Goal: Task Accomplishment & Management: Manage account settings

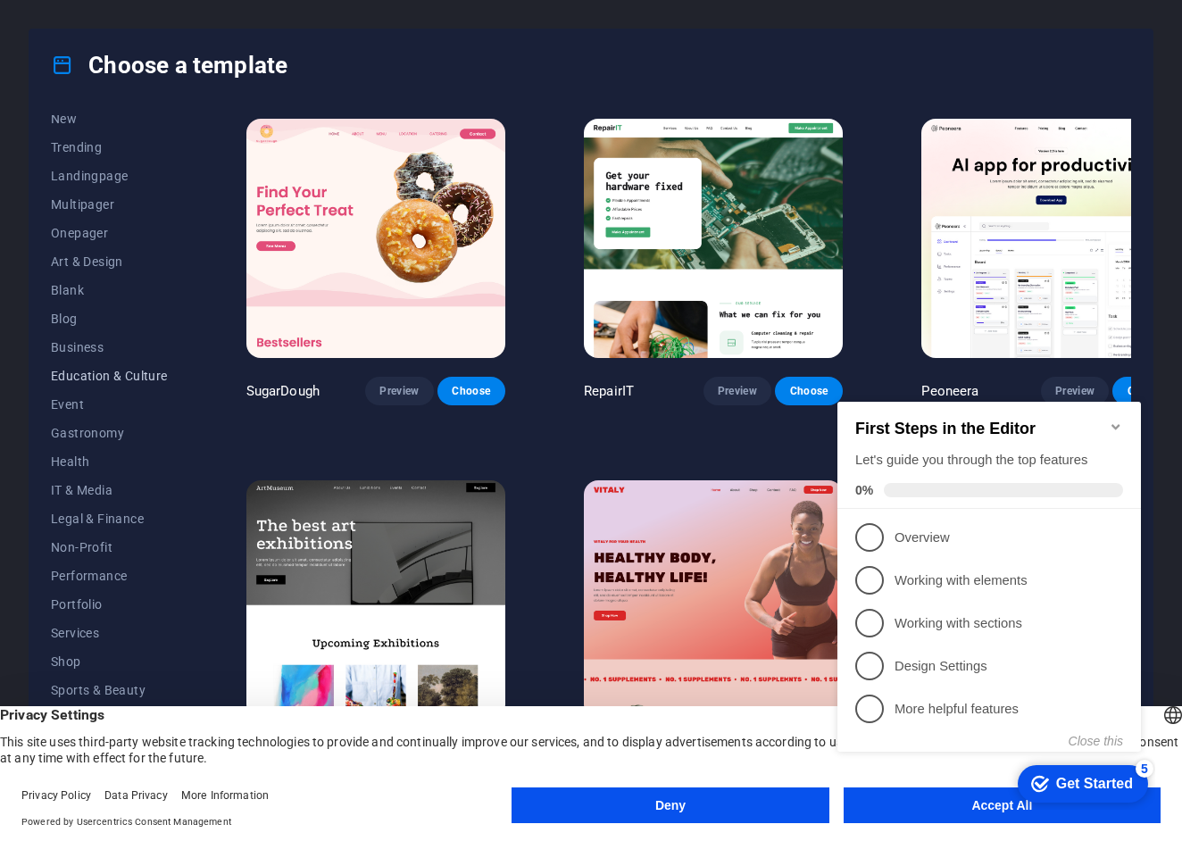
scroll to position [68, 0]
click at [979, 808] on div "checkmark Get Started 5 First Steps in the Editor Let's guide you through the t…" at bounding box center [992, 593] width 325 height 433
click at [968, 812] on appcues-checklist "Contextual help checklist present on screen" at bounding box center [992, 595] width 325 height 437
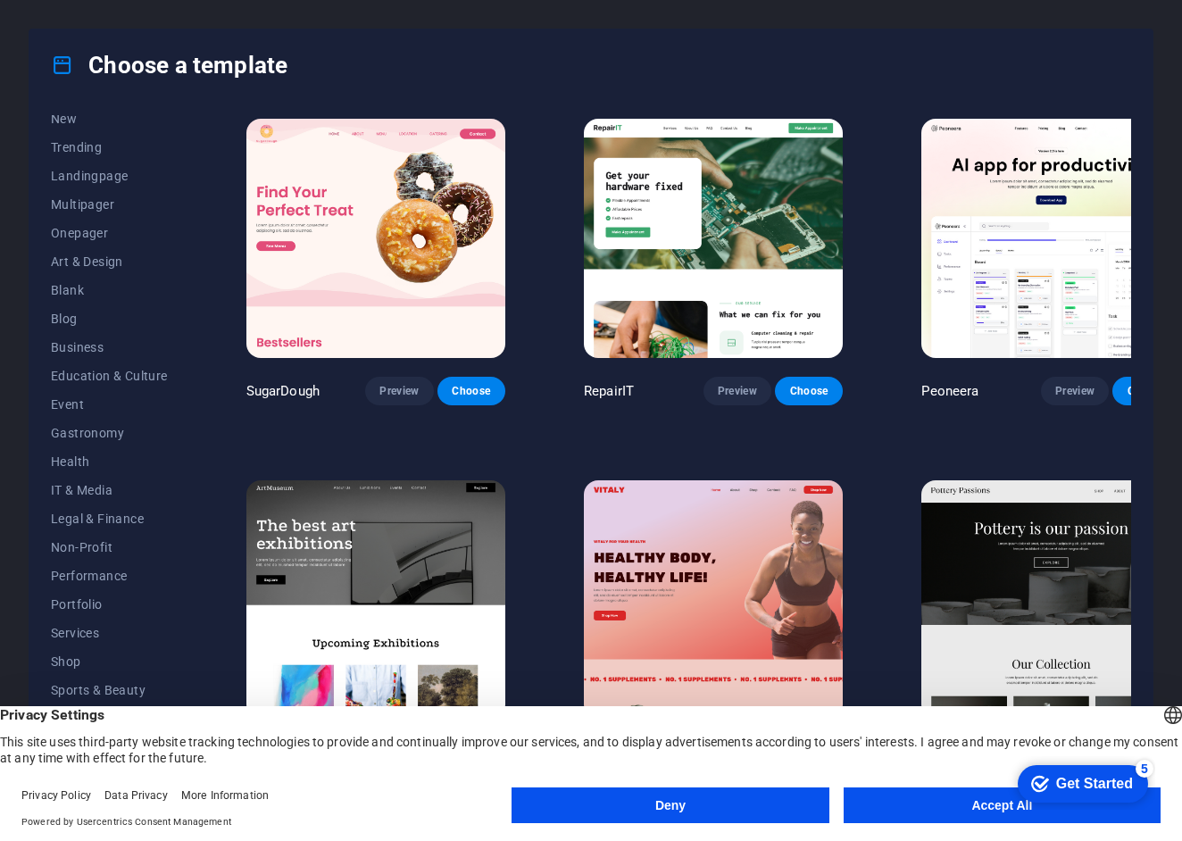
click at [1003, 812] on appcues-checklist "Contextual help checklist present on screen" at bounding box center [1079, 785] width 152 height 58
click at [993, 812] on body "theonlychoicejunks.com Oops! Press [Ctrl] + [Z] to undo. Just kidding! Press [C…" at bounding box center [591, 420] width 1182 height 841
click at [995, 804] on button "Accept All" at bounding box center [1002, 805] width 317 height 36
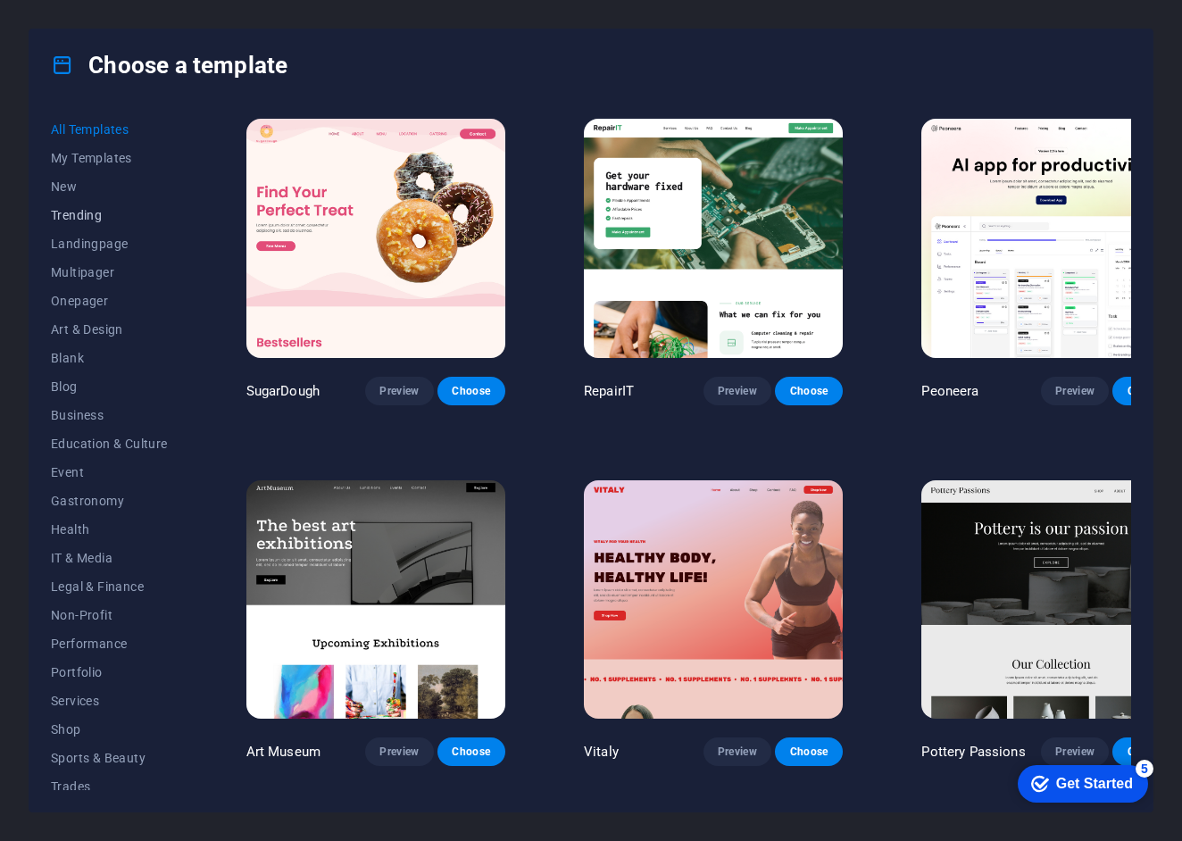
scroll to position [0, 0]
click at [107, 158] on span "My Templates" at bounding box center [109, 158] width 117 height 14
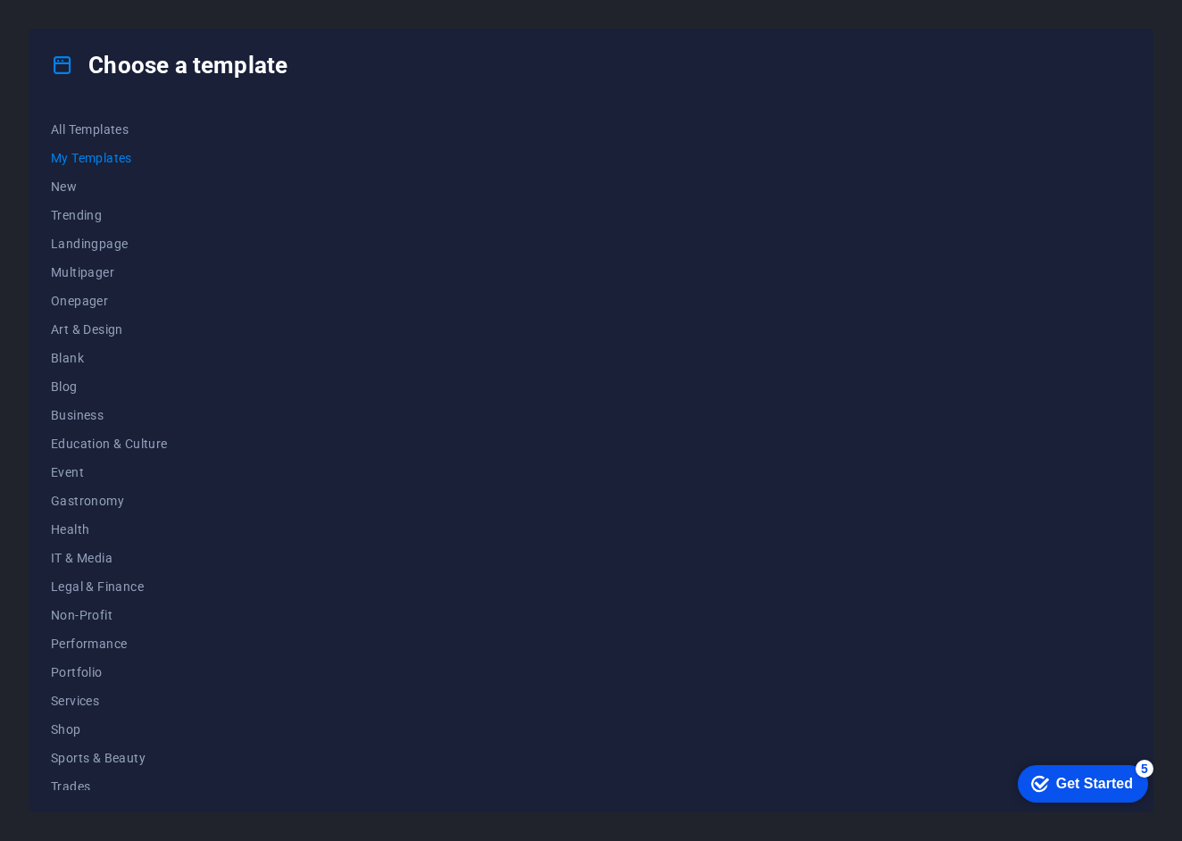
click at [1064, 776] on div "Get Started" at bounding box center [1094, 784] width 77 height 16
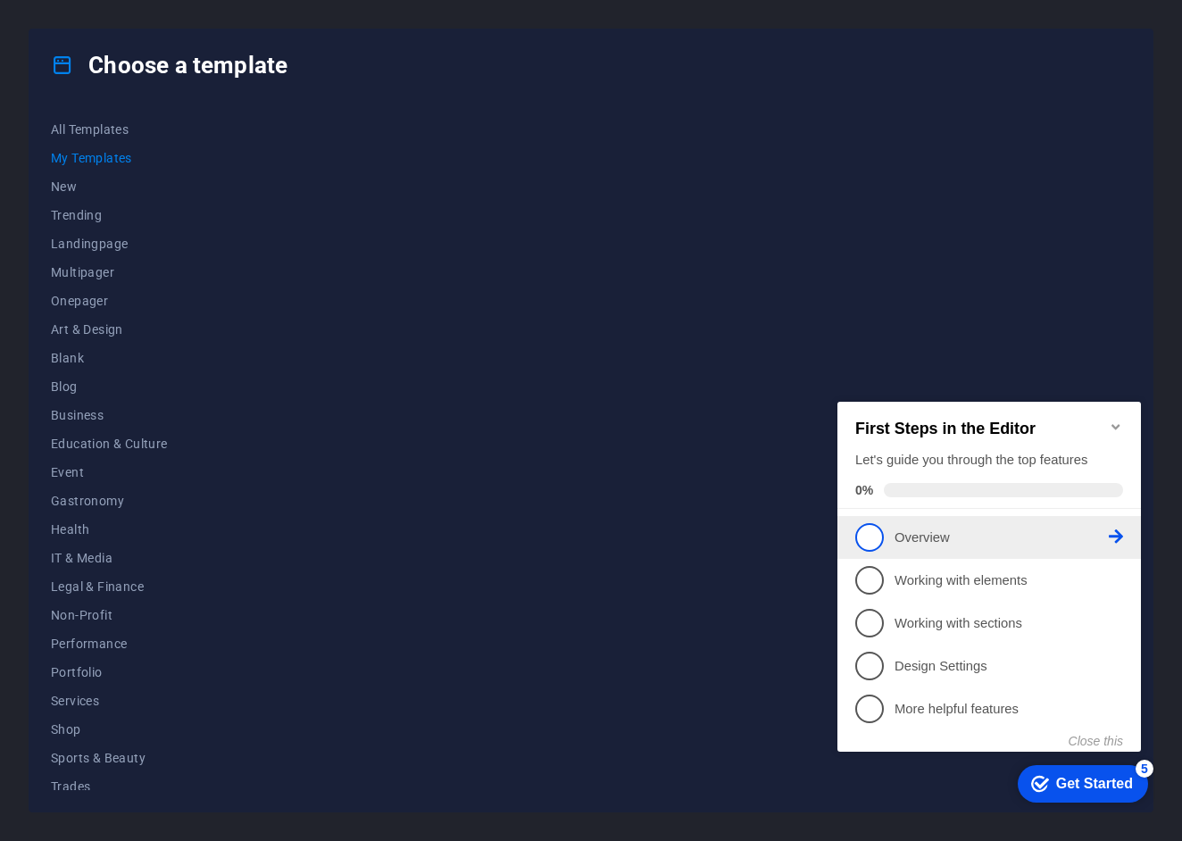
click at [863, 538] on span "1" at bounding box center [869, 537] width 29 height 29
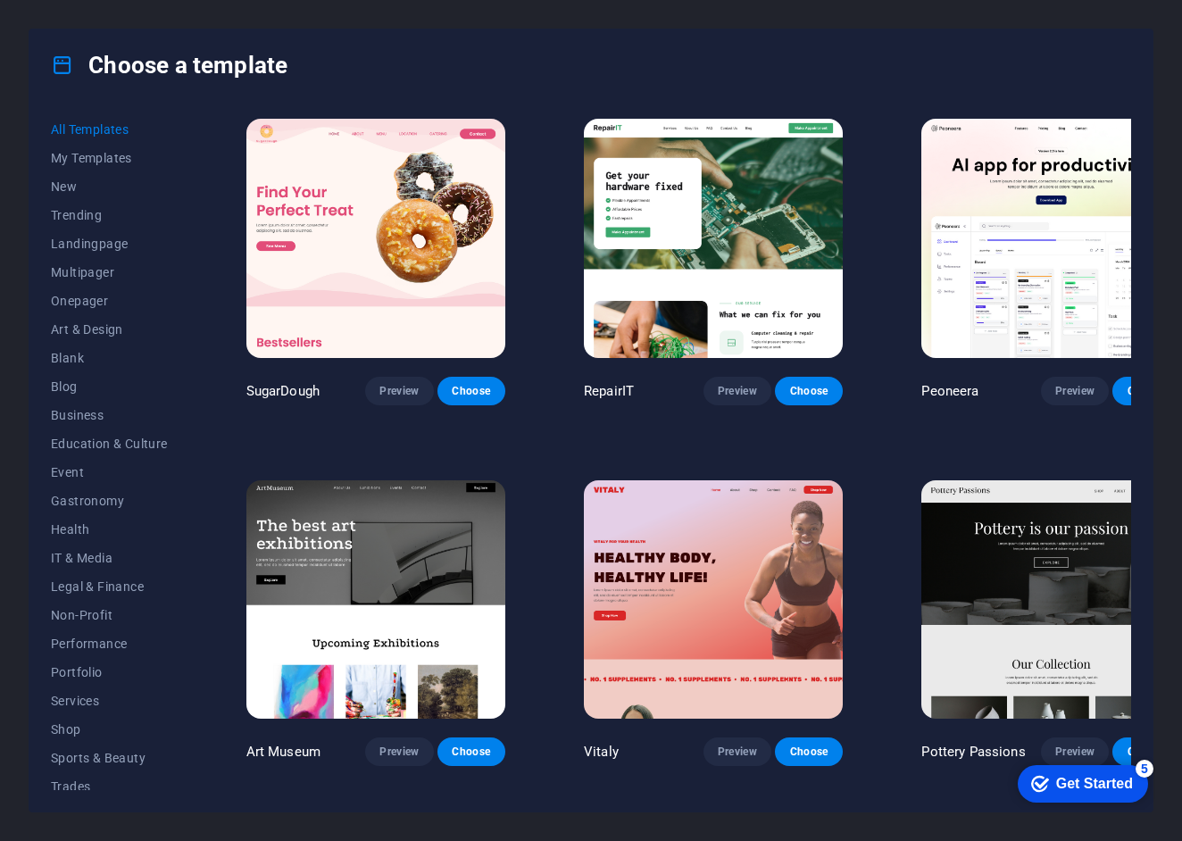
click at [1073, 794] on div "checkmark Get Started 5" at bounding box center [1083, 783] width 130 height 37
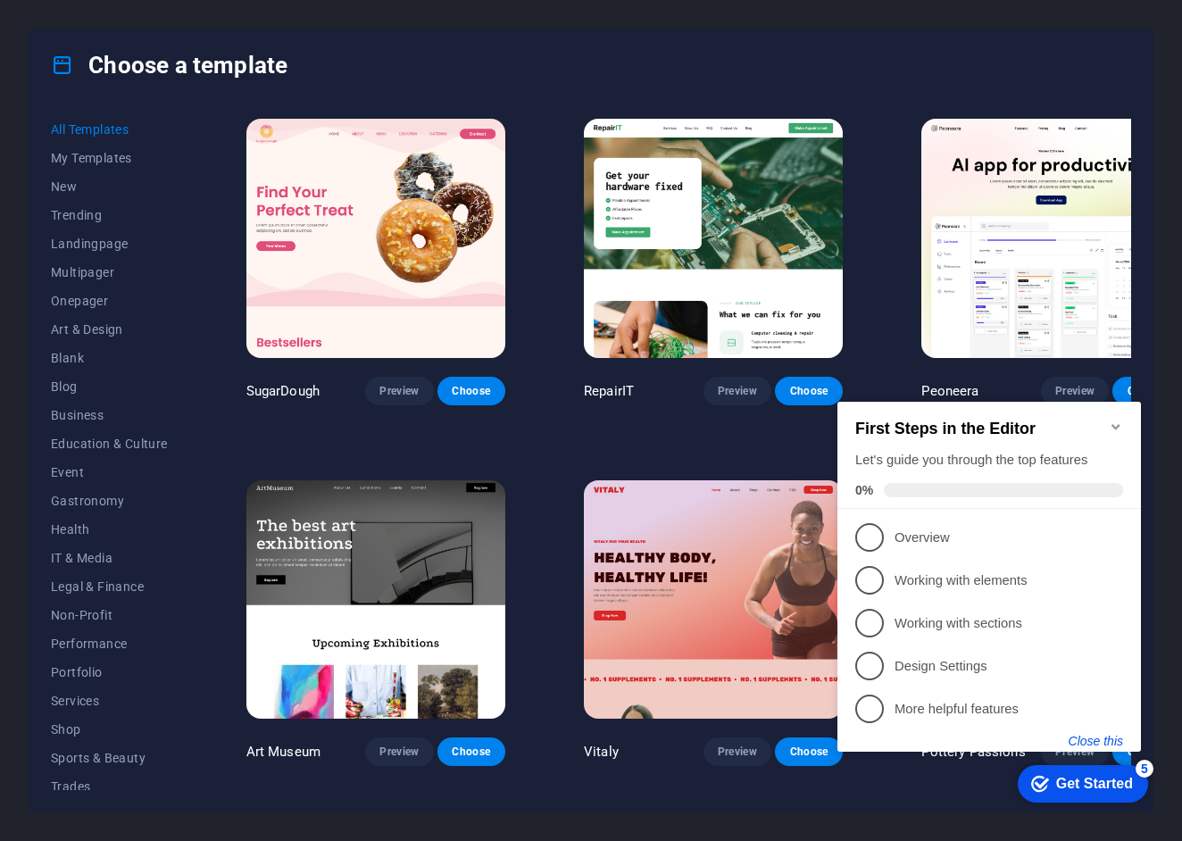
click at [1090, 739] on button "Close this" at bounding box center [1096, 741] width 54 height 14
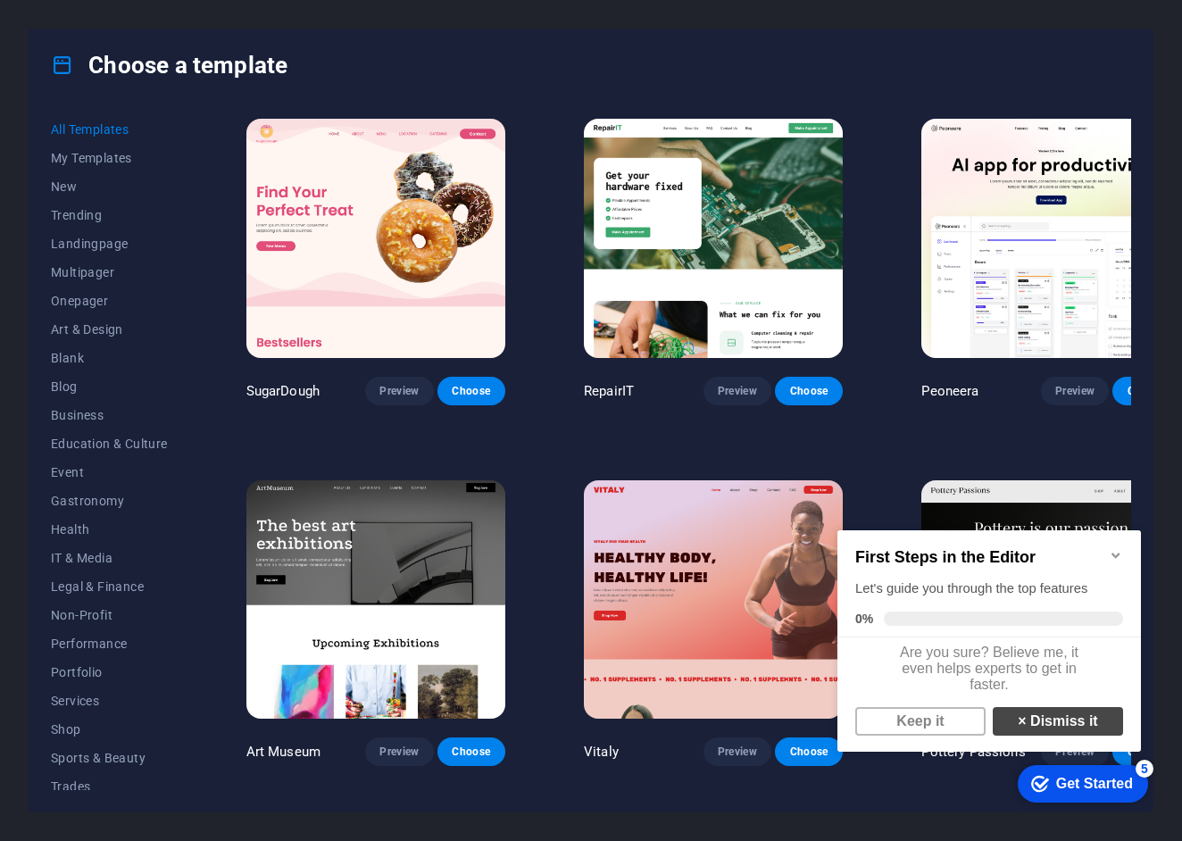
click at [1075, 733] on link "× Dismiss it" at bounding box center [1058, 721] width 130 height 29
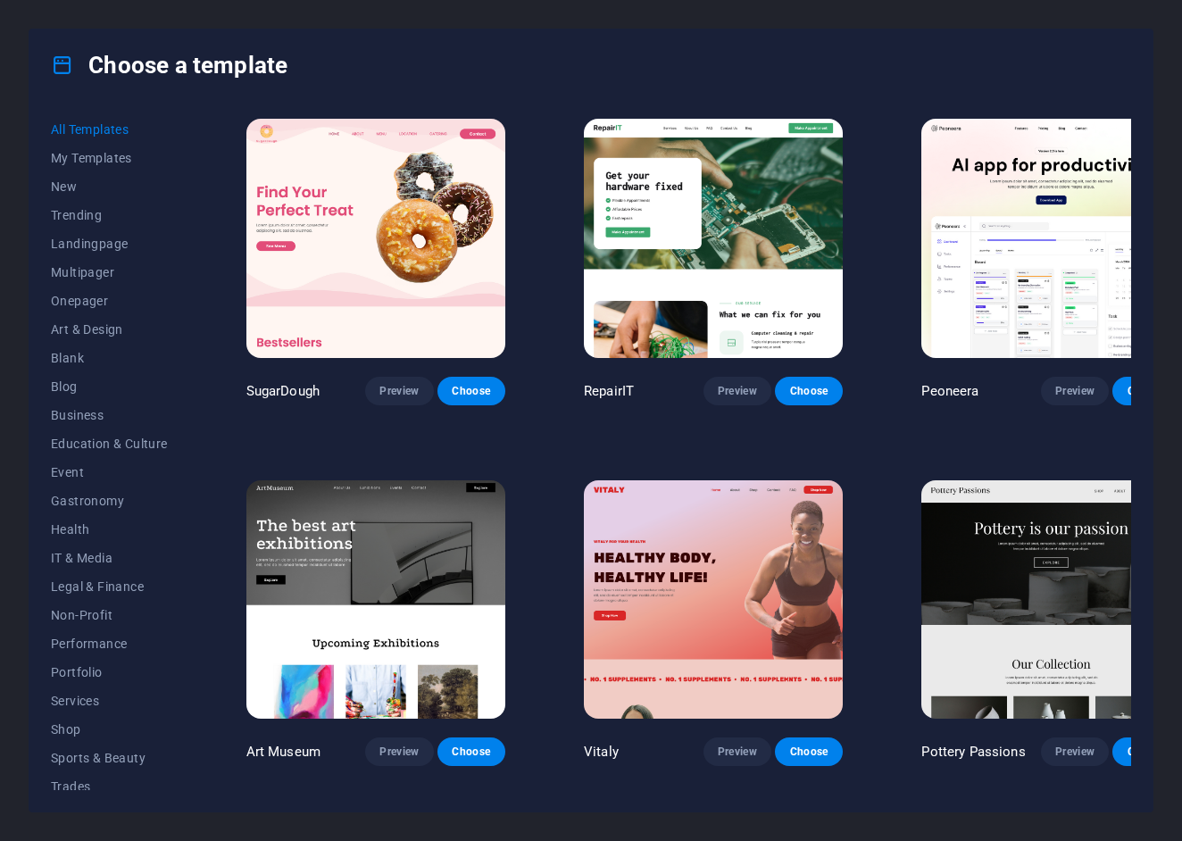
click at [78, 131] on span "All Templates" at bounding box center [109, 129] width 117 height 14
click at [61, 65] on icon at bounding box center [62, 65] width 23 height 23
click at [71, 125] on span "All Templates" at bounding box center [109, 129] width 117 height 14
click at [462, 379] on button "Choose" at bounding box center [471, 391] width 68 height 29
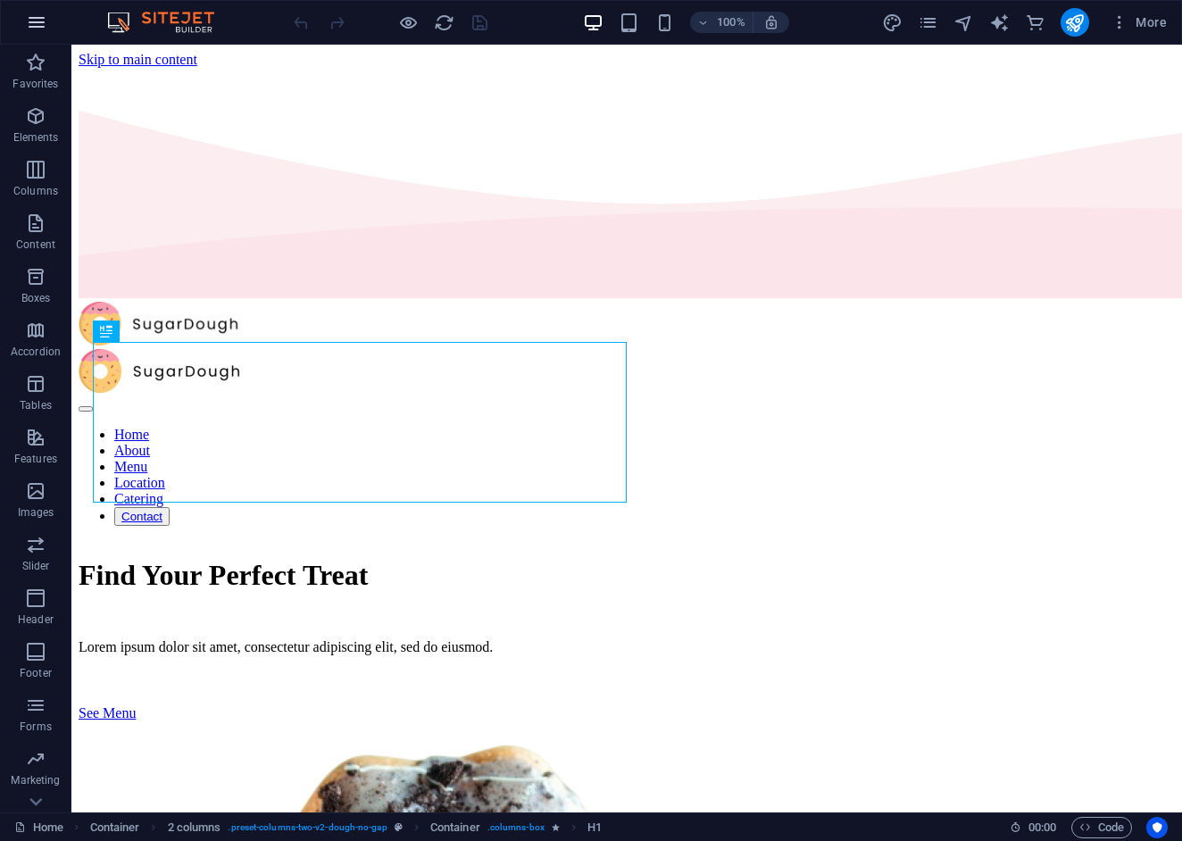
click at [35, 18] on icon "button" at bounding box center [36, 22] width 21 height 21
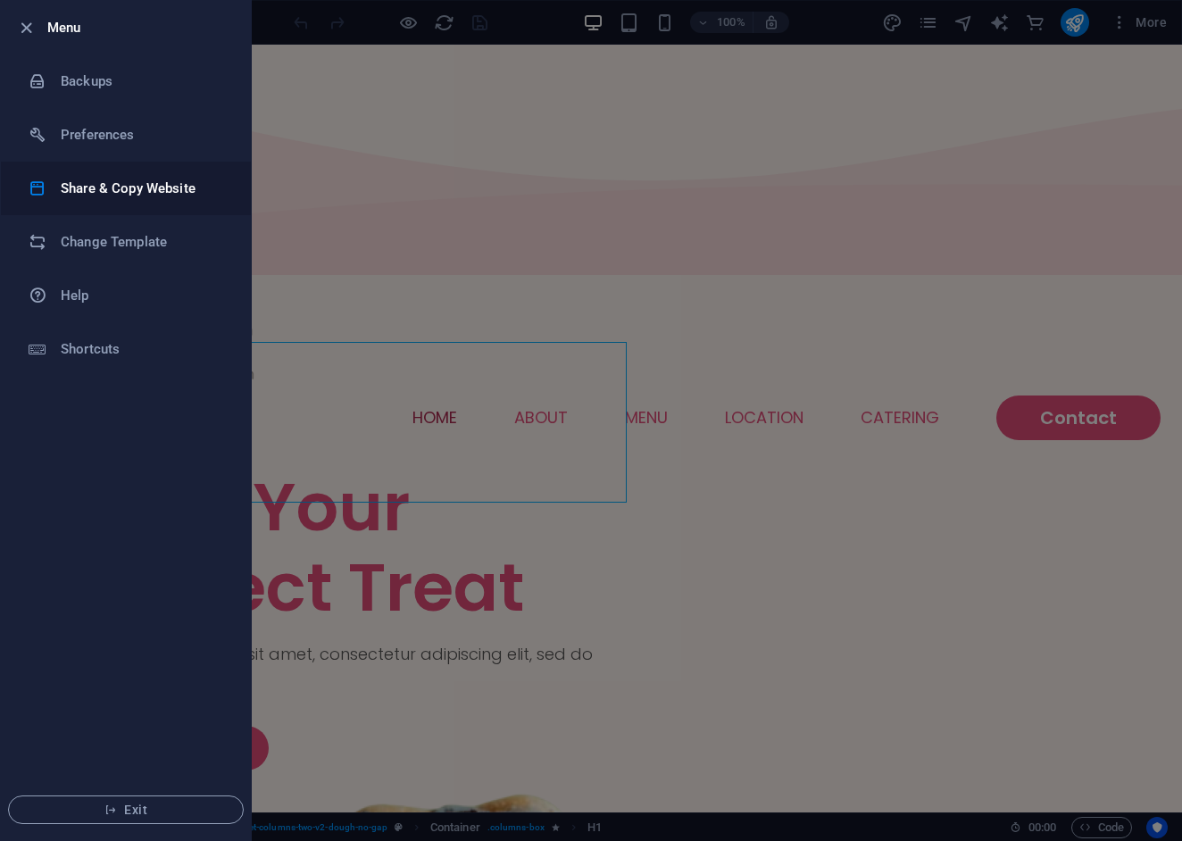
click at [133, 191] on h6 "Share & Copy Website" at bounding box center [143, 188] width 165 height 21
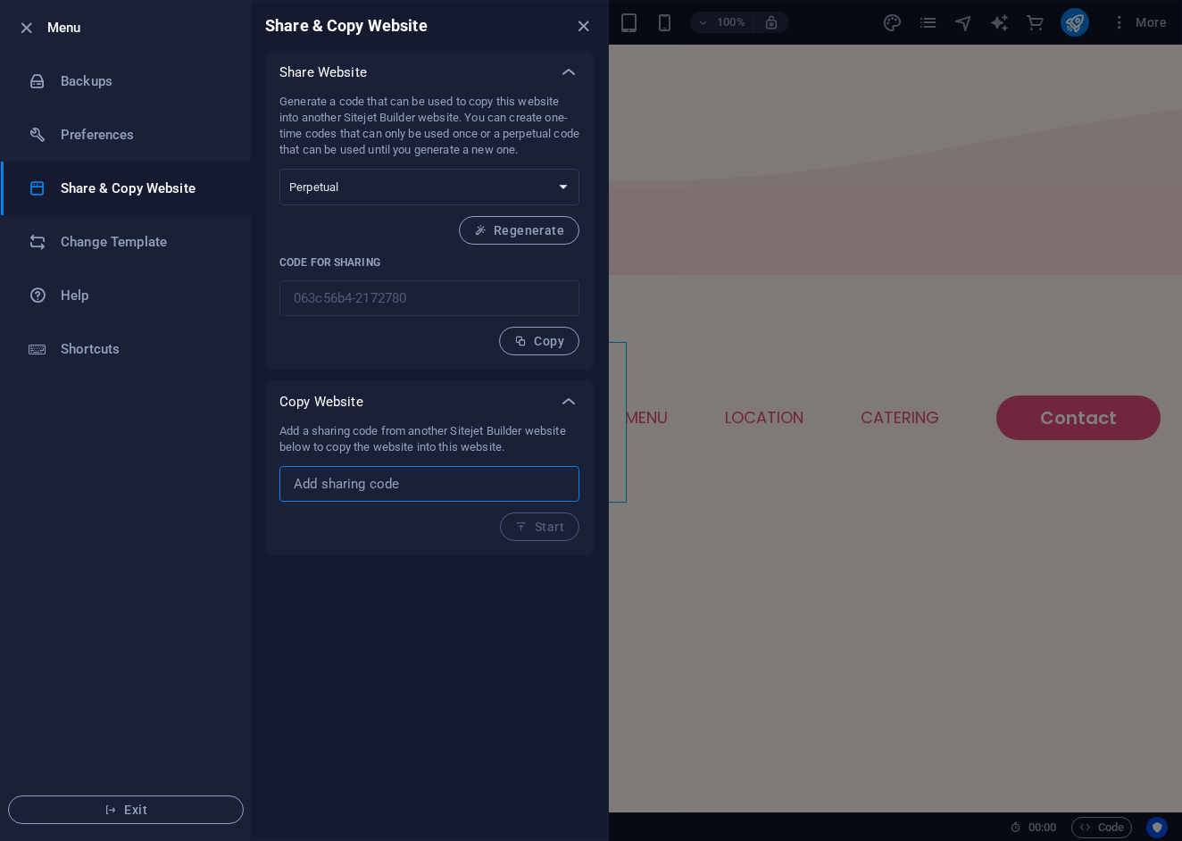
click at [388, 484] on input "text" at bounding box center [429, 484] width 300 height 36
paste input "599e6aa4-2172249"
type input "599e6aa4-2172249"
click at [545, 537] on button "Start" at bounding box center [539, 526] width 79 height 29
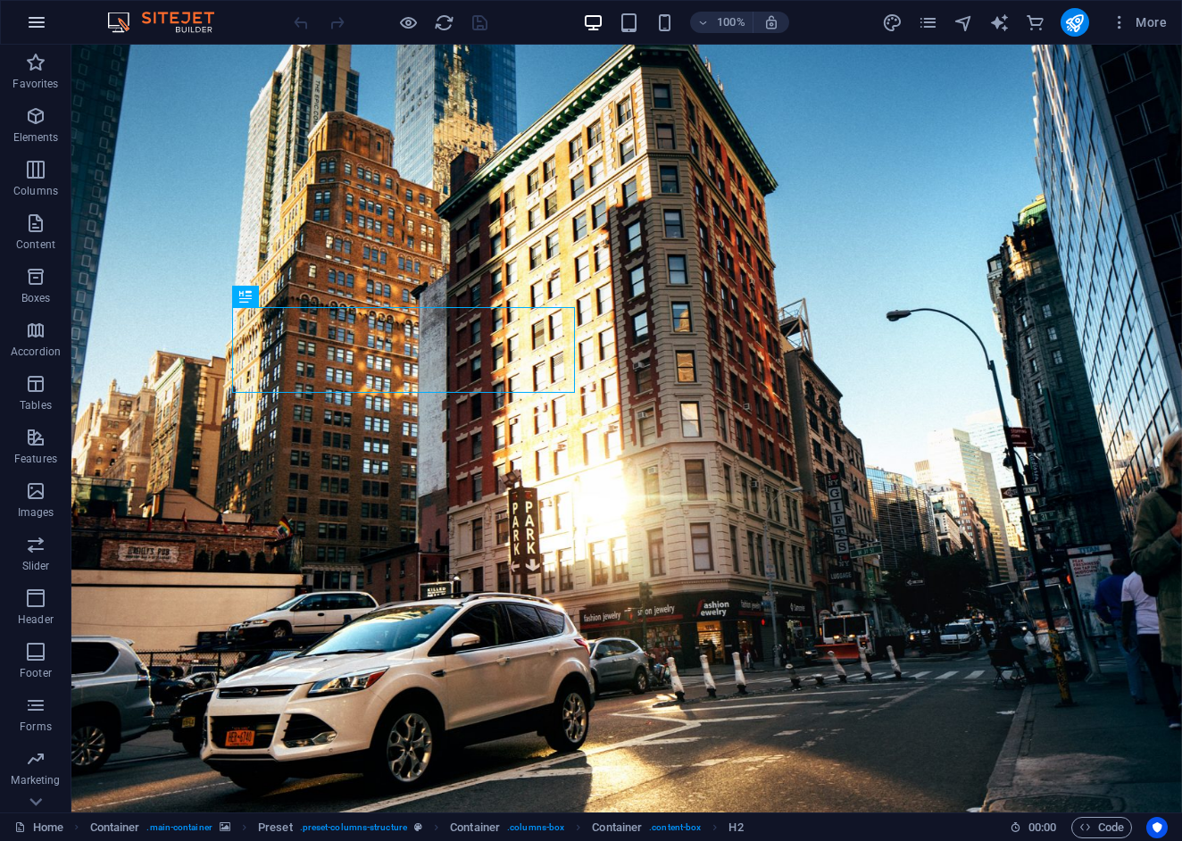
click at [46, 24] on icon "button" at bounding box center [36, 22] width 21 height 21
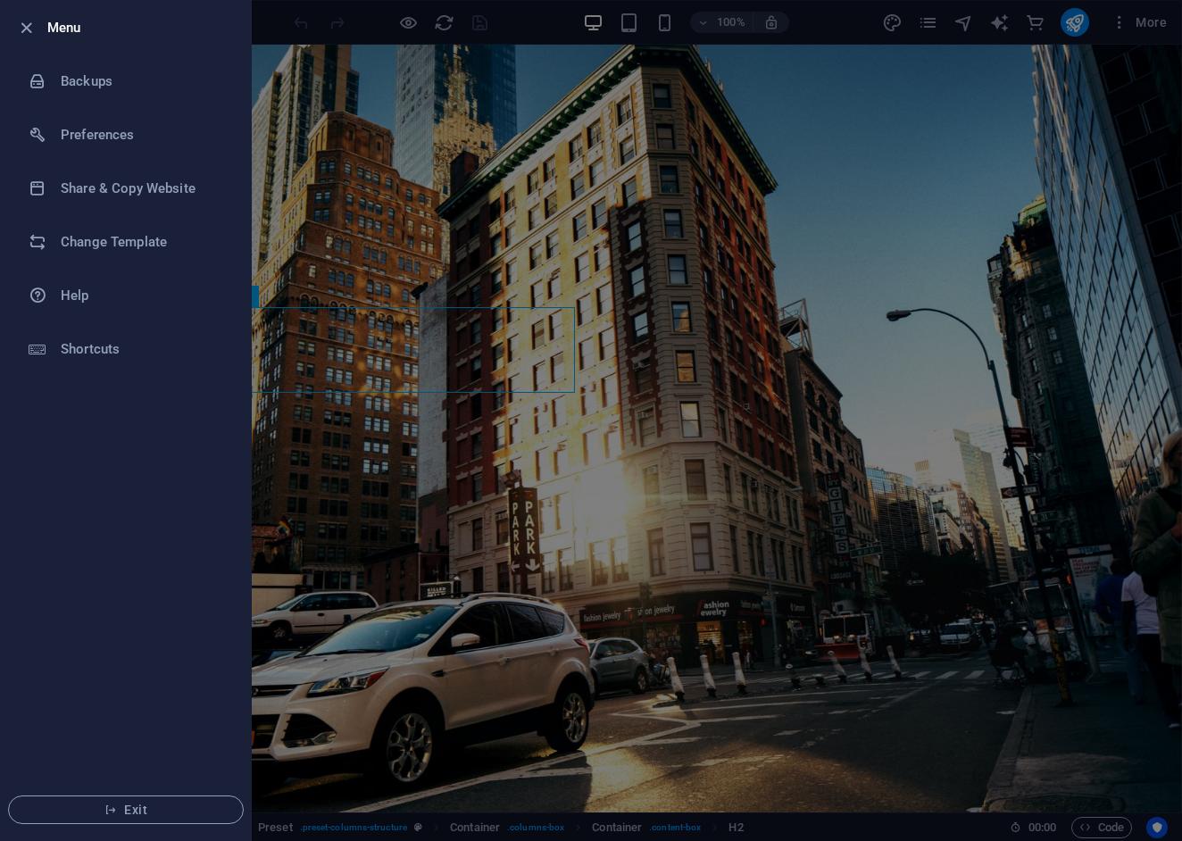
click at [613, 100] on div at bounding box center [591, 420] width 1182 height 841
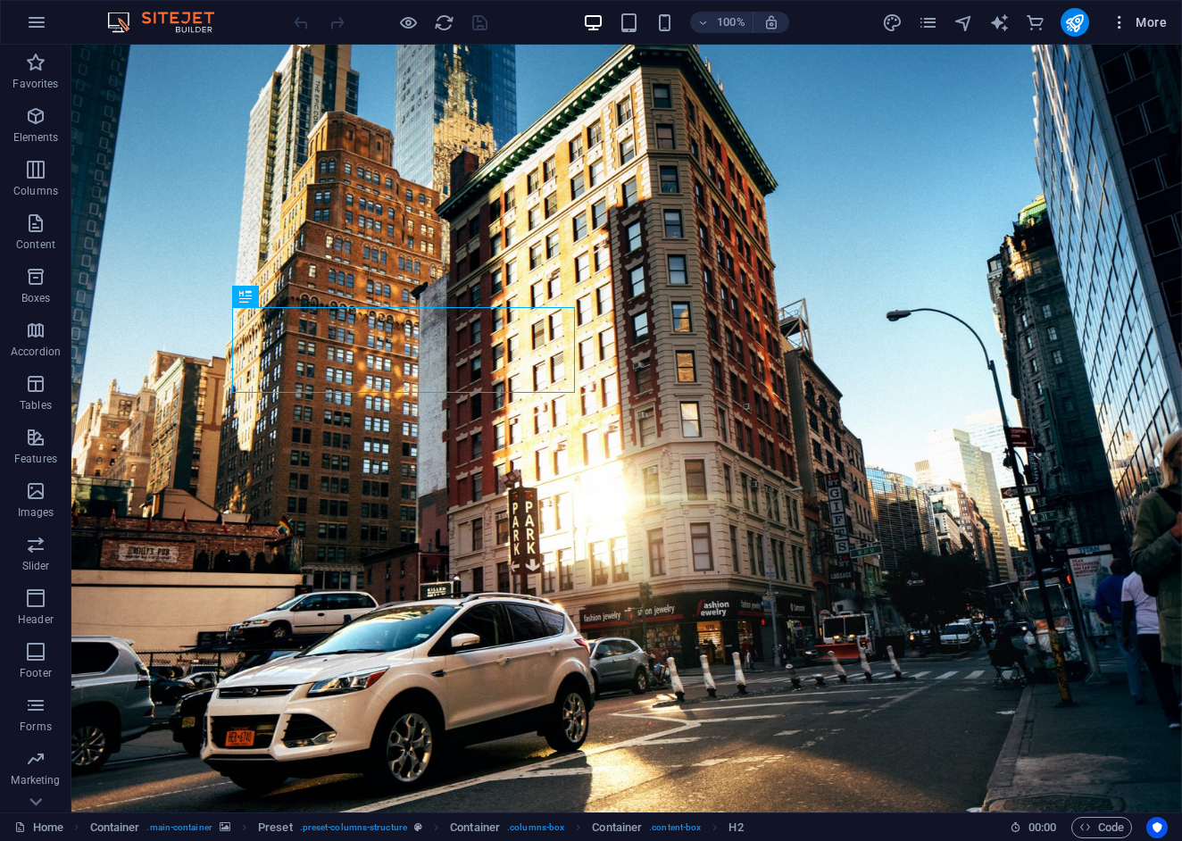
click at [1142, 21] on span "More" at bounding box center [1139, 22] width 56 height 18
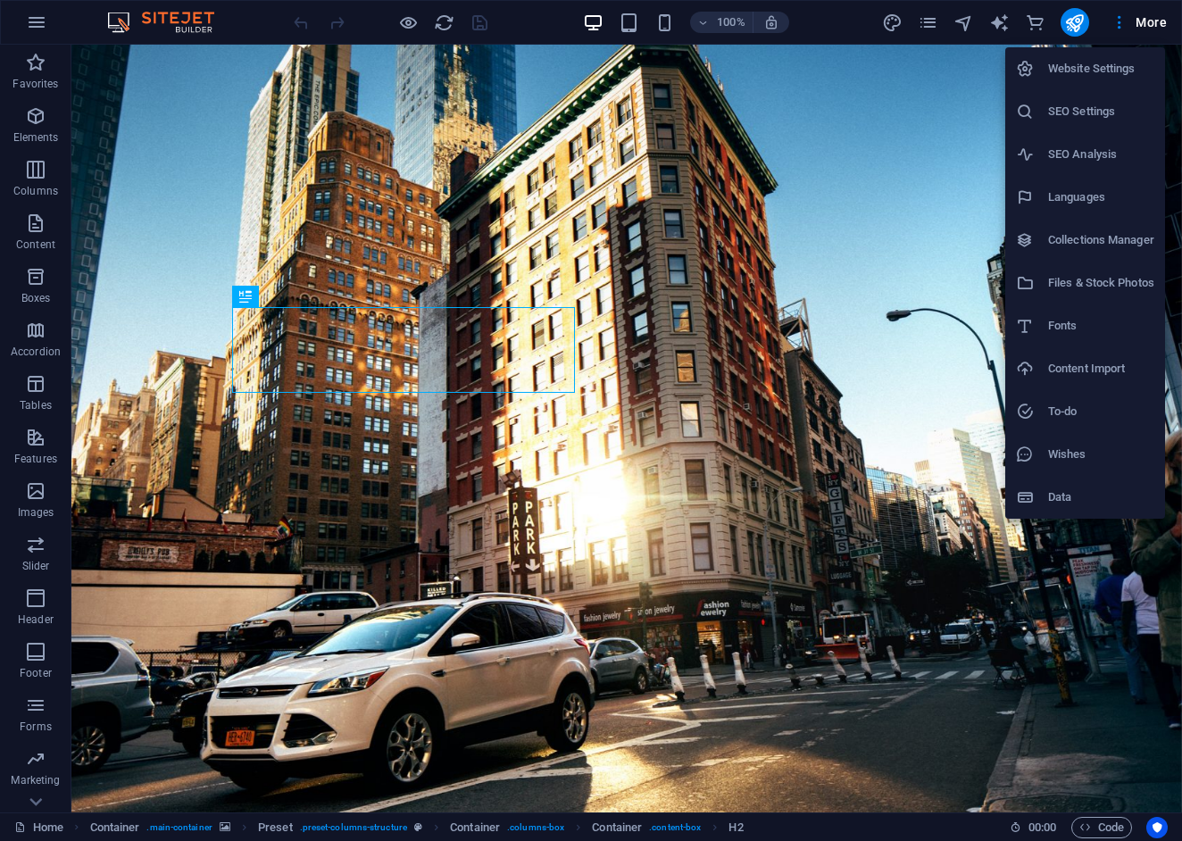
click at [1091, 286] on h6 "Files & Stock Photos" at bounding box center [1101, 282] width 106 height 21
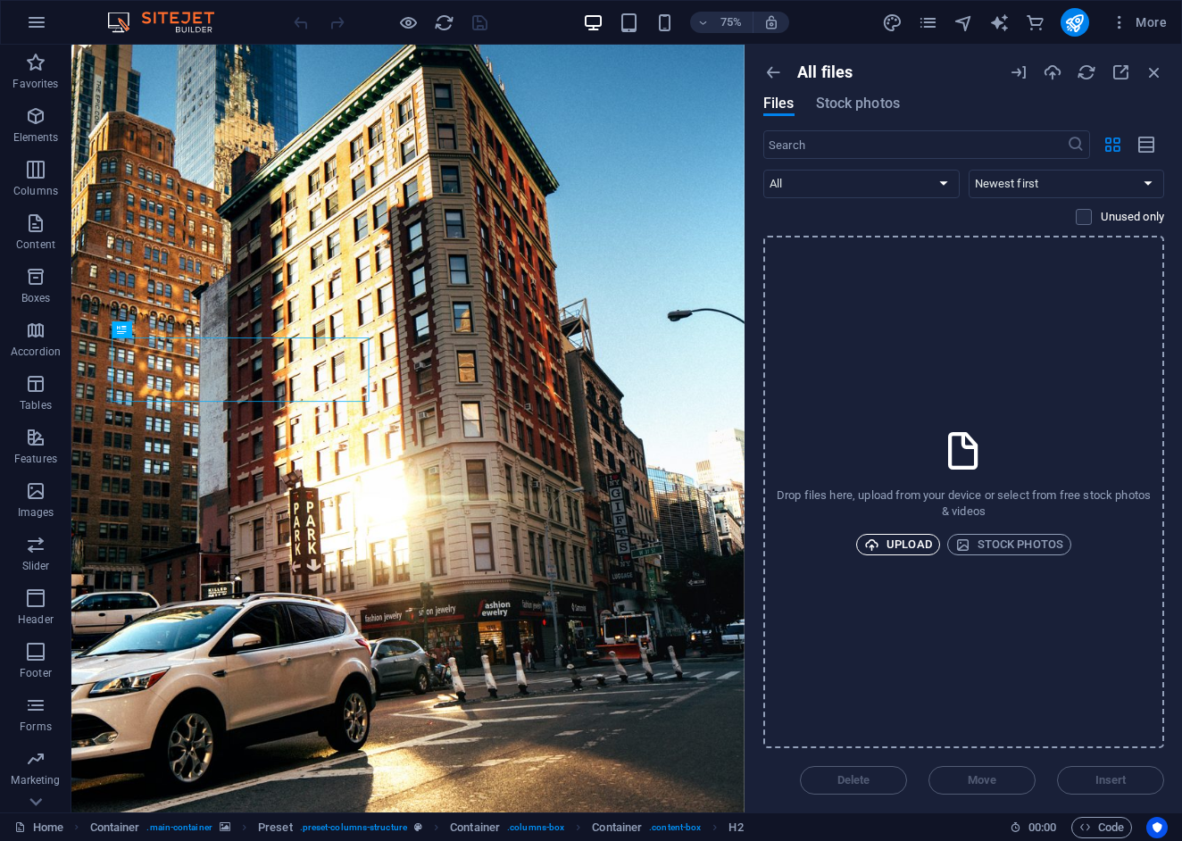
click at [913, 545] on span "Upload" at bounding box center [898, 544] width 68 height 21
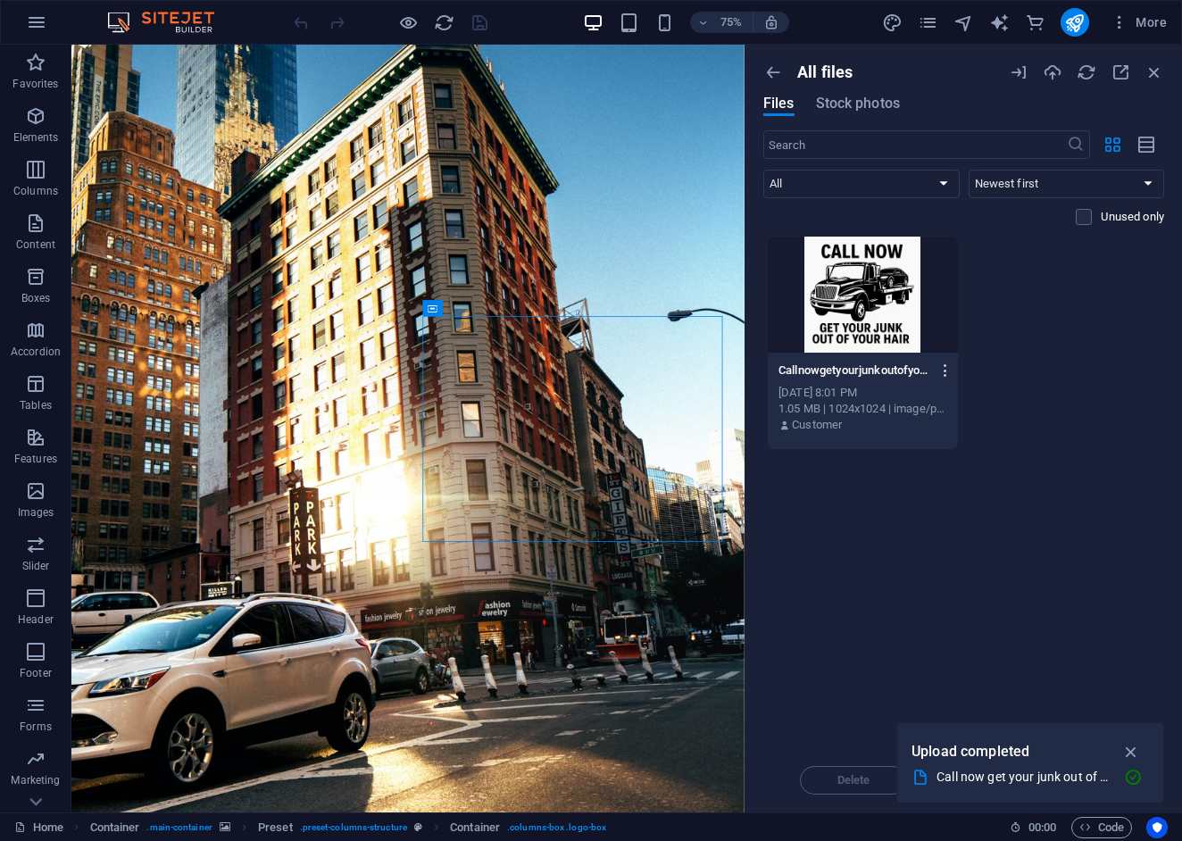
click at [942, 371] on icon "button" at bounding box center [945, 370] width 17 height 16
click at [1020, 350] on div at bounding box center [591, 420] width 1182 height 841
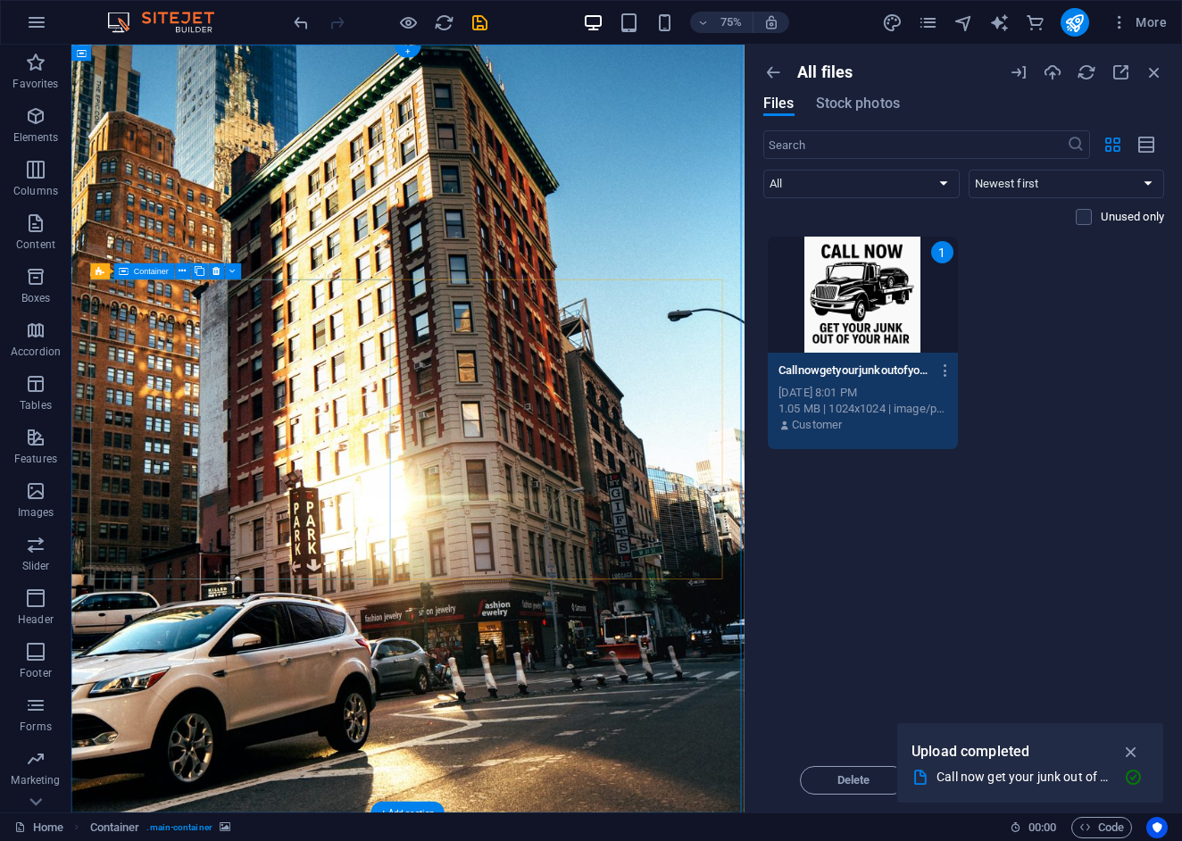
click at [554, 229] on figure at bounding box center [519, 557] width 897 height 1024
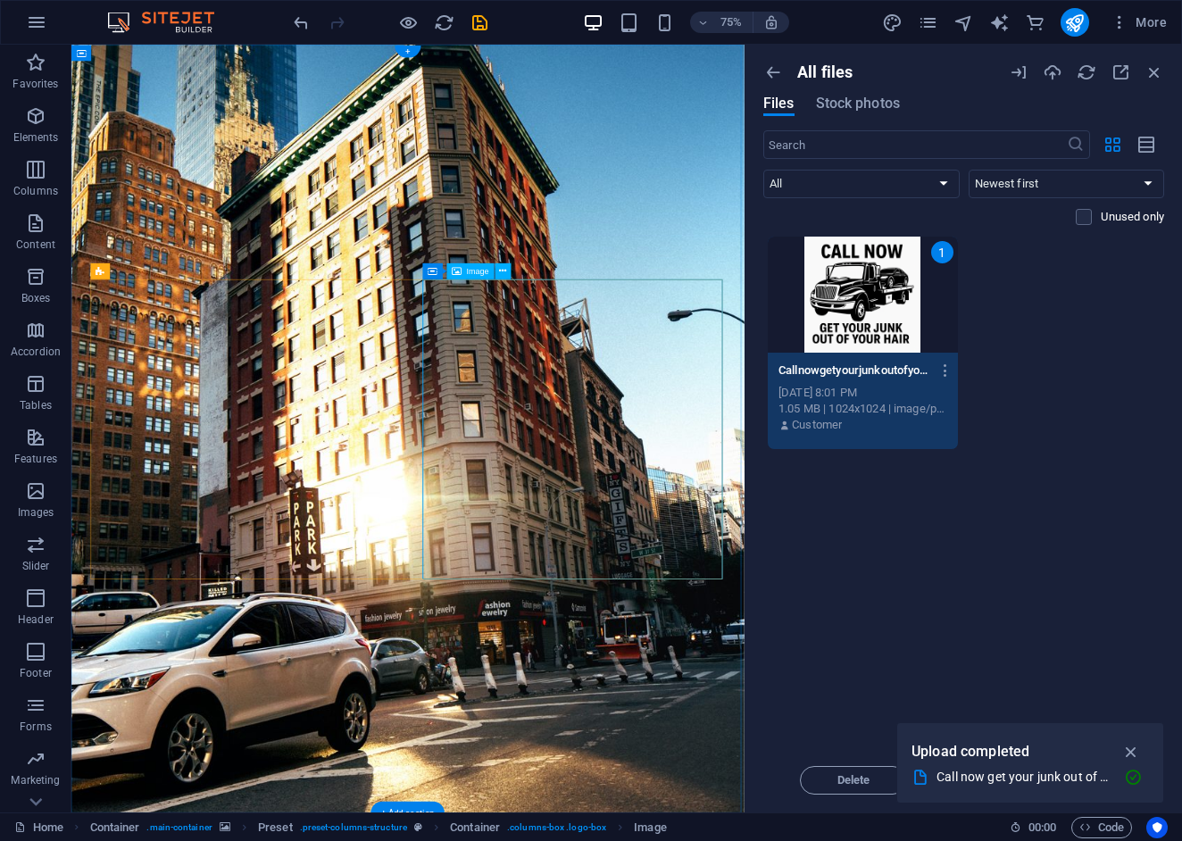
click at [505, 277] on icon at bounding box center [503, 270] width 7 height 14
click at [884, 26] on icon "design" at bounding box center [892, 22] width 21 height 21
select select "px"
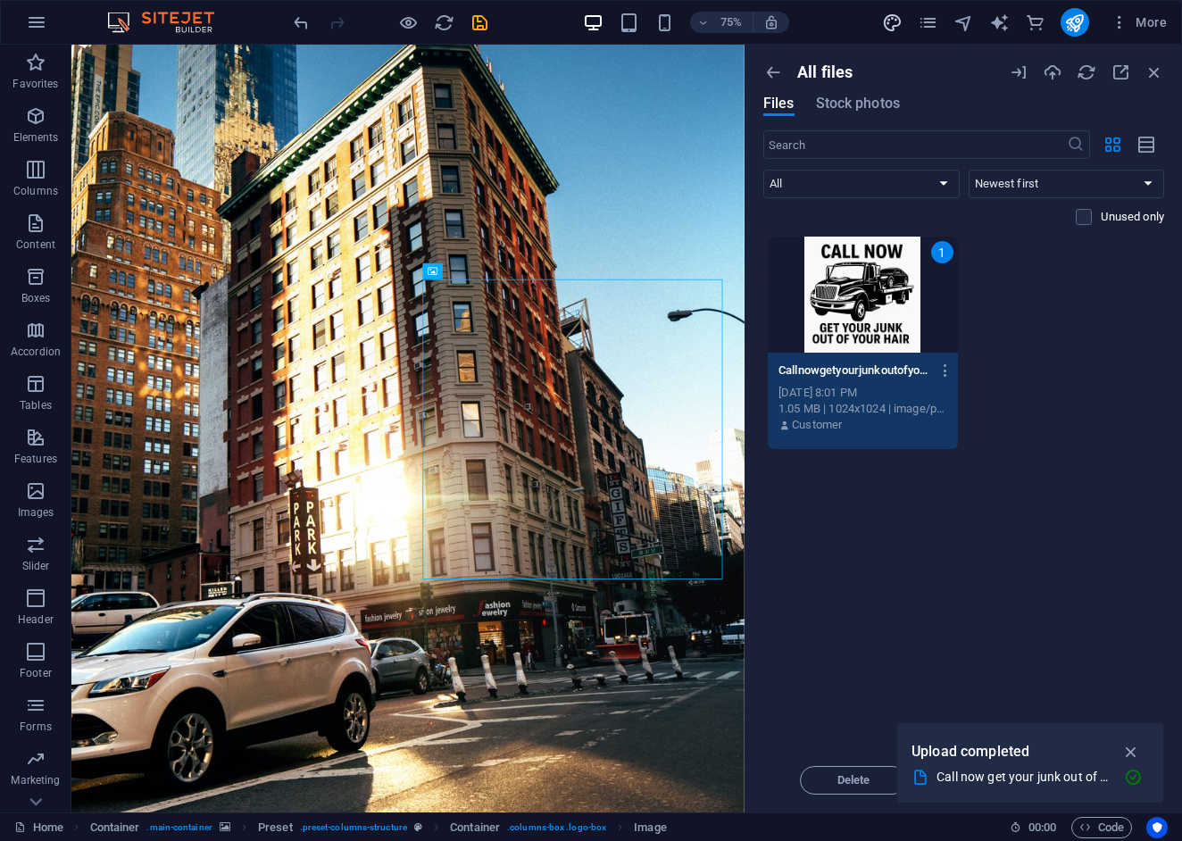
select select "300"
select select "px"
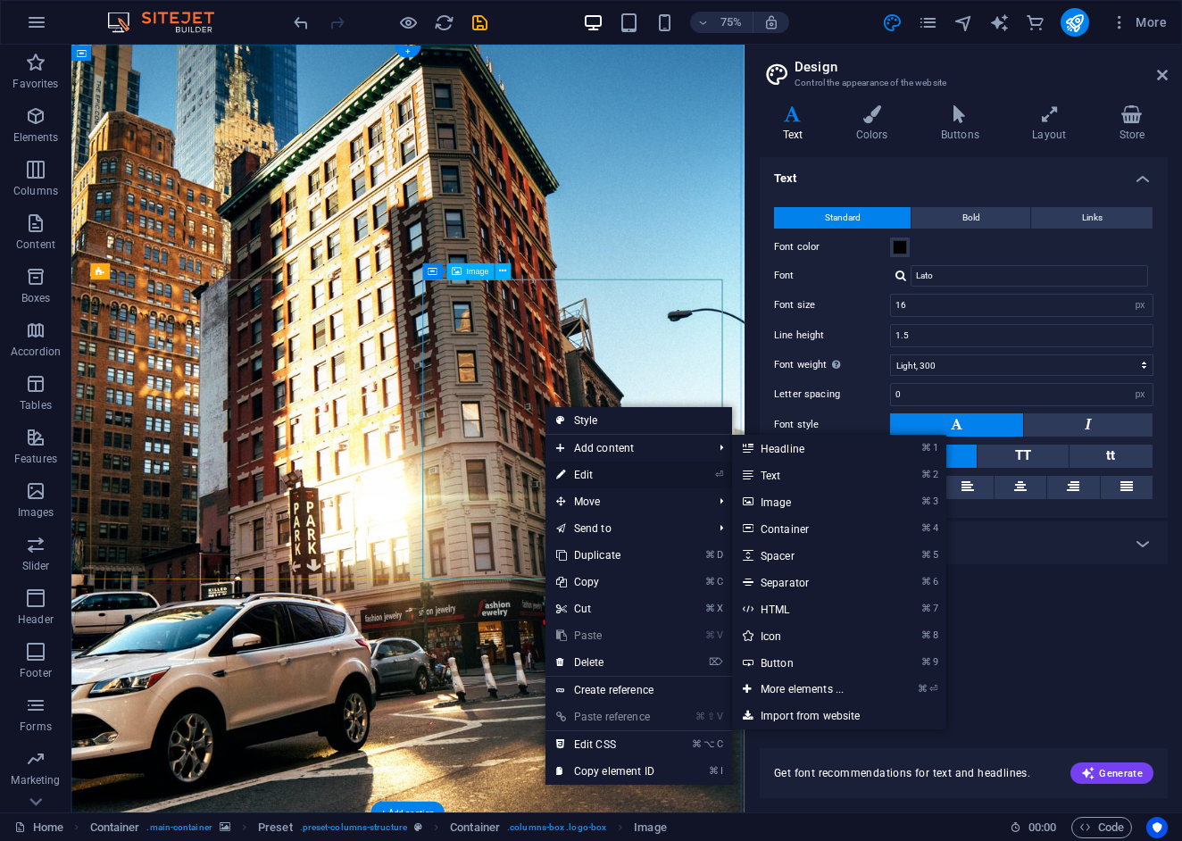
click at [575, 482] on link "⏎ Edit" at bounding box center [605, 475] width 120 height 27
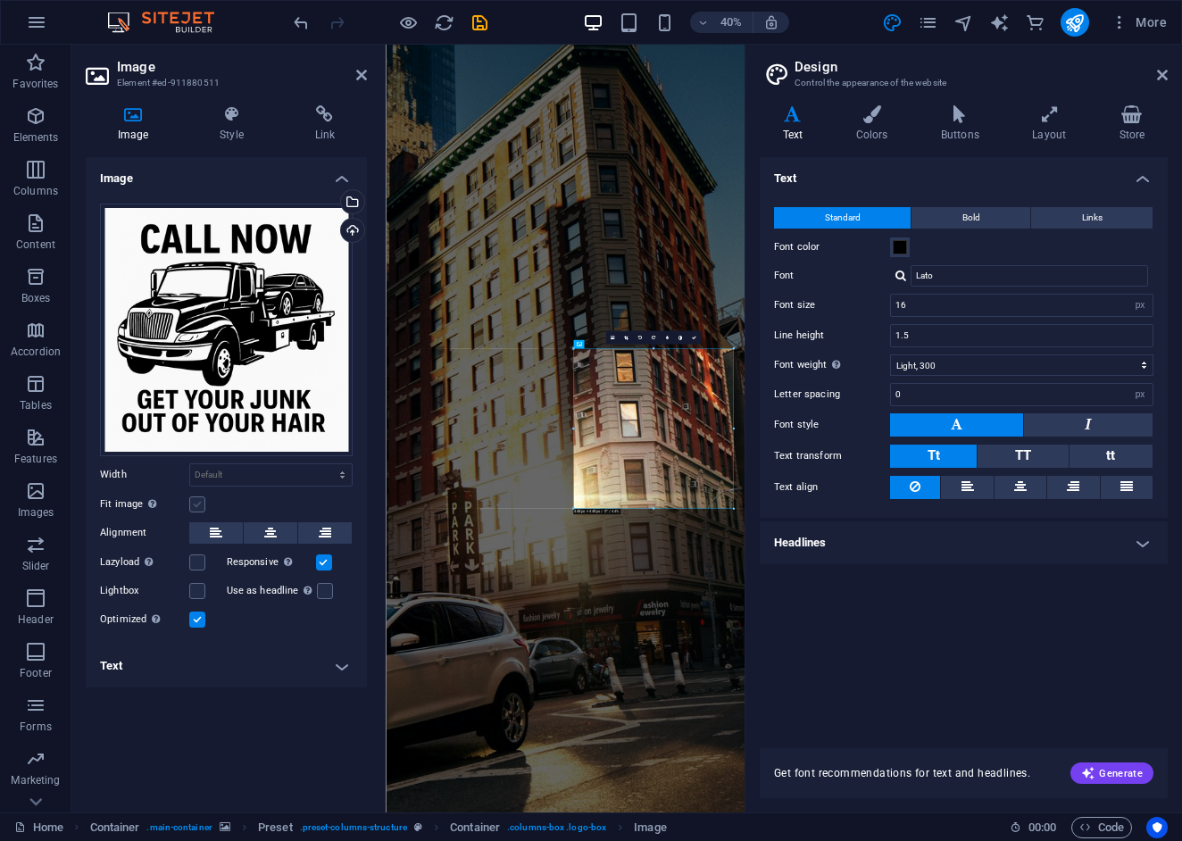
click at [199, 507] on label at bounding box center [197, 504] width 16 height 16
click at [0, 0] on input "Fit image Automatically fit image to a fixed width and height" at bounding box center [0, 0] width 0 height 0
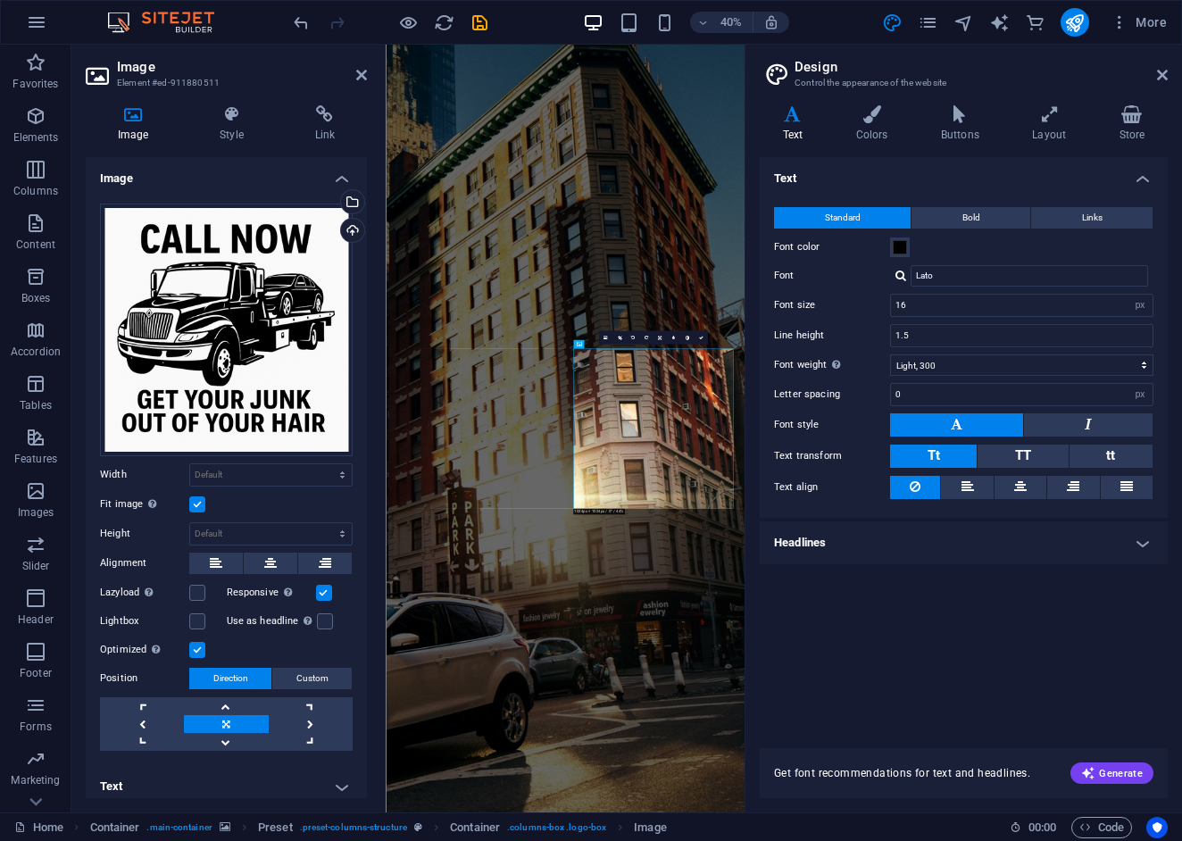
click at [202, 506] on label at bounding box center [197, 504] width 16 height 16
click at [0, 0] on input "Fit image Automatically fit image to a fixed width and height" at bounding box center [0, 0] width 0 height 0
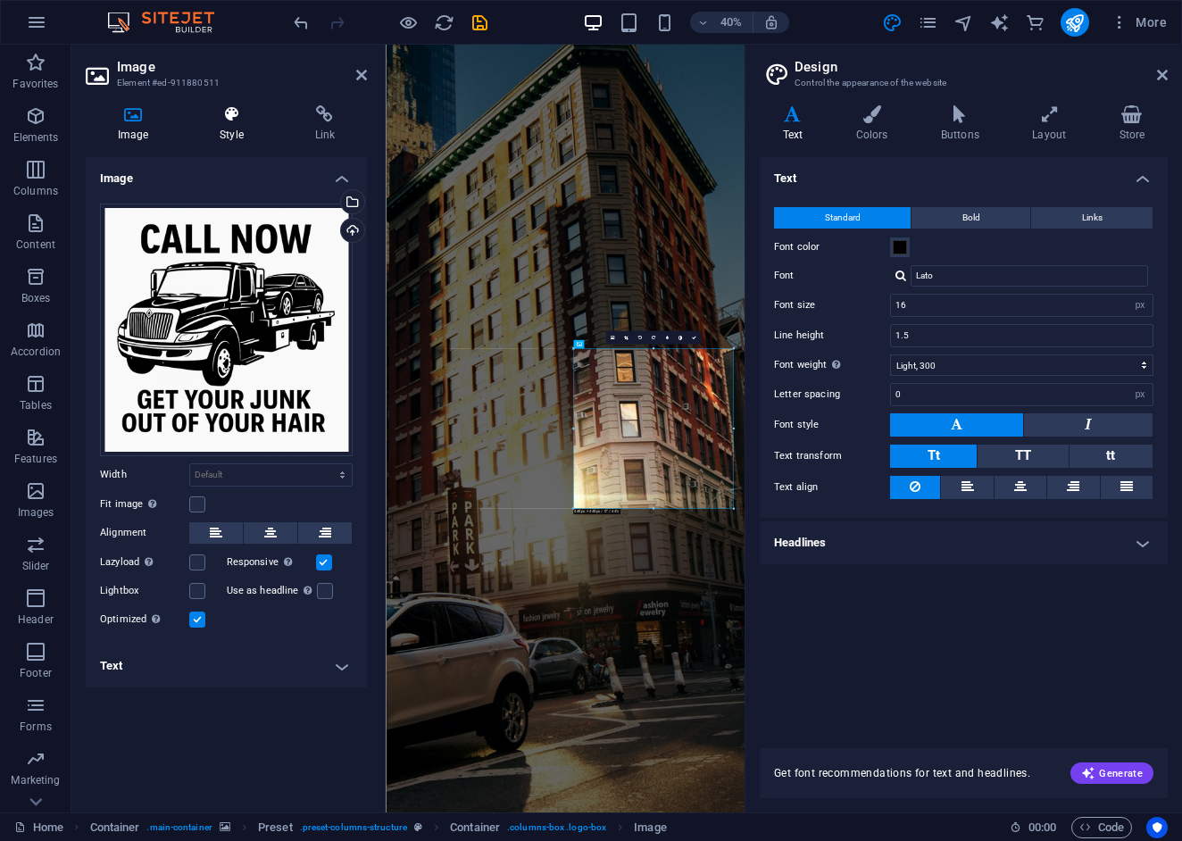
click at [244, 127] on h4 "Style" at bounding box center [234, 123] width 95 height 37
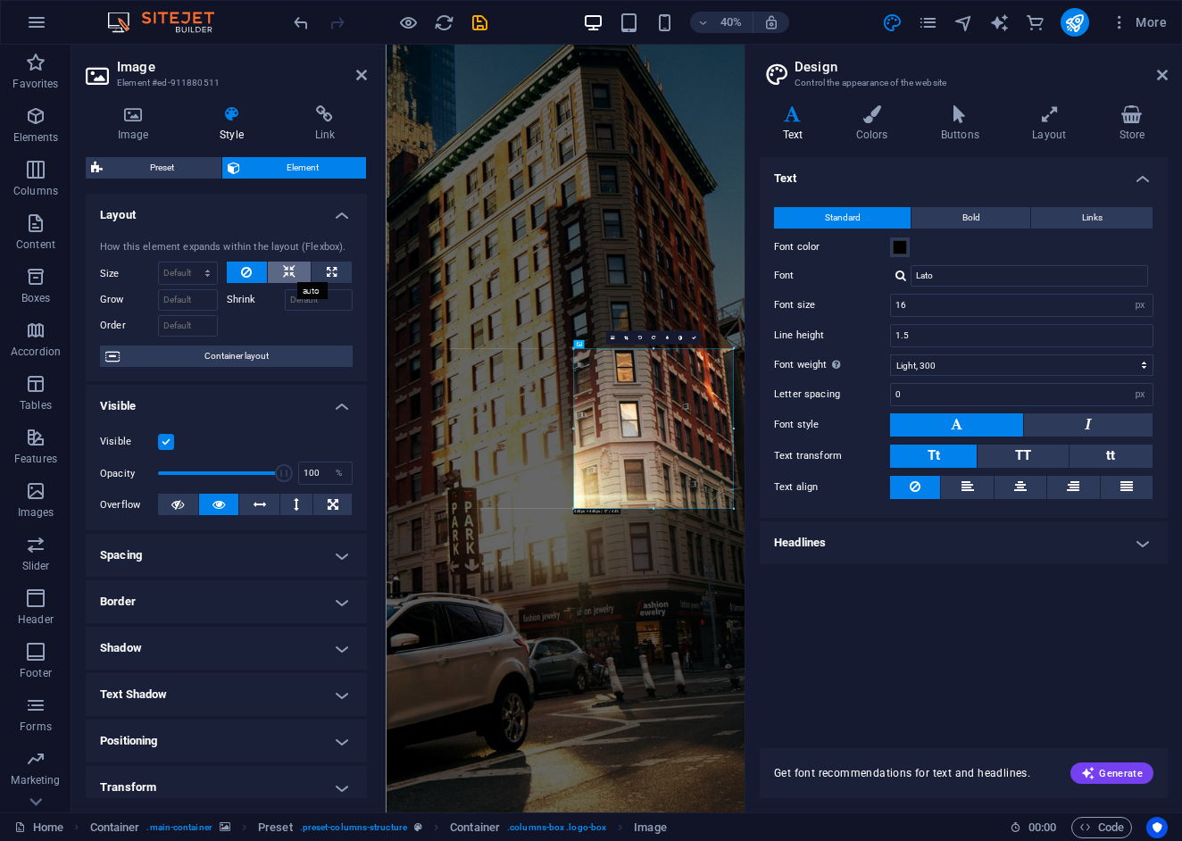
click at [290, 271] on icon at bounding box center [289, 272] width 12 height 21
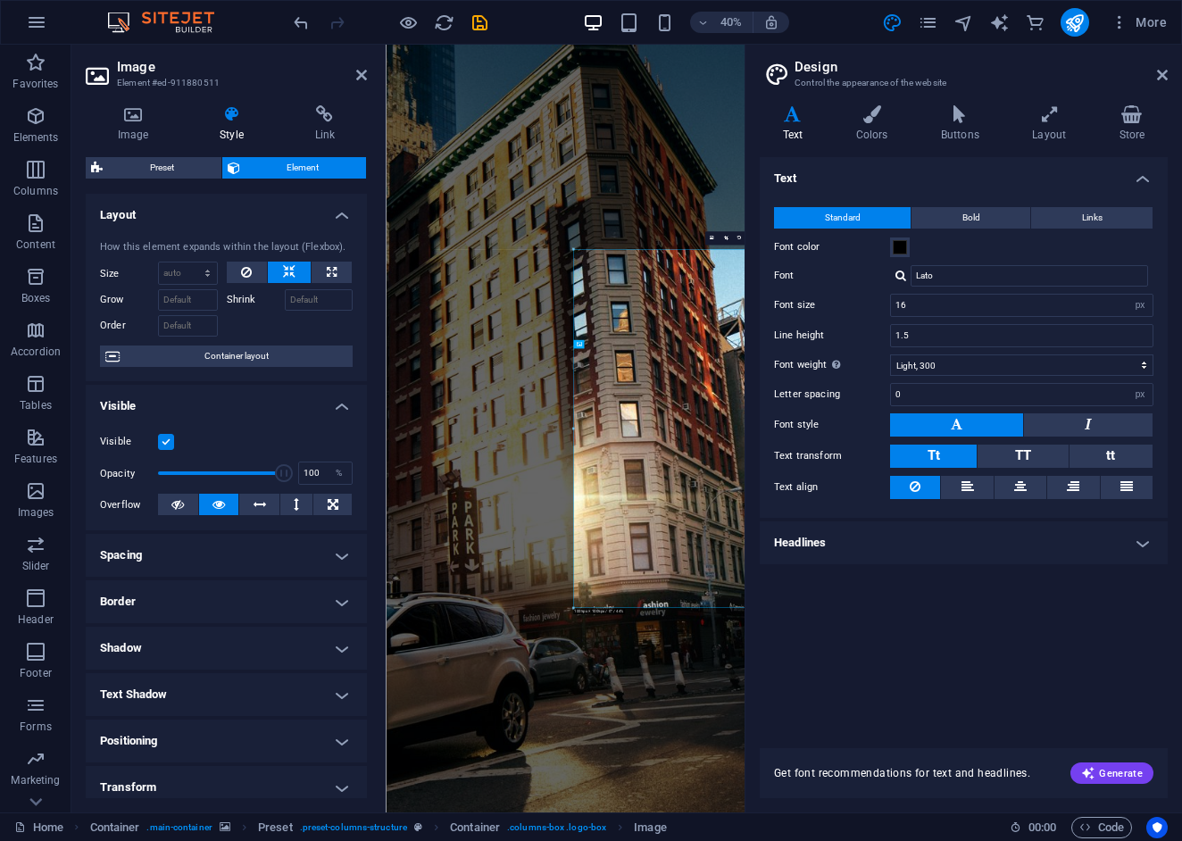
click at [291, 272] on icon at bounding box center [289, 272] width 12 height 21
click at [253, 271] on button at bounding box center [247, 272] width 41 height 21
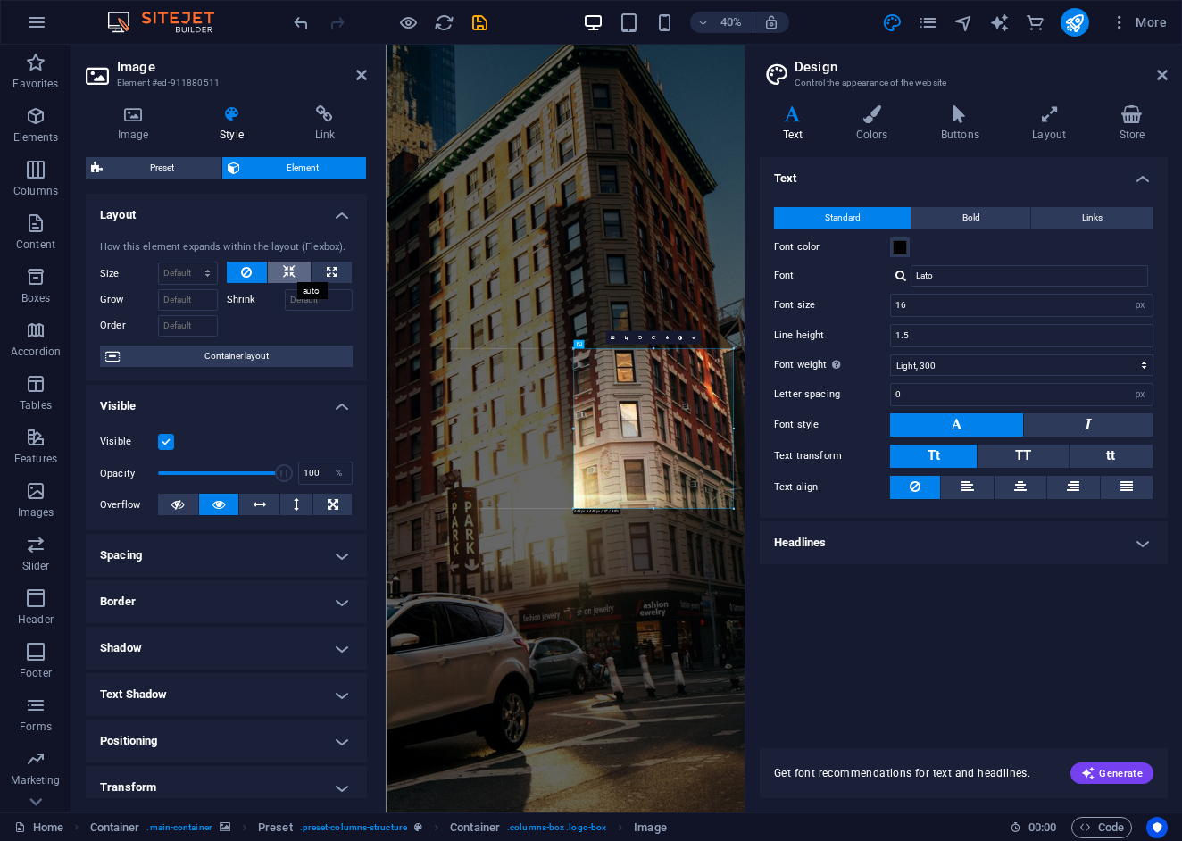
click at [287, 271] on icon at bounding box center [289, 272] width 12 height 21
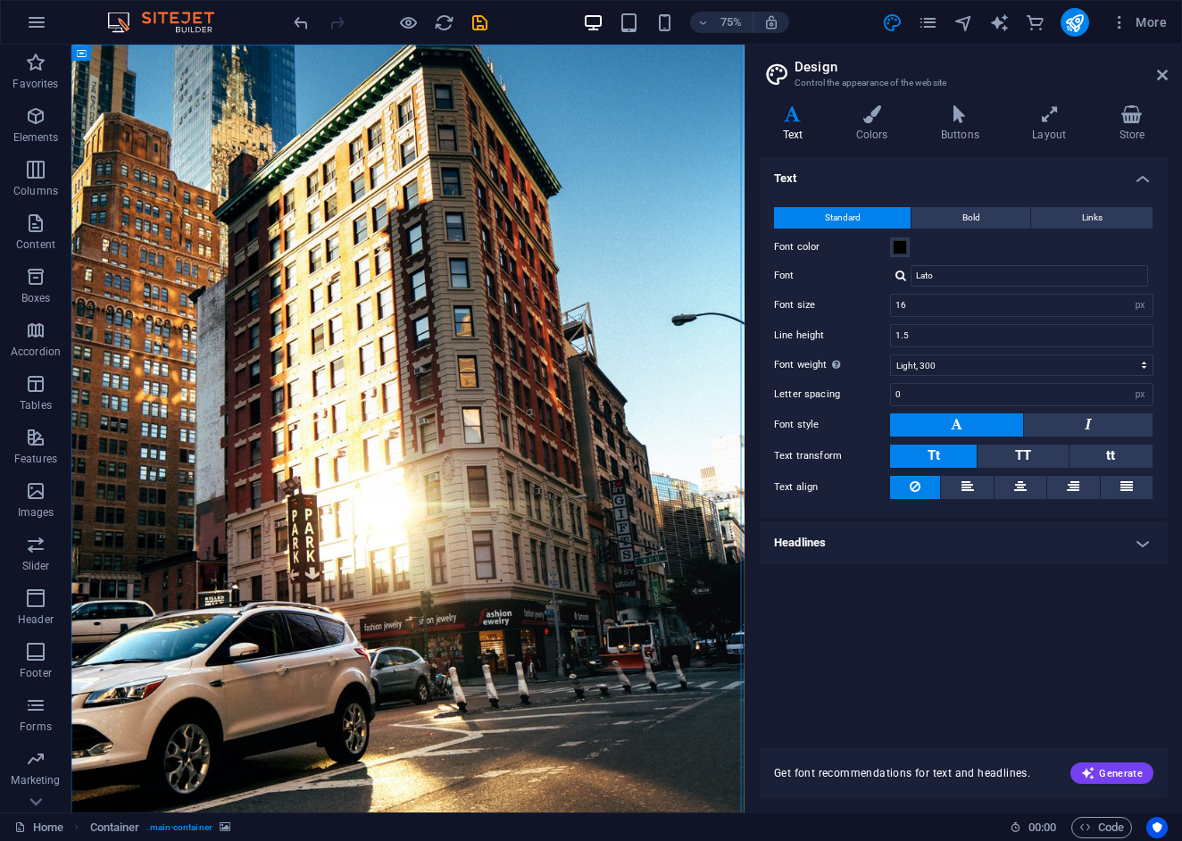
click at [1153, 71] on h2 "Design" at bounding box center [981, 67] width 373 height 16
click at [1161, 75] on icon at bounding box center [1162, 75] width 11 height 14
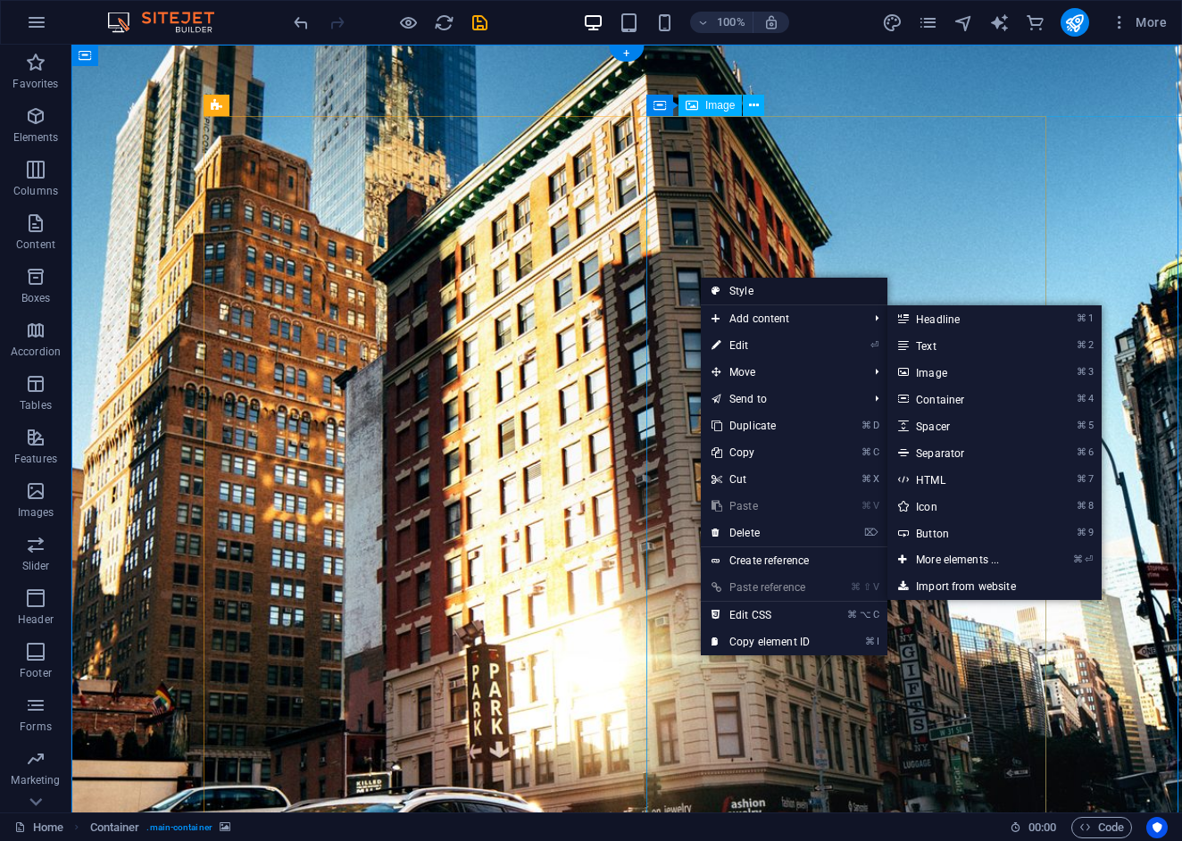
click at [750, 294] on link "Style" at bounding box center [794, 291] width 187 height 27
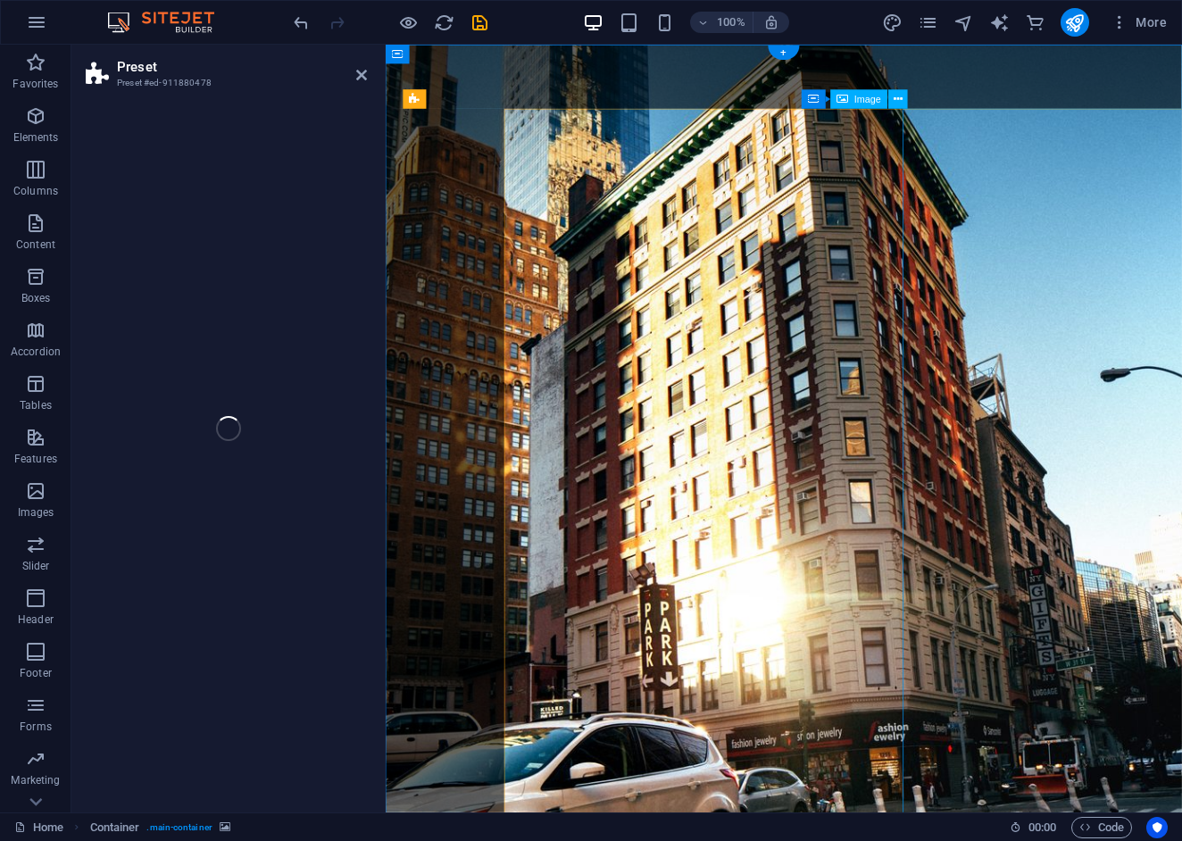
select select "px"
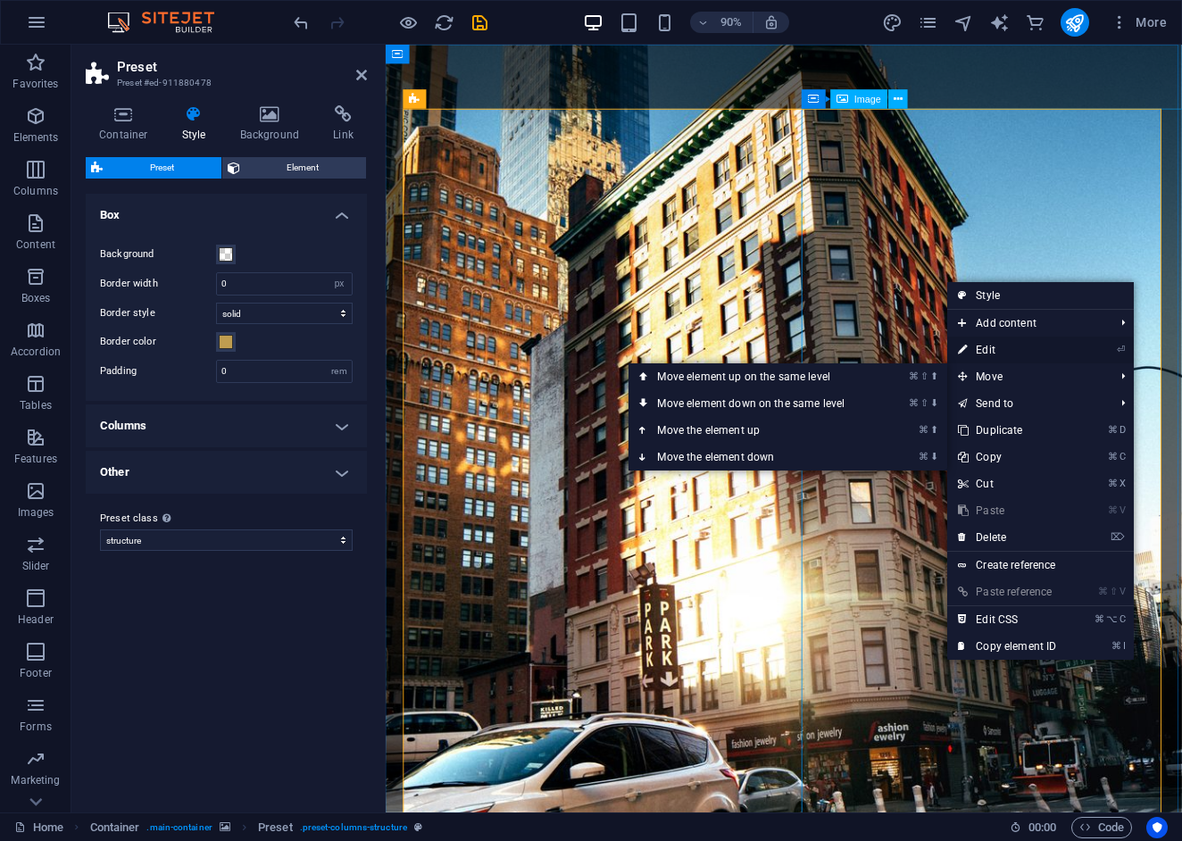
click at [1000, 355] on link "⏎ Edit" at bounding box center [1007, 350] width 120 height 27
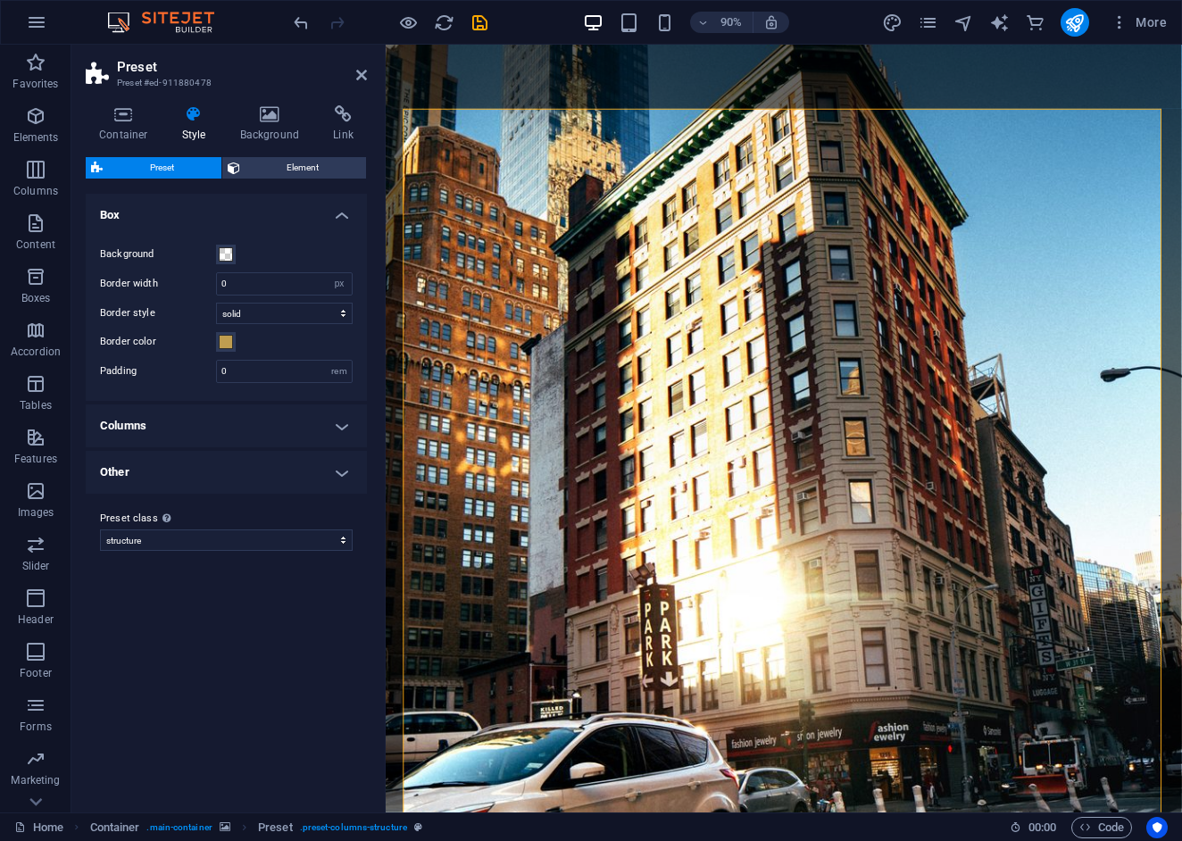
click at [356, 59] on h2 "Preset" at bounding box center [242, 67] width 250 height 16
click at [356, 73] on icon at bounding box center [361, 75] width 11 height 14
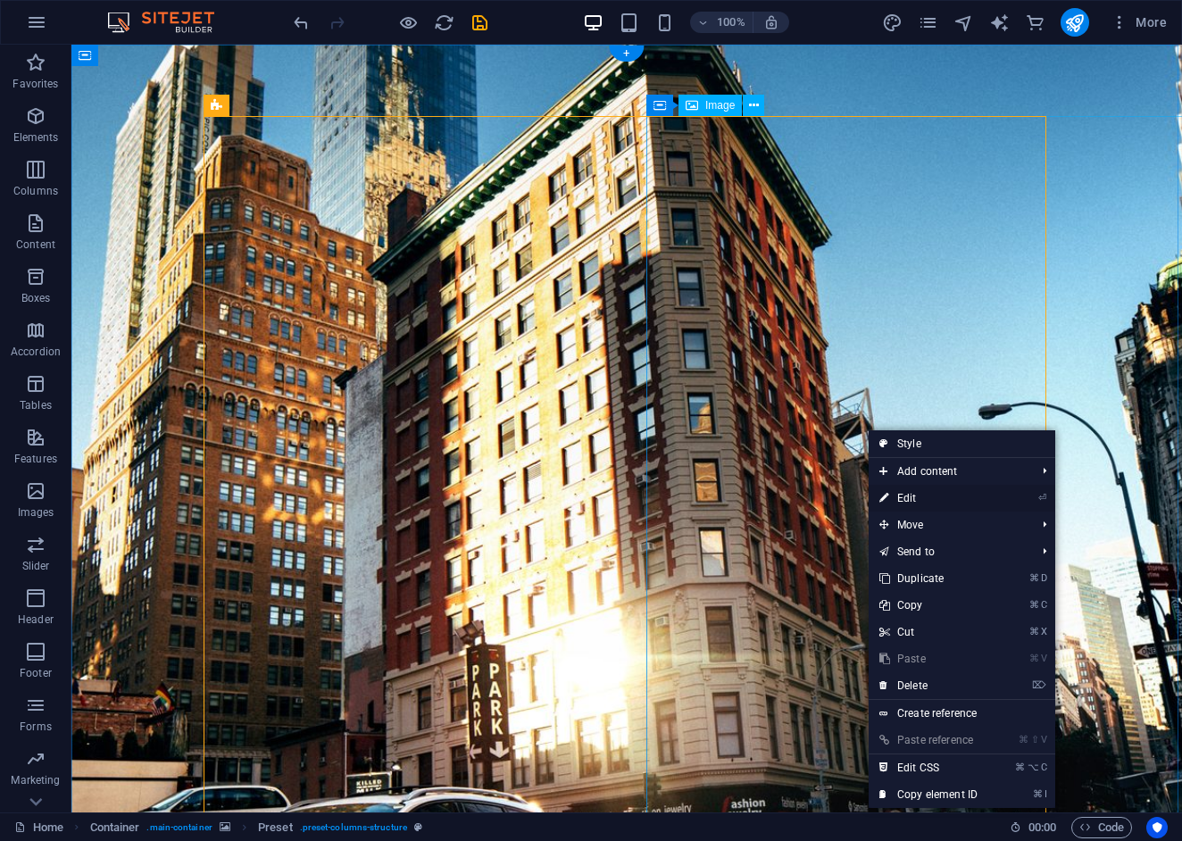
click at [906, 497] on link "⏎ Edit" at bounding box center [929, 498] width 120 height 27
select select "px"
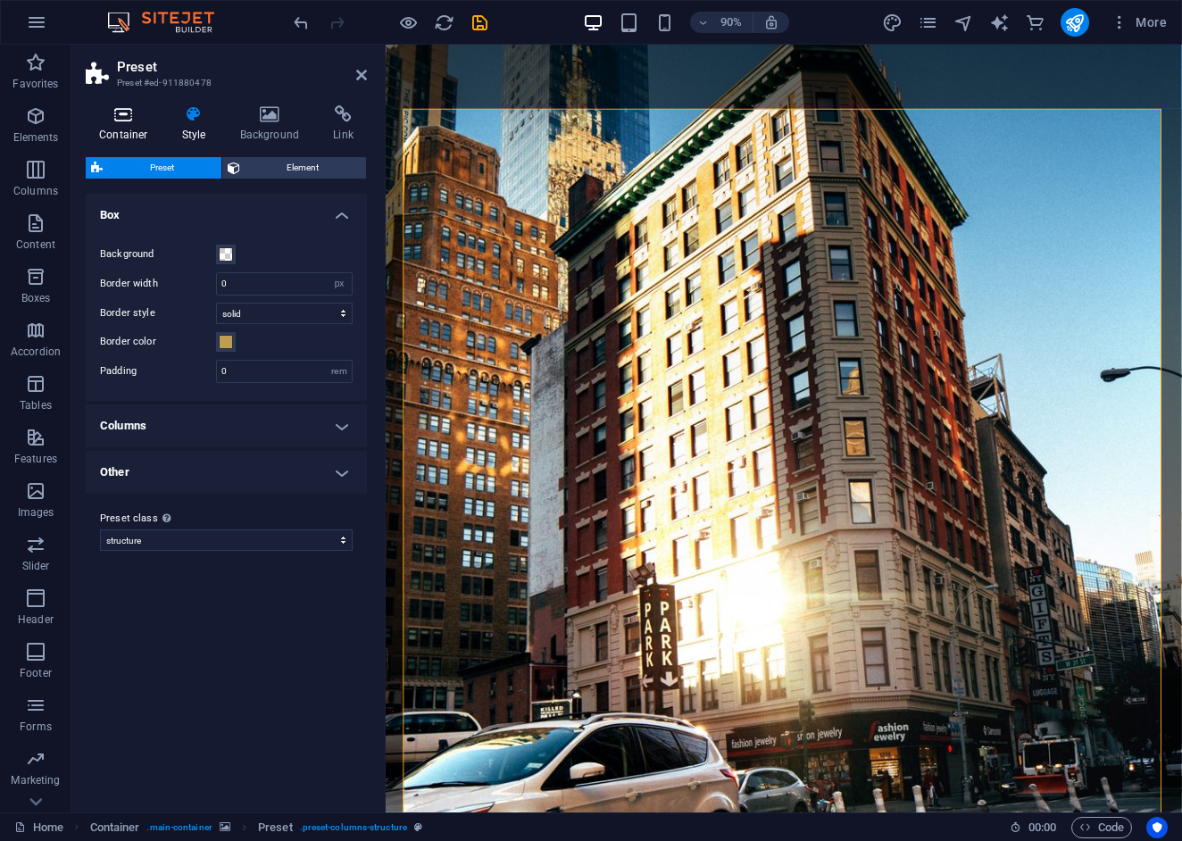
click at [104, 124] on h4 "Container" at bounding box center [127, 123] width 83 height 37
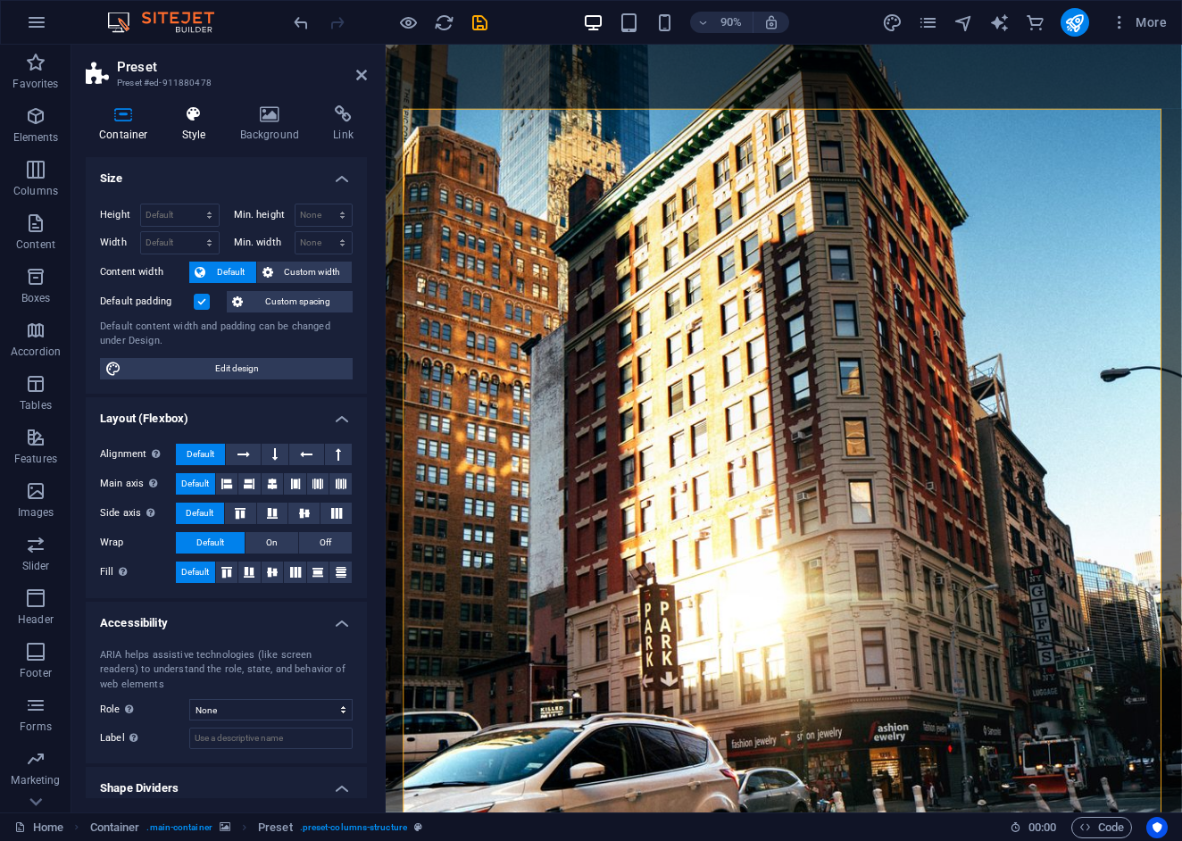
click at [185, 119] on icon at bounding box center [194, 114] width 51 height 18
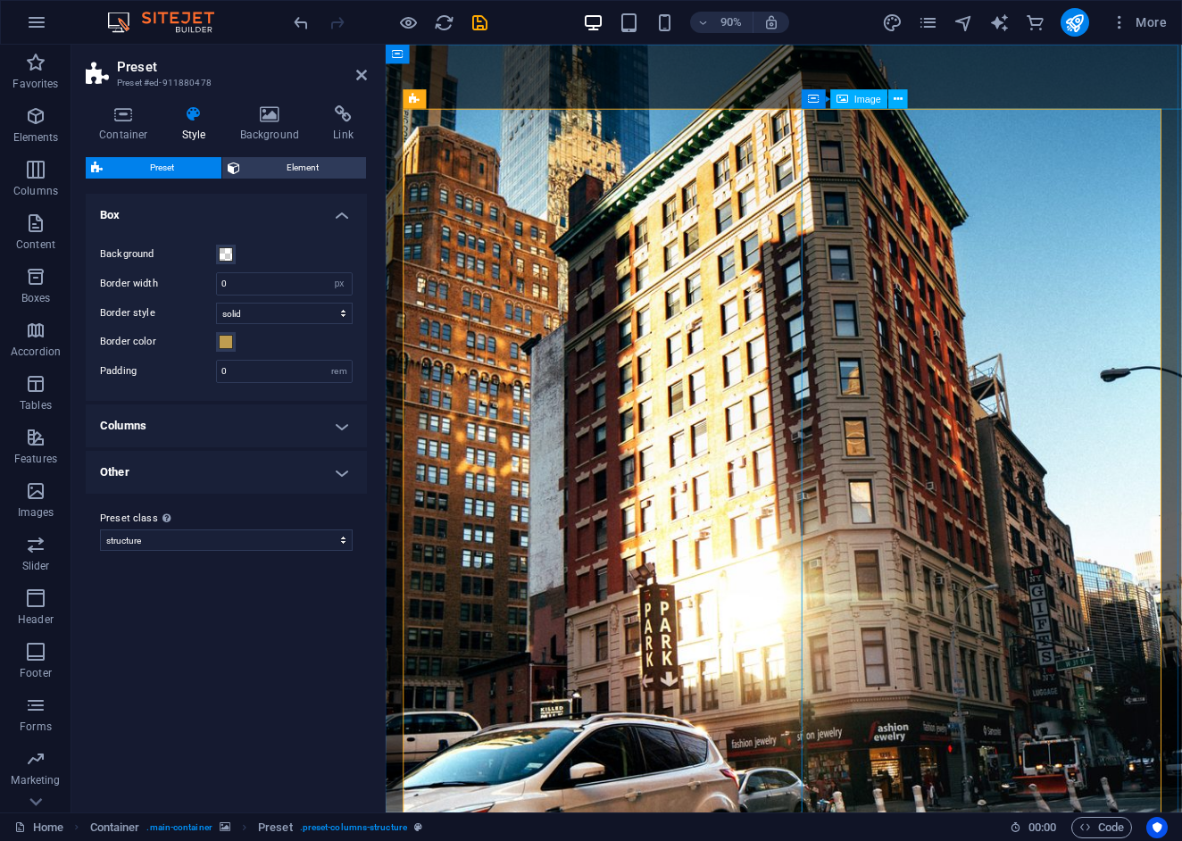
click at [897, 105] on icon at bounding box center [898, 99] width 9 height 17
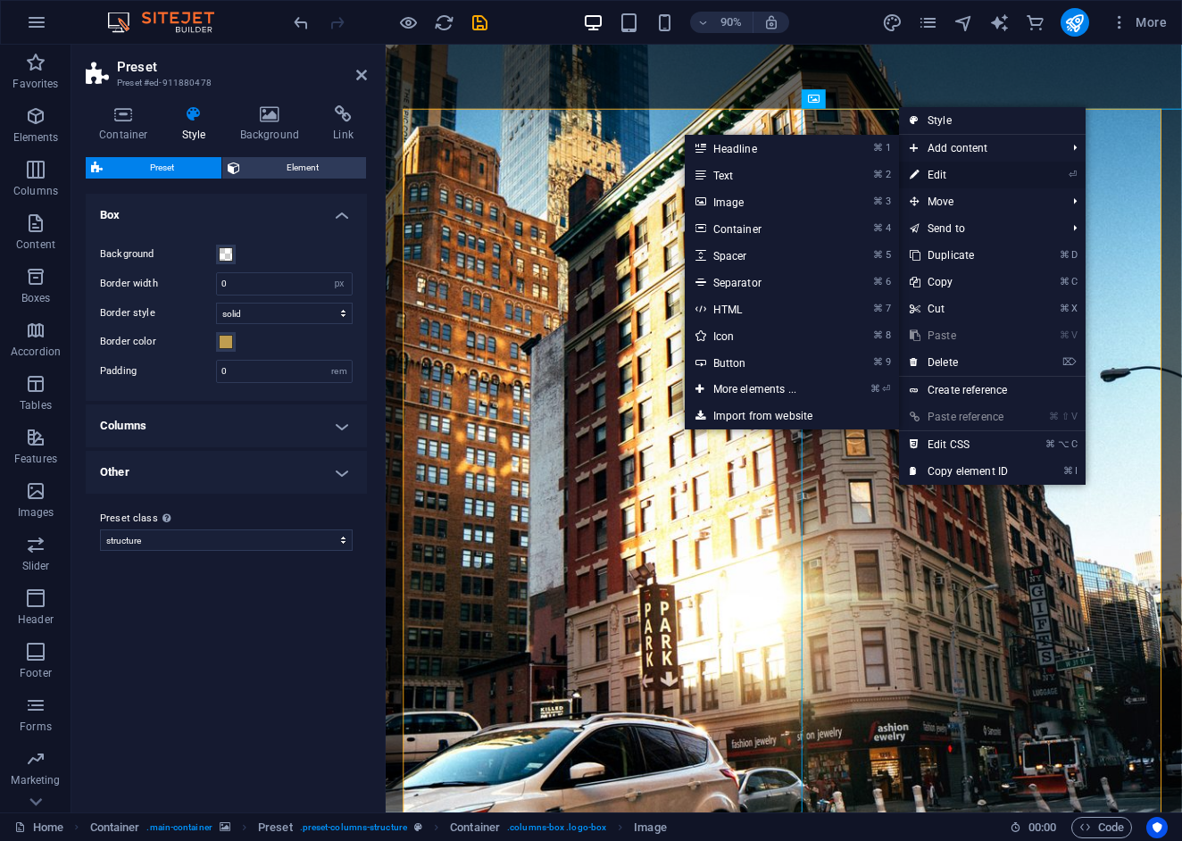
click at [940, 179] on link "⏎ Edit" at bounding box center [959, 175] width 120 height 27
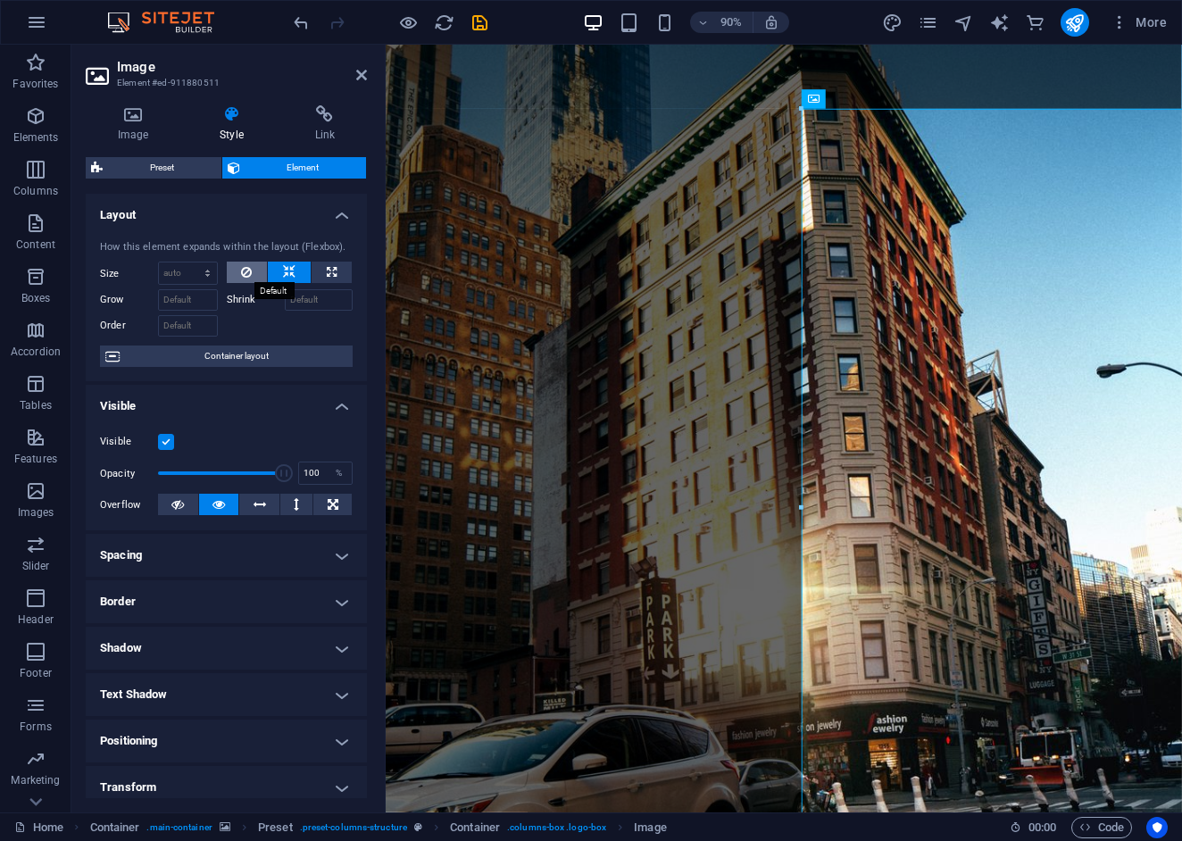
click at [252, 269] on button at bounding box center [247, 272] width 41 height 21
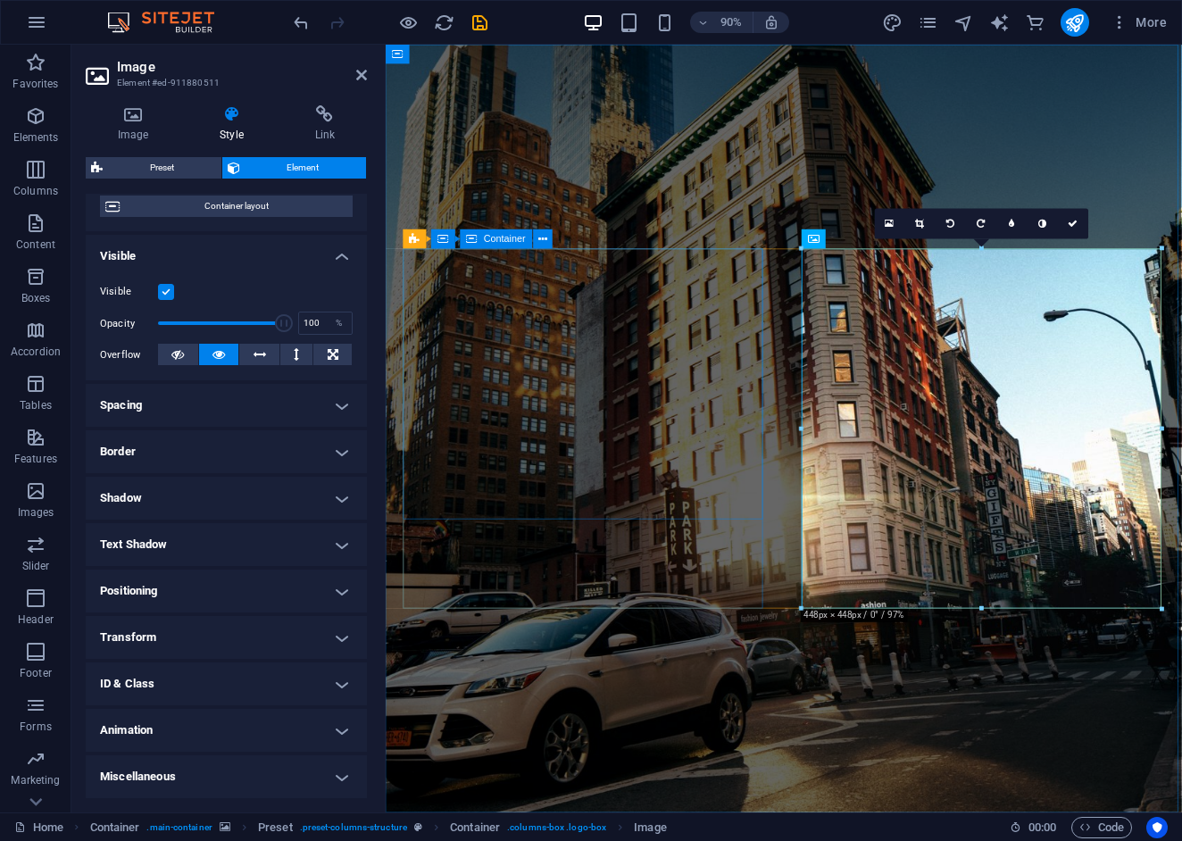
scroll to position [149, 0]
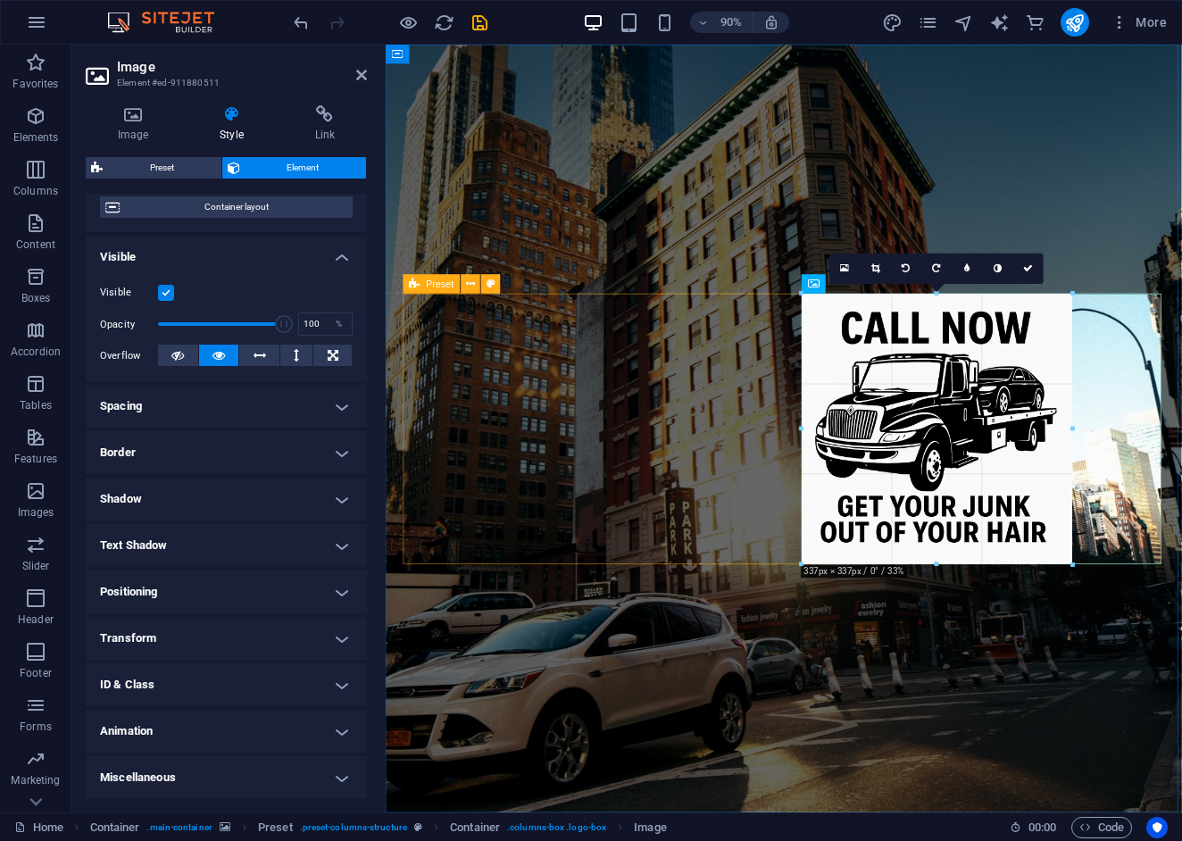
drag, startPoint x: 803, startPoint y: 606, endPoint x: 898, endPoint y: 321, distance: 300.1
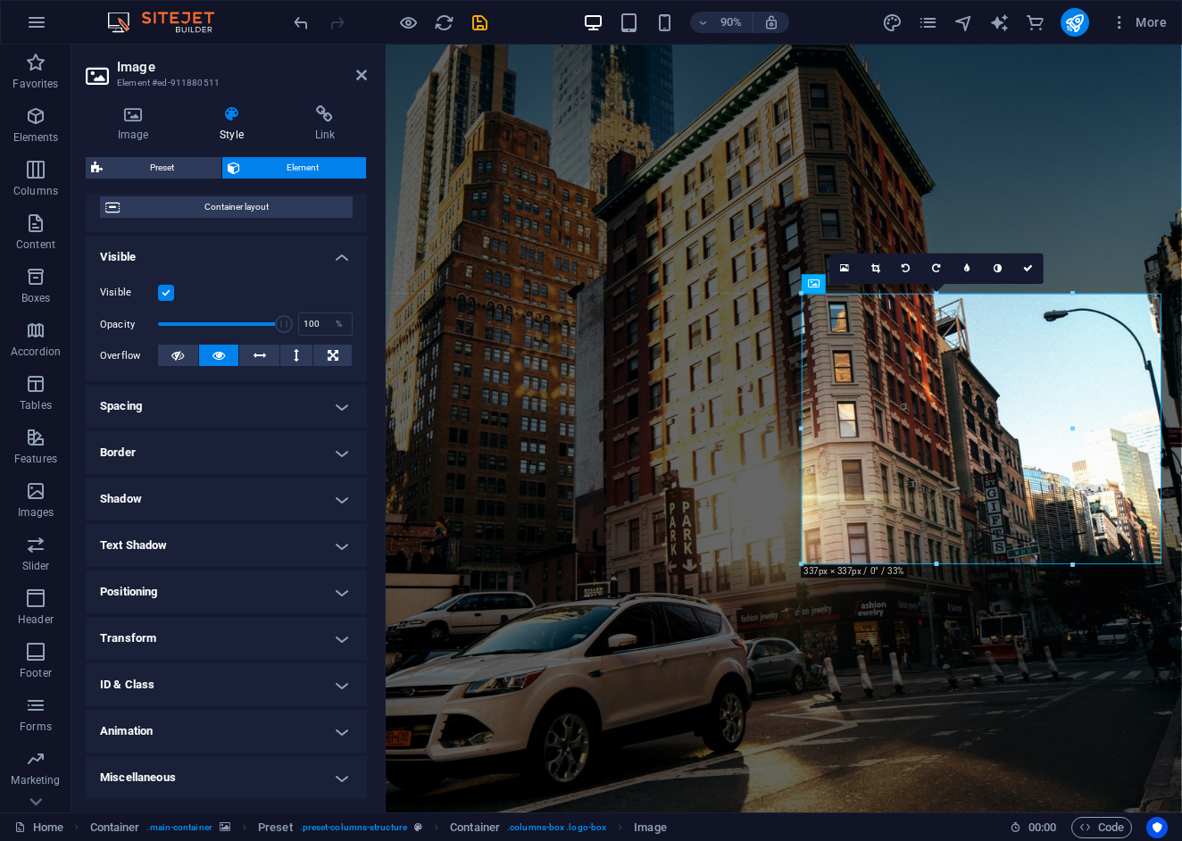
click at [528, 200] on figure at bounding box center [828, 471] width 885 height 853
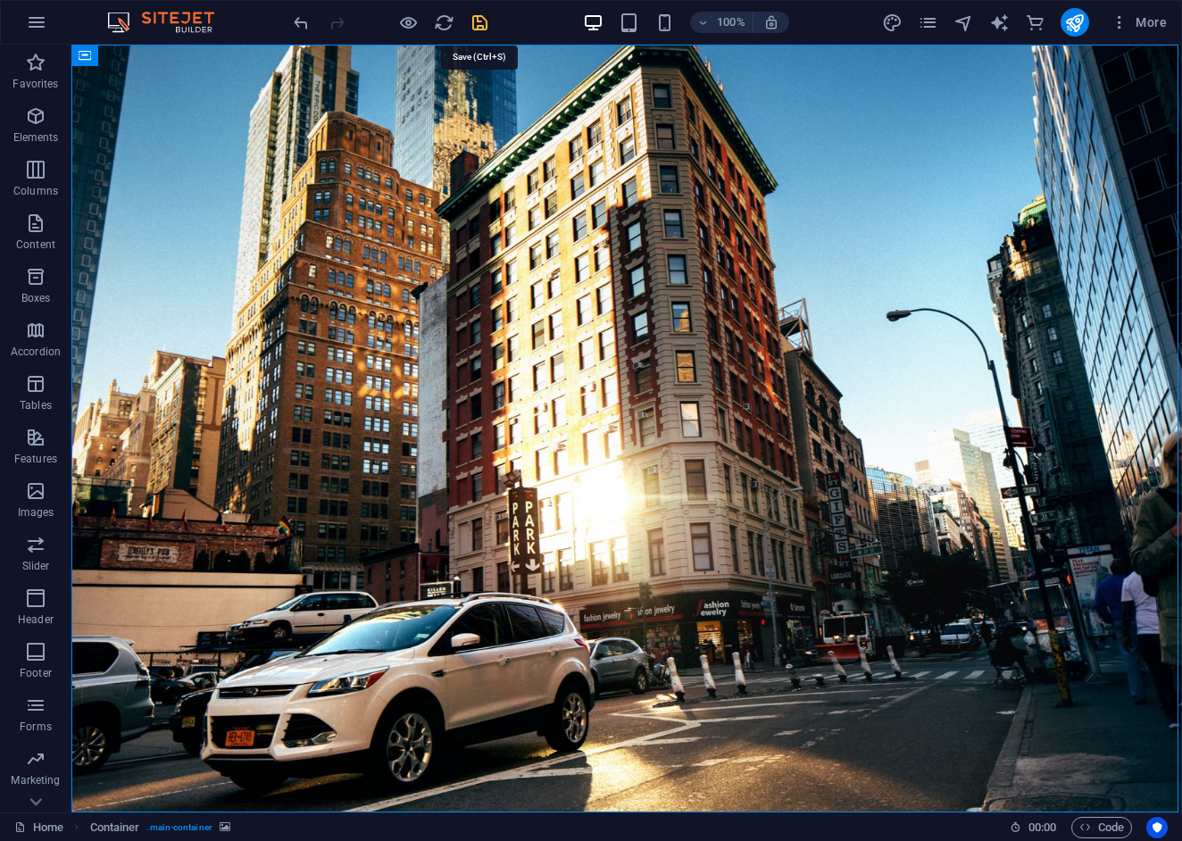
click at [481, 27] on icon "save" at bounding box center [480, 22] width 21 height 21
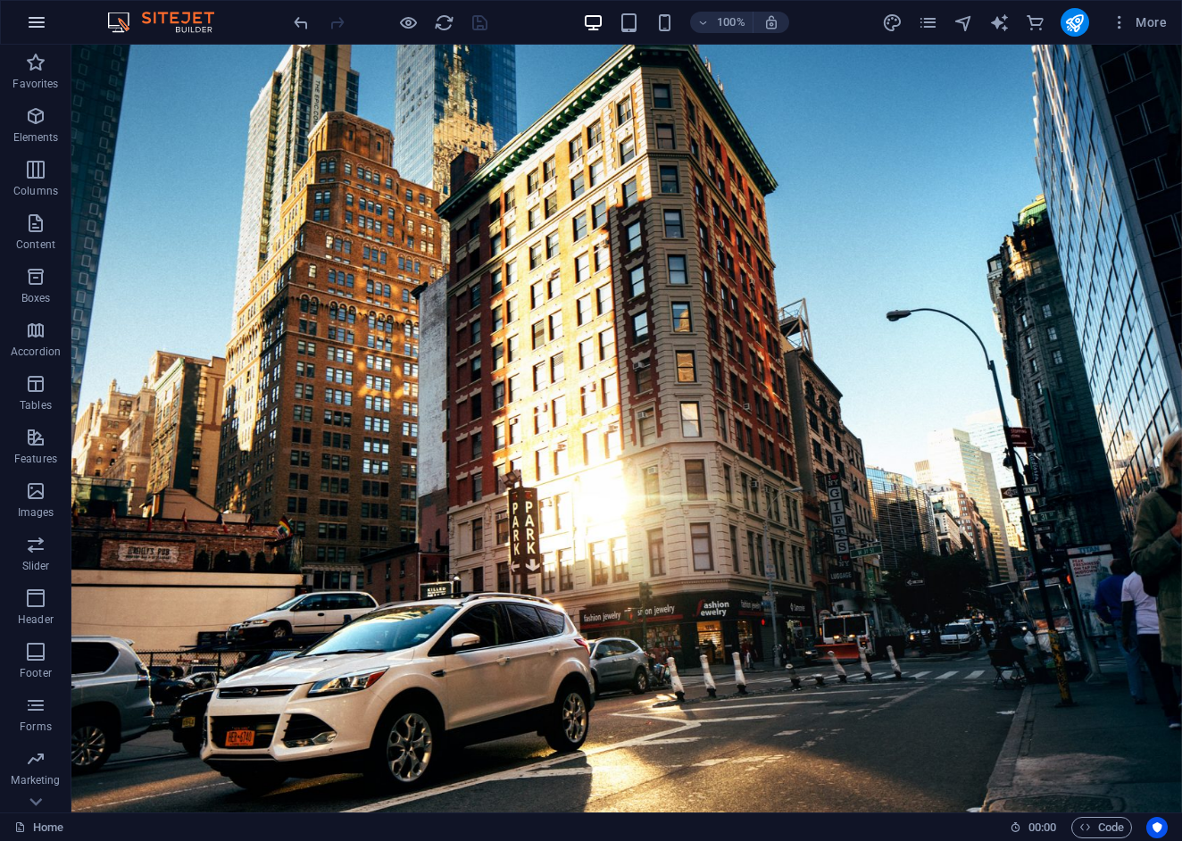
click at [37, 23] on icon "button" at bounding box center [36, 22] width 21 height 21
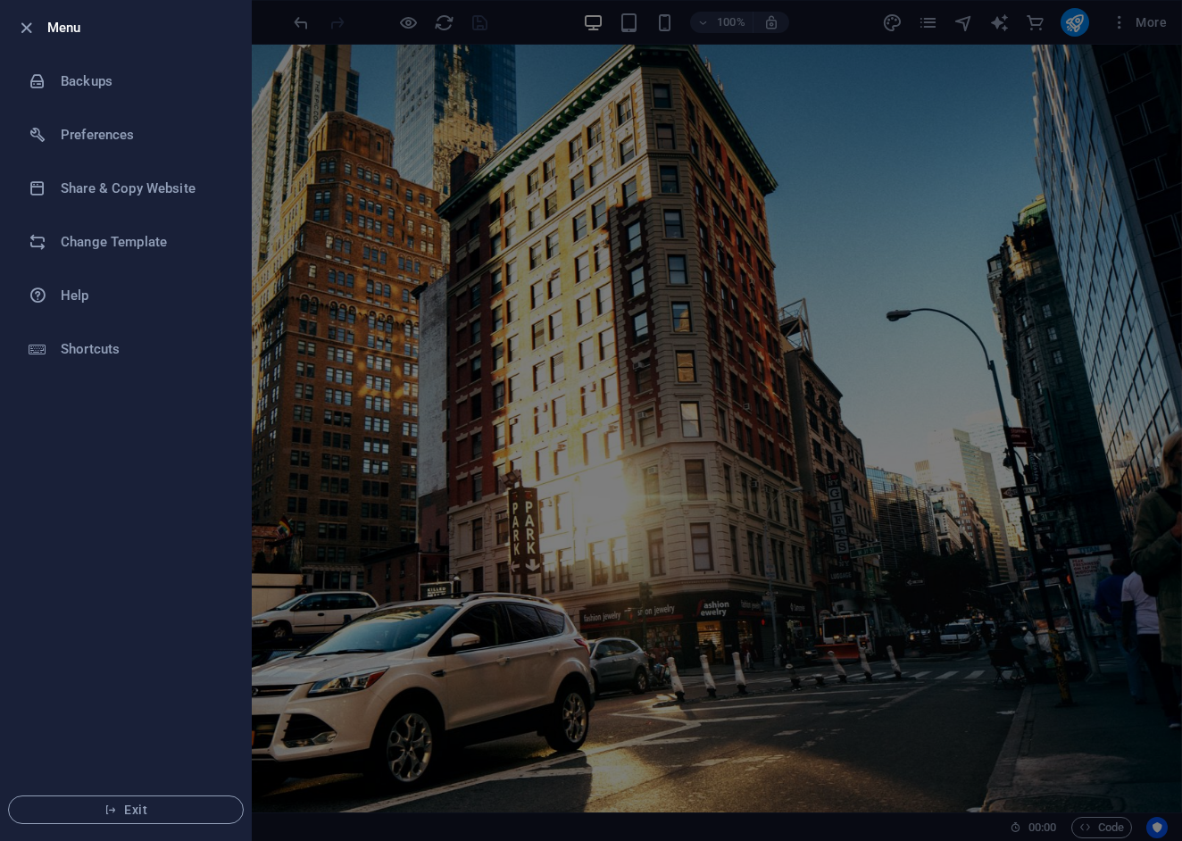
click at [1136, 27] on div at bounding box center [591, 420] width 1182 height 841
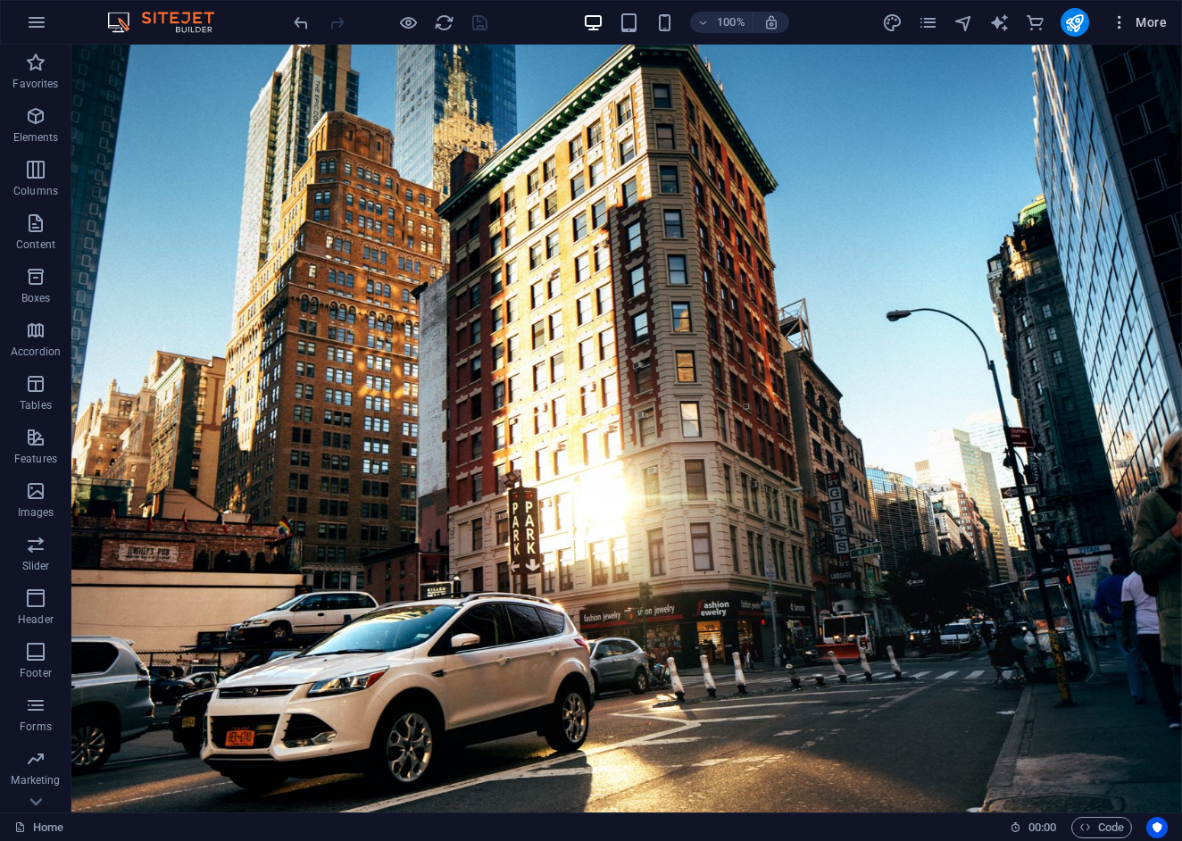
click at [1120, 25] on icon "button" at bounding box center [1120, 22] width 18 height 18
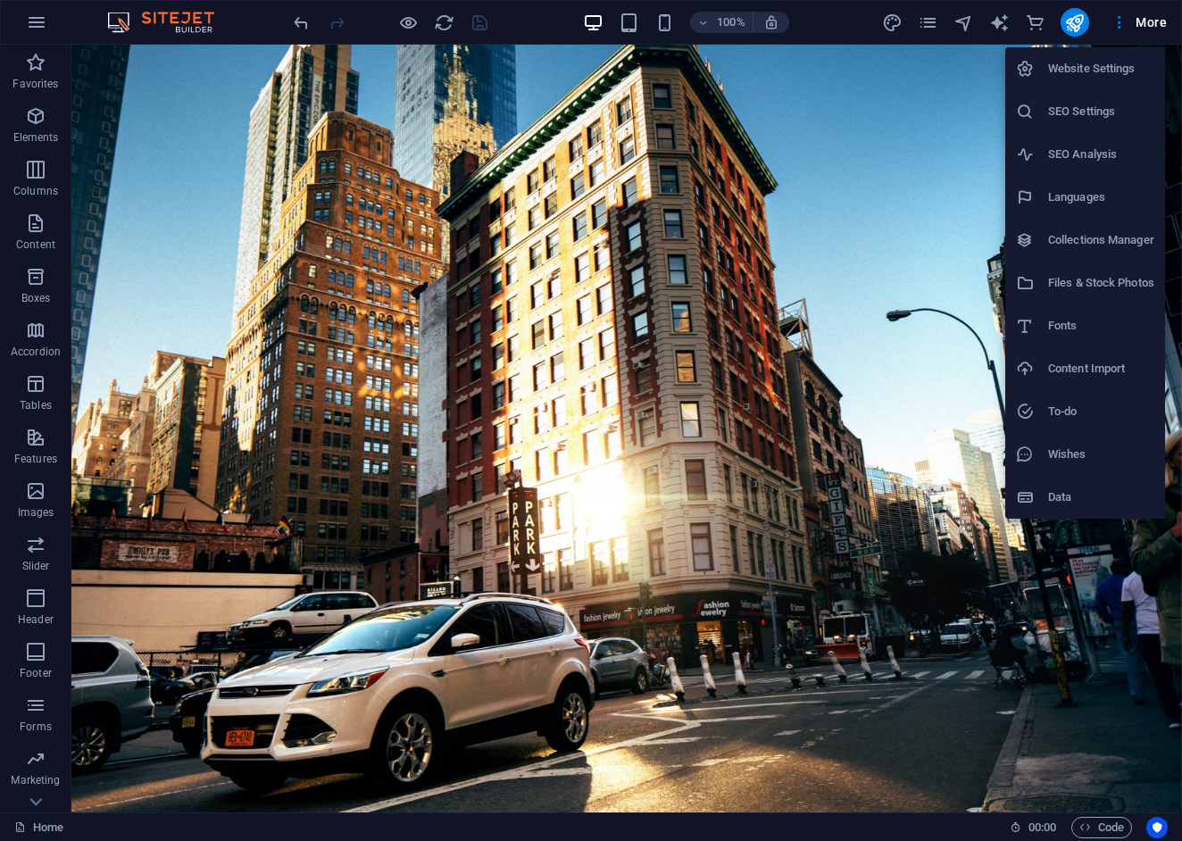
click at [1076, 112] on h6 "SEO Settings" at bounding box center [1101, 111] width 106 height 21
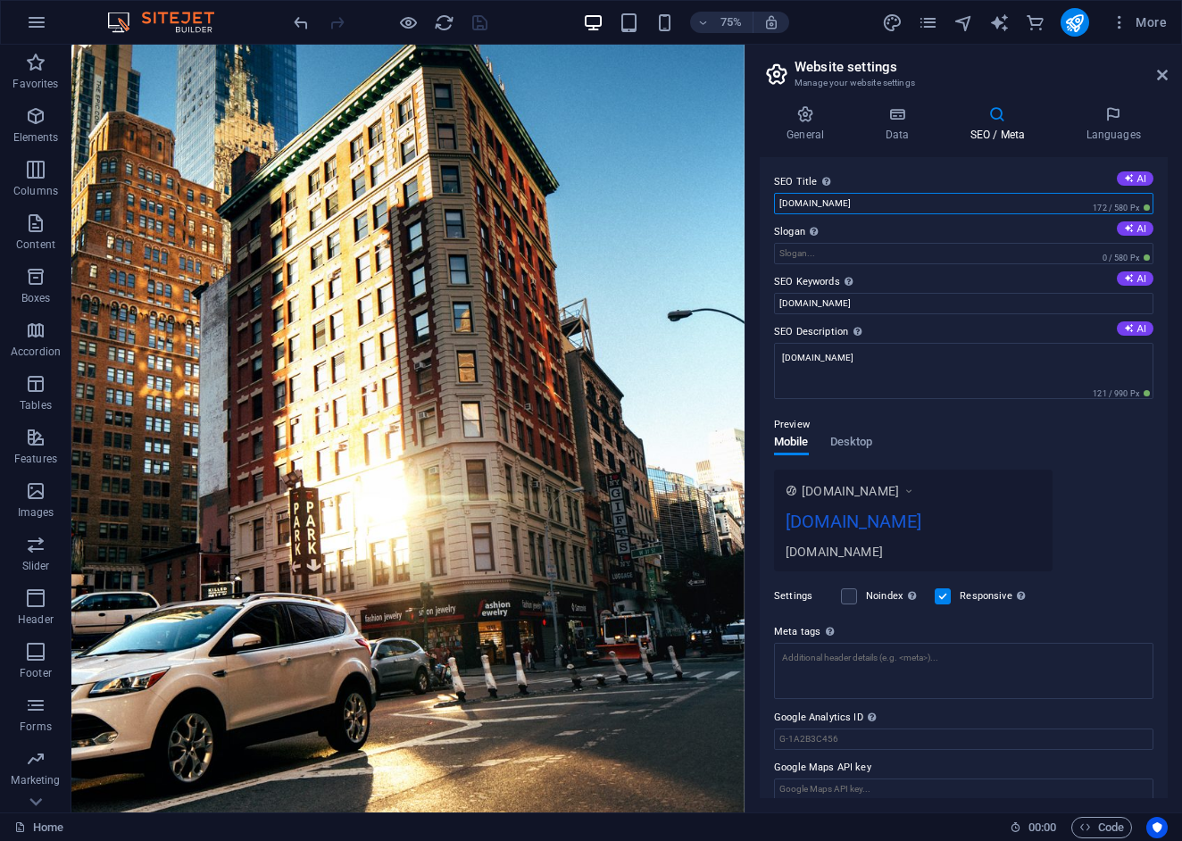
click at [881, 205] on input "[DOMAIN_NAME]" at bounding box center [963, 203] width 379 height 21
type input "theonlychoicejunks.com"
click at [878, 253] on input "Slogan The slogan of your website. AI" at bounding box center [963, 253] width 379 height 21
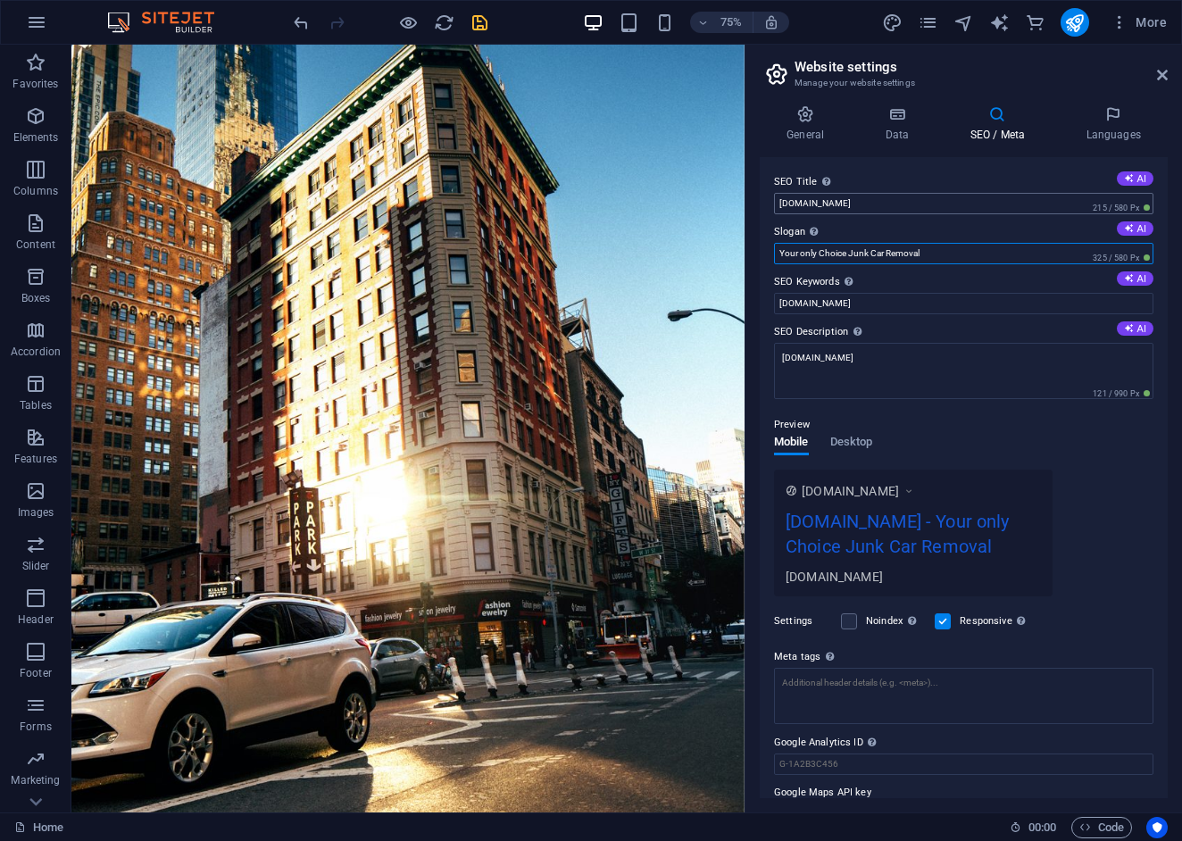
type input "Your only Choice Junk Car Removal"
drag, startPoint x: 895, startPoint y: 204, endPoint x: 779, endPoint y: 204, distance: 116.1
click at [779, 204] on input "theonlychoicejunks.com" at bounding box center [963, 203] width 379 height 21
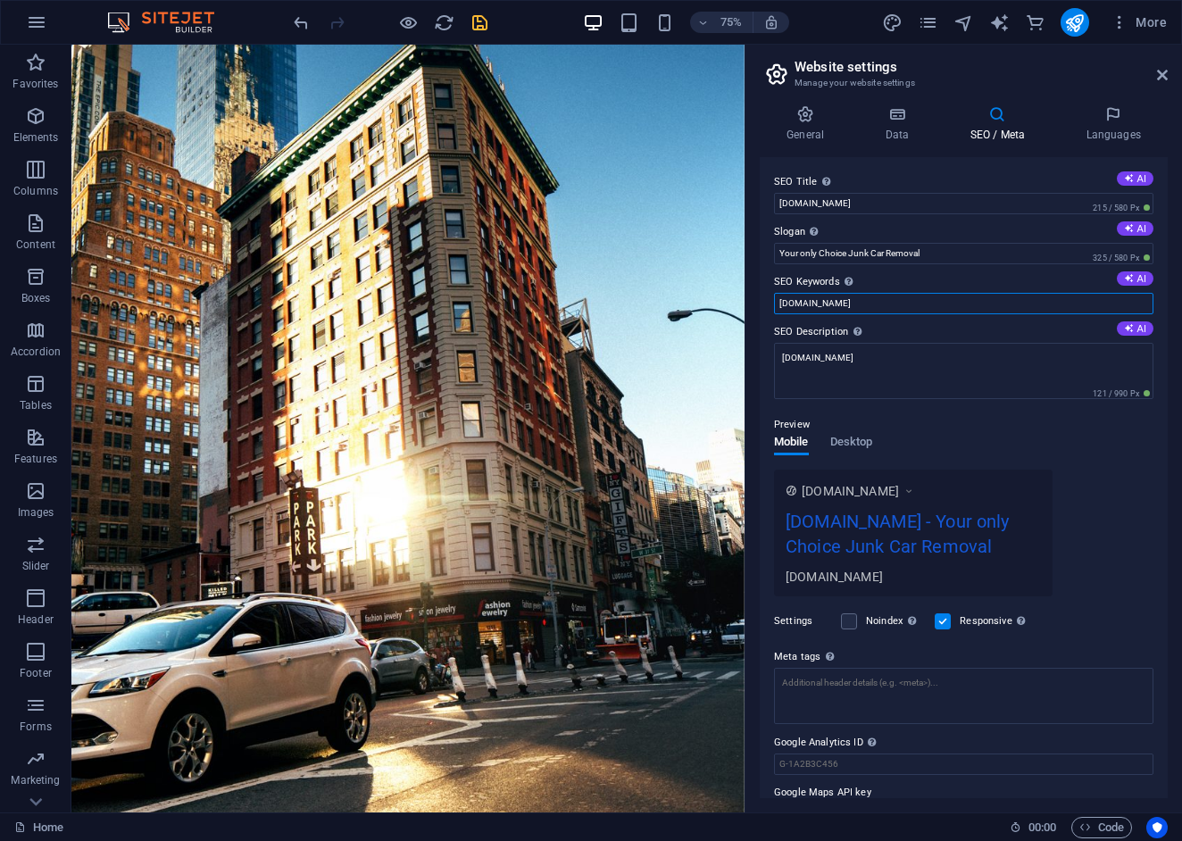
click at [853, 302] on input "[DOMAIN_NAME]" at bounding box center [963, 303] width 379 height 21
type input "Junk Cars"
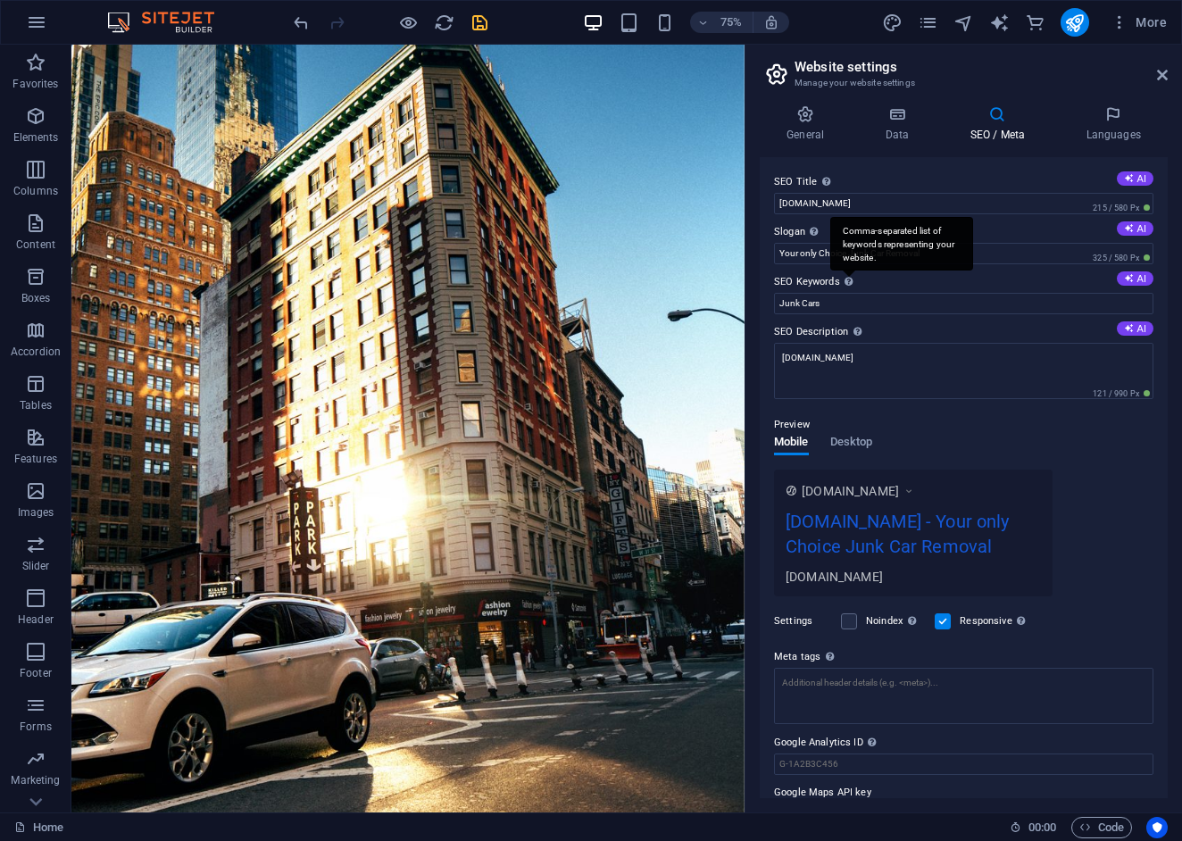
click at [847, 271] on div "Comma-separated list of keywords representing your website." at bounding box center [901, 244] width 143 height 54
click at [847, 293] on input "Junk Cars" at bounding box center [963, 303] width 379 height 21
click at [864, 364] on textarea "[DOMAIN_NAME]" at bounding box center [963, 371] width 379 height 56
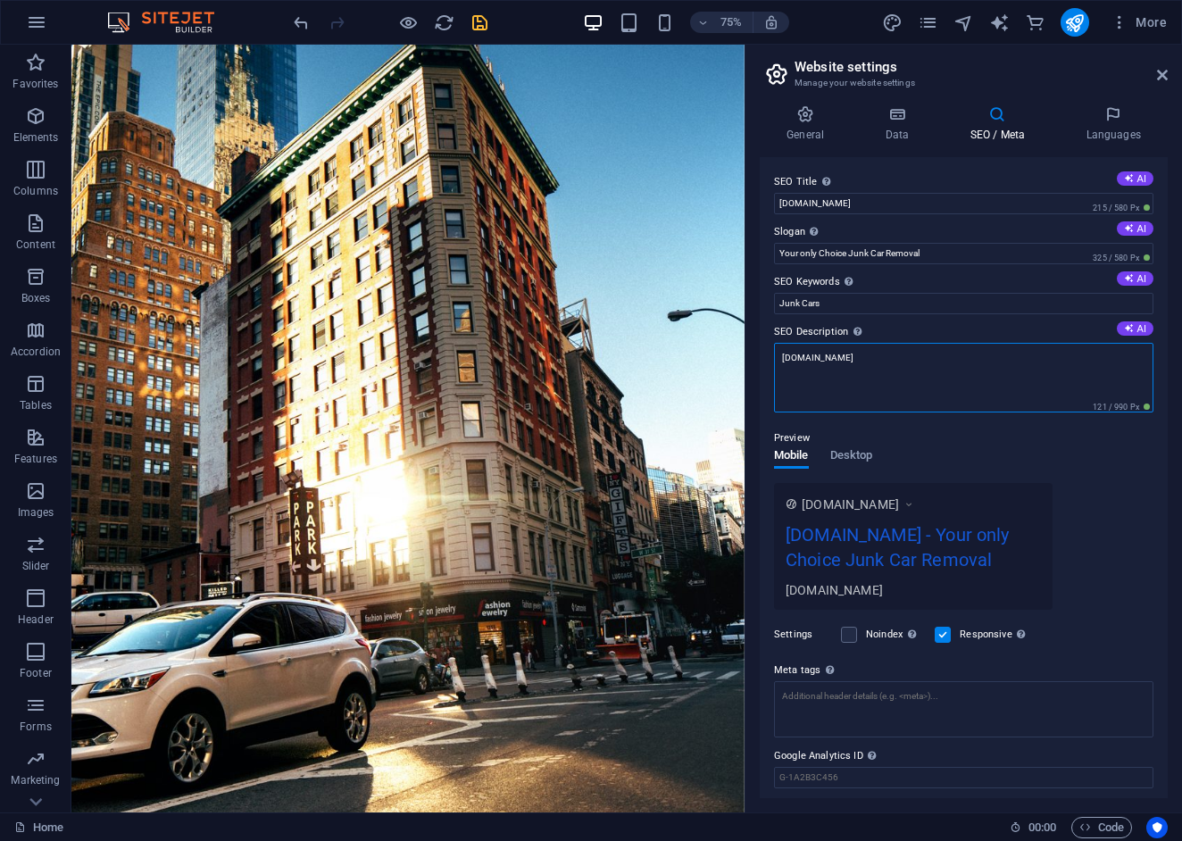
click at [871, 365] on textarea "[DOMAIN_NAME]" at bounding box center [963, 378] width 379 height 70
click at [967, 354] on textarea "We Buy Your Junk Cars for Cash." at bounding box center [963, 378] width 379 height 70
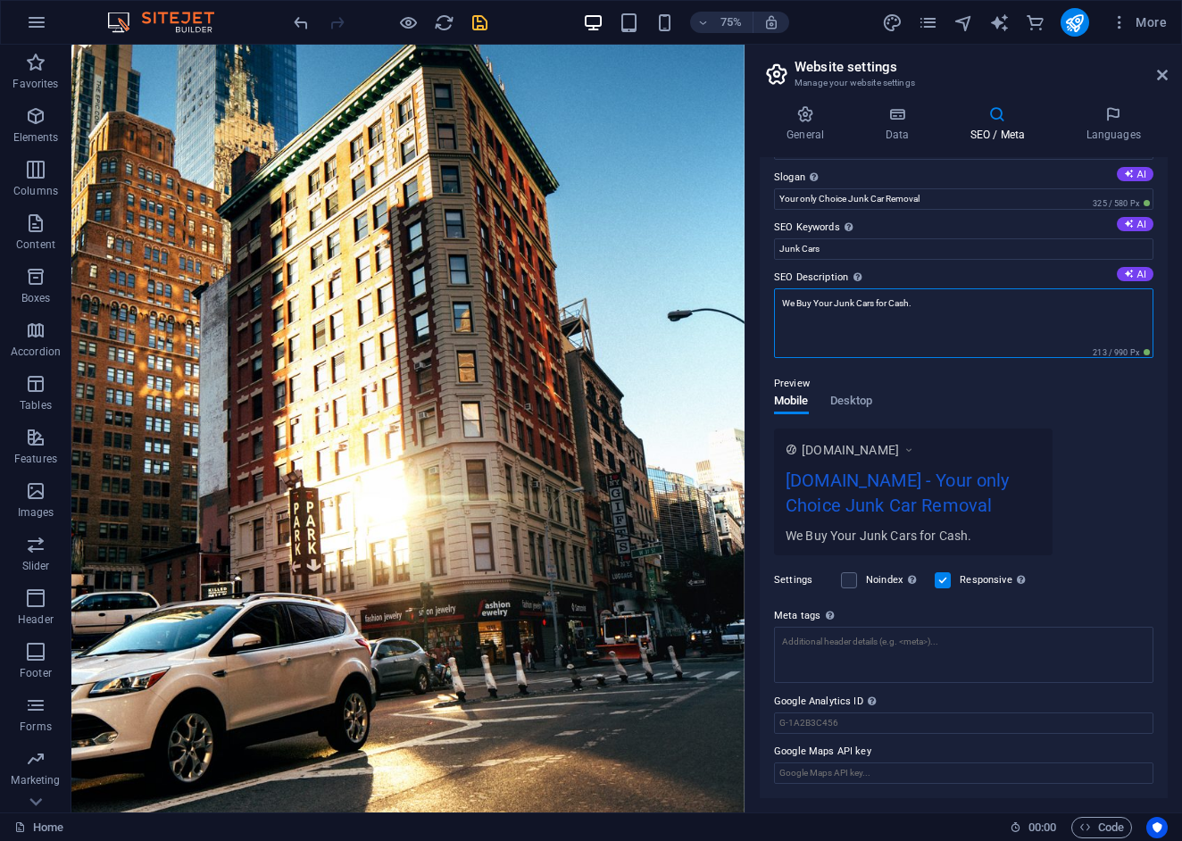
scroll to position [54, 0]
type textarea "We Buy Your Junk Cars for Cash."
click at [851, 583] on label at bounding box center [849, 581] width 16 height 16
click at [0, 0] on input "Noindex Instruct search engines to exclude this website from search results." at bounding box center [0, 0] width 0 height 0
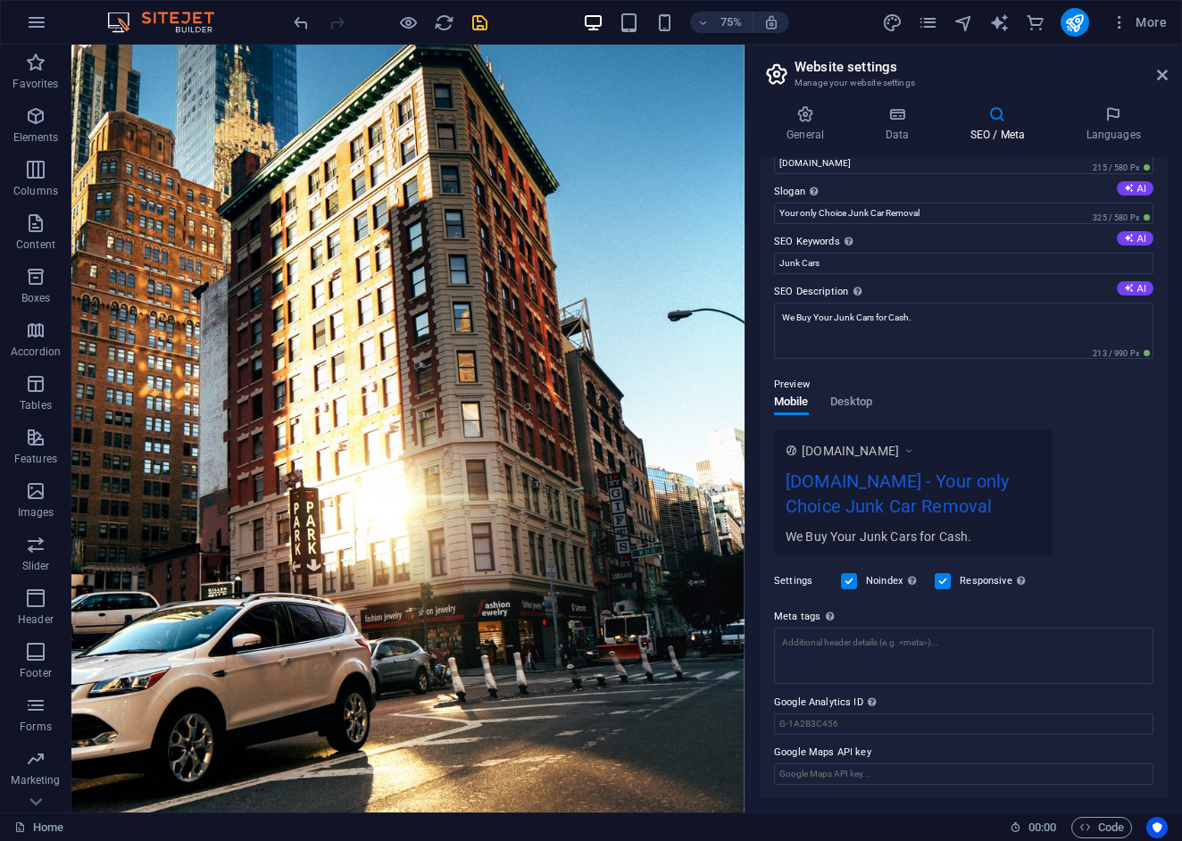
click at [852, 585] on label at bounding box center [849, 581] width 16 height 16
click at [0, 0] on input "Noindex Instruct search engines to exclude this website from search results." at bounding box center [0, 0] width 0 height 0
click at [869, 728] on input "Google Analytics ID Please only add the Google Analytics ID. We automatically i…" at bounding box center [963, 723] width 379 height 21
click at [855, 772] on input "Google Maps API key" at bounding box center [963, 773] width 379 height 21
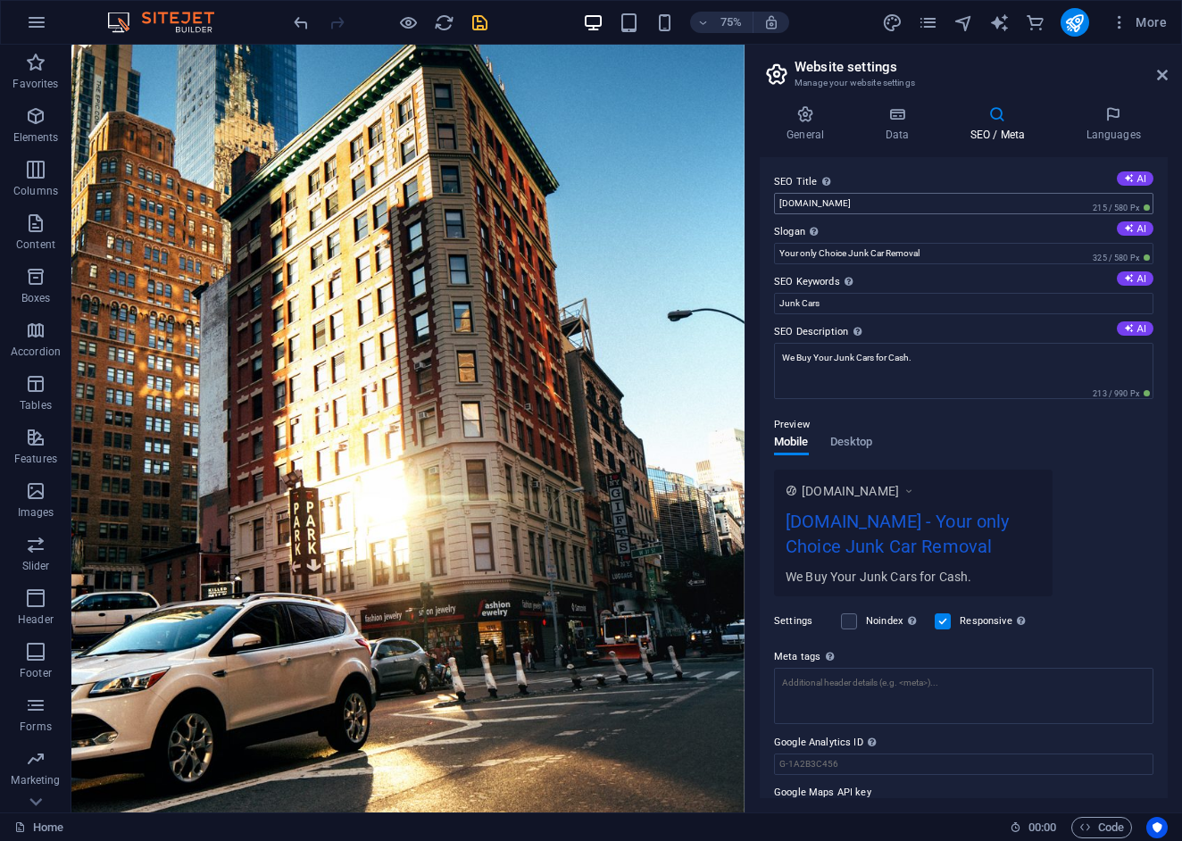
scroll to position [0, 0]
click at [1111, 121] on icon at bounding box center [1113, 114] width 109 height 18
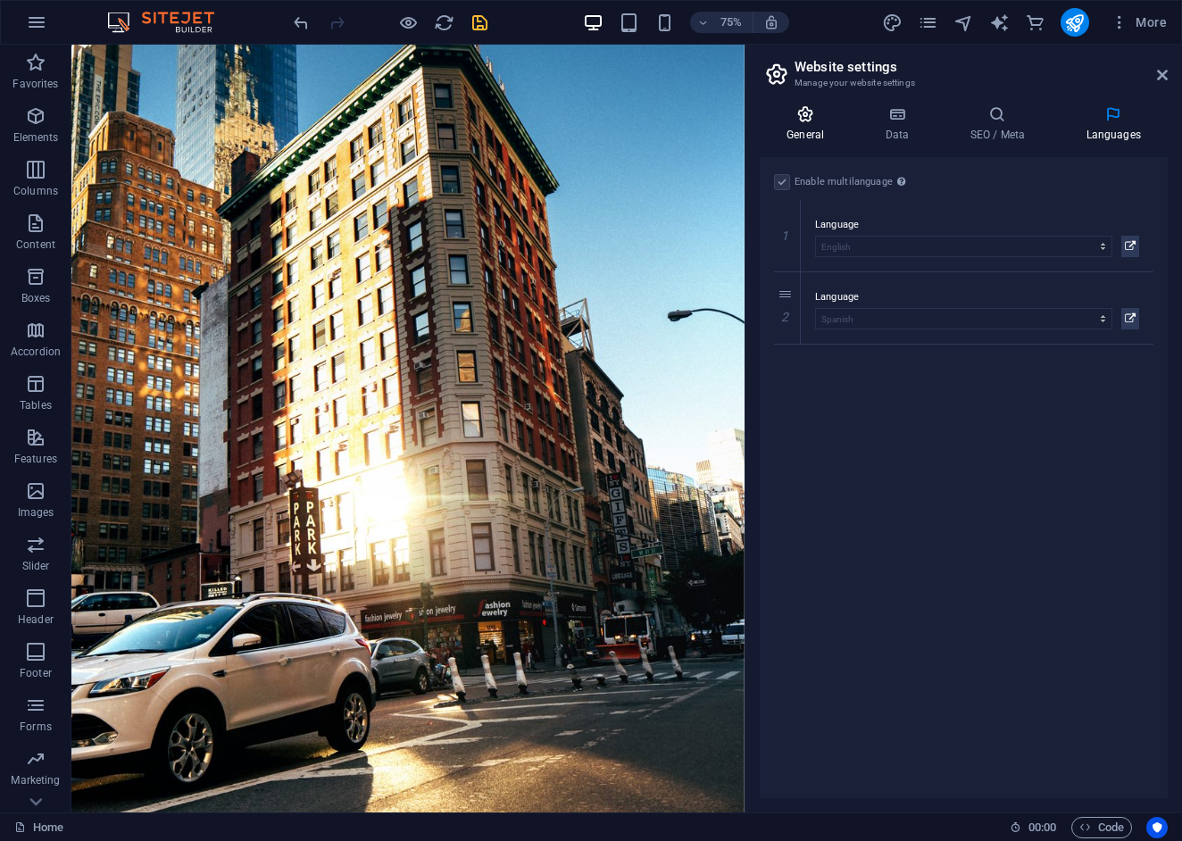
click at [805, 120] on icon at bounding box center [805, 114] width 91 height 18
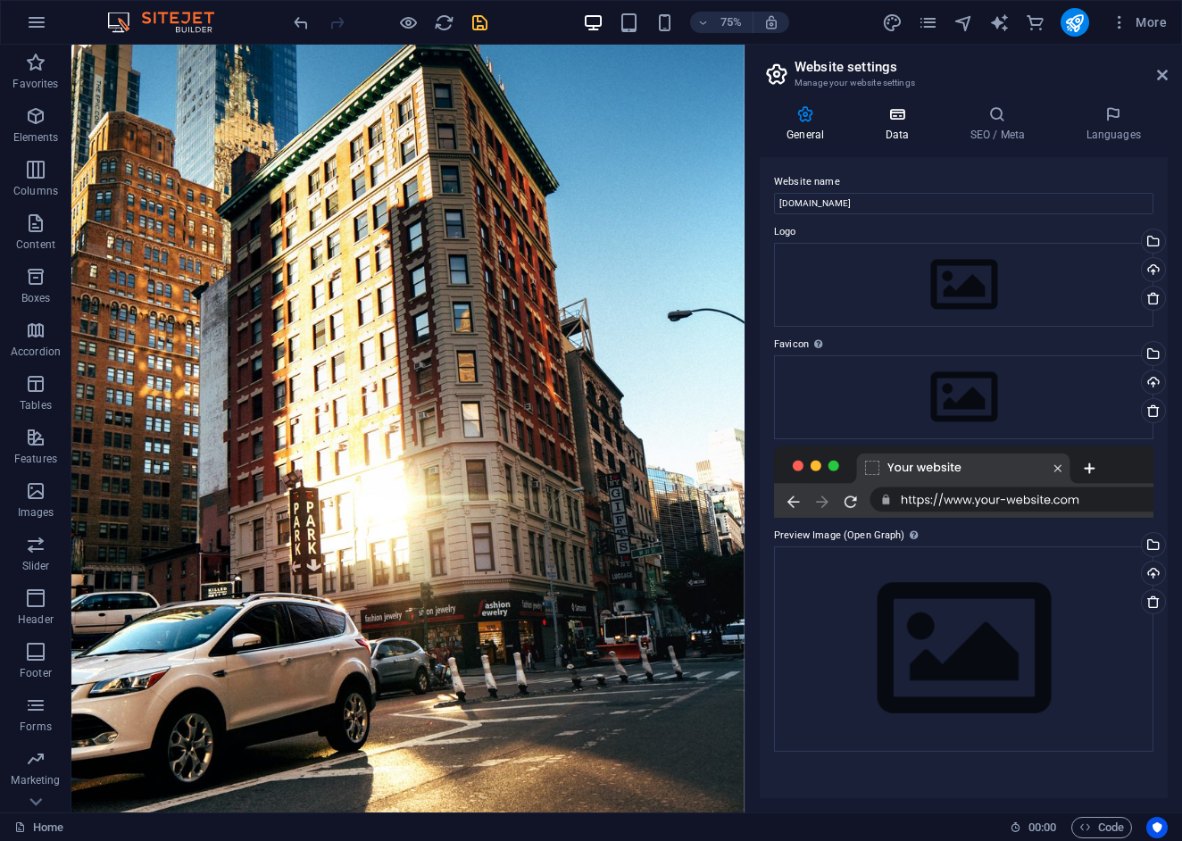
click at [892, 123] on h4 "Data" at bounding box center [900, 123] width 85 height 37
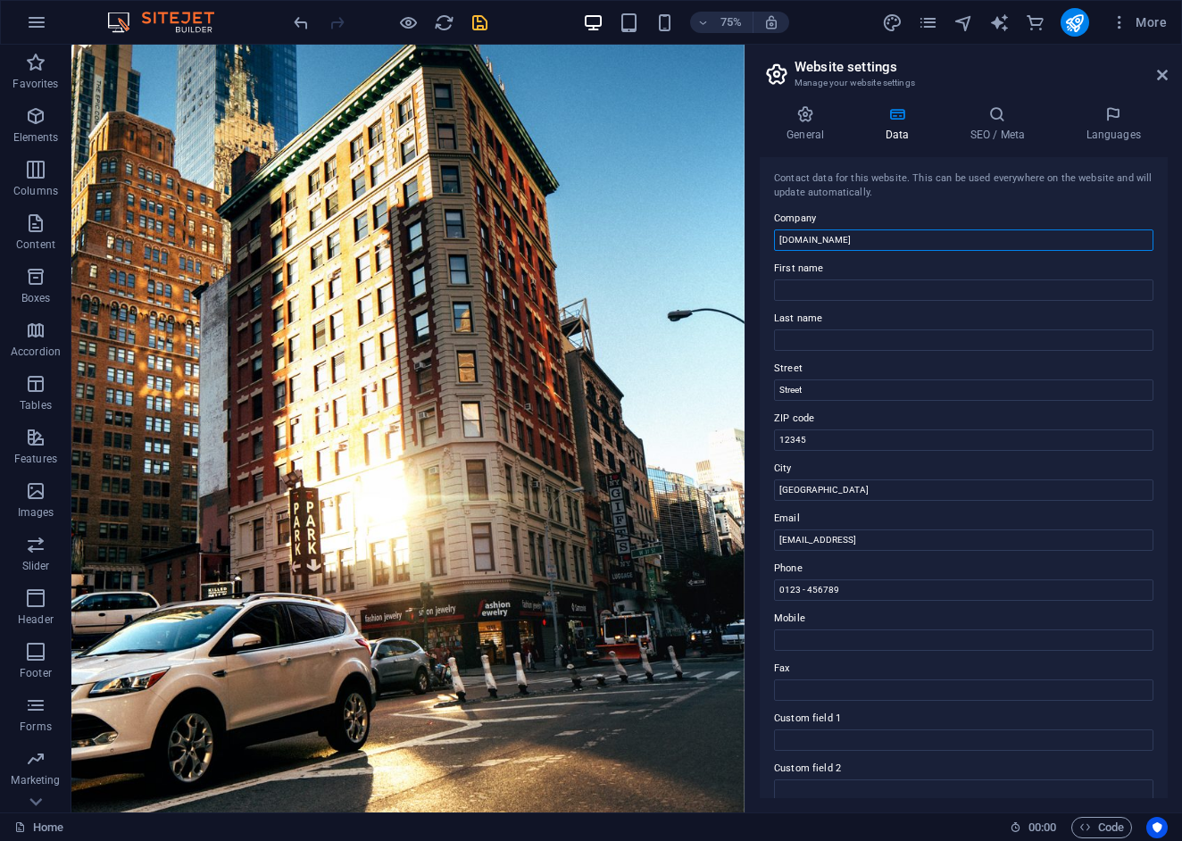
click at [885, 240] on input "theonlychoicejunks.com" at bounding box center [963, 239] width 379 height 21
type input "The Only Choice Towing"
click at [871, 285] on input "First name" at bounding box center [963, 289] width 379 height 21
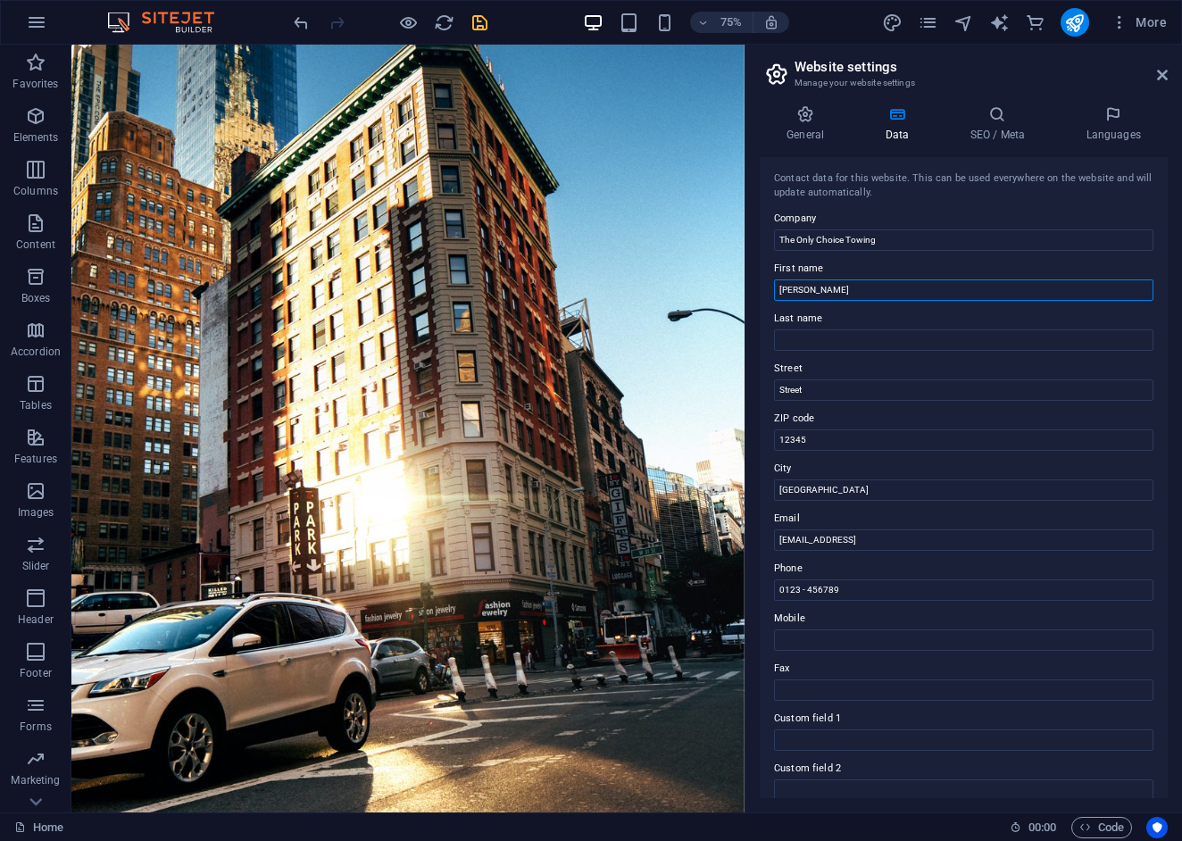
type input "Jose"
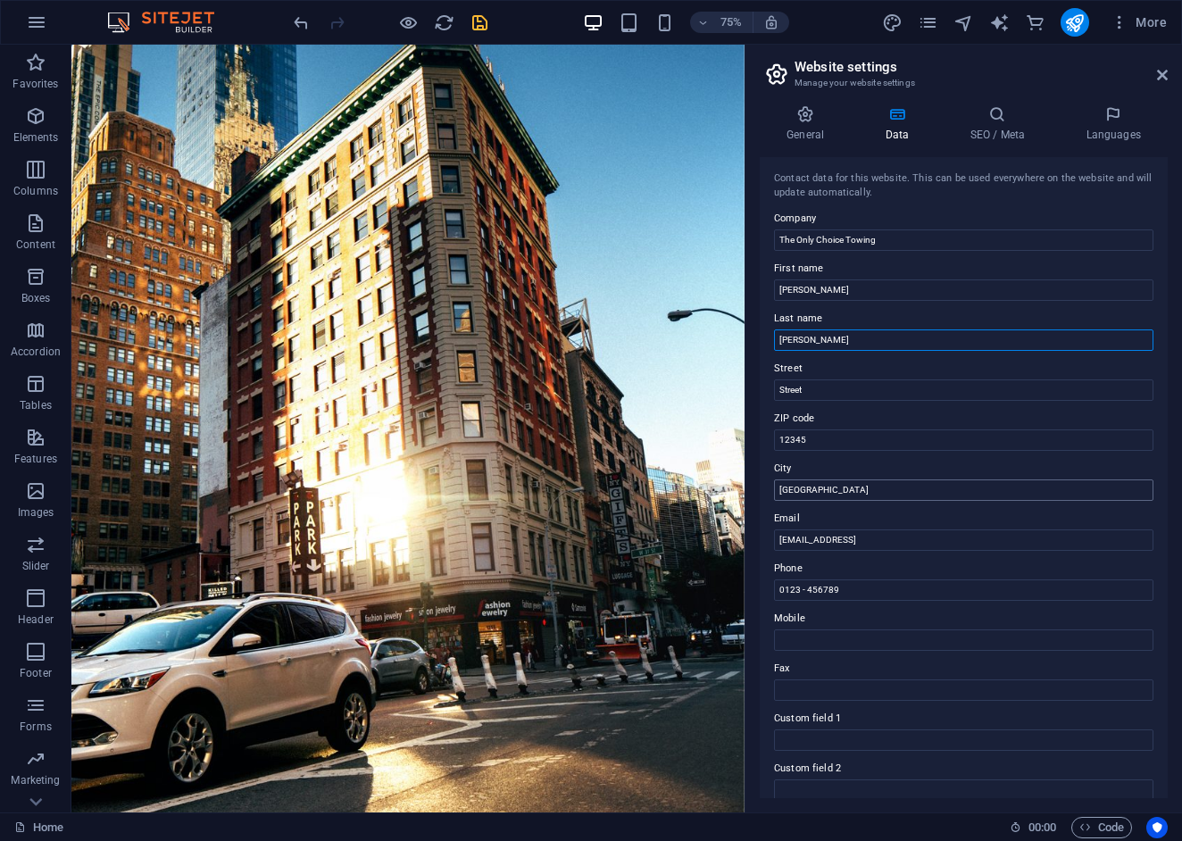
scroll to position [21, 0]
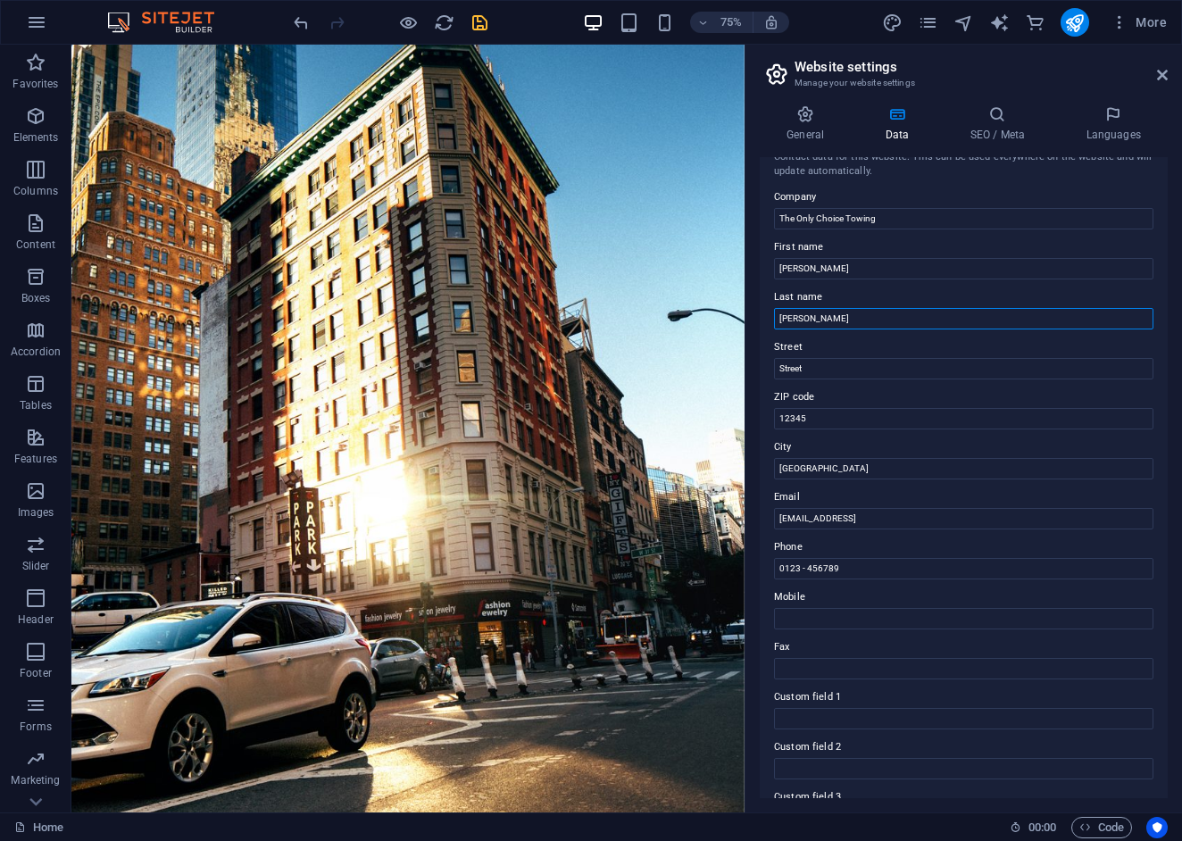
type input "Silva"
click at [855, 479] on div "Contact data for this website. This can be used everywhere on the website and w…" at bounding box center [964, 477] width 408 height 641
click at [846, 468] on input "Berlin" at bounding box center [963, 468] width 379 height 21
type input "B"
type input "Buffalo"
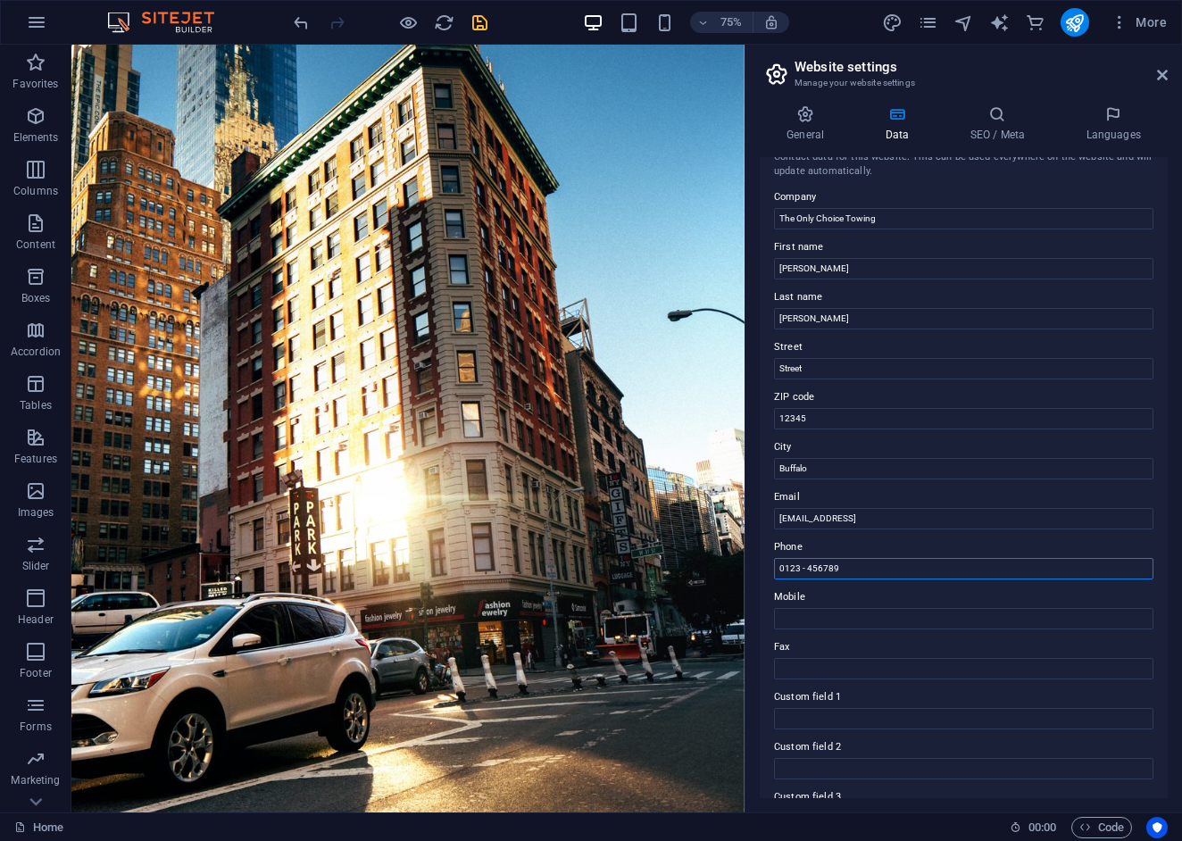
click at [860, 572] on input "0123 - 456789" at bounding box center [963, 568] width 379 height 21
type input "0"
type input "7"
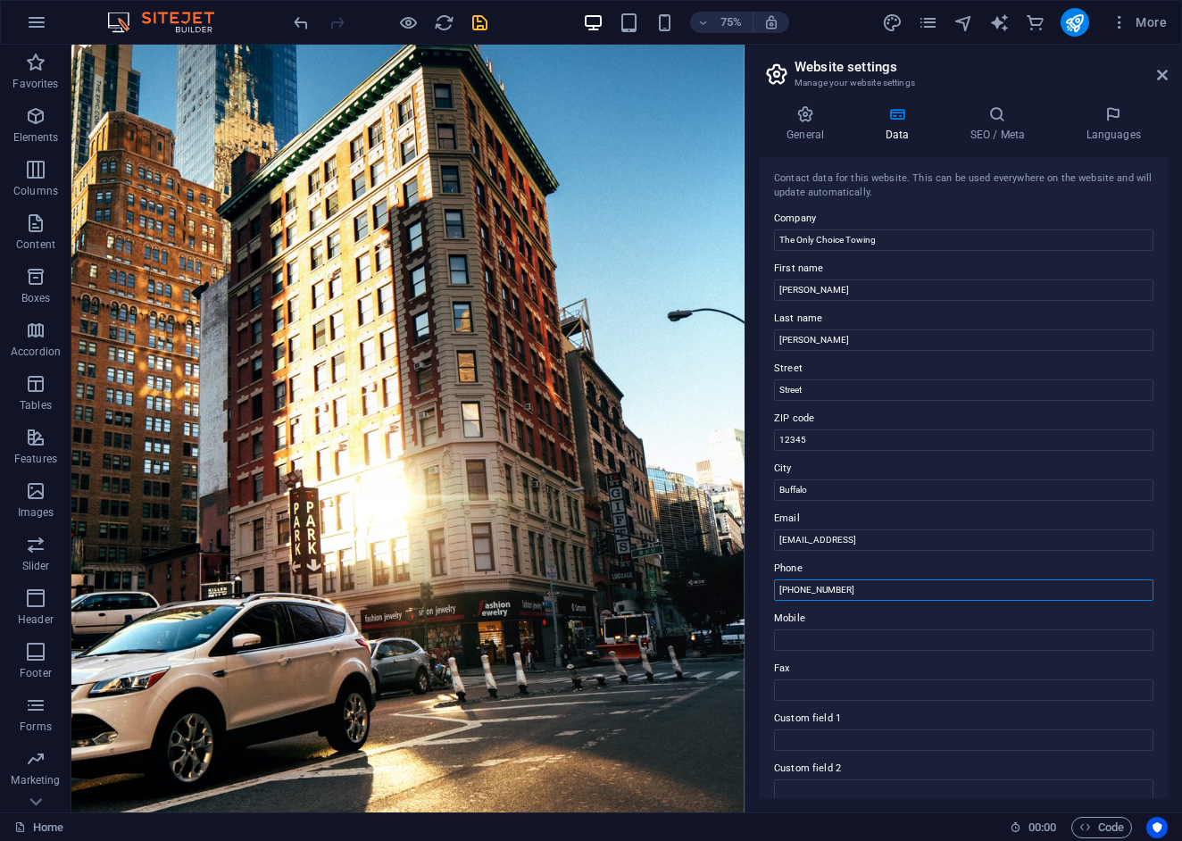
scroll to position [0, 0]
type input "+1(716) 770 8770"
click at [482, 29] on icon "save" at bounding box center [480, 22] width 21 height 21
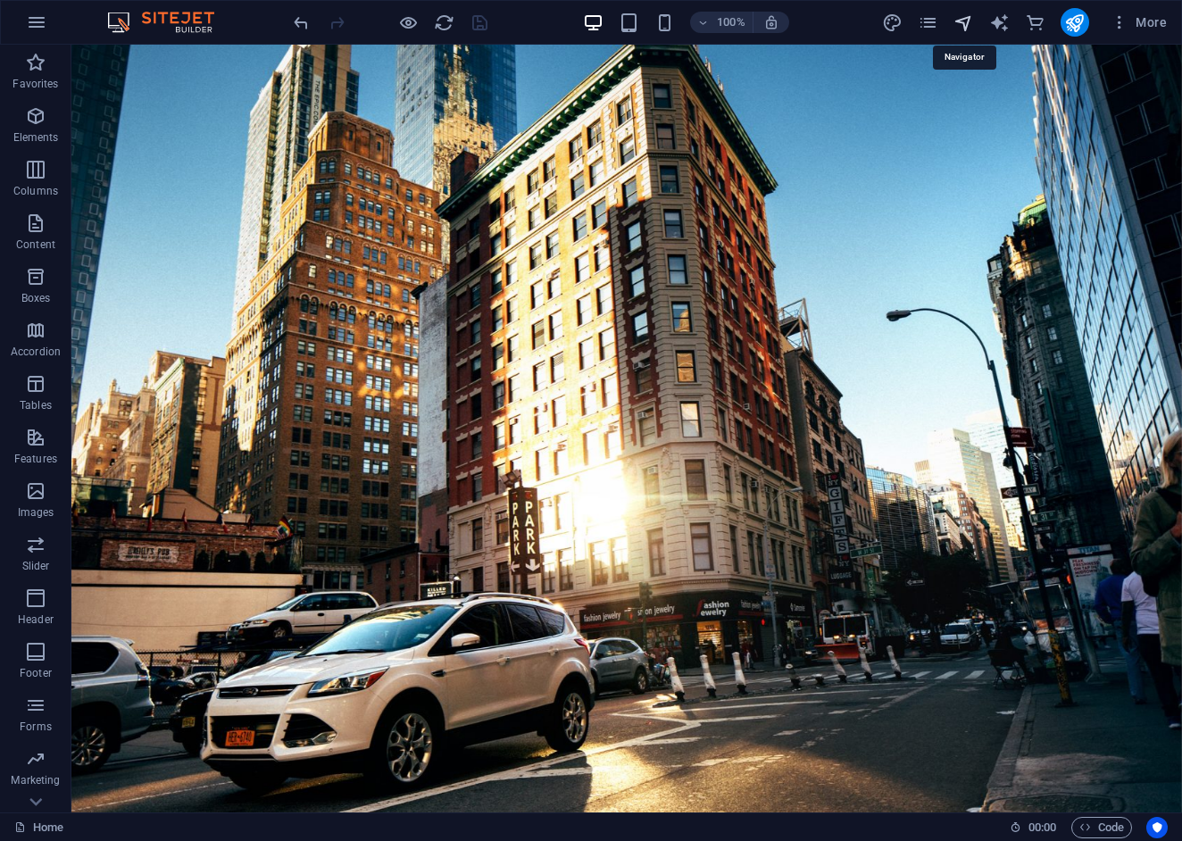
click at [966, 28] on icon "navigator" at bounding box center [963, 22] width 21 height 21
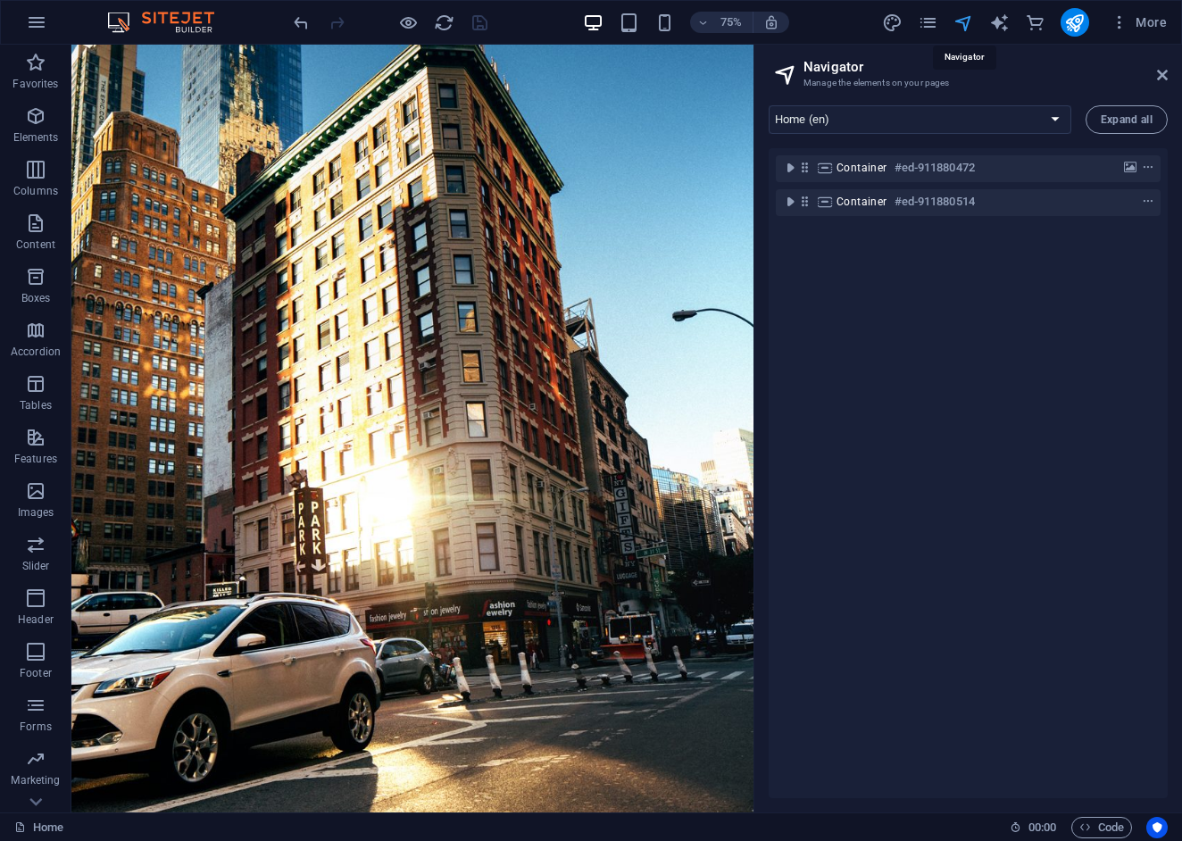
click at [973, 24] on icon "navigator" at bounding box center [963, 22] width 21 height 21
click at [930, 25] on icon "pages" at bounding box center [928, 22] width 21 height 21
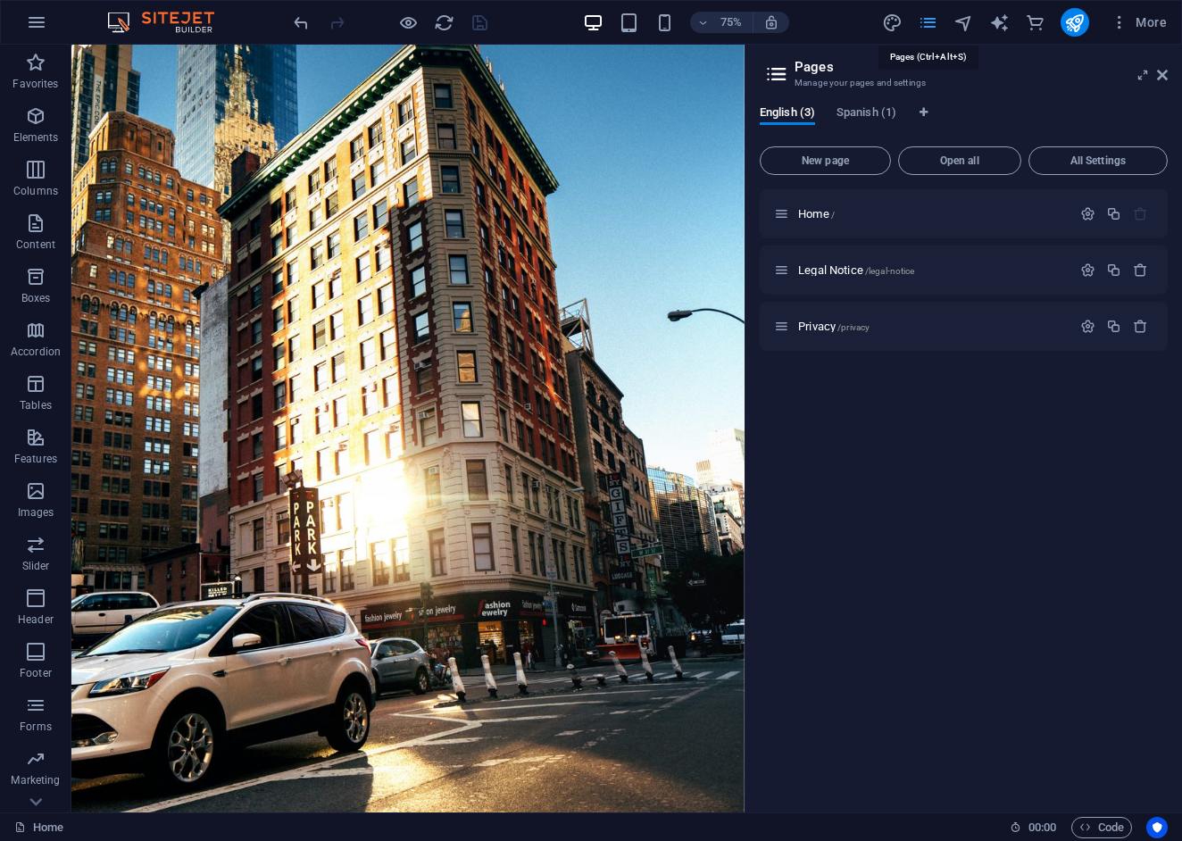
click at [930, 25] on icon "pages" at bounding box center [928, 22] width 21 height 21
click at [840, 270] on span "Legal Notice /legal-notice" at bounding box center [856, 269] width 116 height 13
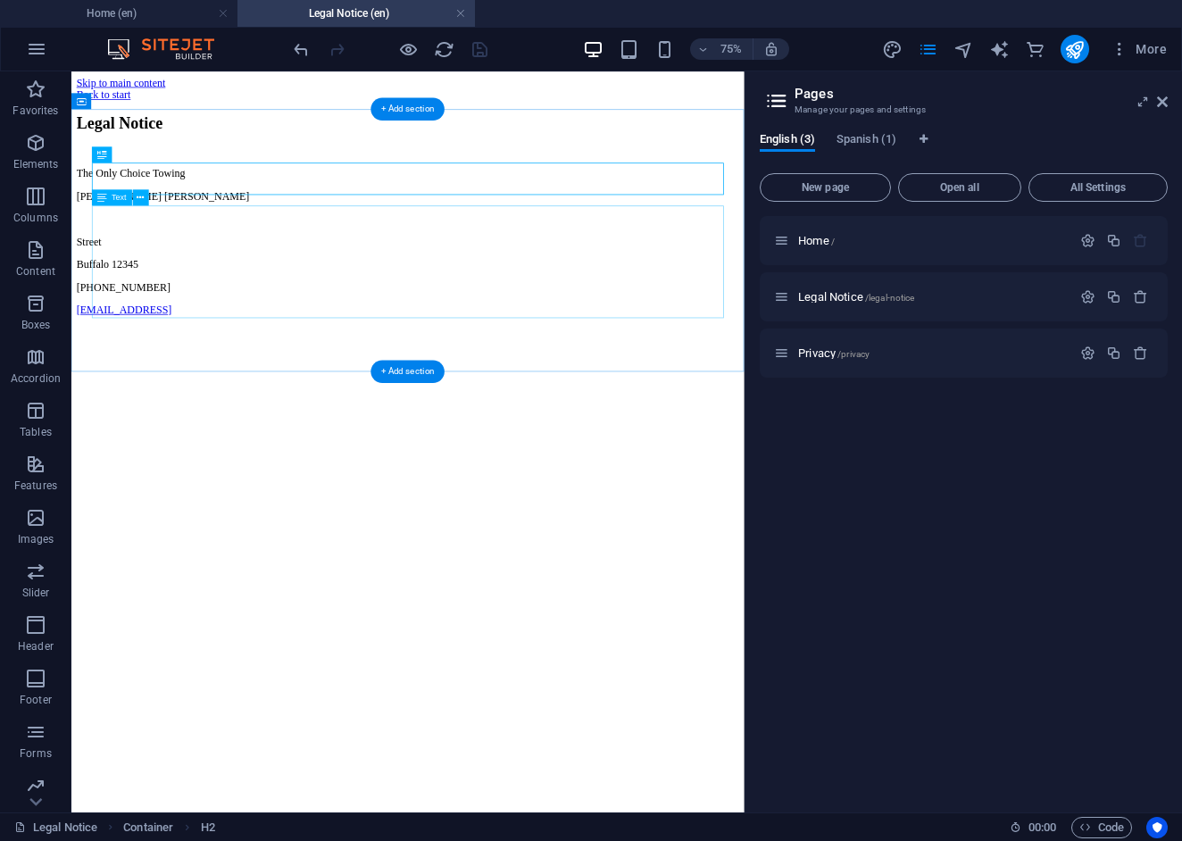
click at [162, 336] on span "12345" at bounding box center [144, 327] width 36 height 15
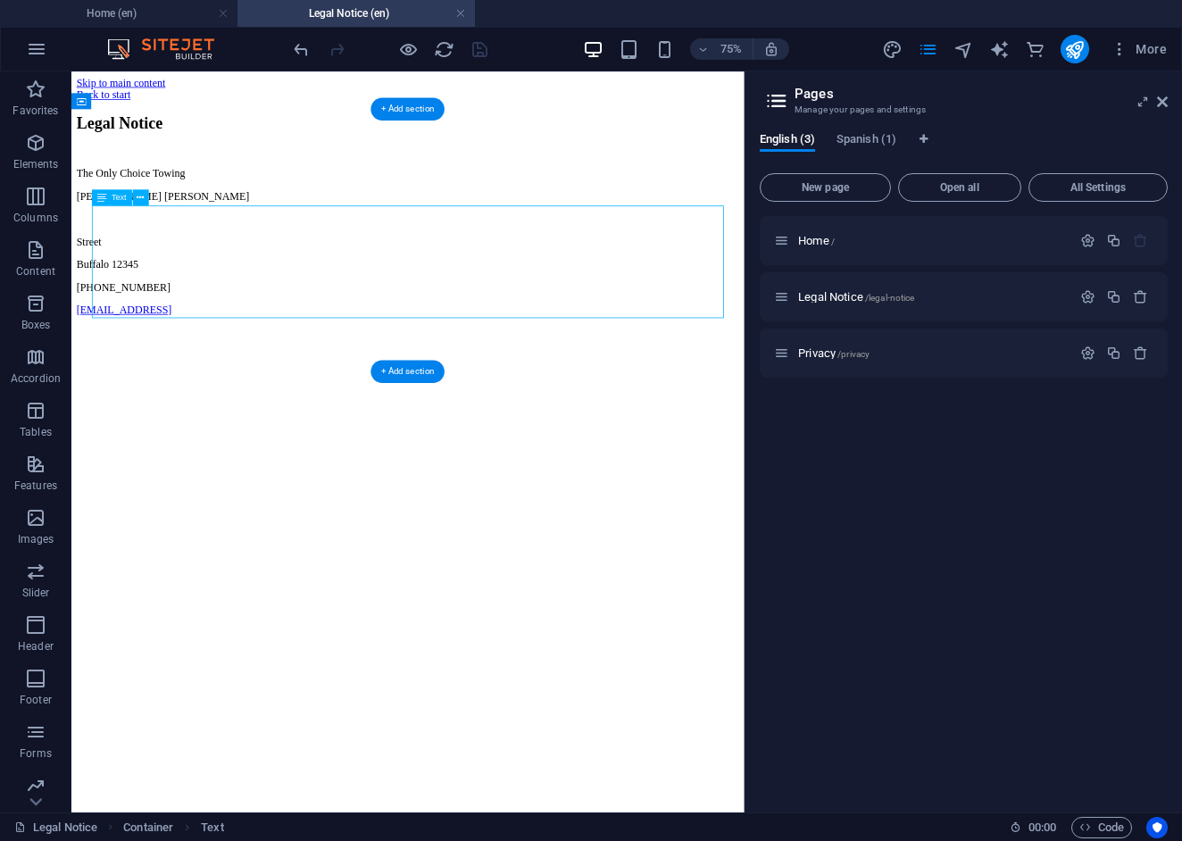
click at [188, 343] on div "The Only Choice Towing Jose Silva Street Buffalo 12345 +1(716) 770 8770 a21ccff…" at bounding box center [520, 298] width 883 height 198
click at [143, 328] on div "The Only Choice Towing Jose Silva Street Buffalo 12345 +1(716) 770 8770 a21ccff…" at bounding box center [520, 298] width 883 height 198
click at [112, 305] on span "Street" at bounding box center [95, 297] width 33 height 15
click at [153, 336] on span "12345" at bounding box center [144, 327] width 36 height 15
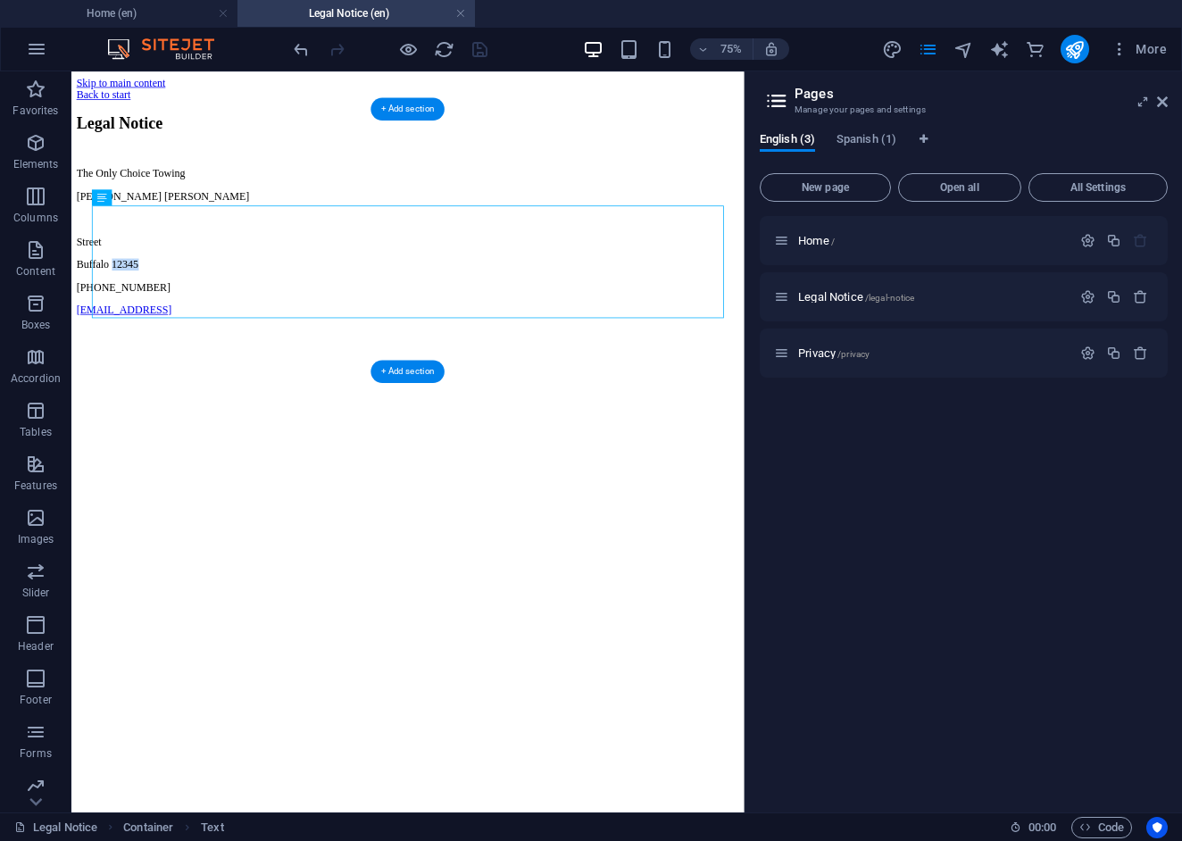
click at [153, 336] on span "12345" at bounding box center [144, 327] width 36 height 15
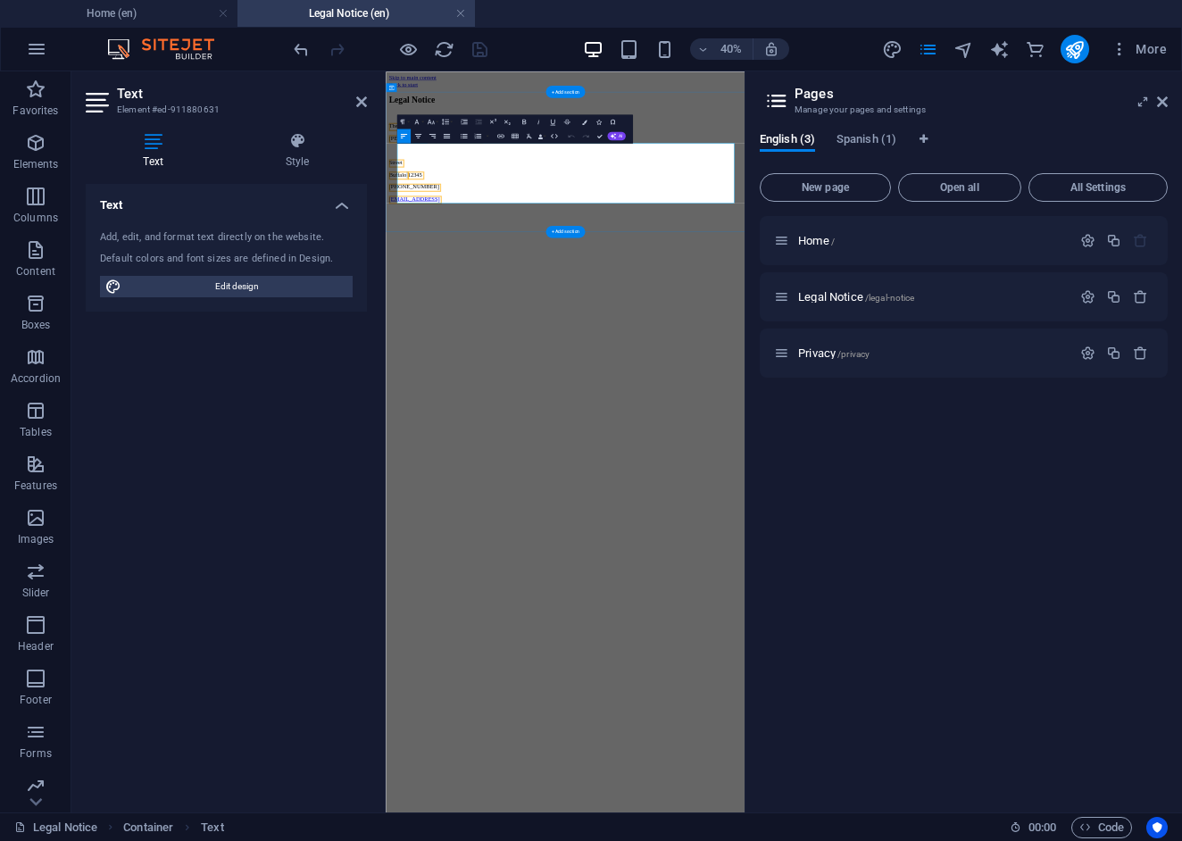
click at [476, 336] on span "12345" at bounding box center [458, 327] width 36 height 15
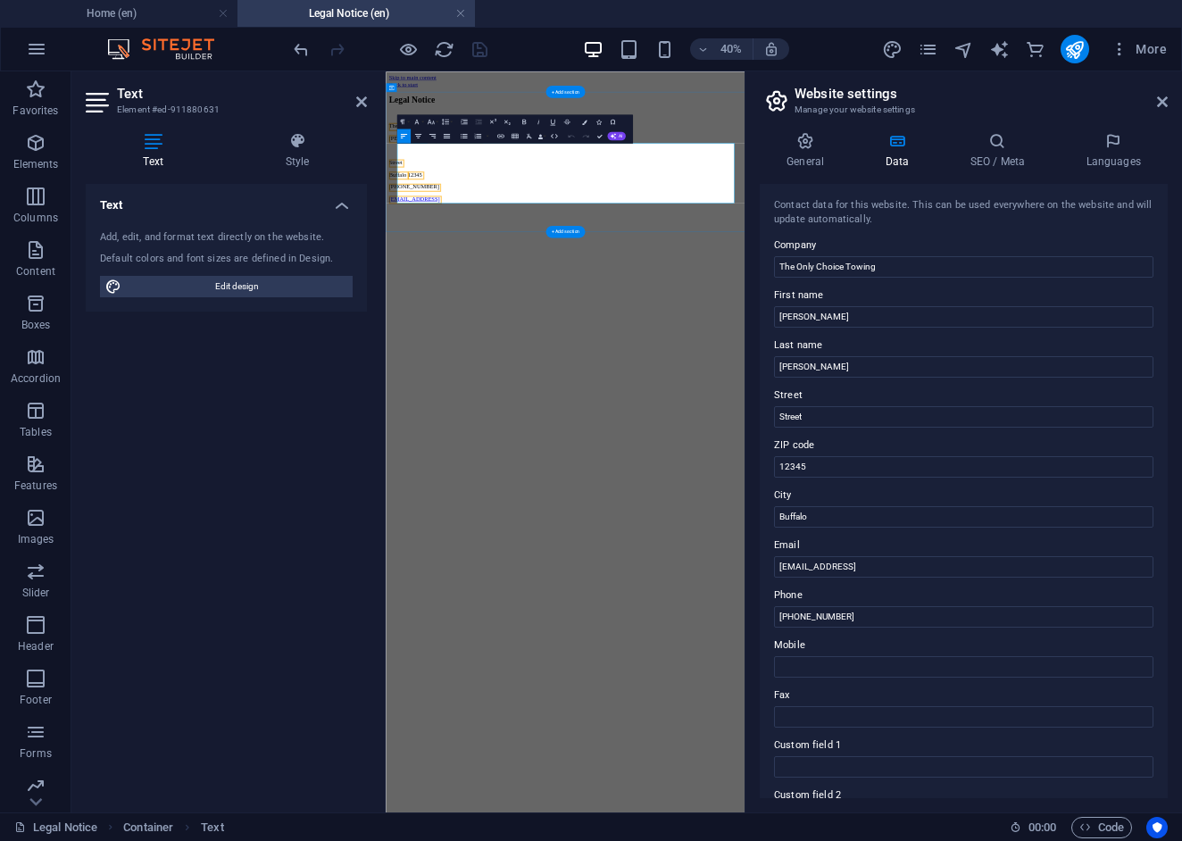
click at [513, 306] on p "Street" at bounding box center [834, 298] width 883 height 16
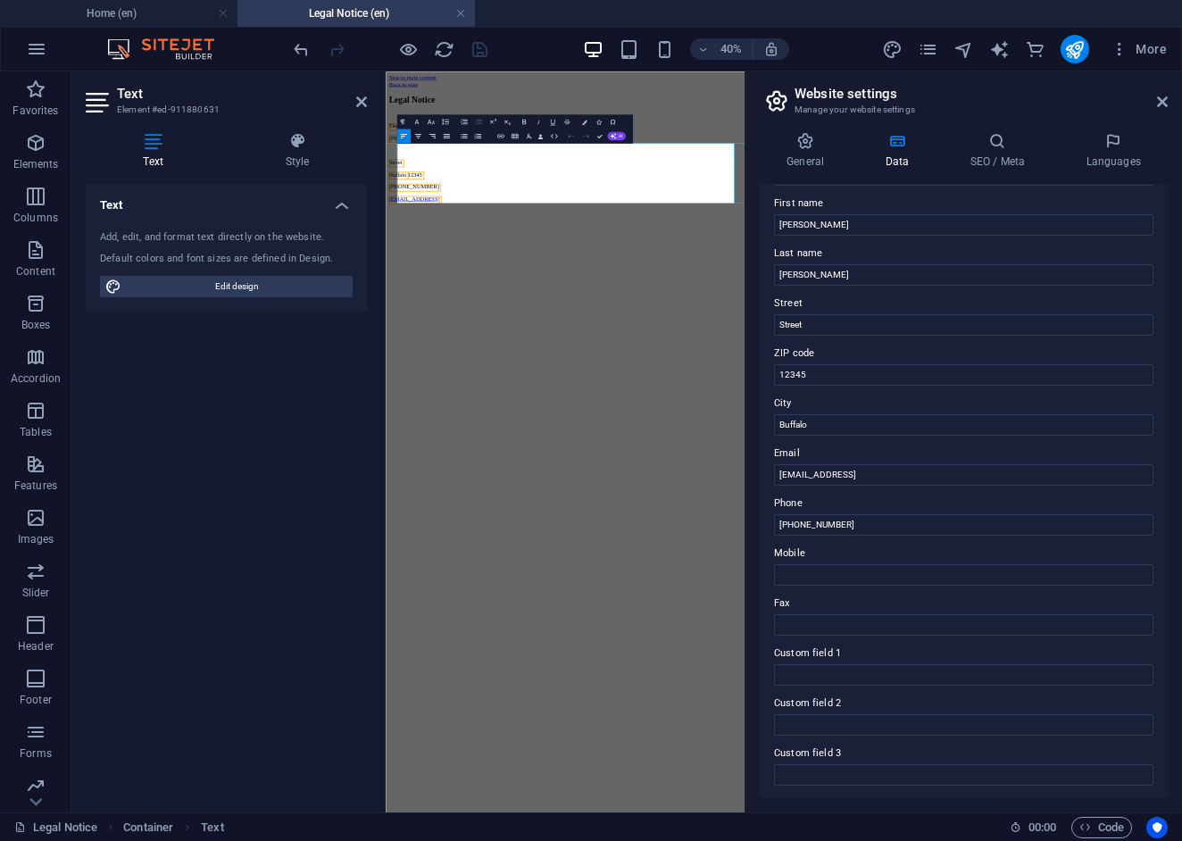
scroll to position [123, 0]
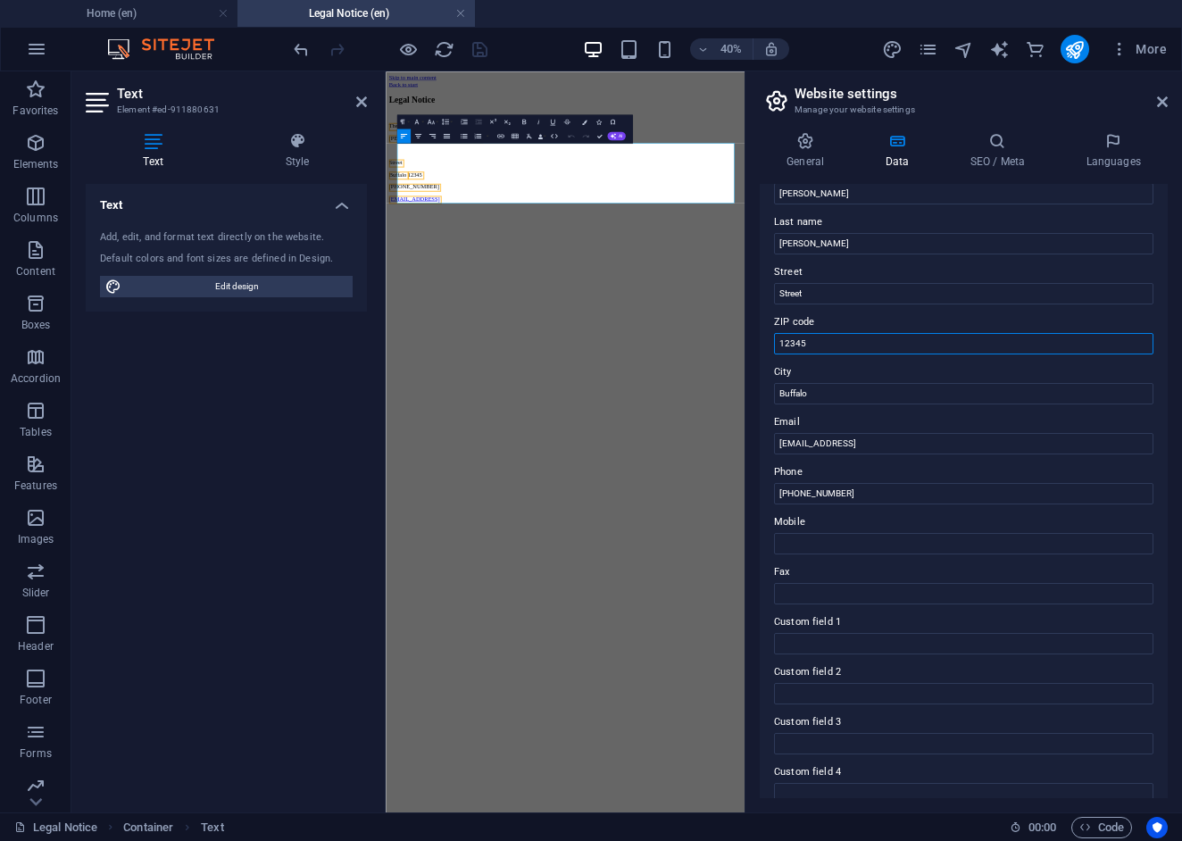
click at [827, 343] on input "12345" at bounding box center [963, 343] width 379 height 21
type input "1"
type input "14150"
click at [828, 293] on input "Street" at bounding box center [963, 293] width 379 height 21
type input "S"
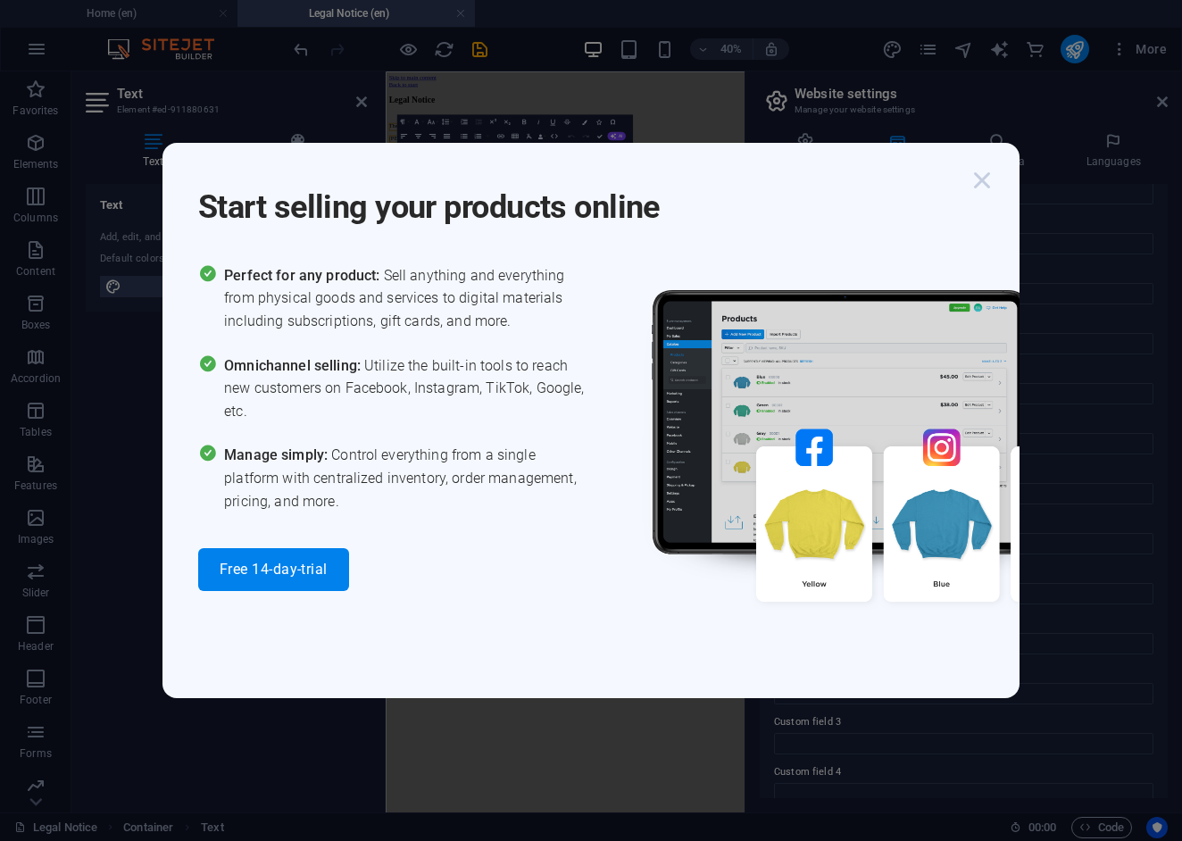
click at [979, 194] on icon "button" at bounding box center [982, 180] width 32 height 32
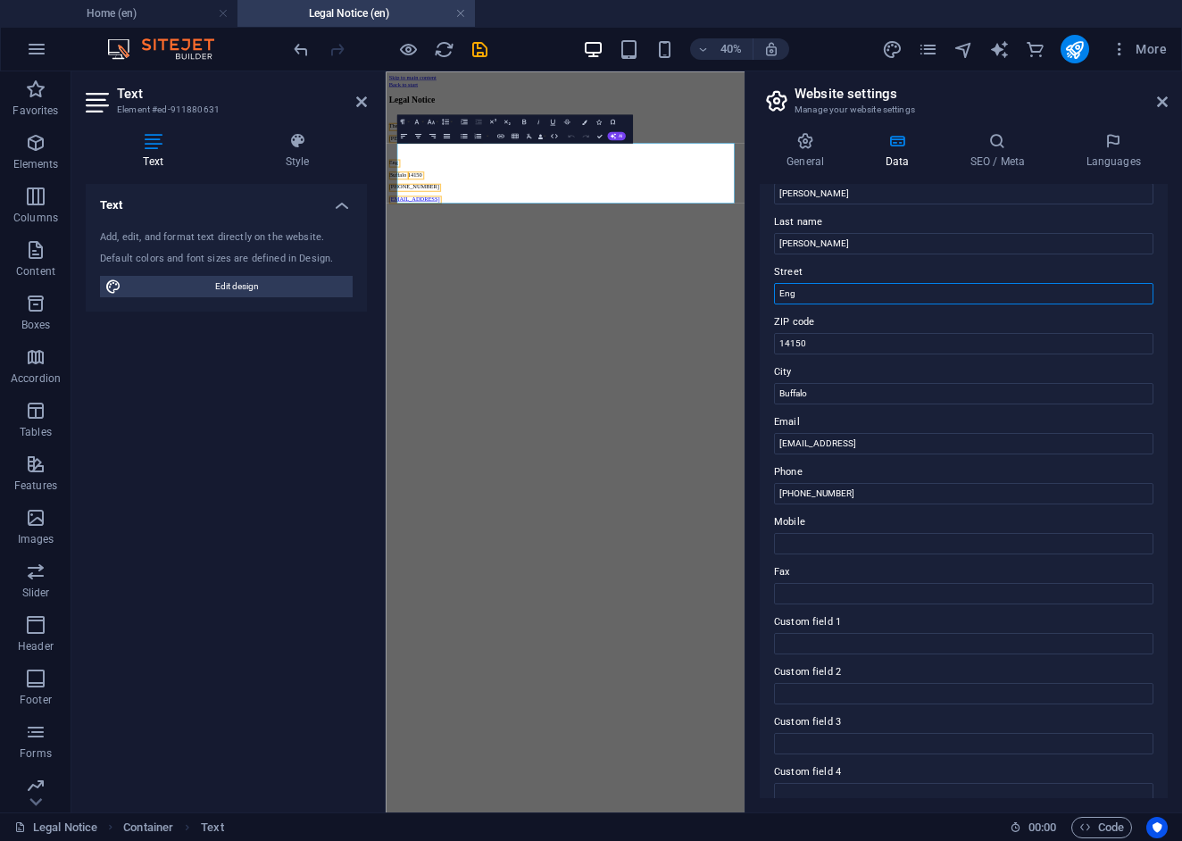
click at [826, 295] on input "Eng" at bounding box center [963, 293] width 379 height 21
type input "E"
click at [813, 391] on input "Buffalo" at bounding box center [963, 393] width 379 height 21
type input "B"
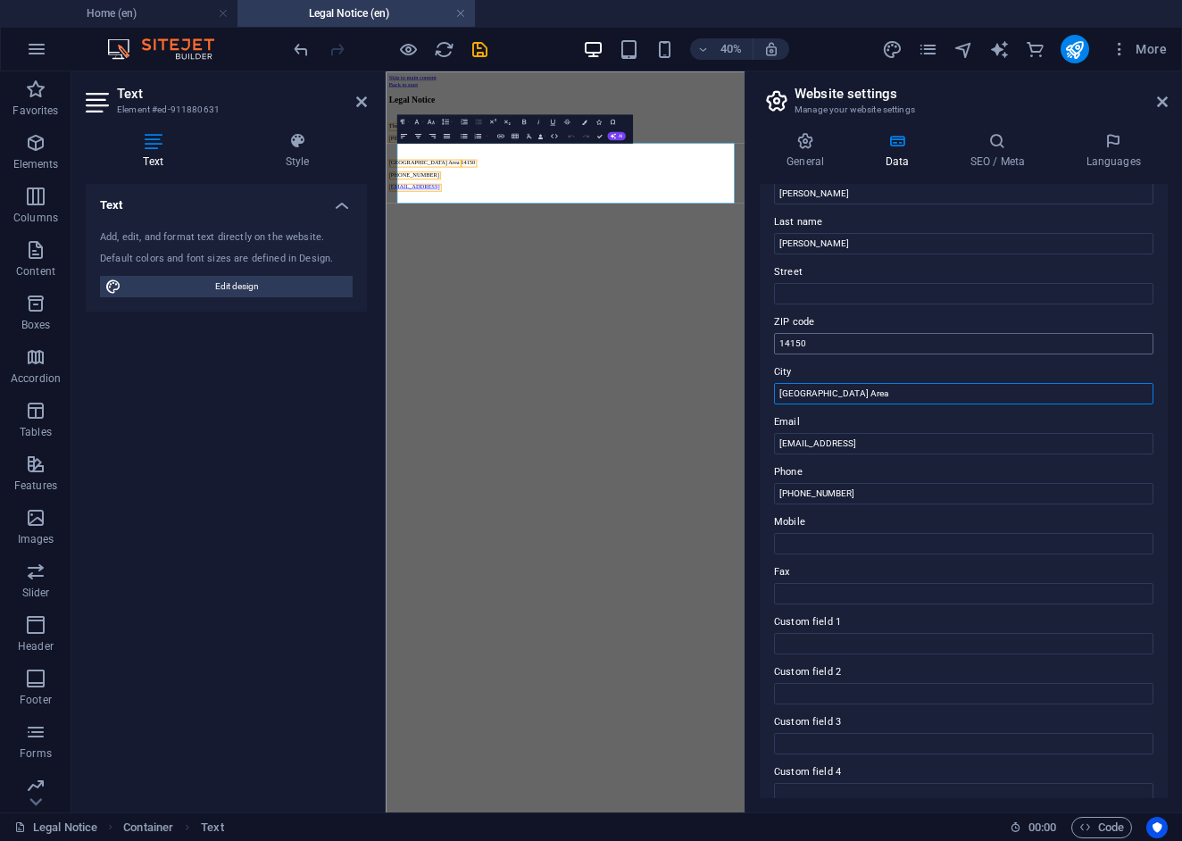
type input "Erie Area"
click at [817, 337] on input "14150" at bounding box center [963, 343] width 379 height 21
type input "1"
click at [983, 448] on input "a21ccff1a219206f3067f0b4a7987b@cpanel.local" at bounding box center [963, 443] width 379 height 21
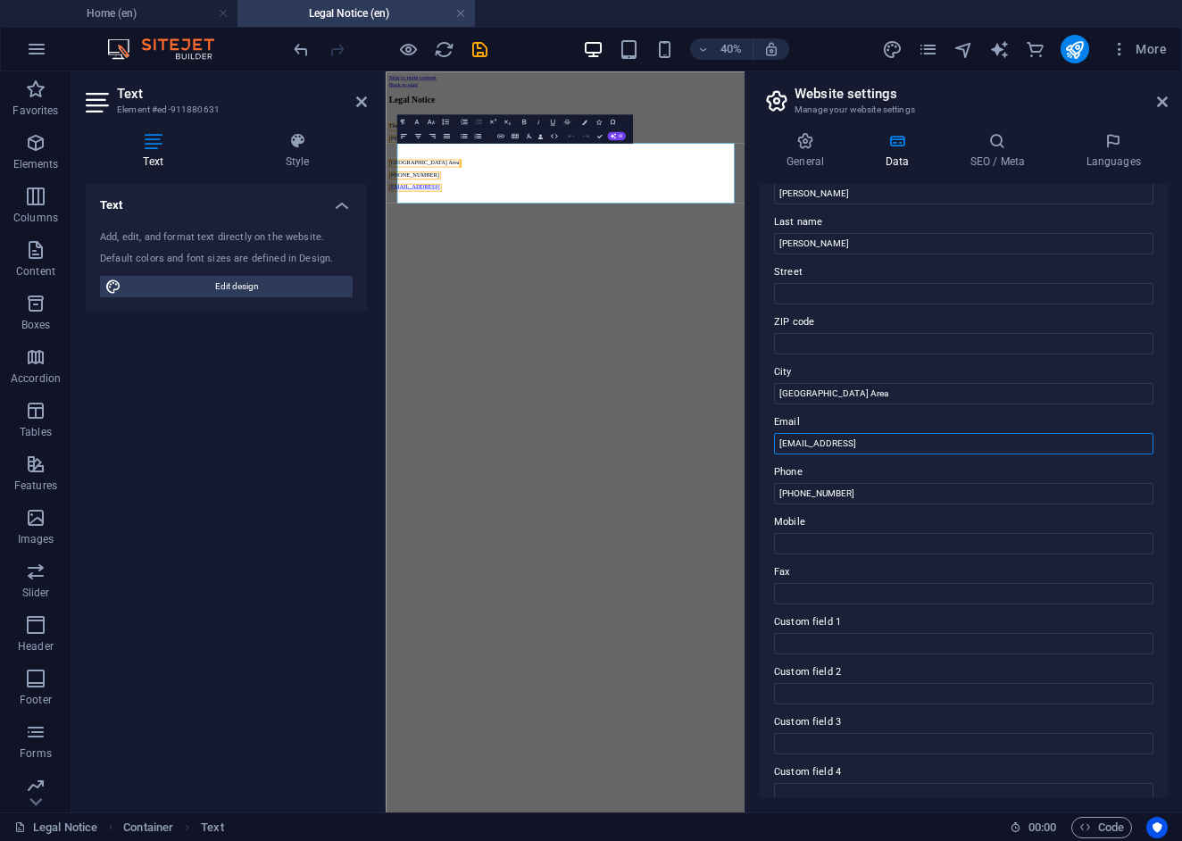
click at [983, 448] on input "a21ccff1a219206f3067f0b4a7987b@cpanel.local" at bounding box center [963, 443] width 379 height 21
type input "T"
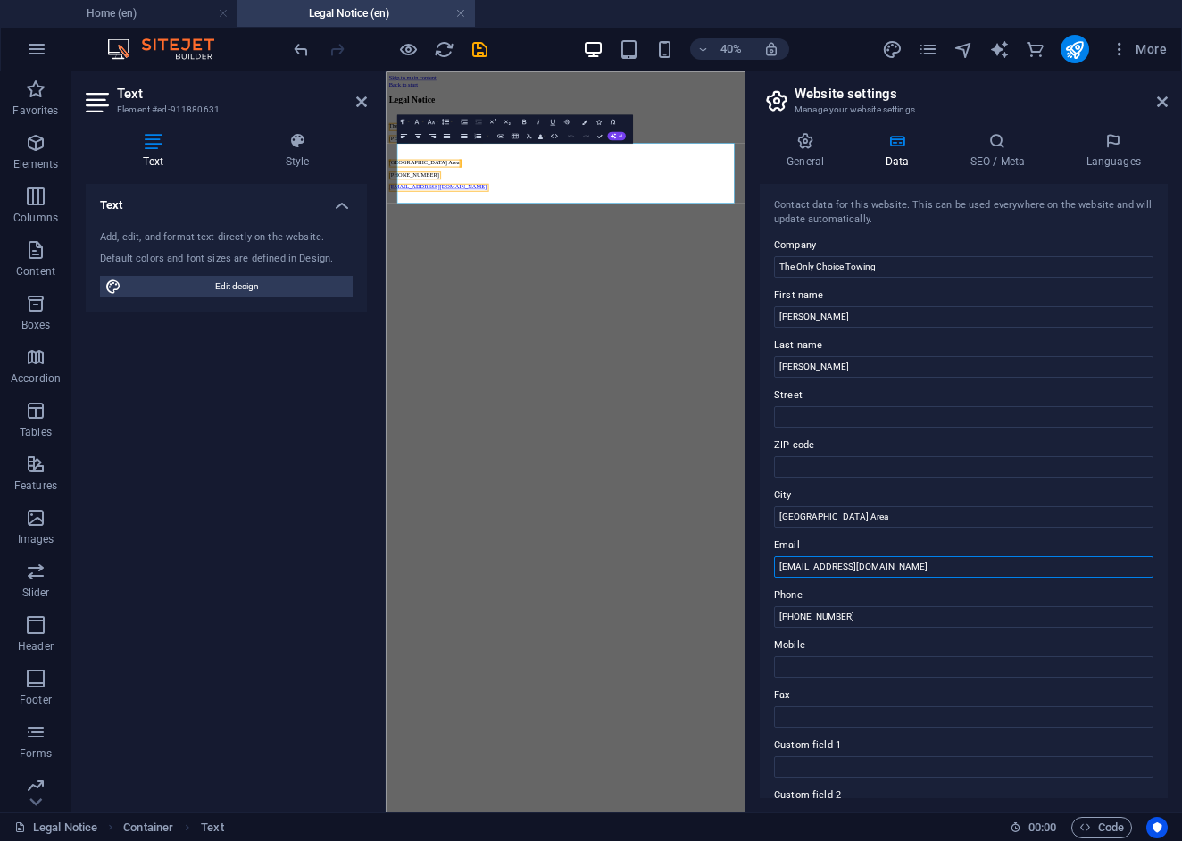
scroll to position [0, 0]
type input "theonlychoicetowing@gmail.com"
click at [728, 381] on html "Skip to main content Back to start Legal Notice The Only Choice Towing Jose Sil…" at bounding box center [834, 226] width 897 height 310
click at [225, 289] on span "Edit design" at bounding box center [237, 286] width 221 height 21
select select "px"
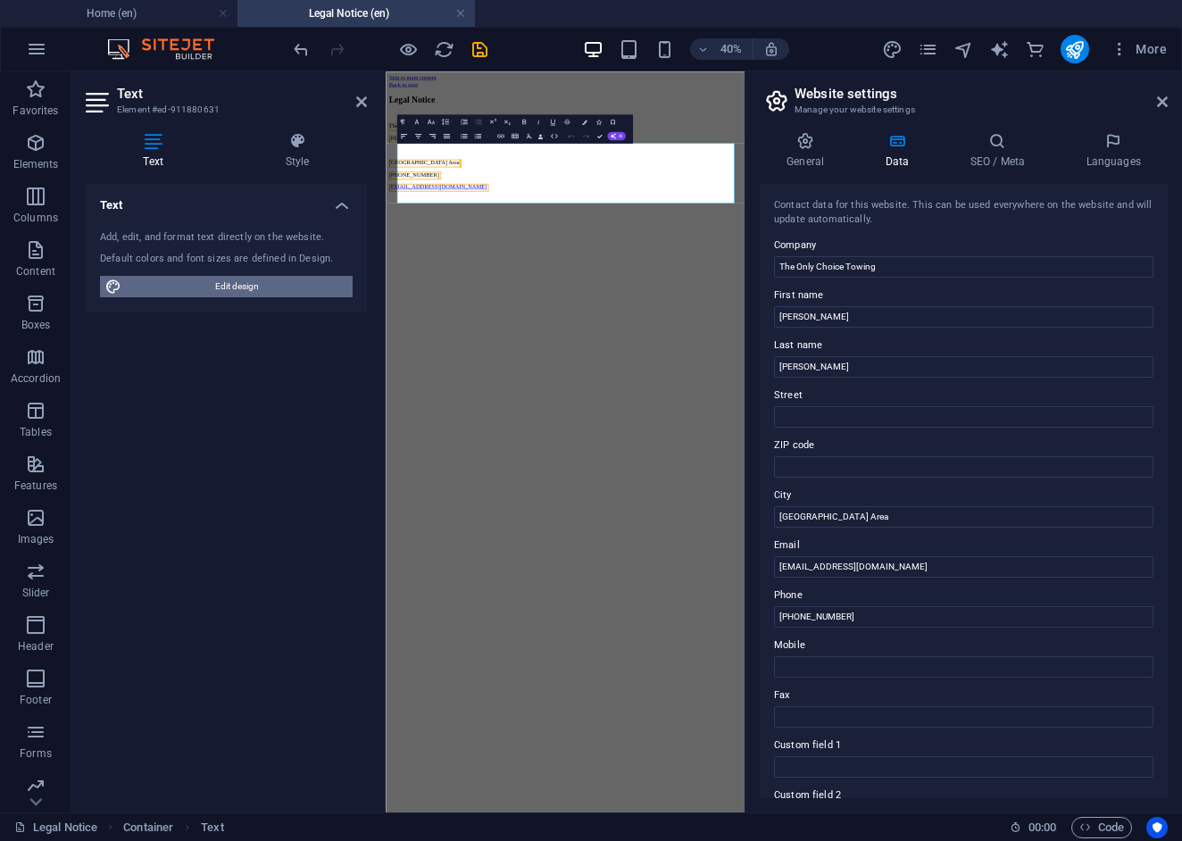
select select "300"
select select "px"
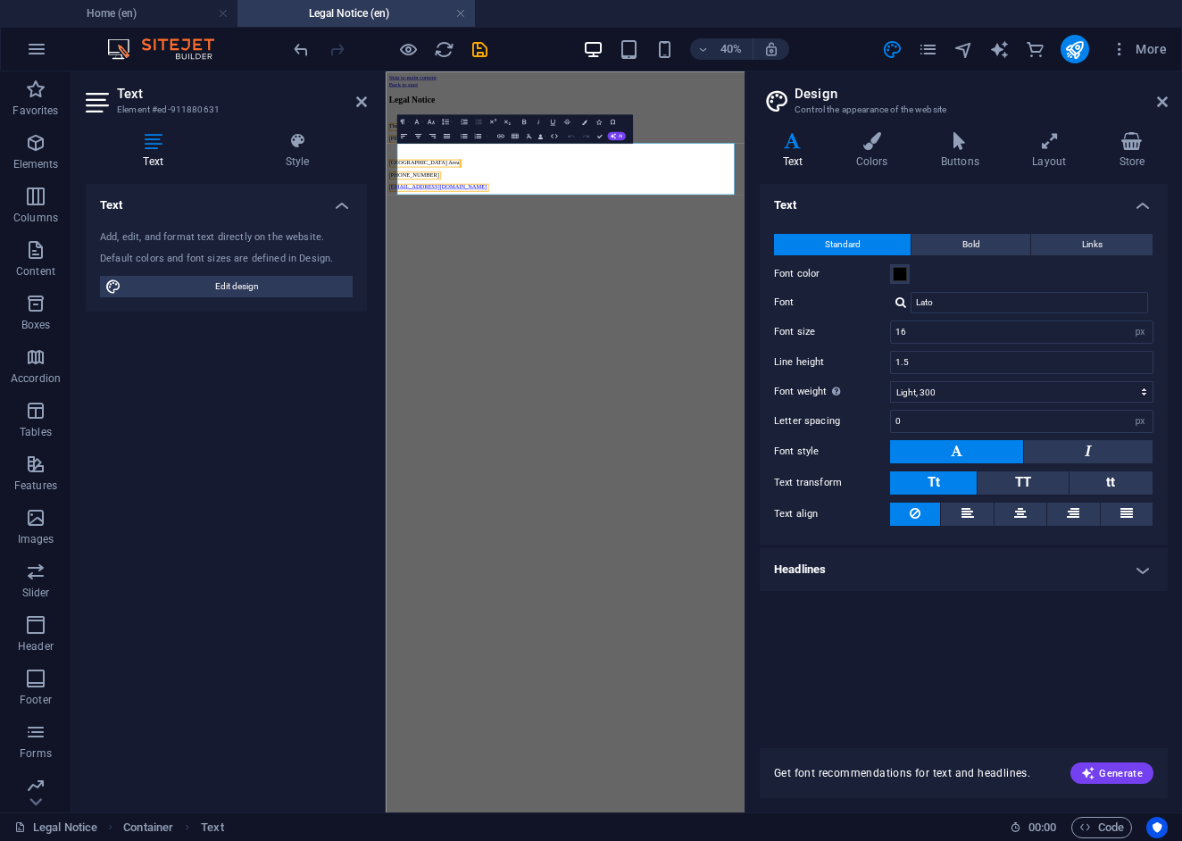
click at [137, 144] on icon at bounding box center [153, 141] width 135 height 18
click at [689, 381] on html "Skip to main content Back to start Legal Notice The Only Choice Towing Jose Sil…" at bounding box center [834, 226] width 897 height 310
click at [1138, 153] on div "Legal Notice" at bounding box center [834, 141] width 883 height 24
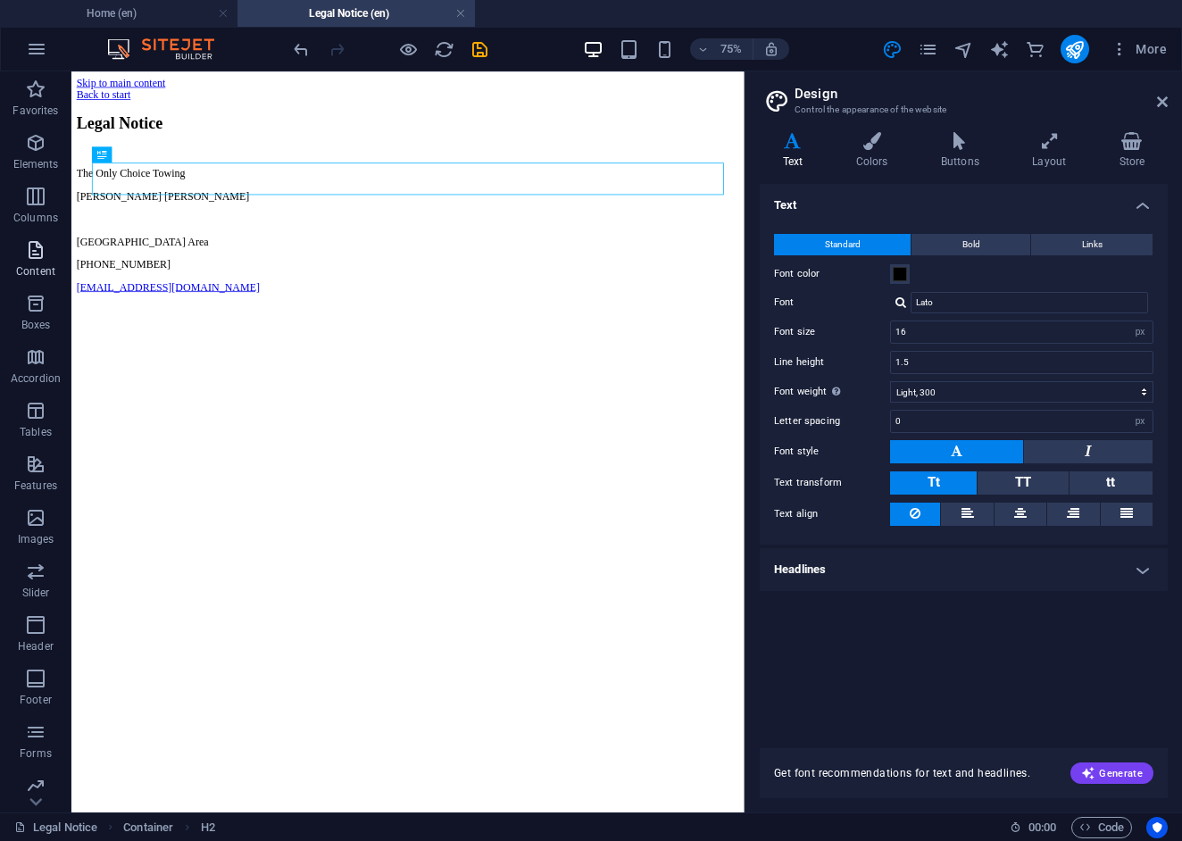
click at [36, 237] on button "Content" at bounding box center [35, 259] width 71 height 54
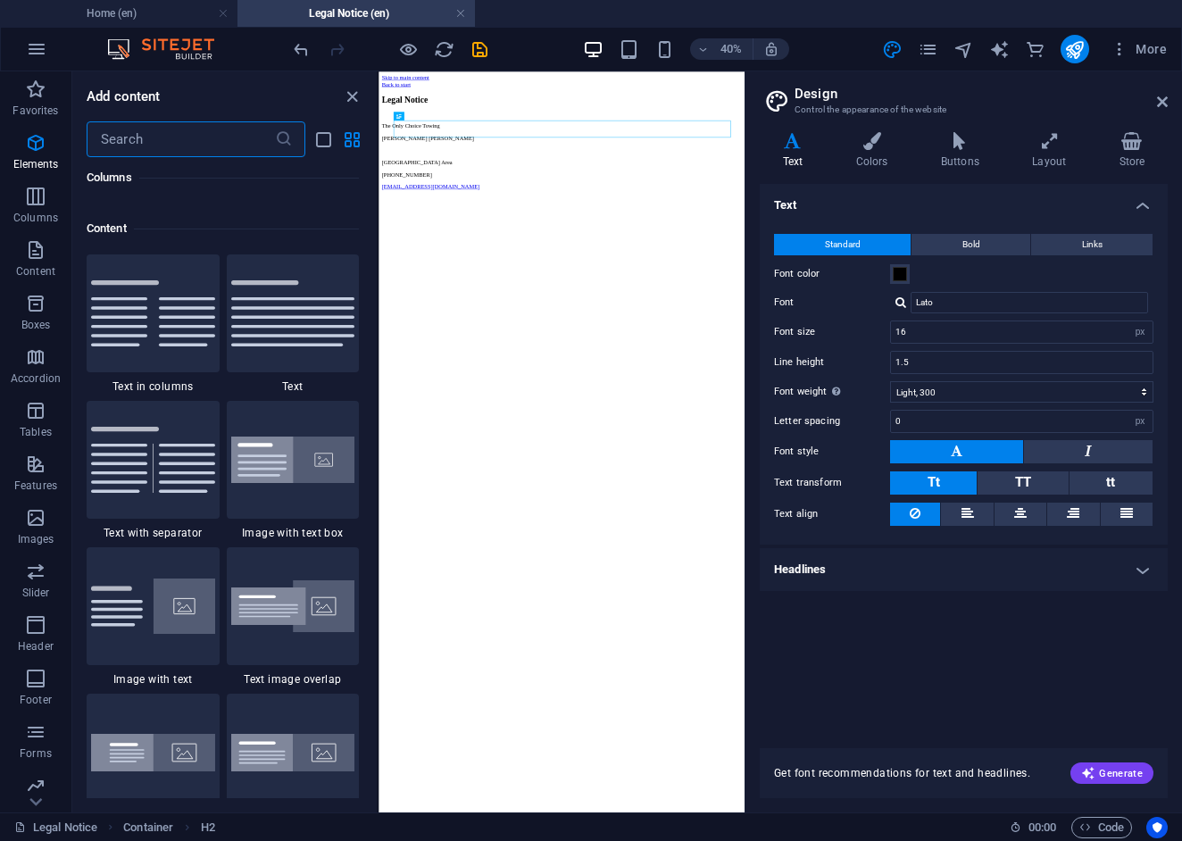
scroll to position [3124, 0]
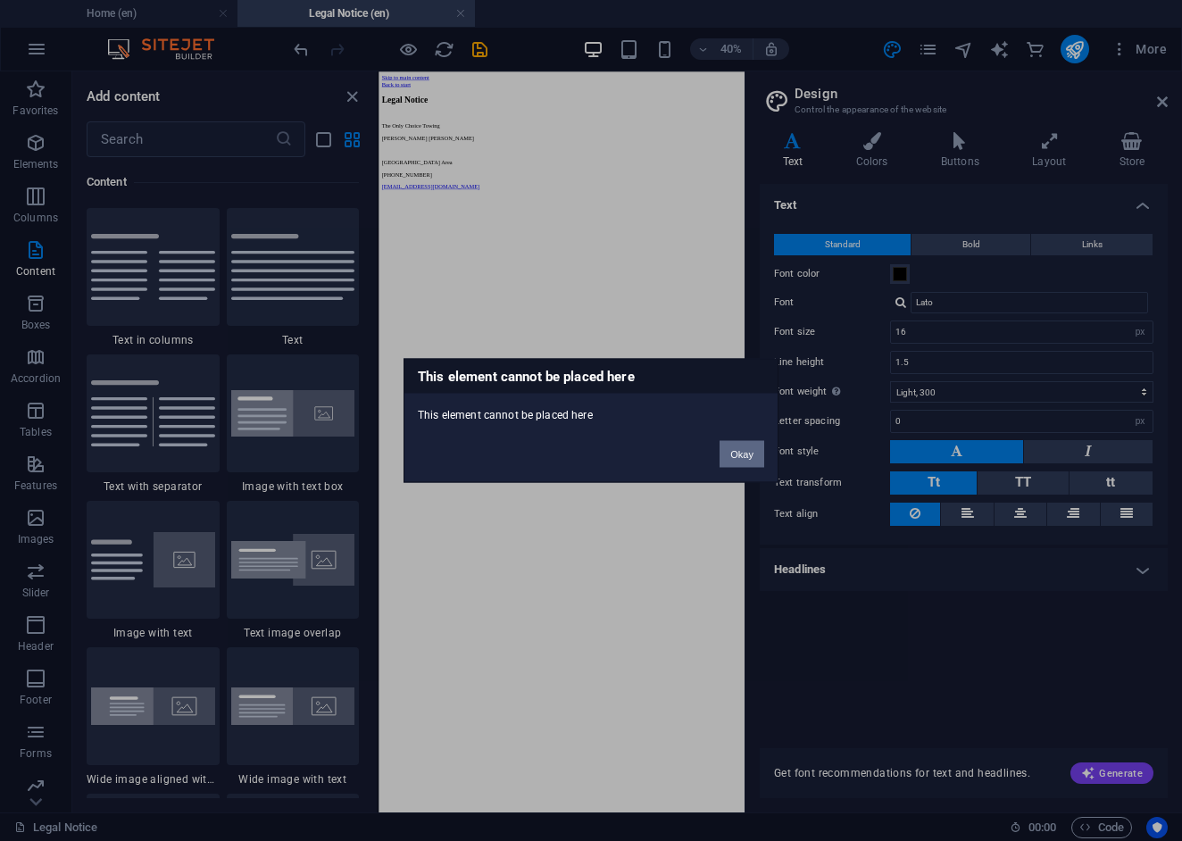
click at [734, 462] on button "Okay" at bounding box center [742, 454] width 45 height 27
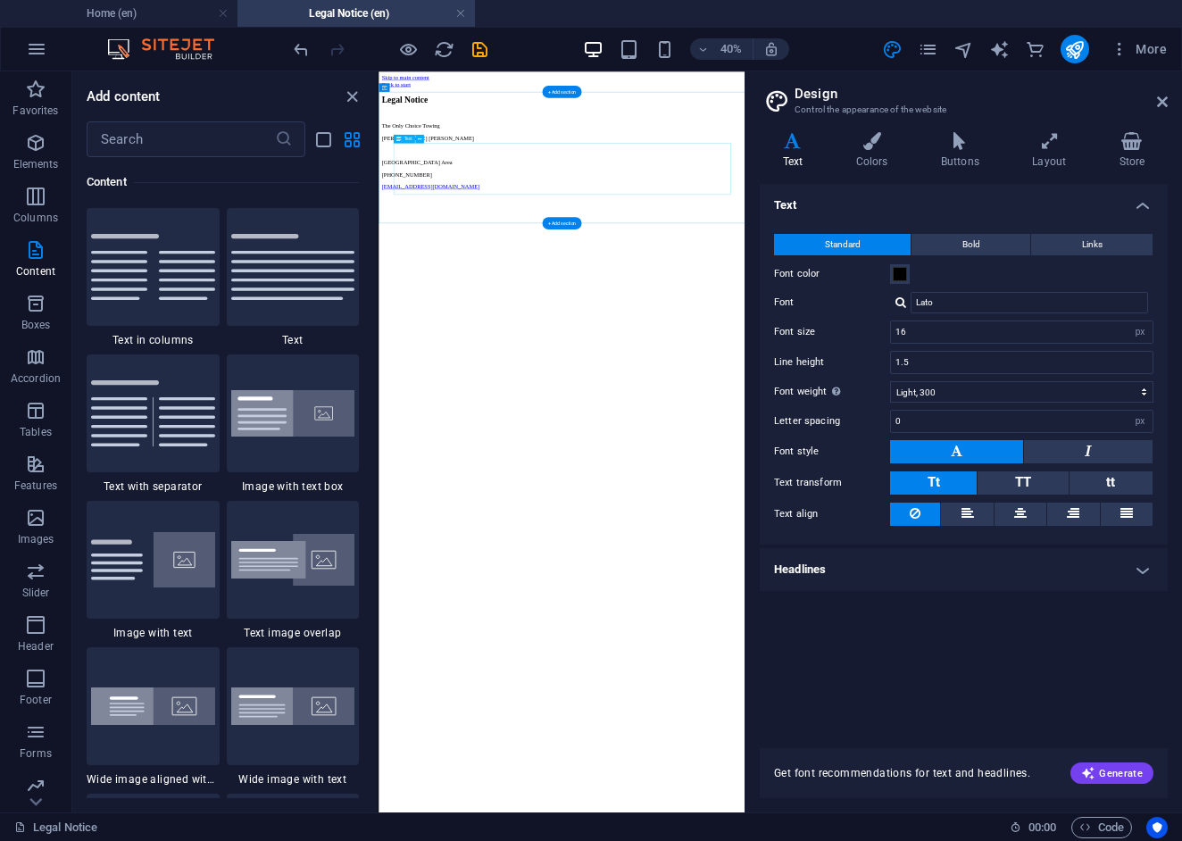
click at [579, 271] on div "The Only Choice Towing Jose Silva Erie Area +1(716) 770 8770 theonlychoicetowin…" at bounding box center [836, 283] width 901 height 168
click at [539, 324] on div "The Only Choice Towing Jose Silva Erie Area +1(716) 770 8770 theonlychoicetowin…" at bounding box center [836, 283] width 901 height 168
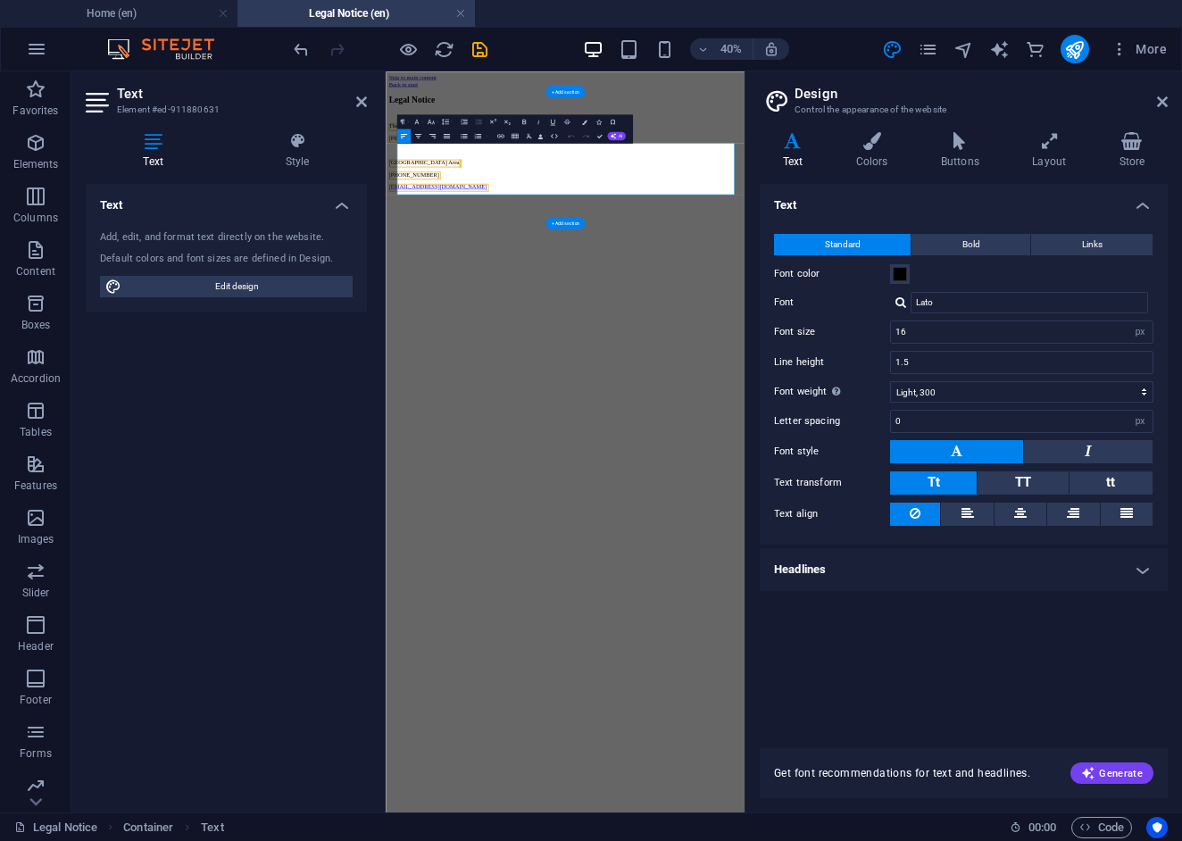
click at [536, 276] on p at bounding box center [834, 268] width 883 height 16
click at [576, 246] on p "Jose Silva" at bounding box center [834, 237] width 883 height 16
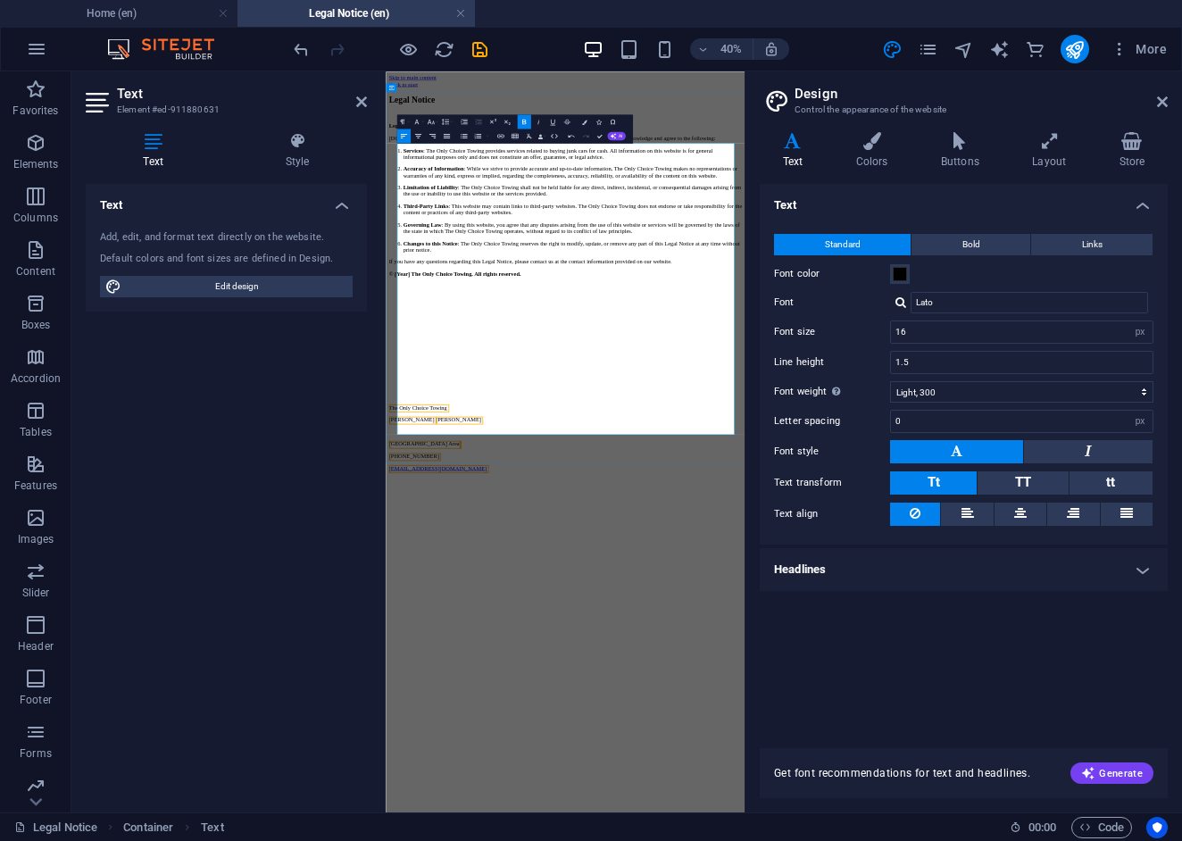
click at [546, 812] on p at bounding box center [834, 820] width 883 height 16
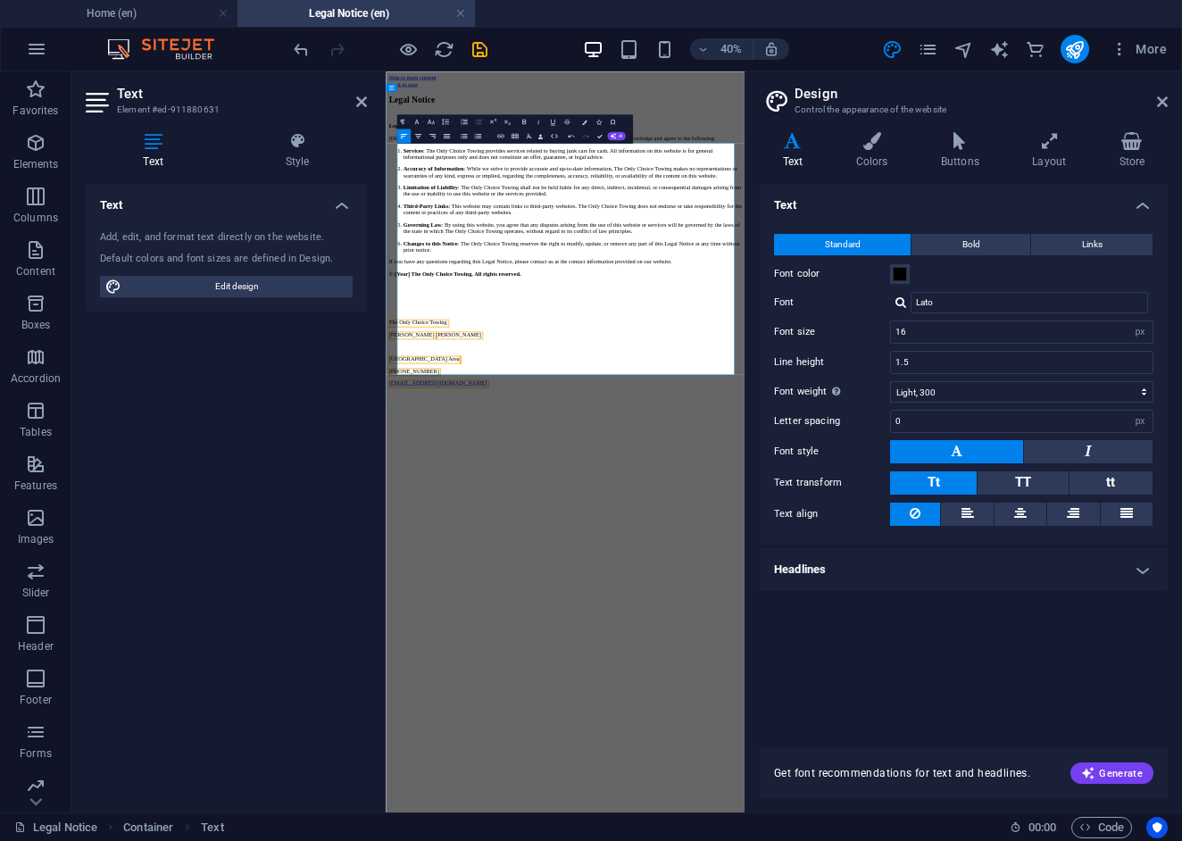
click at [457, 676] on p at bounding box center [834, 668] width 883 height 16
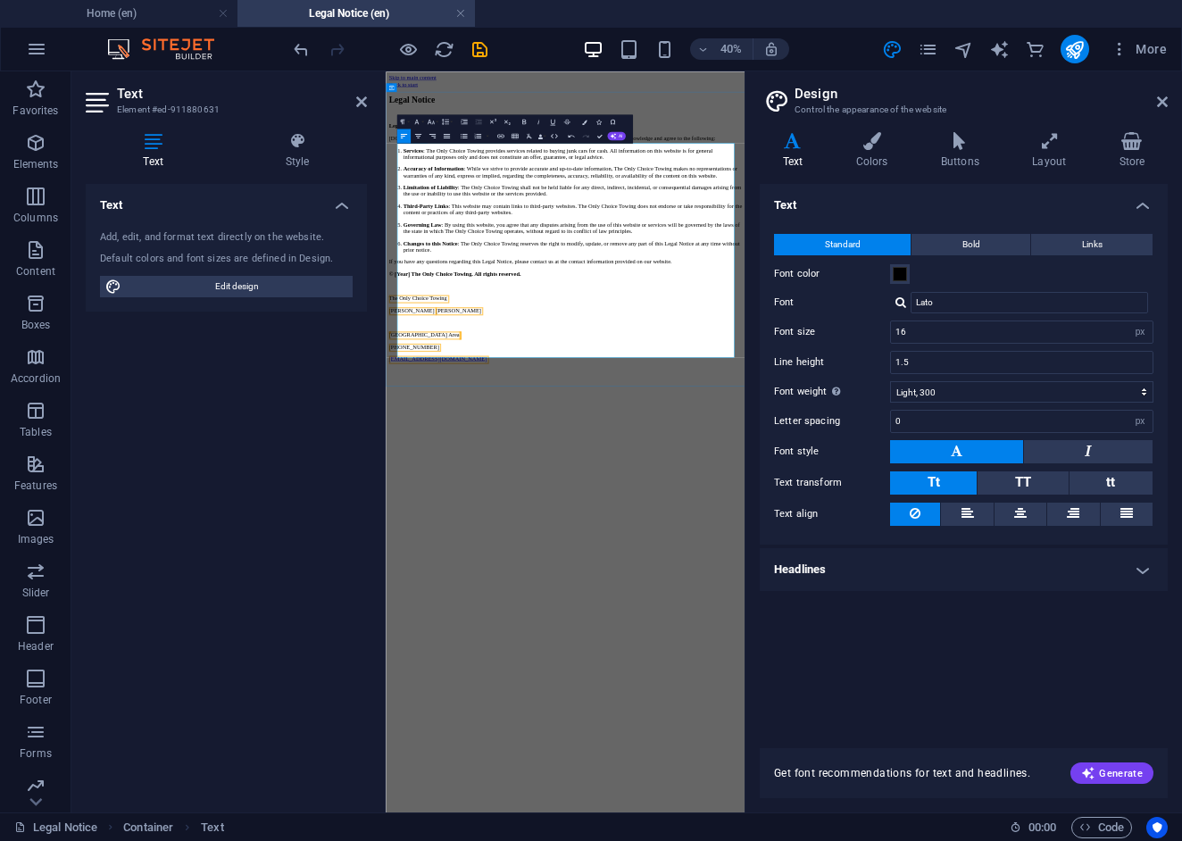
click at [451, 706] on p at bounding box center [834, 698] width 883 height 16
click at [475, 706] on p at bounding box center [834, 698] width 883 height 16
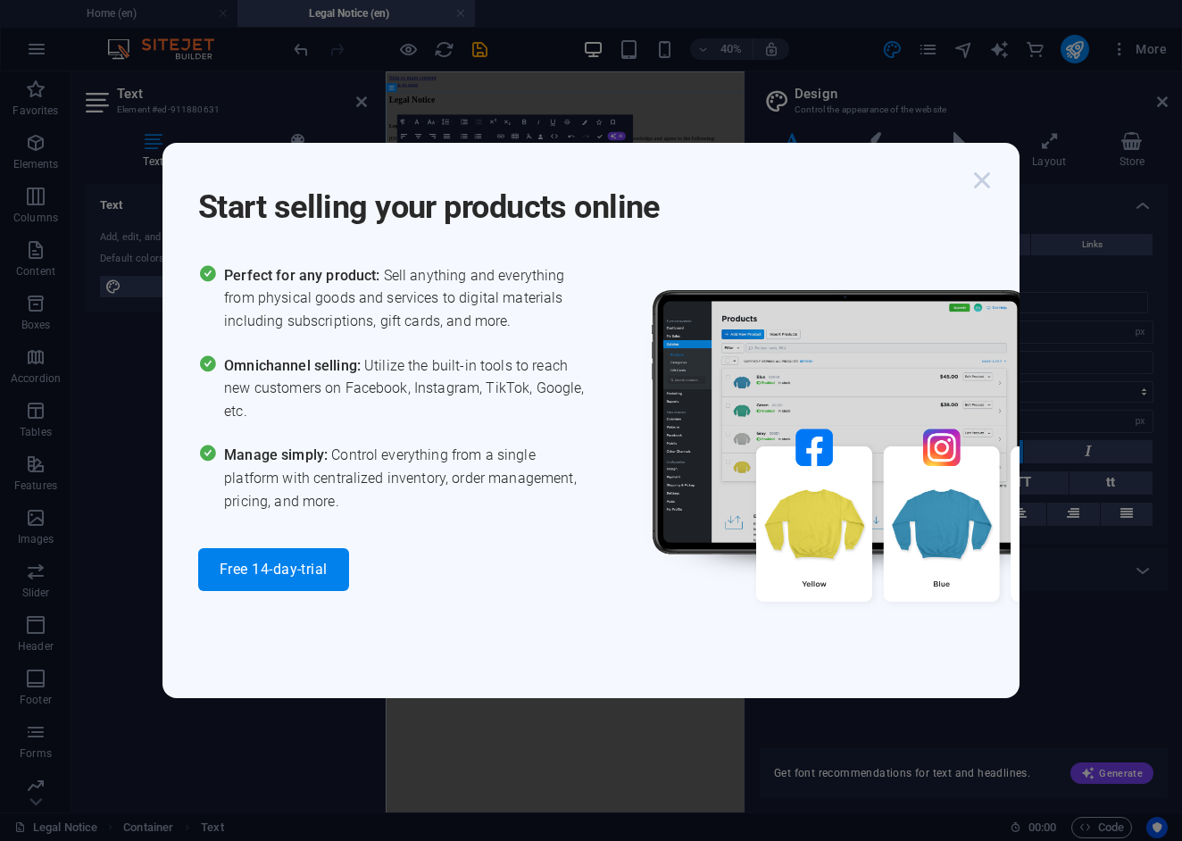
click at [978, 186] on icon "button" at bounding box center [982, 180] width 32 height 32
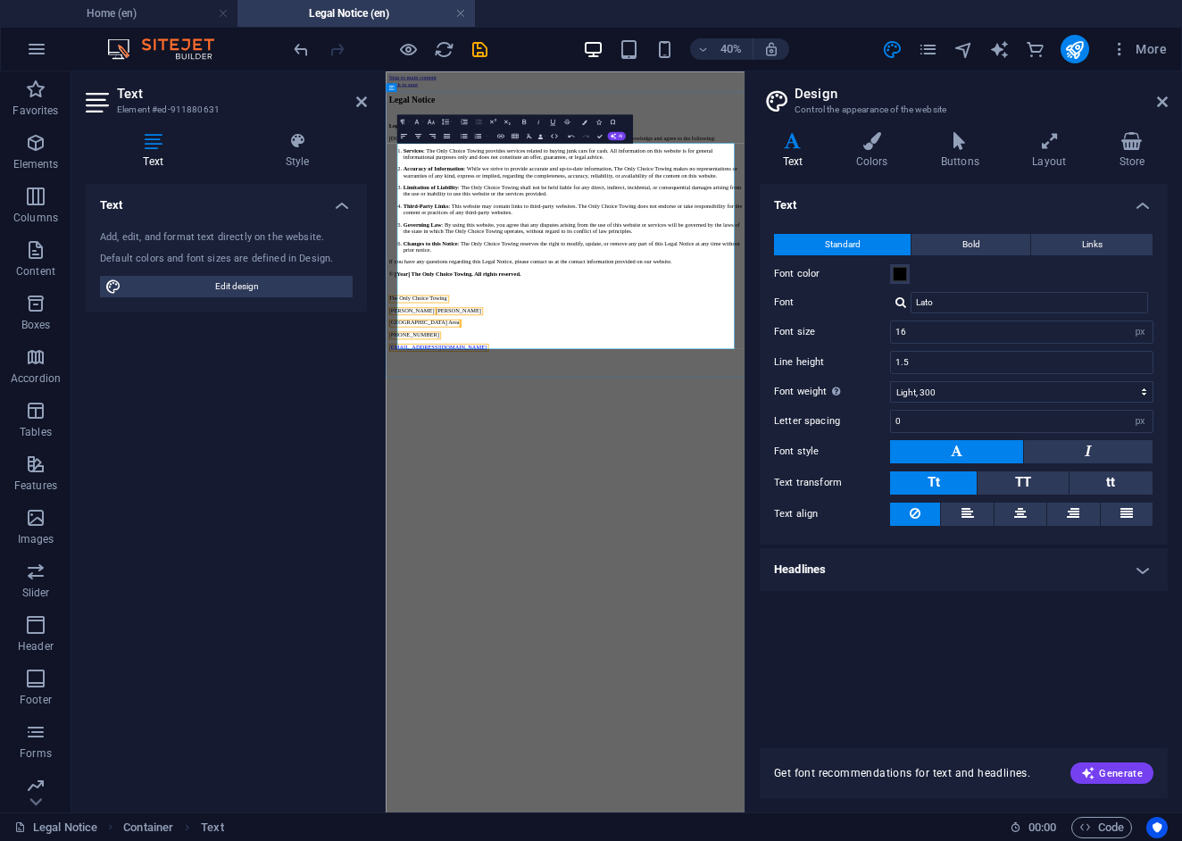
click at [466, 584] on strong "© [Year] The Only Choice Towing. All rights reserved." at bounding box center [558, 576] width 330 height 15
click at [647, 753] on p "theonlychoicetowing@gmail.com" at bounding box center [834, 759] width 883 height 16
click at [490, 46] on div "40% More" at bounding box center [732, 49] width 884 height 29
click at [482, 49] on icon "save" at bounding box center [480, 49] width 21 height 21
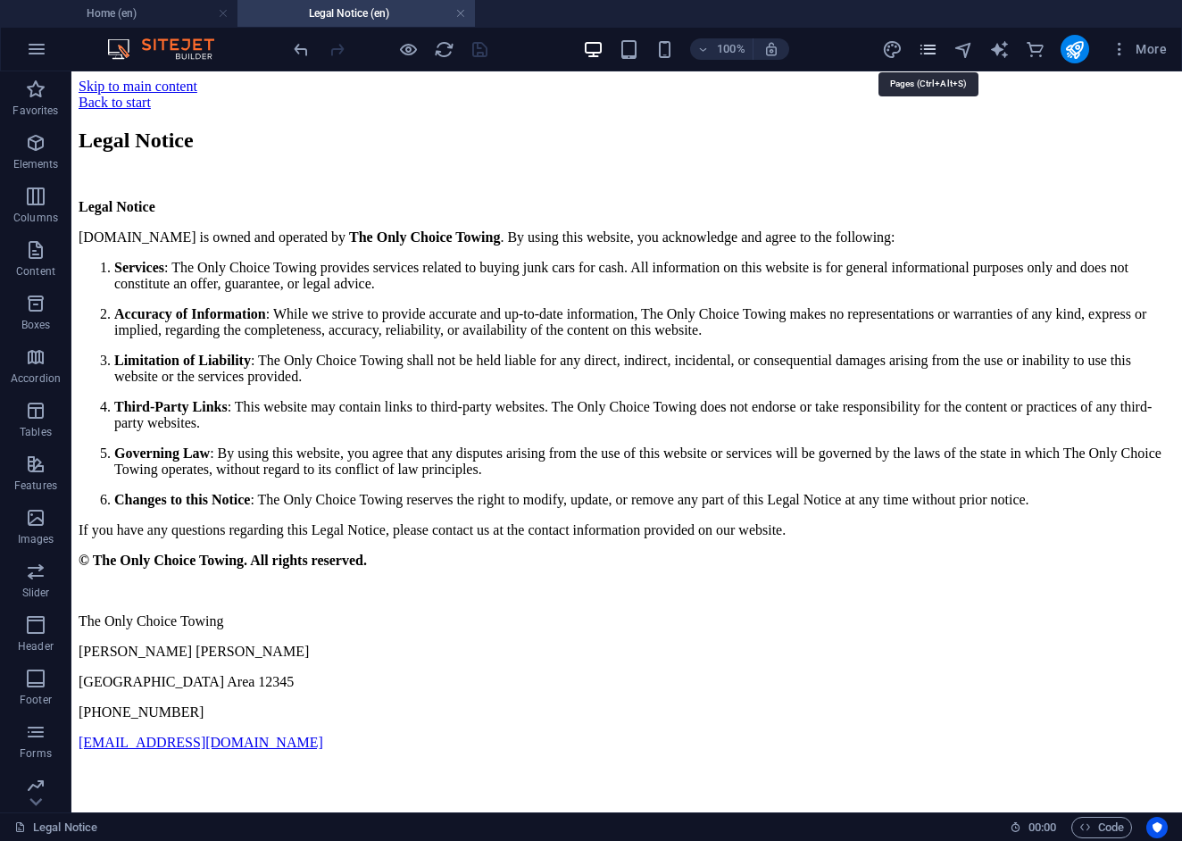
click at [932, 53] on icon "pages" at bounding box center [928, 49] width 21 height 21
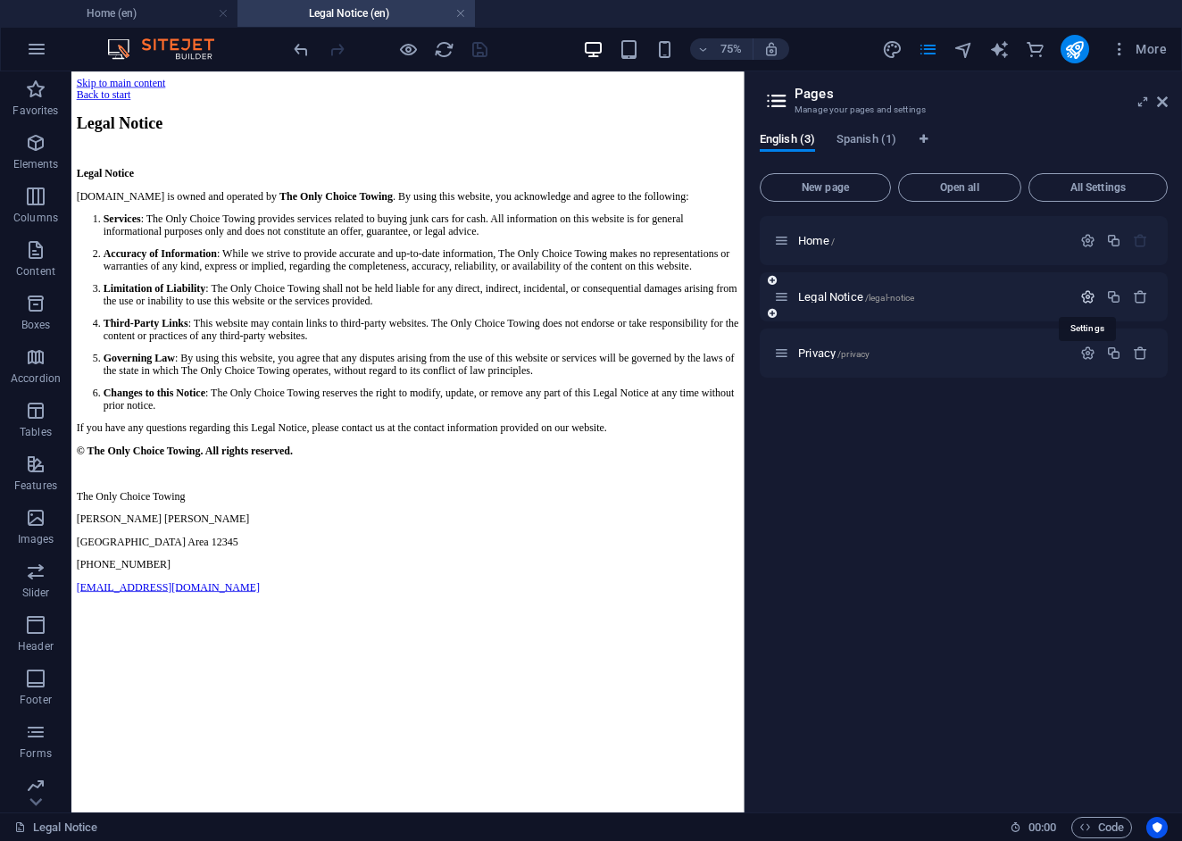
click at [1092, 298] on icon "button" at bounding box center [1087, 296] width 15 height 15
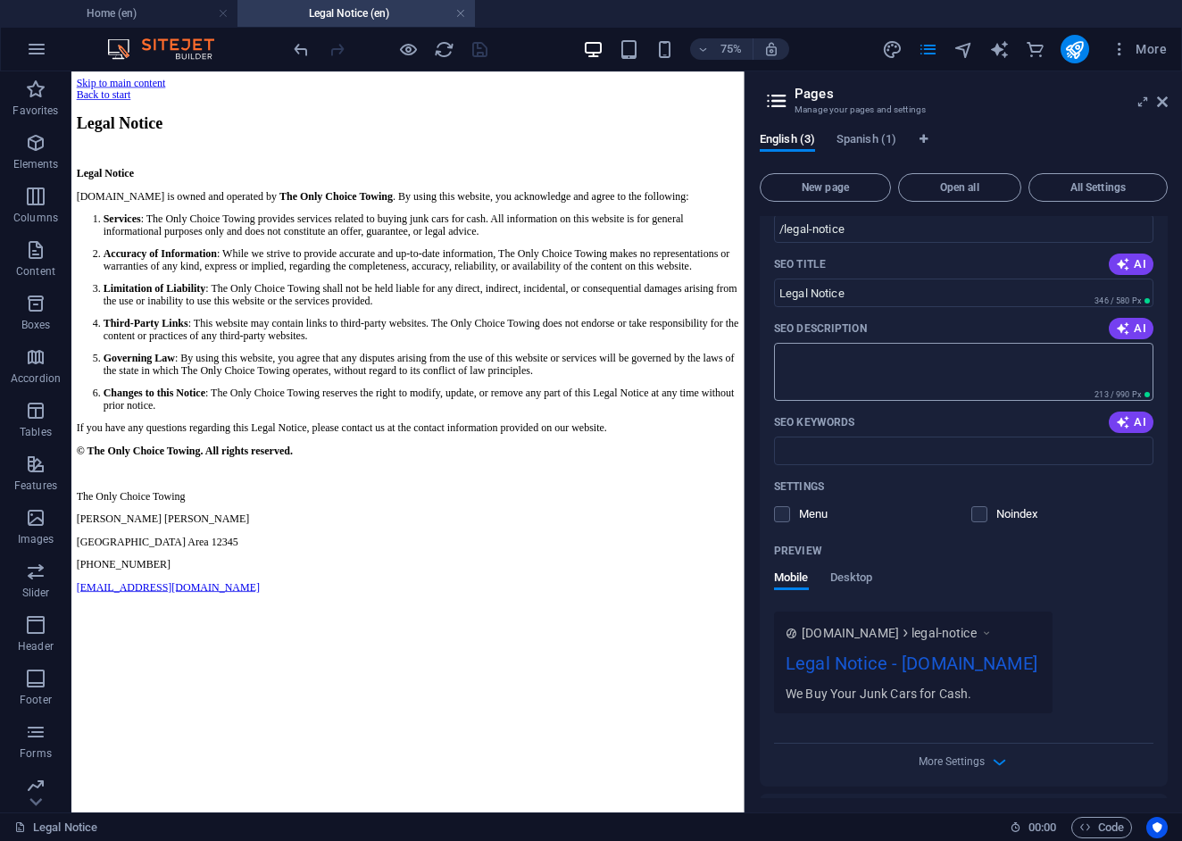
scroll to position [210, 0]
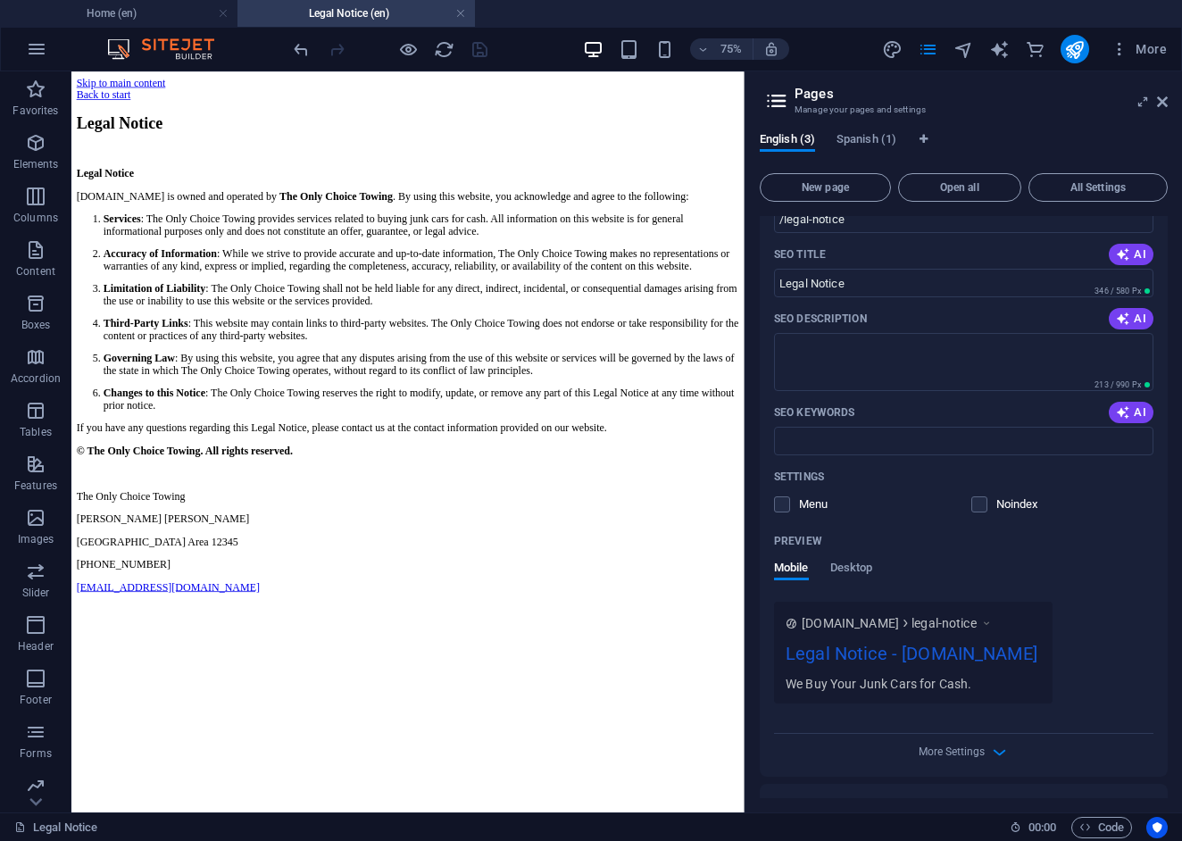
click at [791, 512] on div "Menu" at bounding box center [801, 504] width 54 height 16
click at [783, 502] on label at bounding box center [782, 504] width 16 height 16
click at [0, 0] on input "checkbox" at bounding box center [0, 0] width 0 height 0
click at [783, 505] on label at bounding box center [782, 504] width 16 height 16
click at [0, 0] on input "checkbox" at bounding box center [0, 0] width 0 height 0
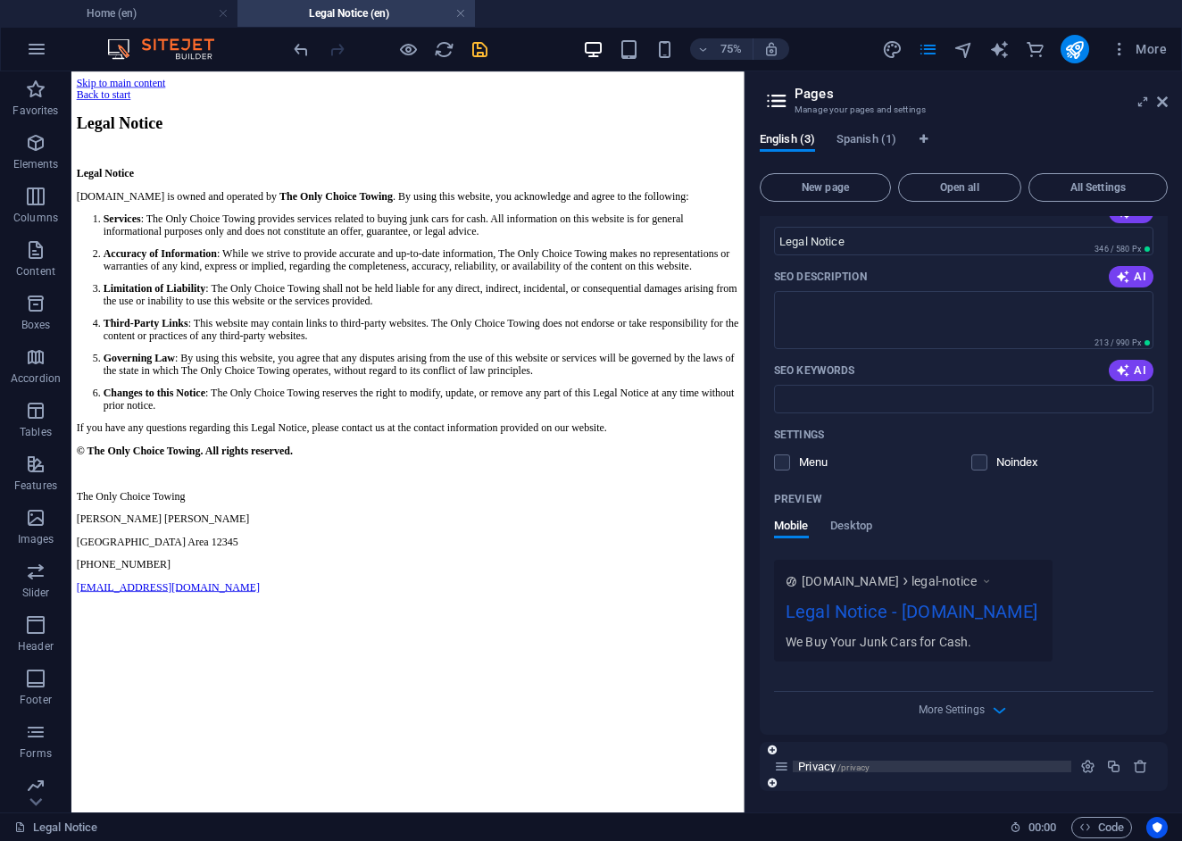
scroll to position [277, 0]
click at [825, 770] on span "Privacy /privacy" at bounding box center [833, 766] width 71 height 13
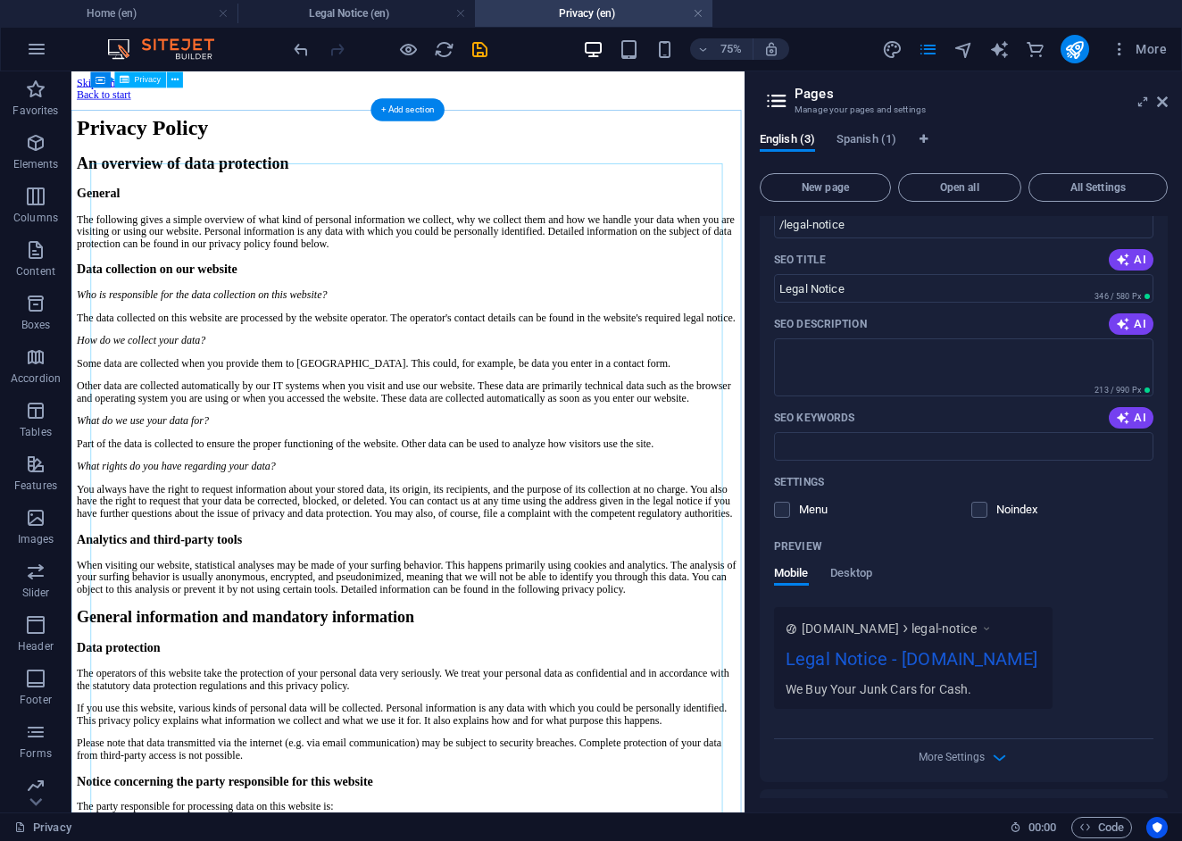
scroll to position [0, 0]
click at [929, 52] on icon "pages" at bounding box center [928, 49] width 21 height 21
click at [799, 139] on span "English (3)" at bounding box center [787, 141] width 55 height 25
click at [882, 141] on span "Spanish (1)" at bounding box center [867, 141] width 60 height 25
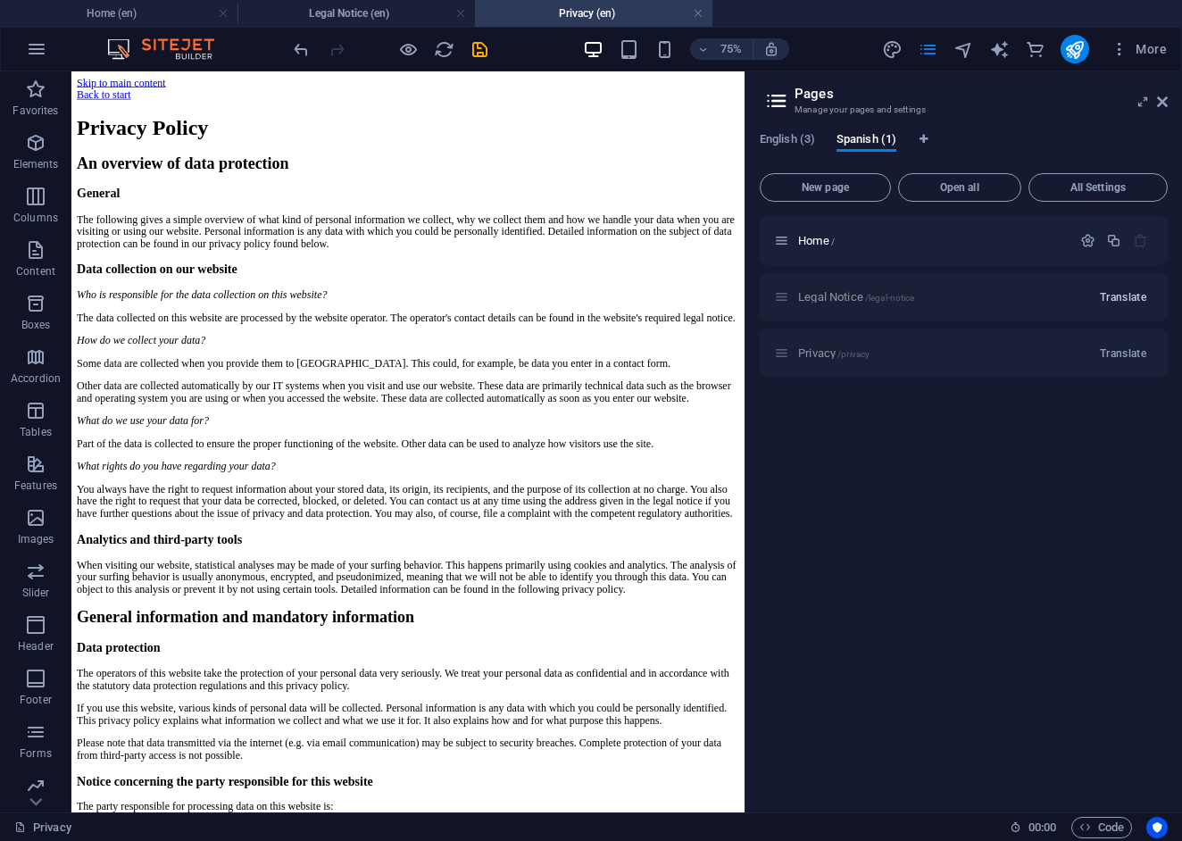
click at [1122, 298] on span "Translate" at bounding box center [1123, 297] width 46 height 14
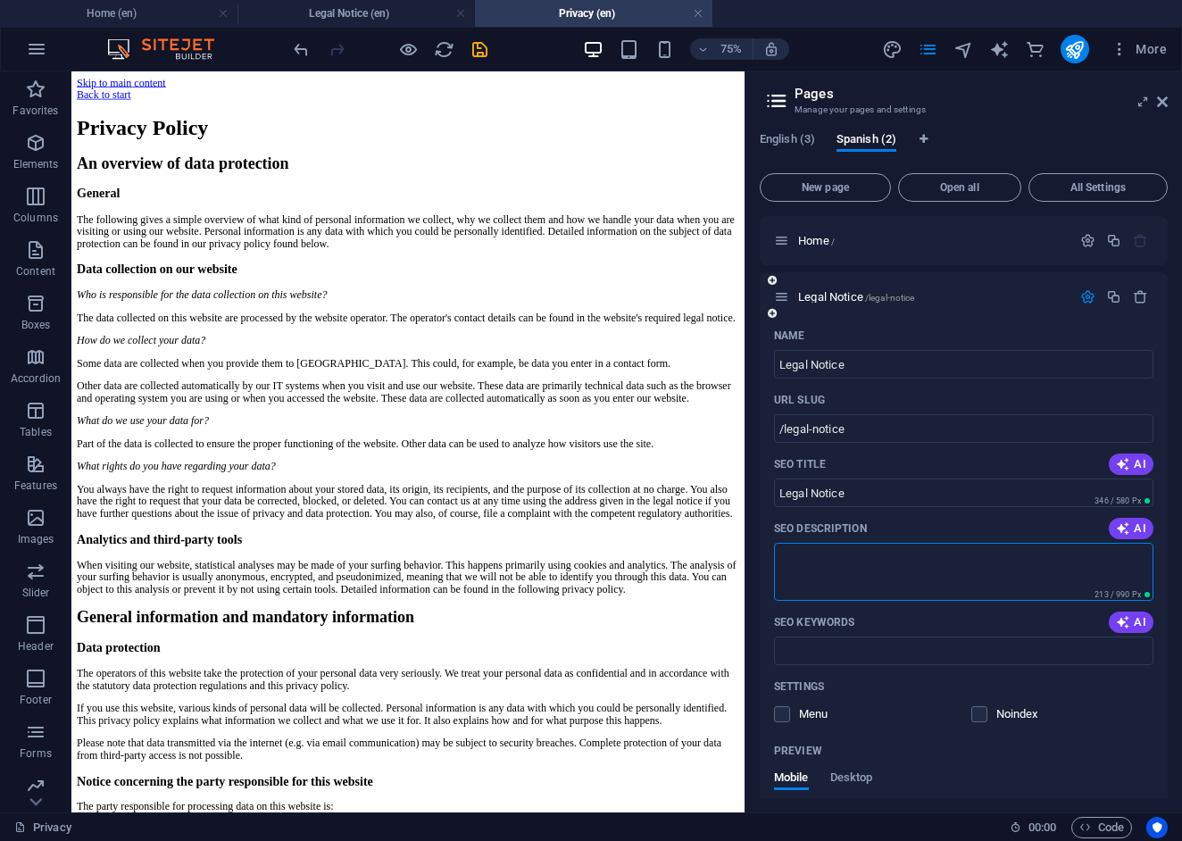
click at [903, 573] on textarea "SEO Description" at bounding box center [963, 572] width 379 height 58
click at [0, 0] on icon at bounding box center [0, 0] width 0 height 0
click at [1133, 304] on div at bounding box center [1114, 297] width 79 height 20
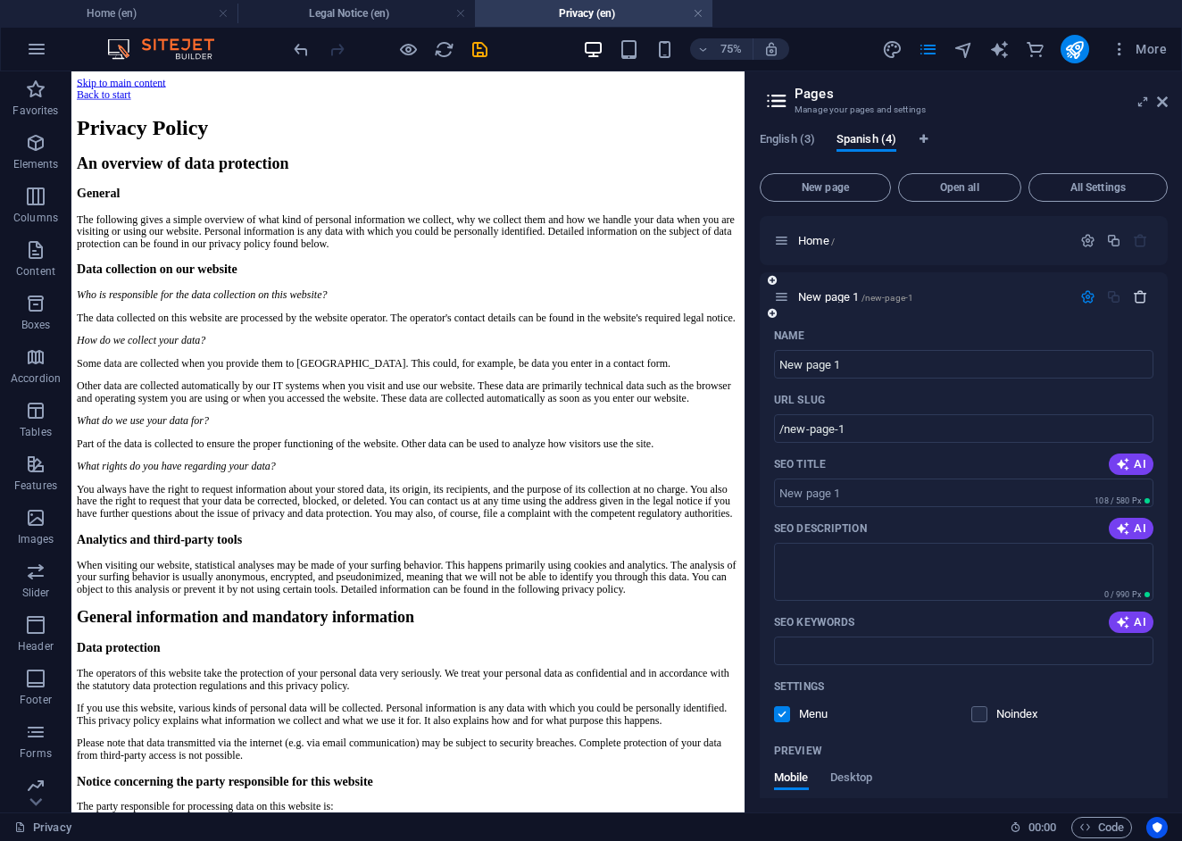
click at [1136, 300] on icon "button" at bounding box center [1140, 296] width 15 height 15
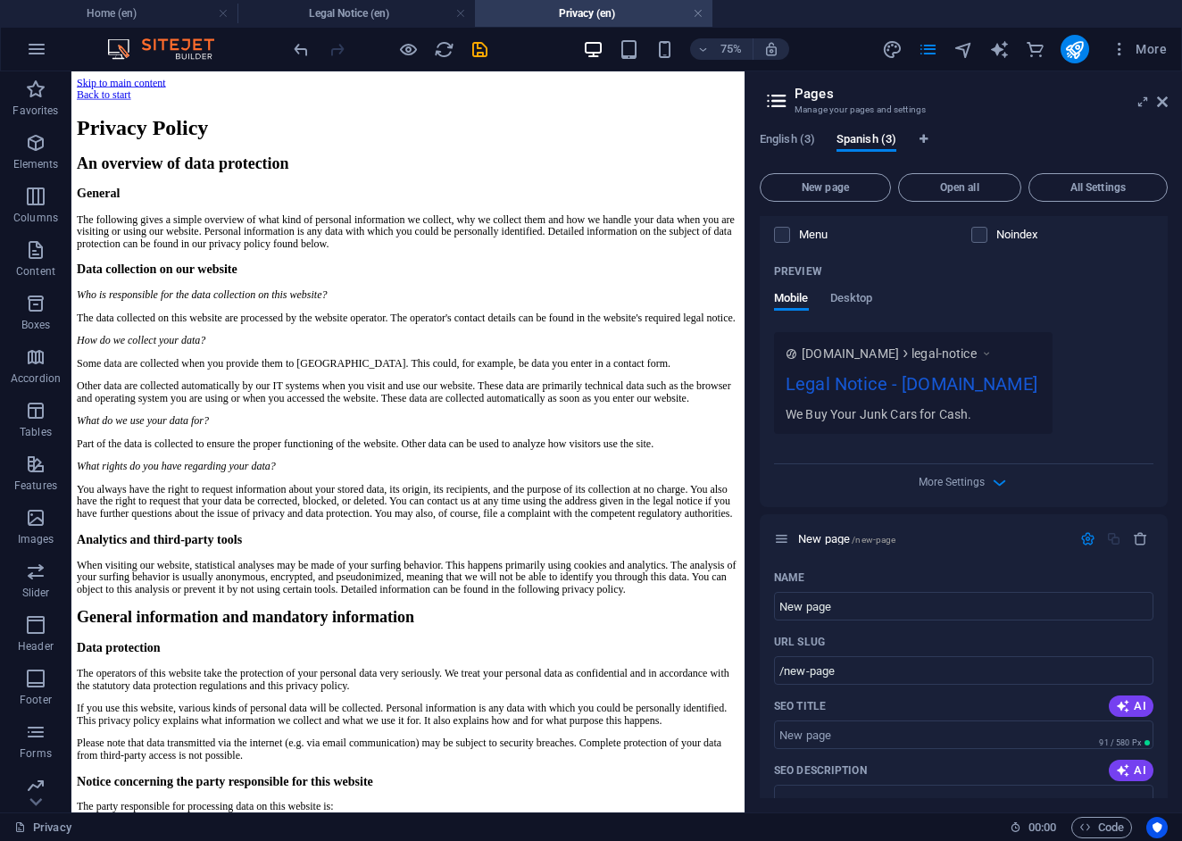
scroll to position [481, 0]
click at [1133, 545] on icon "button" at bounding box center [1140, 536] width 15 height 15
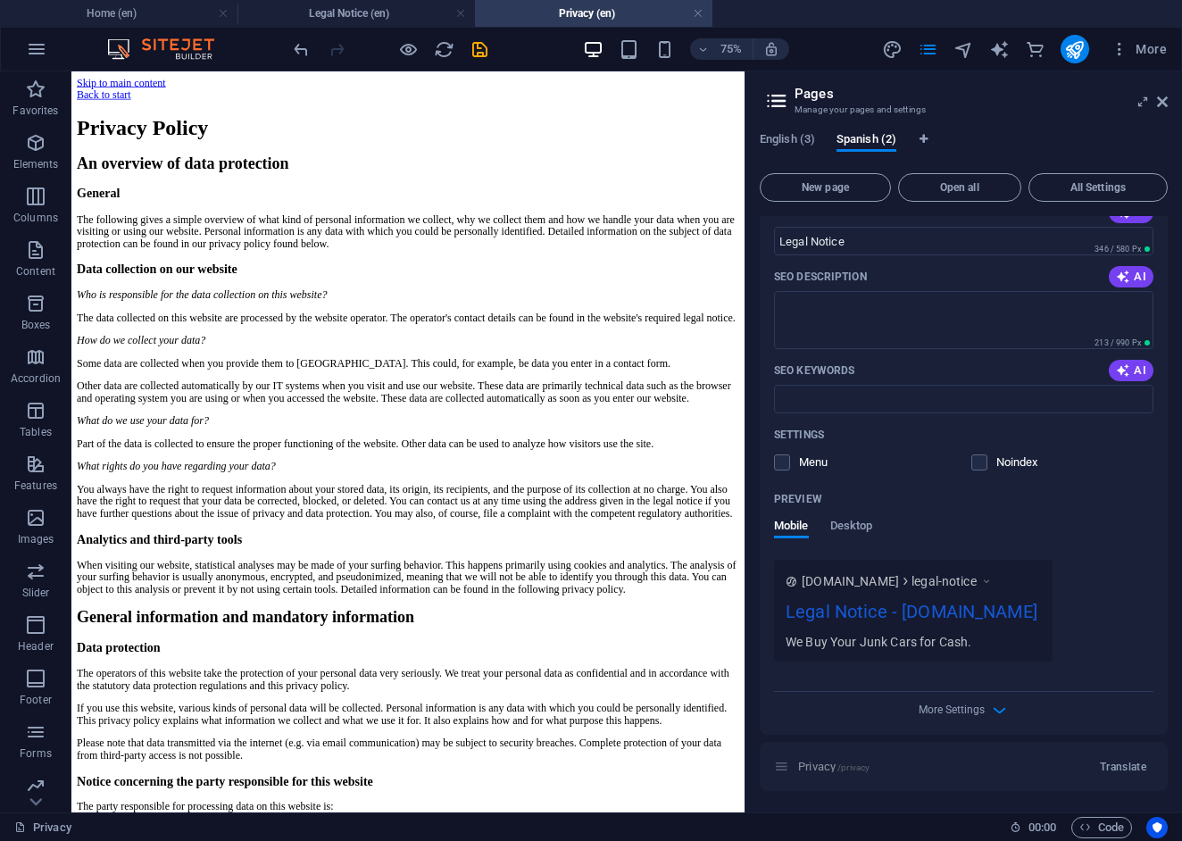
scroll to position [277, 0]
click at [1119, 771] on span "Translate" at bounding box center [1123, 767] width 46 height 14
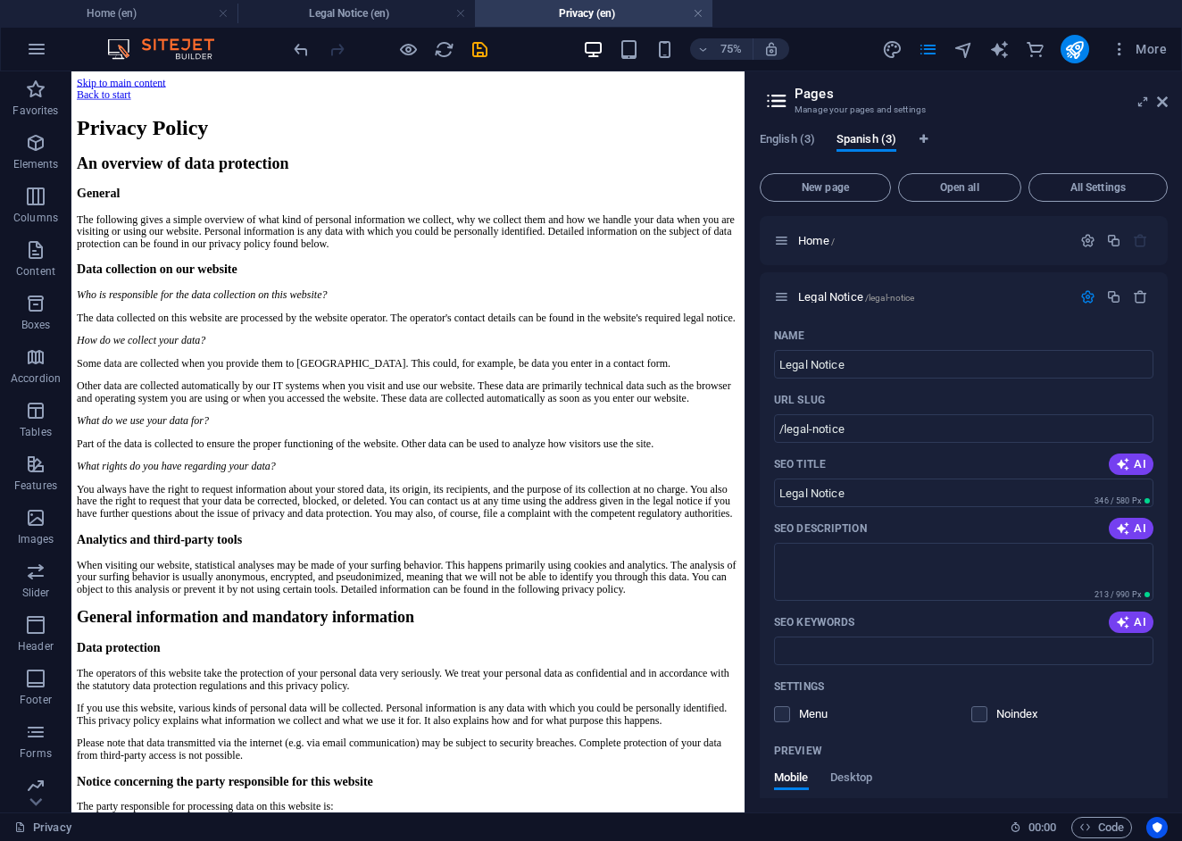
scroll to position [0, 0]
click at [1164, 106] on icon at bounding box center [1162, 102] width 11 height 14
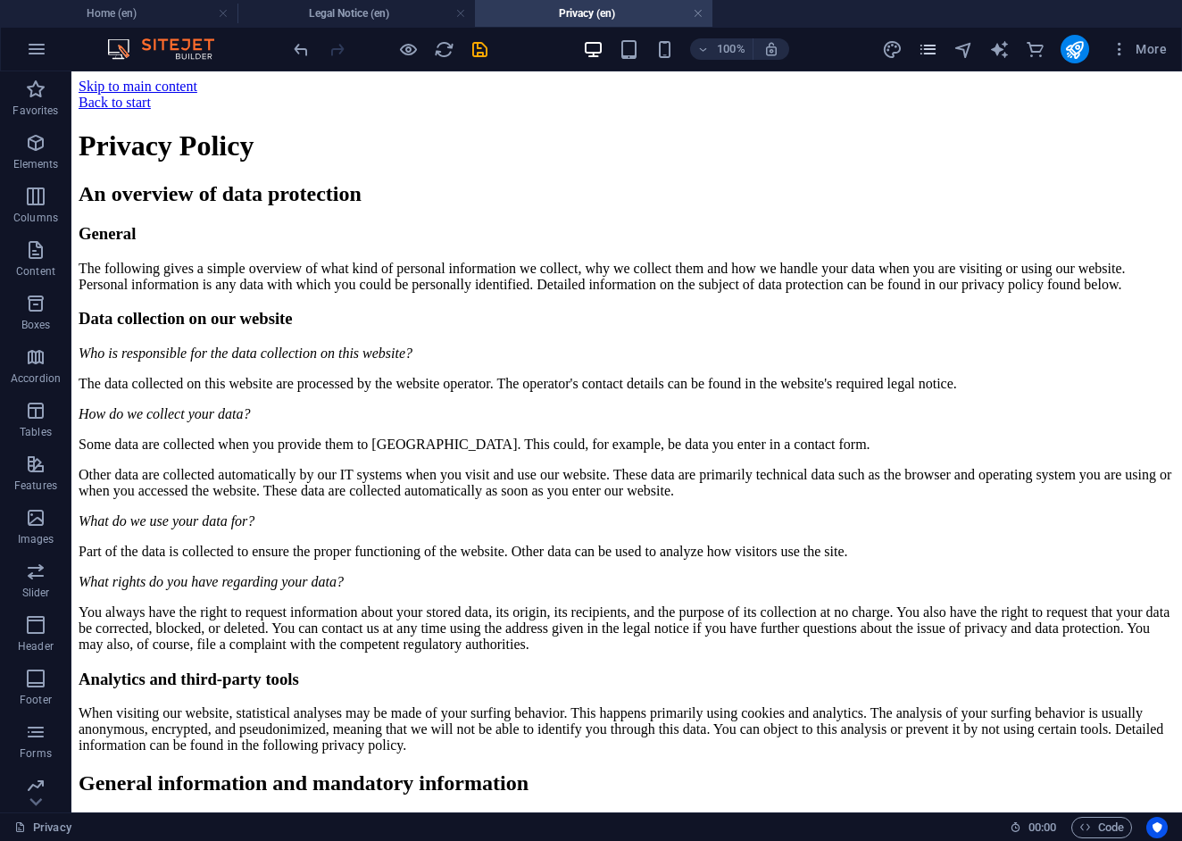
click at [935, 53] on icon "pages" at bounding box center [928, 49] width 21 height 21
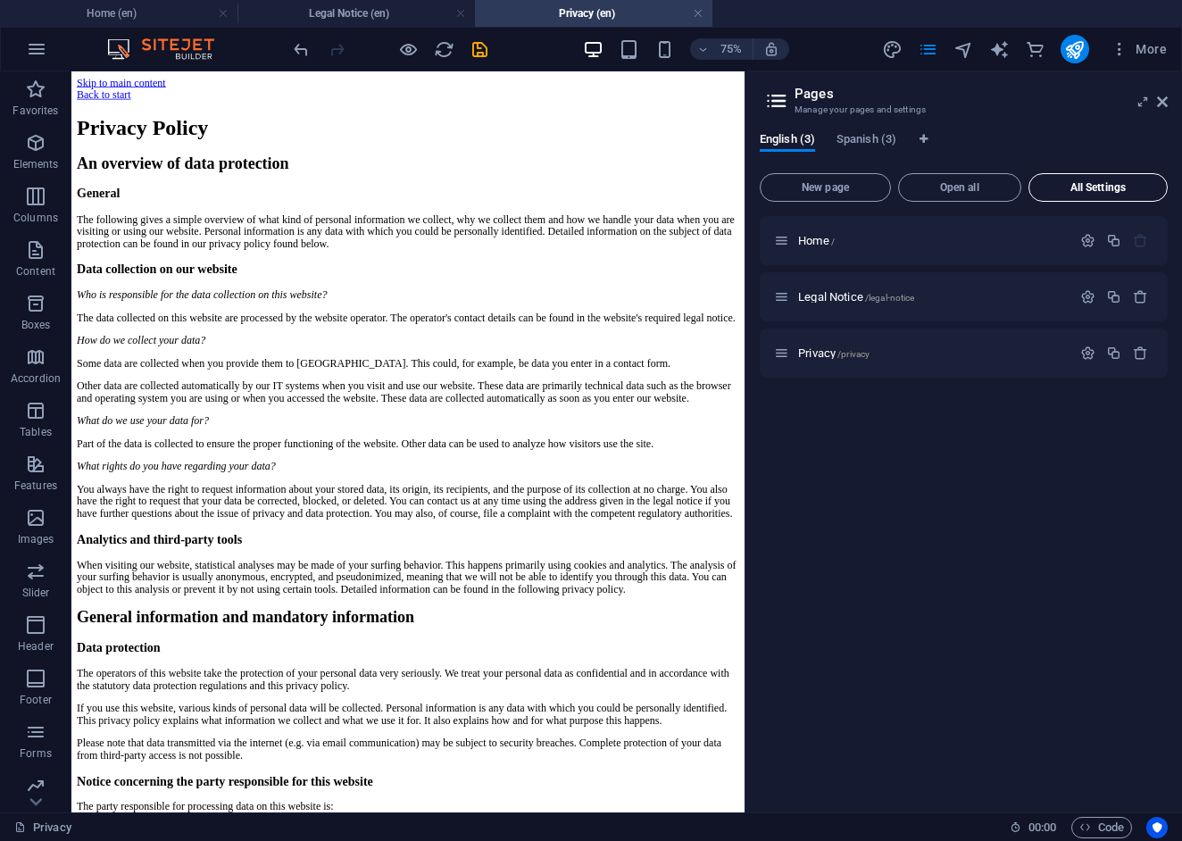
click at [1110, 189] on span "All Settings" at bounding box center [1097, 187] width 123 height 11
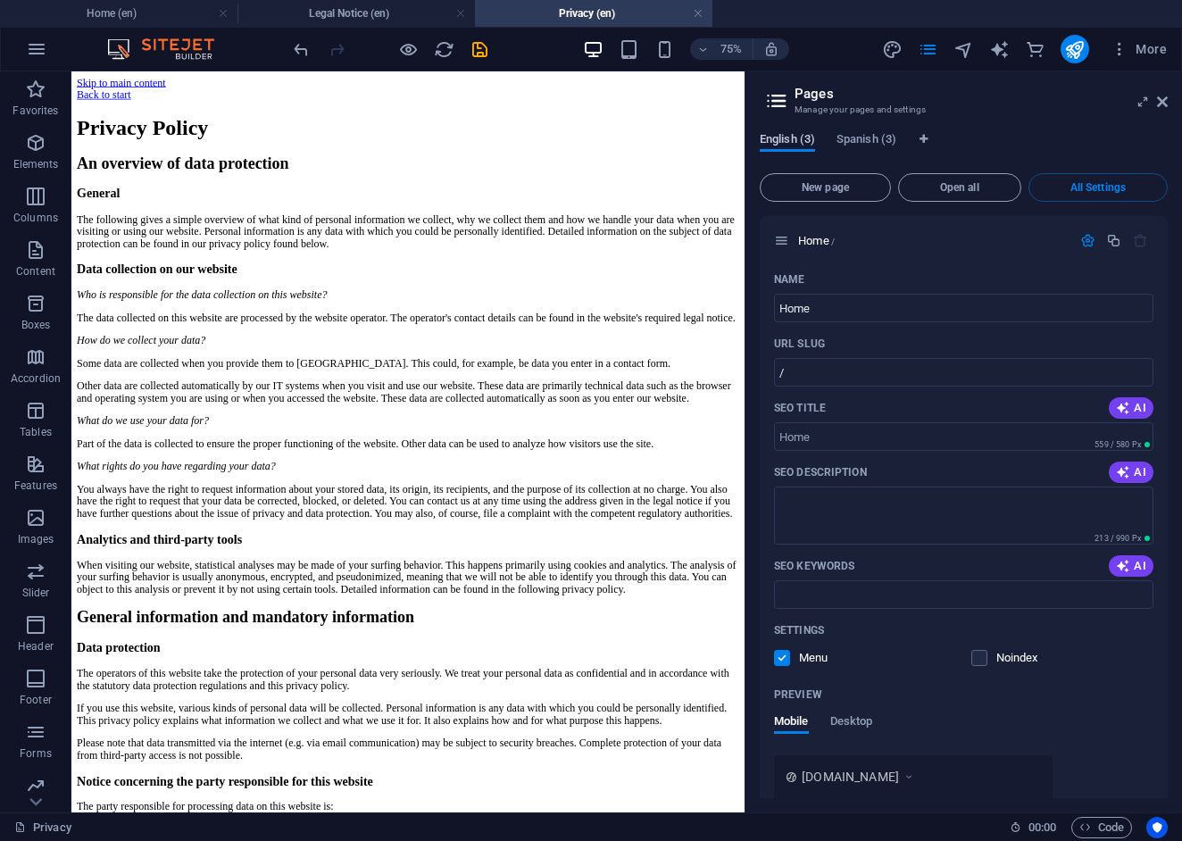
click at [794, 146] on span "English (3)" at bounding box center [787, 141] width 55 height 25
click at [1163, 105] on icon at bounding box center [1162, 102] width 11 height 14
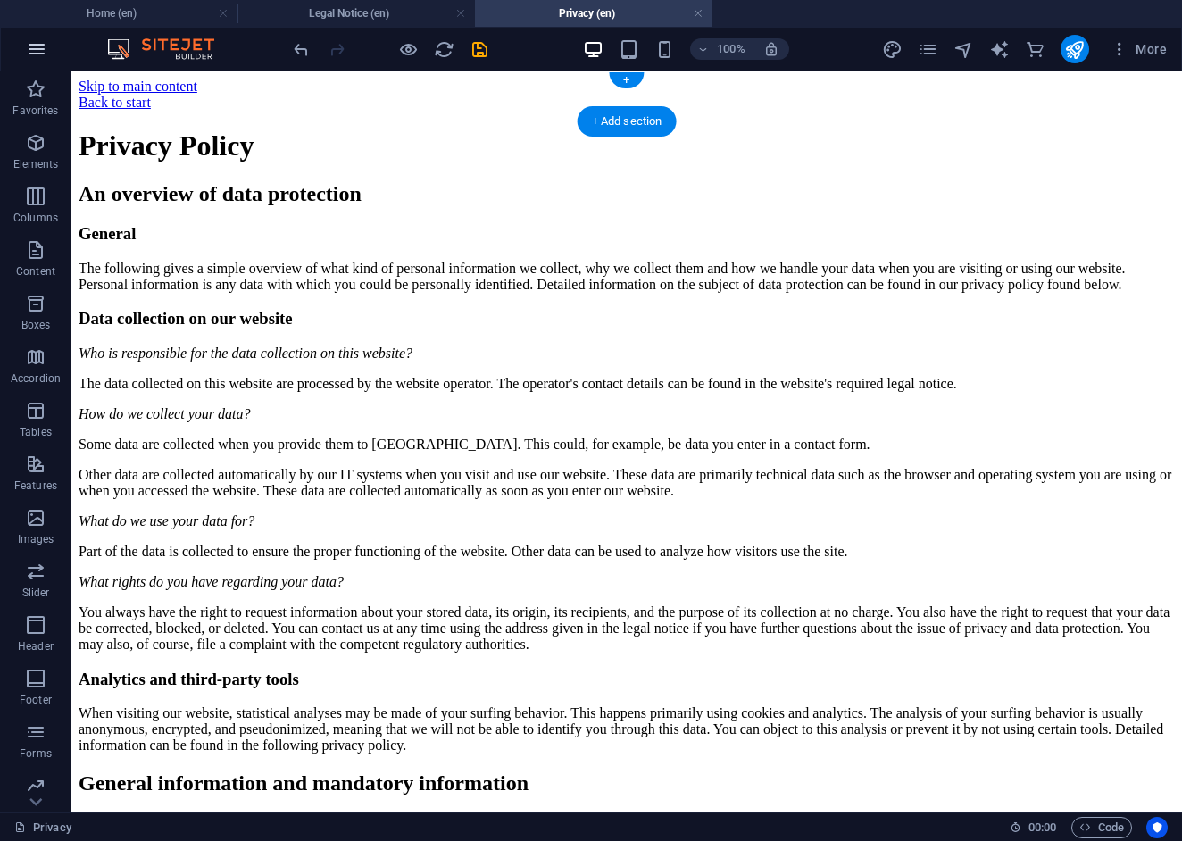
click at [35, 55] on icon "button" at bounding box center [36, 48] width 21 height 21
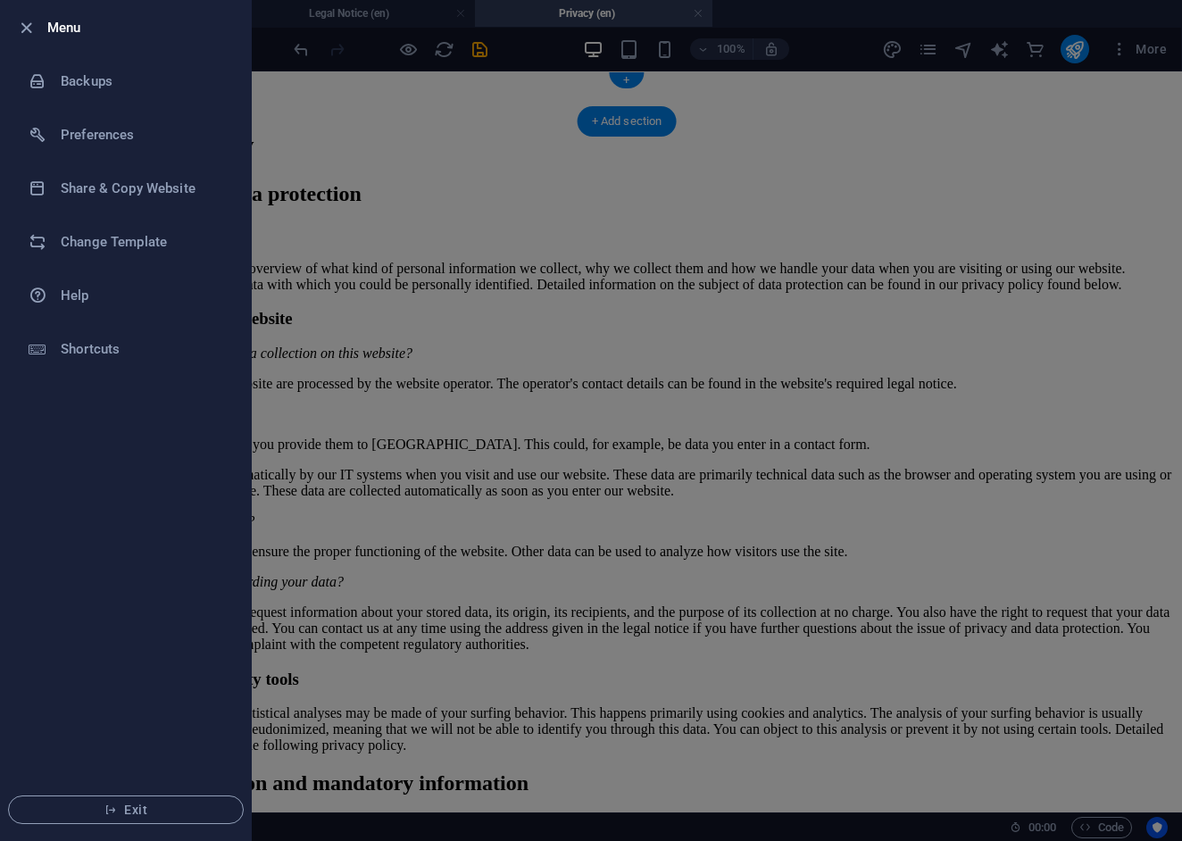
click at [383, 145] on div at bounding box center [591, 420] width 1182 height 841
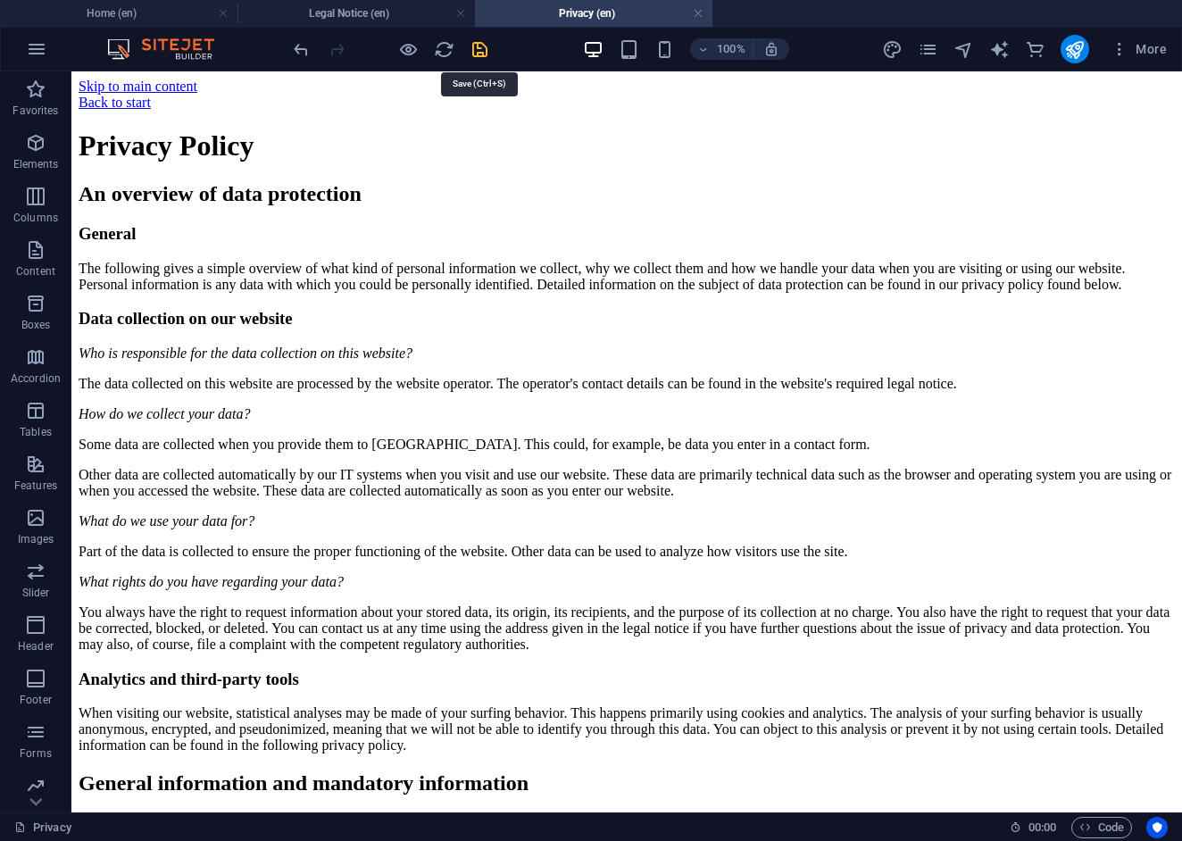
click at [474, 55] on icon "save" at bounding box center [480, 49] width 21 height 21
click at [462, 18] on link at bounding box center [460, 13] width 11 height 17
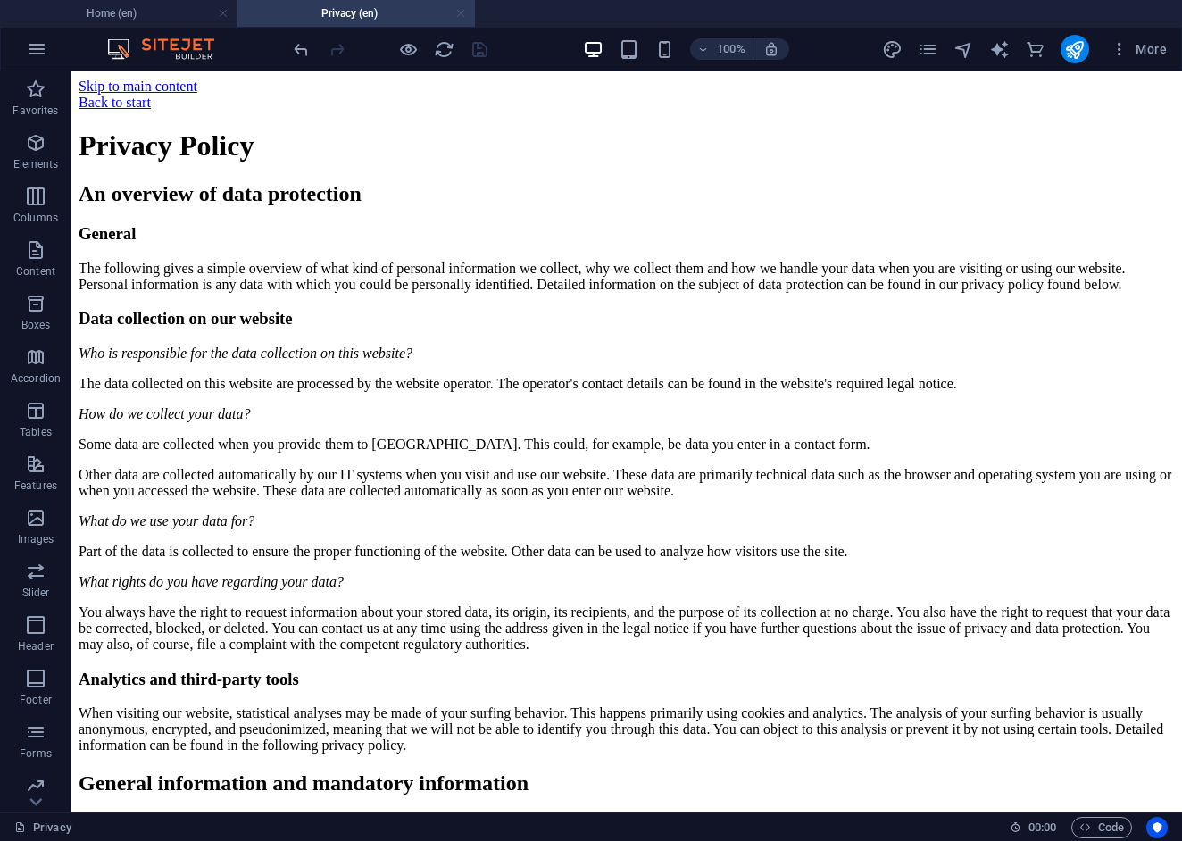
click at [455, 14] on link at bounding box center [460, 13] width 11 height 17
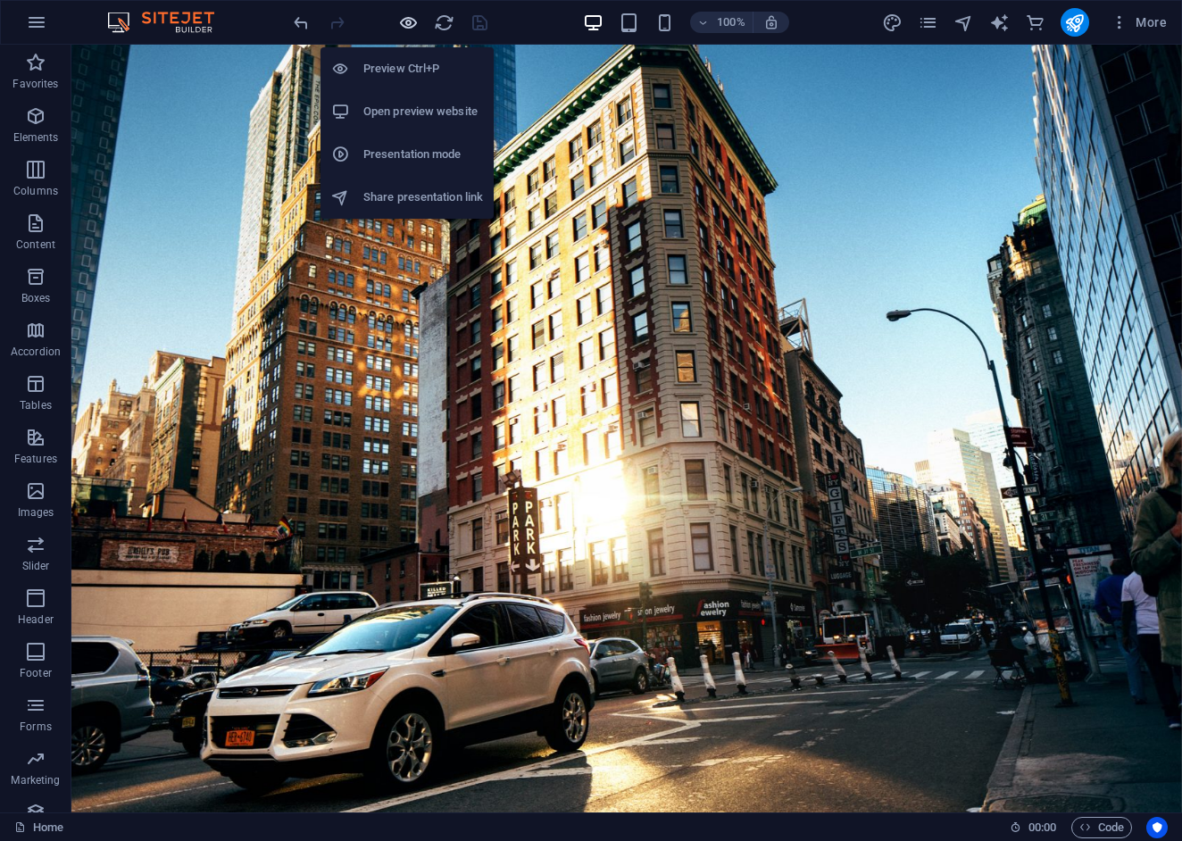
click at [412, 26] on icon "button" at bounding box center [408, 22] width 21 height 21
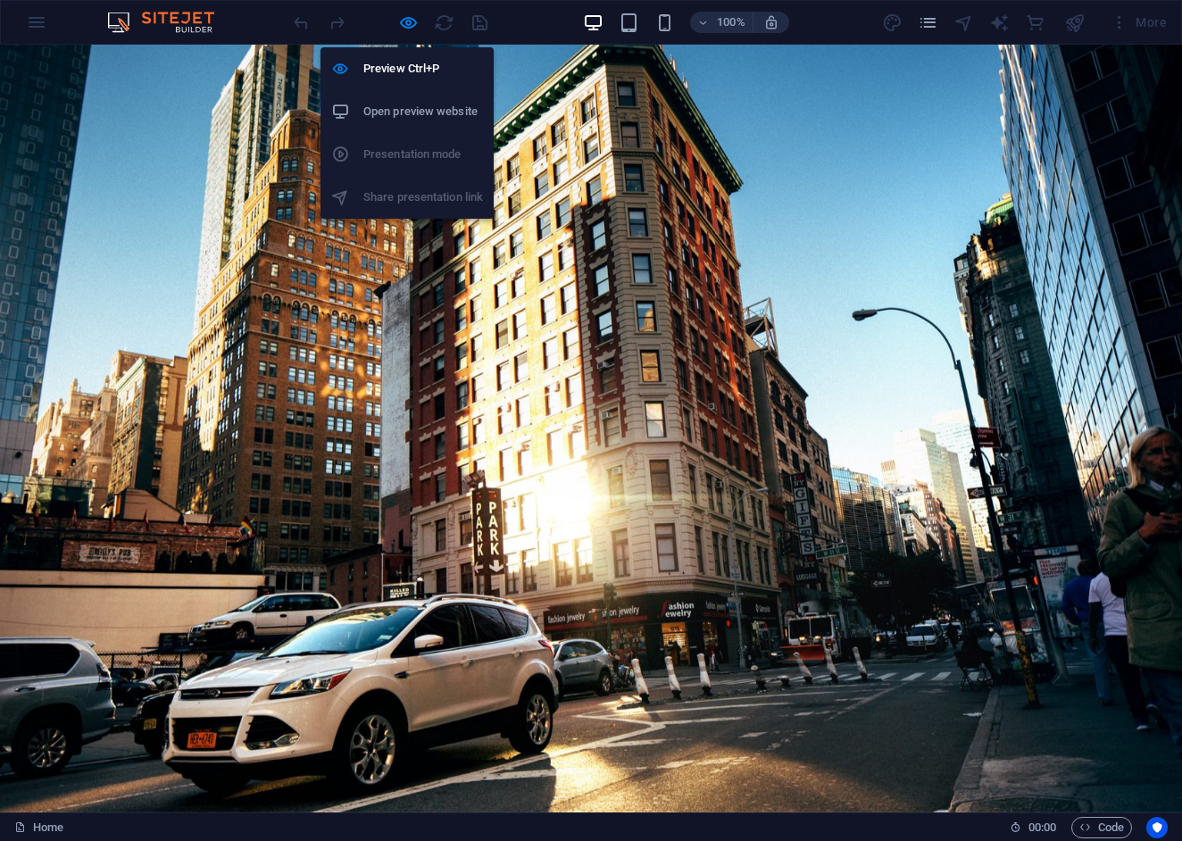
click at [412, 120] on h6 "Open preview website" at bounding box center [423, 111] width 120 height 21
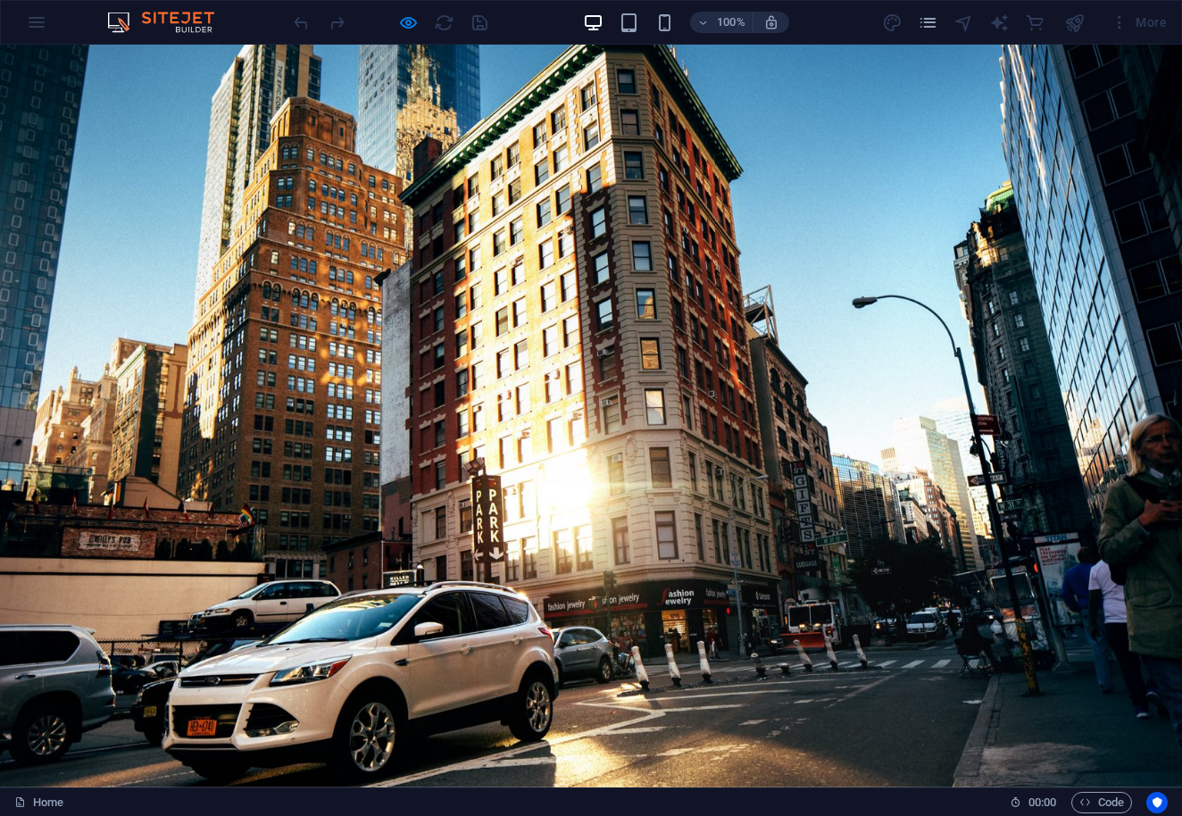
click at [40, 29] on div "100% More" at bounding box center [591, 22] width 1180 height 43
click at [404, 26] on icon "button" at bounding box center [408, 22] width 21 height 21
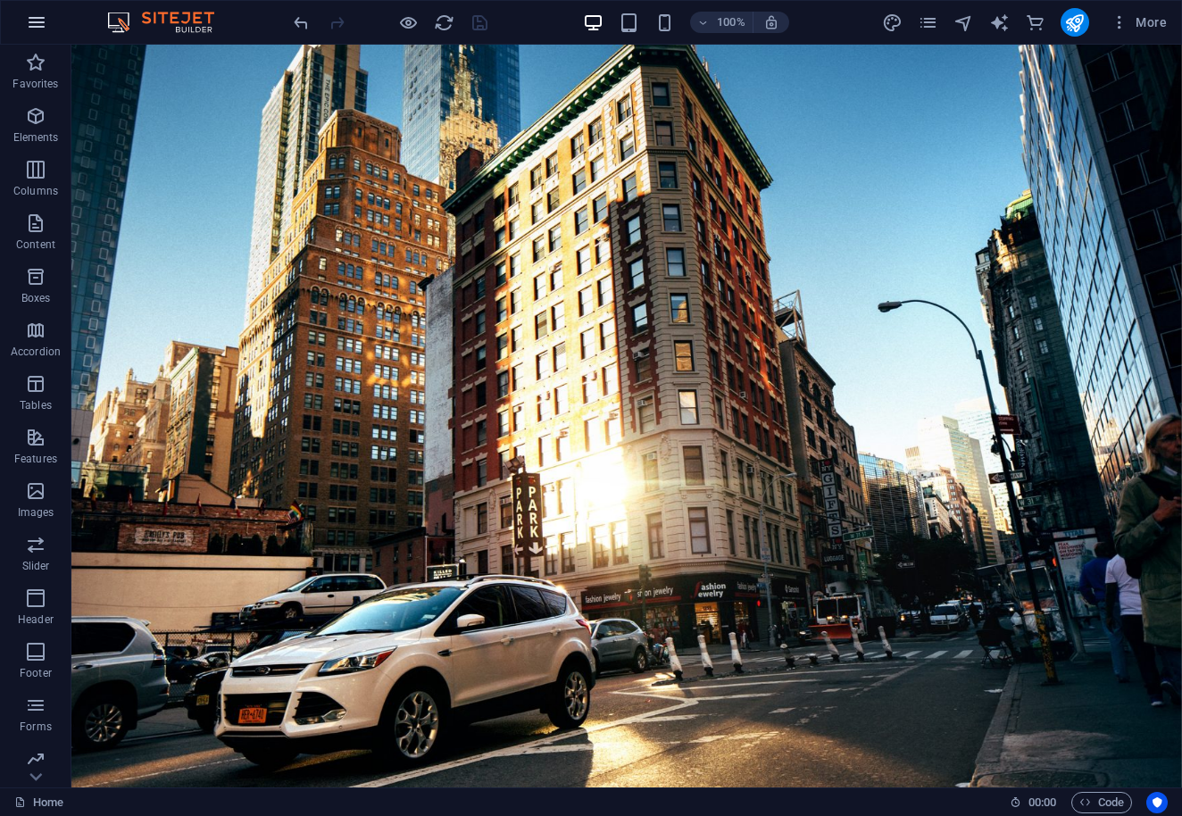
click at [43, 29] on icon "button" at bounding box center [36, 22] width 21 height 21
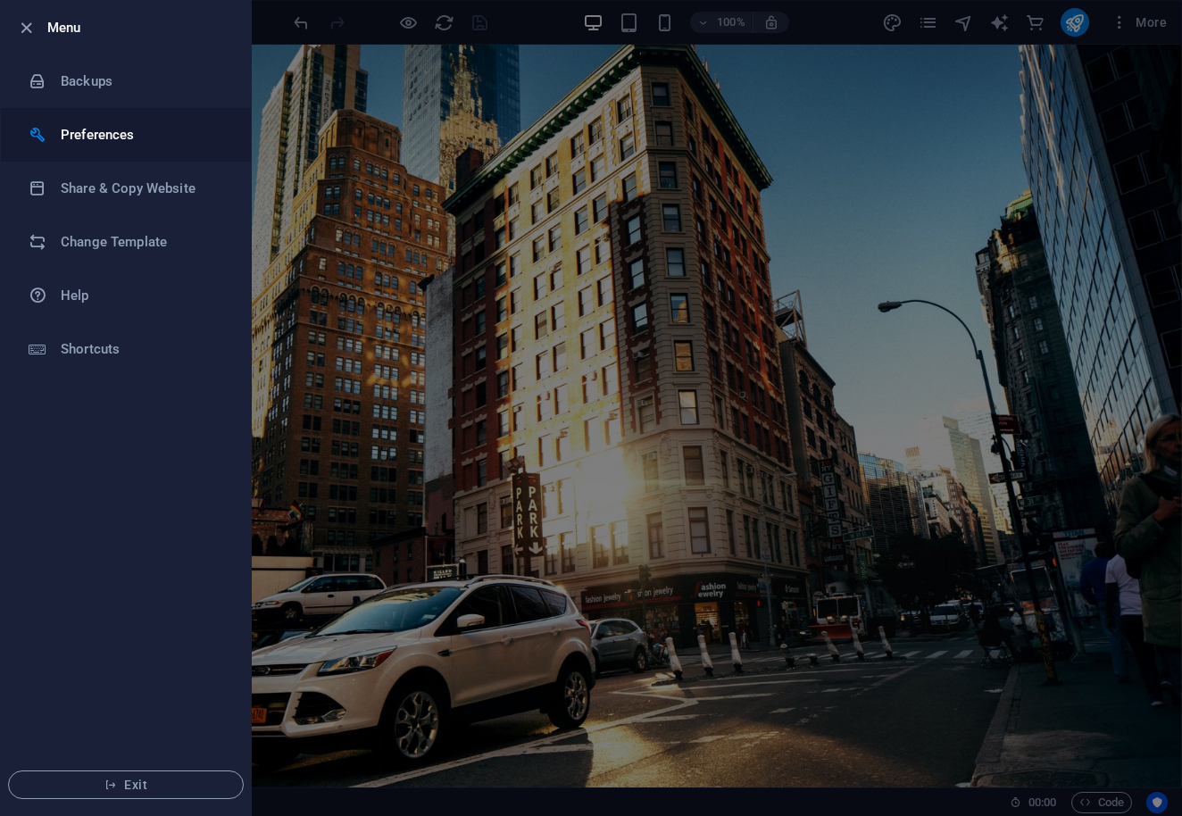
click at [87, 148] on li "Preferences" at bounding box center [126, 135] width 250 height 54
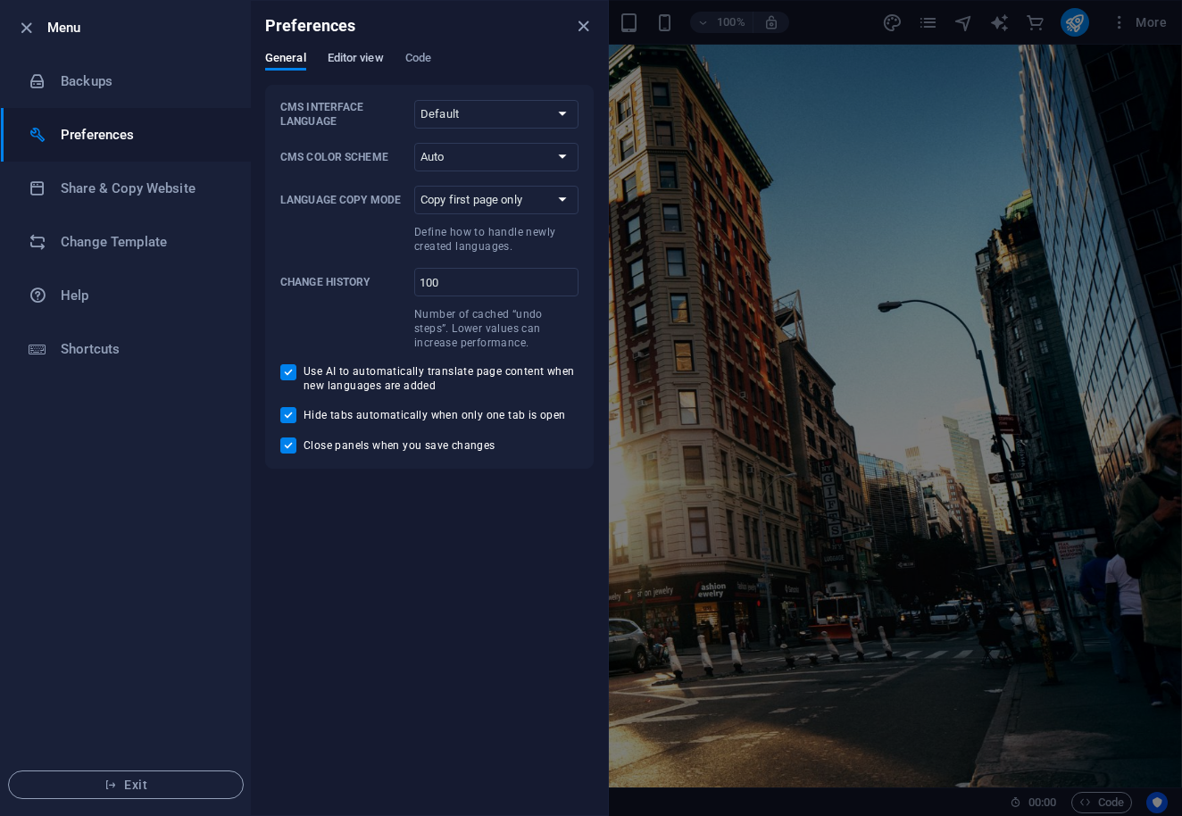
click at [354, 59] on span "Editor view" at bounding box center [356, 59] width 56 height 25
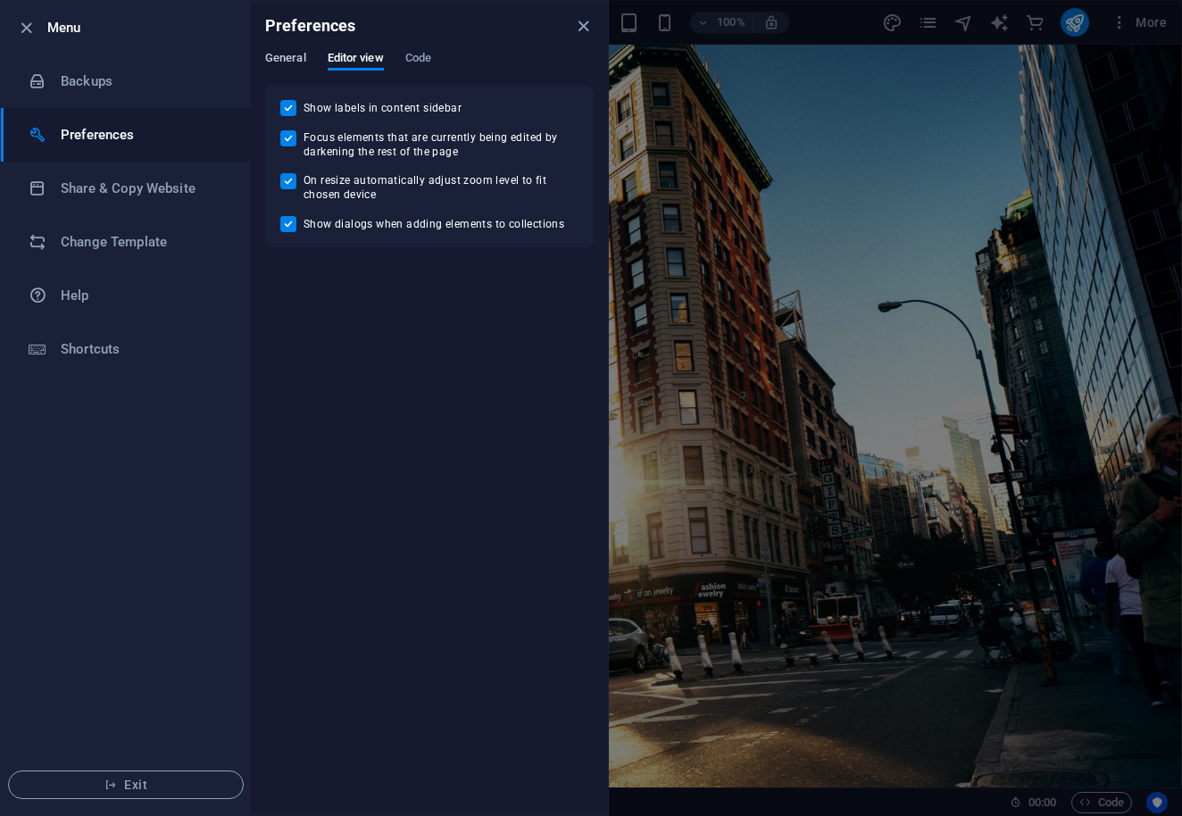
click at [292, 58] on span "General" at bounding box center [285, 59] width 41 height 25
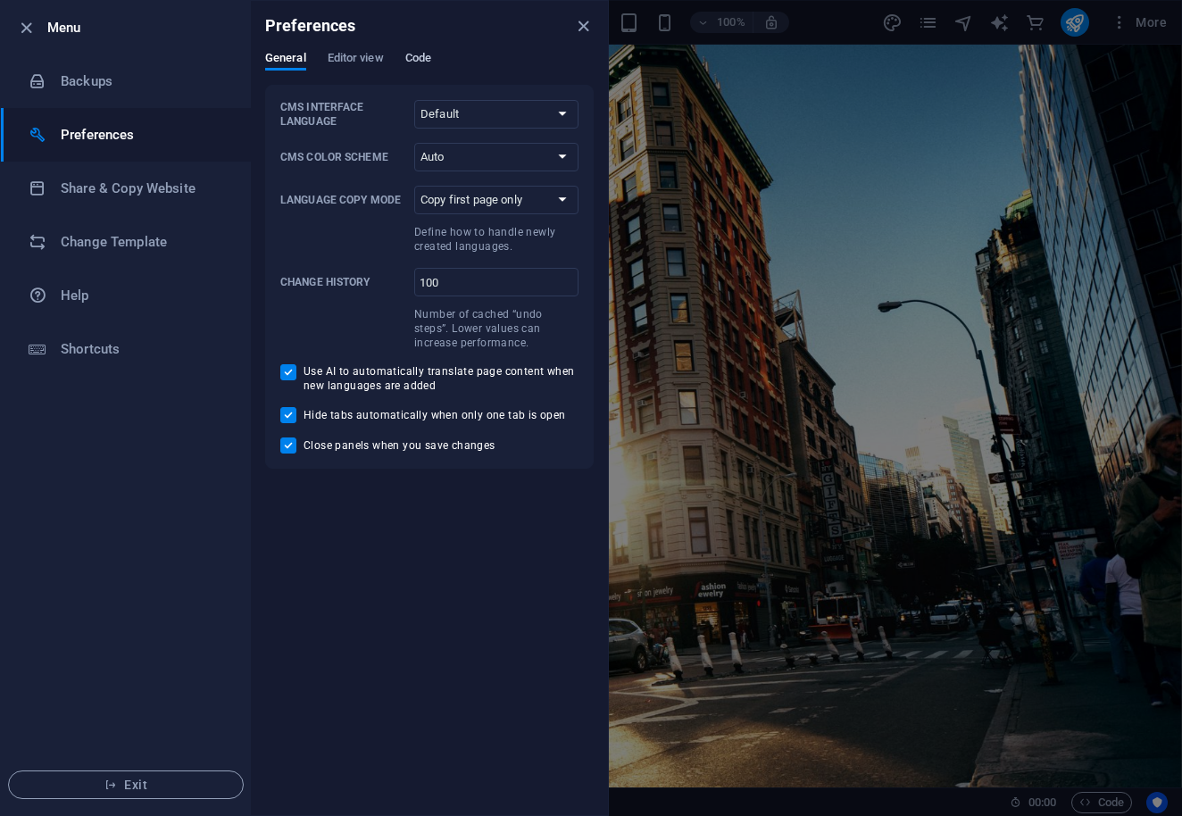
click at [417, 66] on span "Code" at bounding box center [418, 59] width 26 height 25
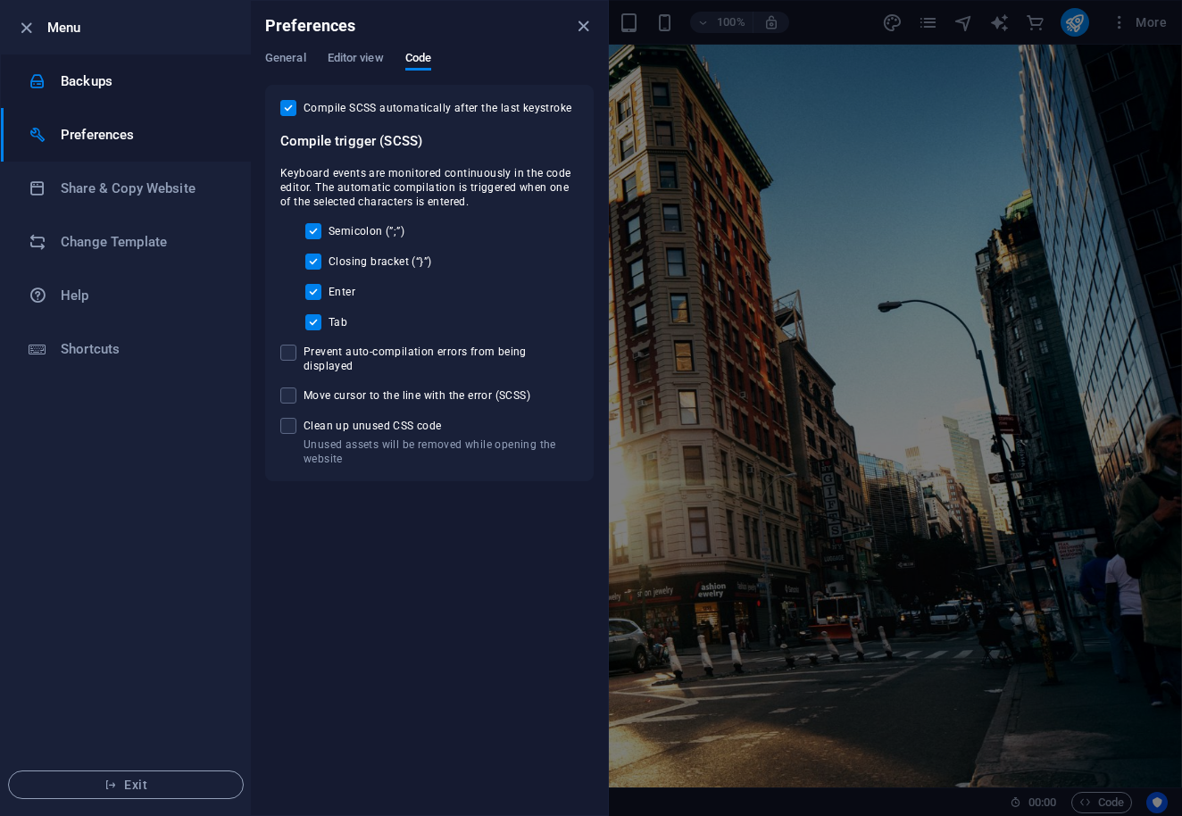
click at [126, 89] on h6 "Backups" at bounding box center [143, 81] width 165 height 21
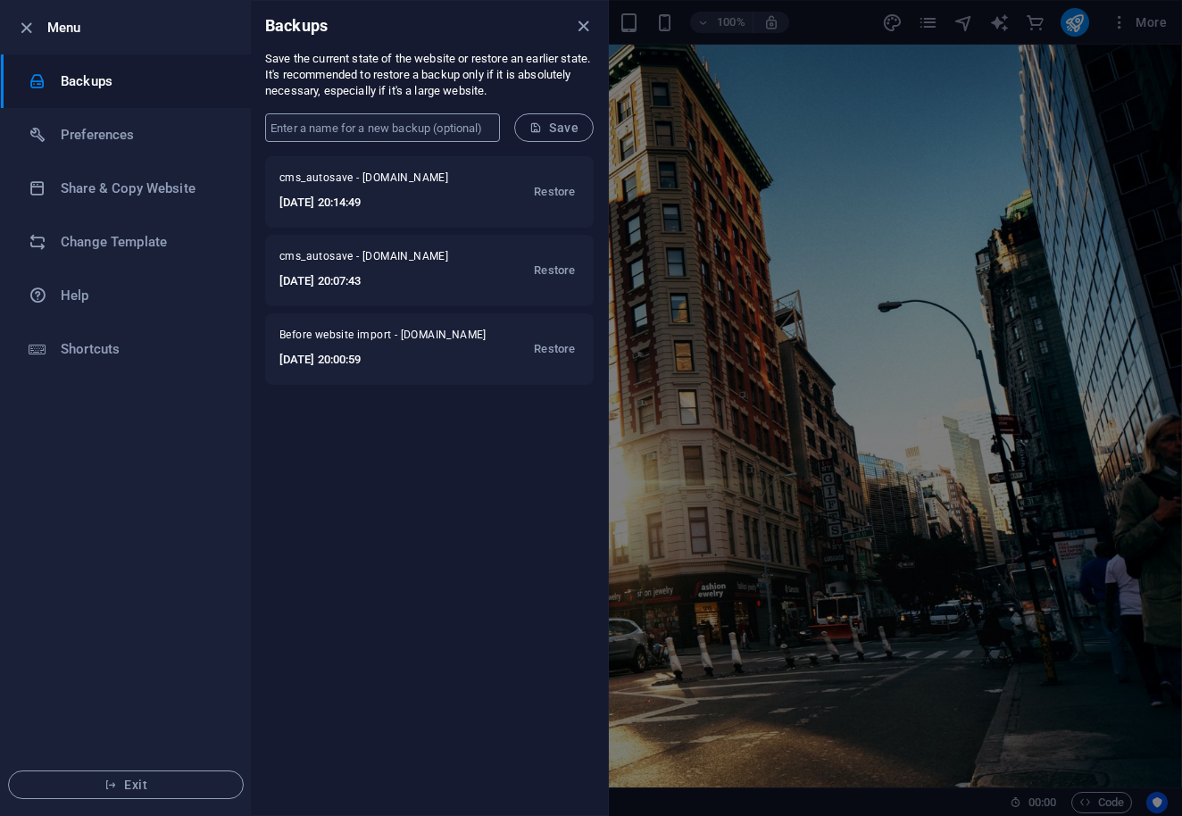
click at [379, 124] on input "text" at bounding box center [382, 127] width 235 height 29
type input "Live 9.6.2025"
click at [574, 128] on span "Save" at bounding box center [553, 128] width 49 height 14
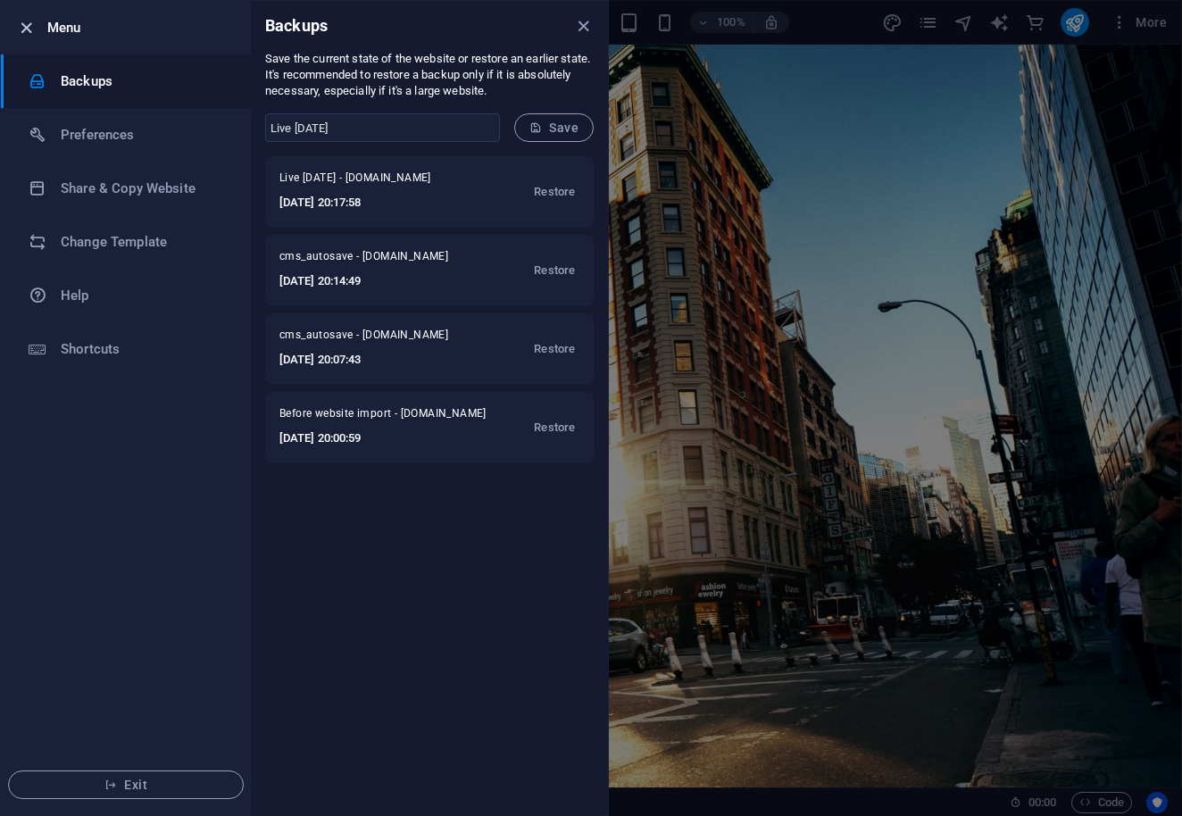
click at [26, 28] on icon "button" at bounding box center [26, 28] width 21 height 21
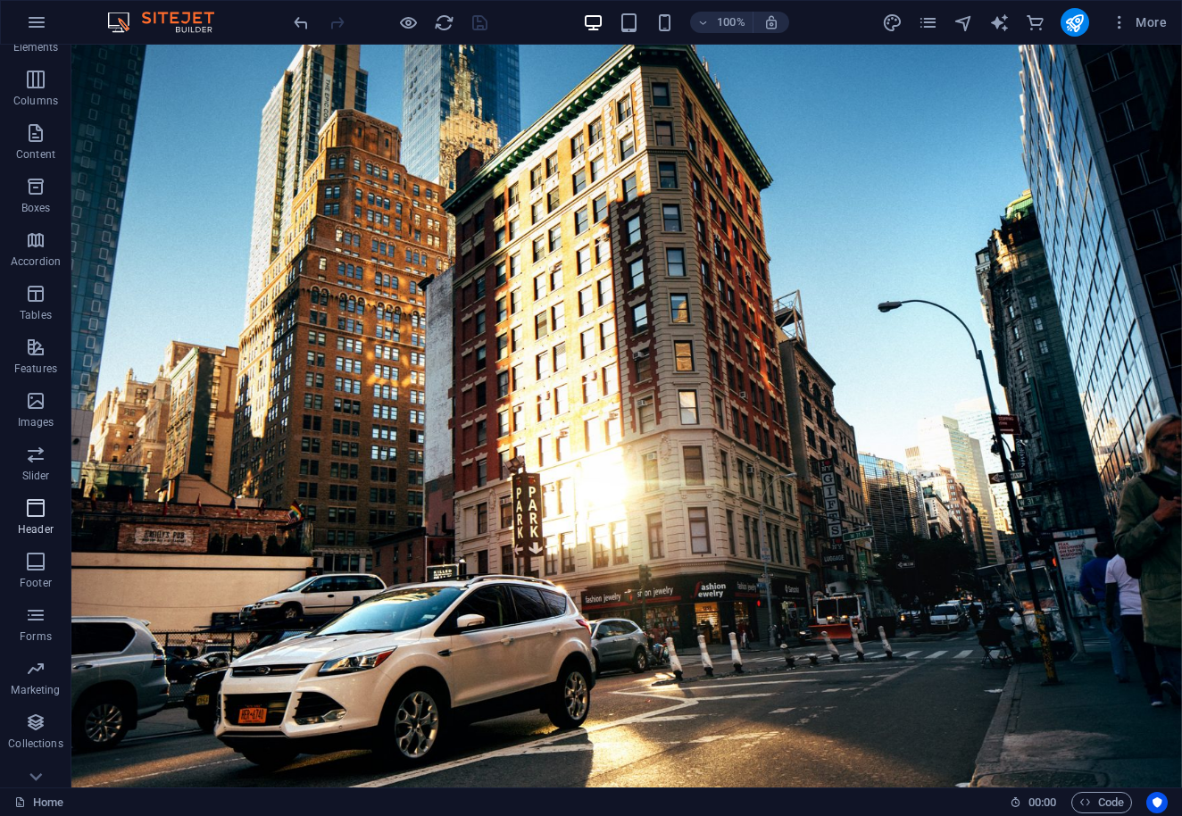
scroll to position [92, 0]
click at [36, 502] on icon "button" at bounding box center [35, 505] width 21 height 21
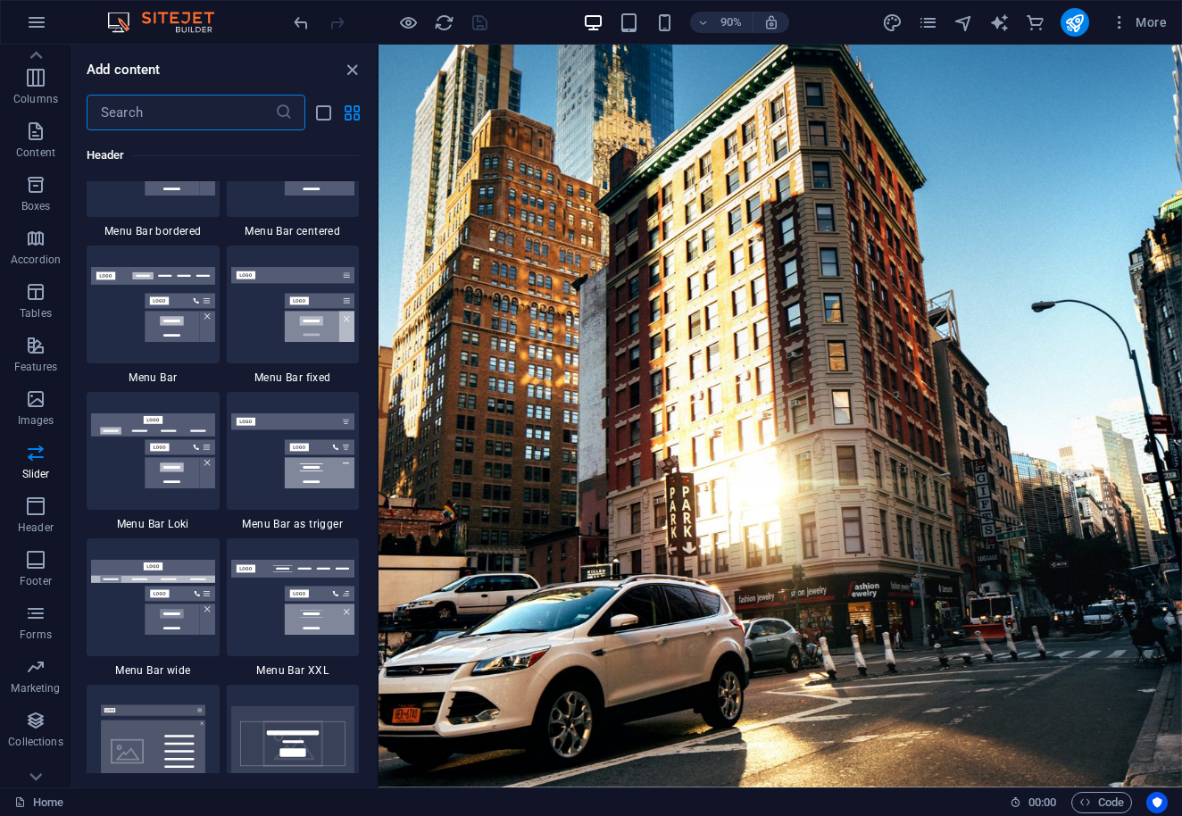
scroll to position [10882, 0]
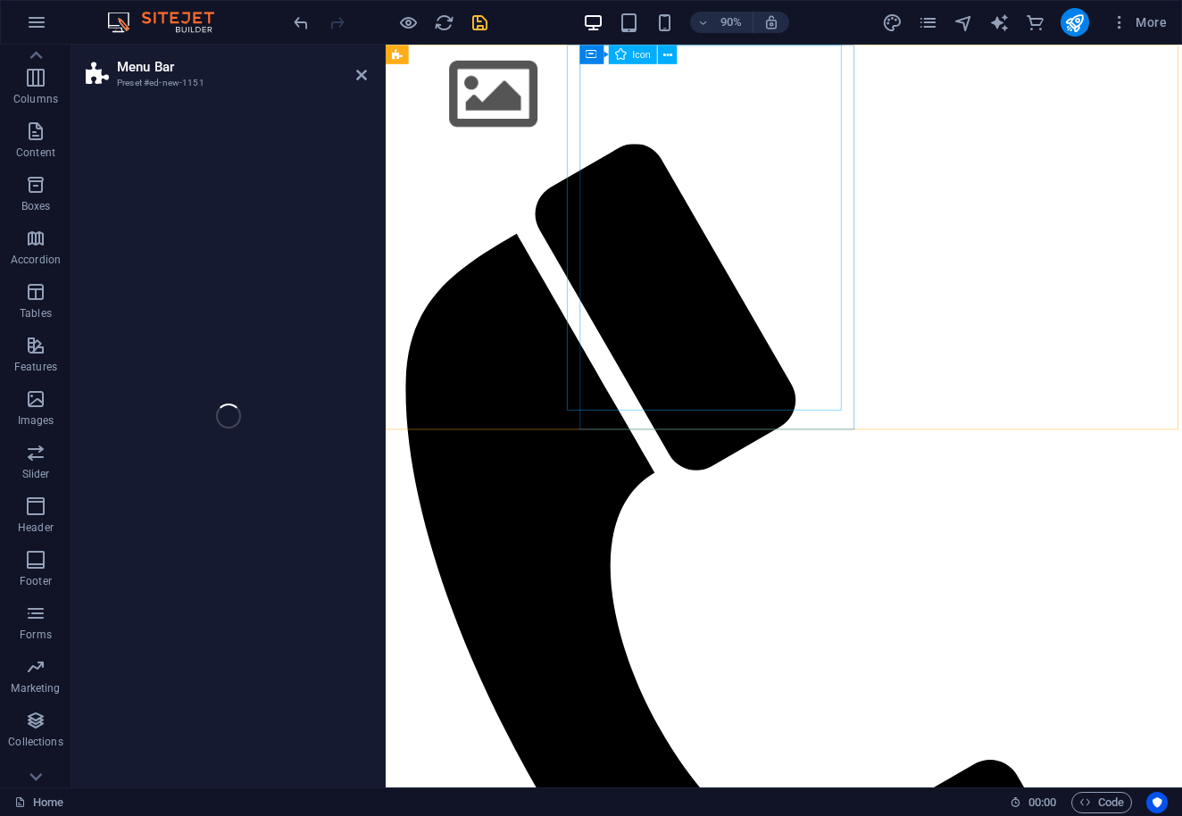
select select "rem"
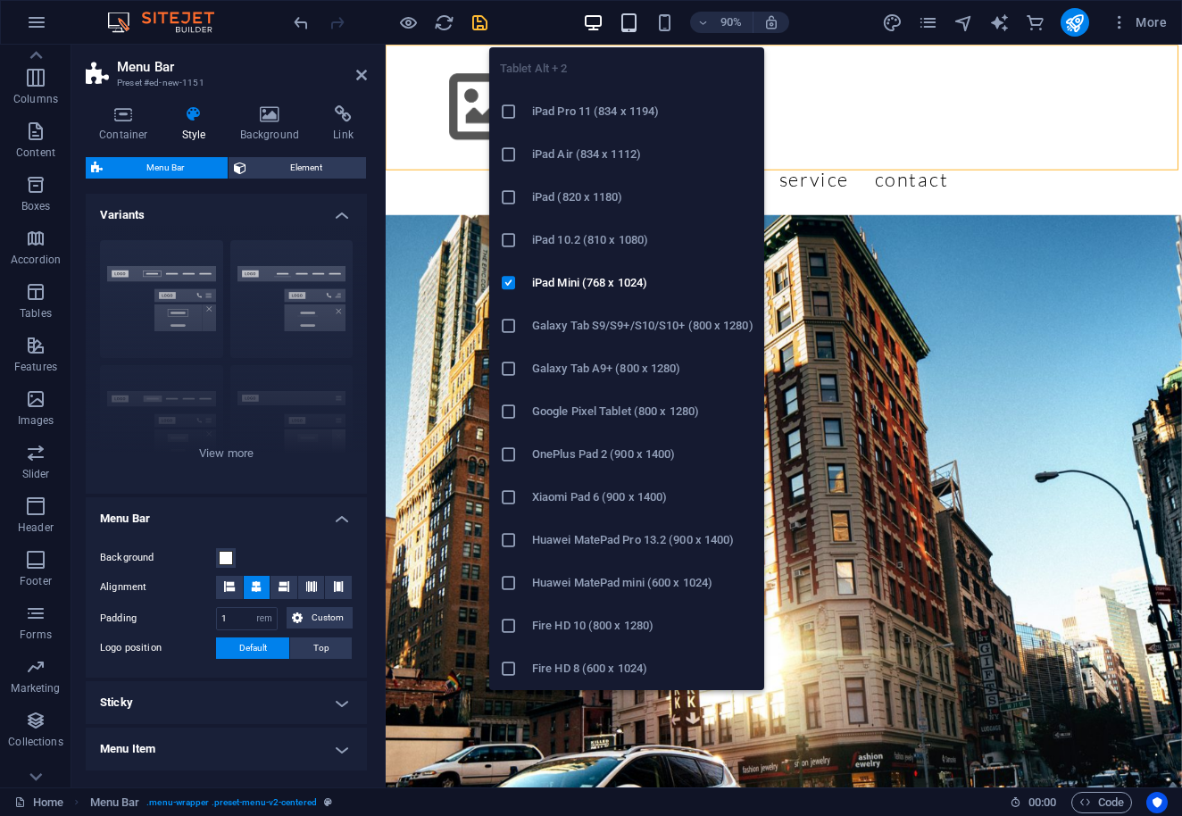
click at [631, 21] on icon "button" at bounding box center [629, 22] width 21 height 21
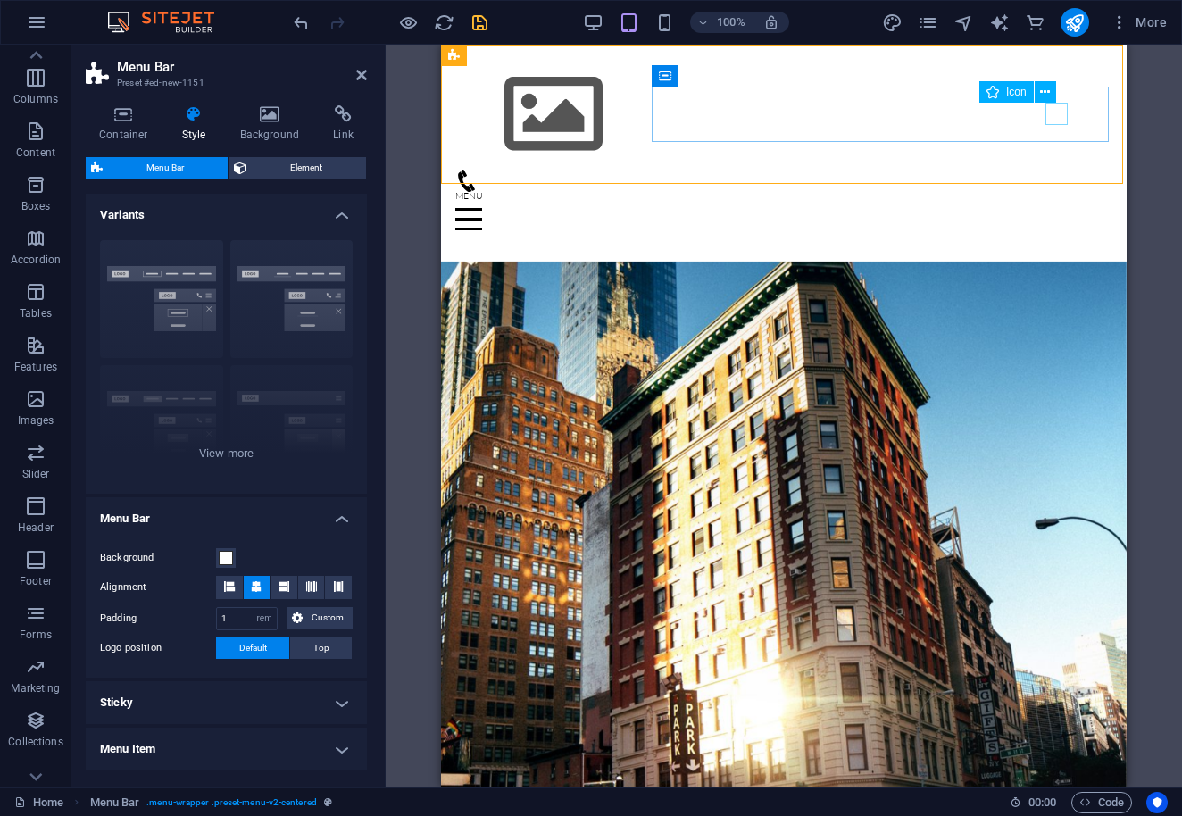
click at [1055, 170] on figure at bounding box center [776, 181] width 643 height 22
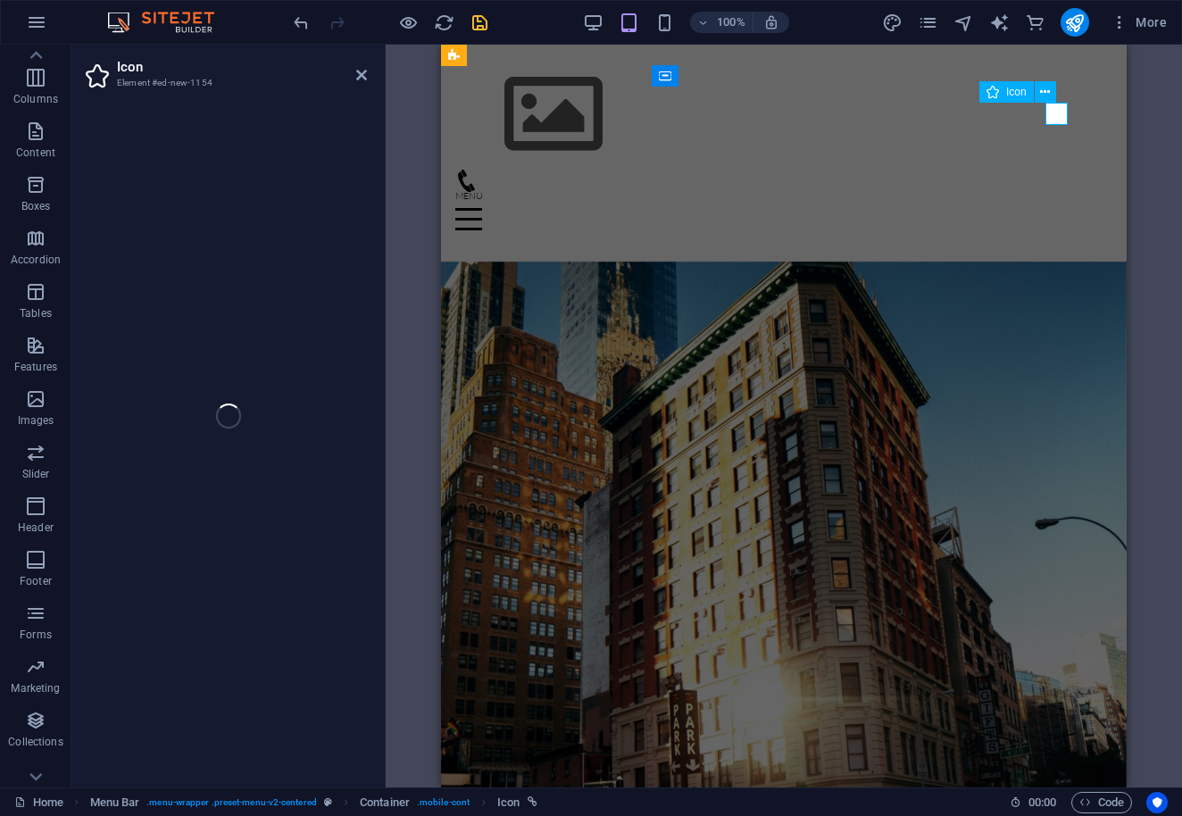
select select "xMidYMid"
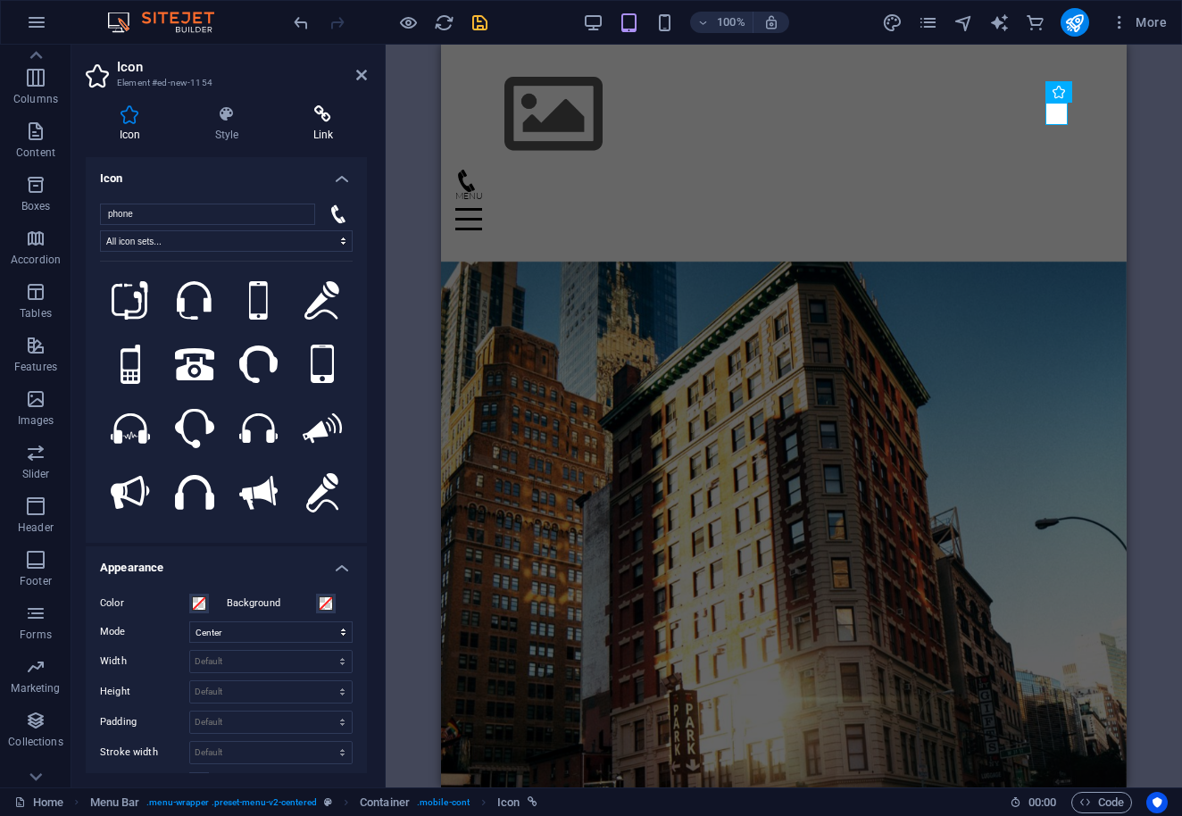
click at [331, 115] on icon at bounding box center [322, 114] width 87 height 18
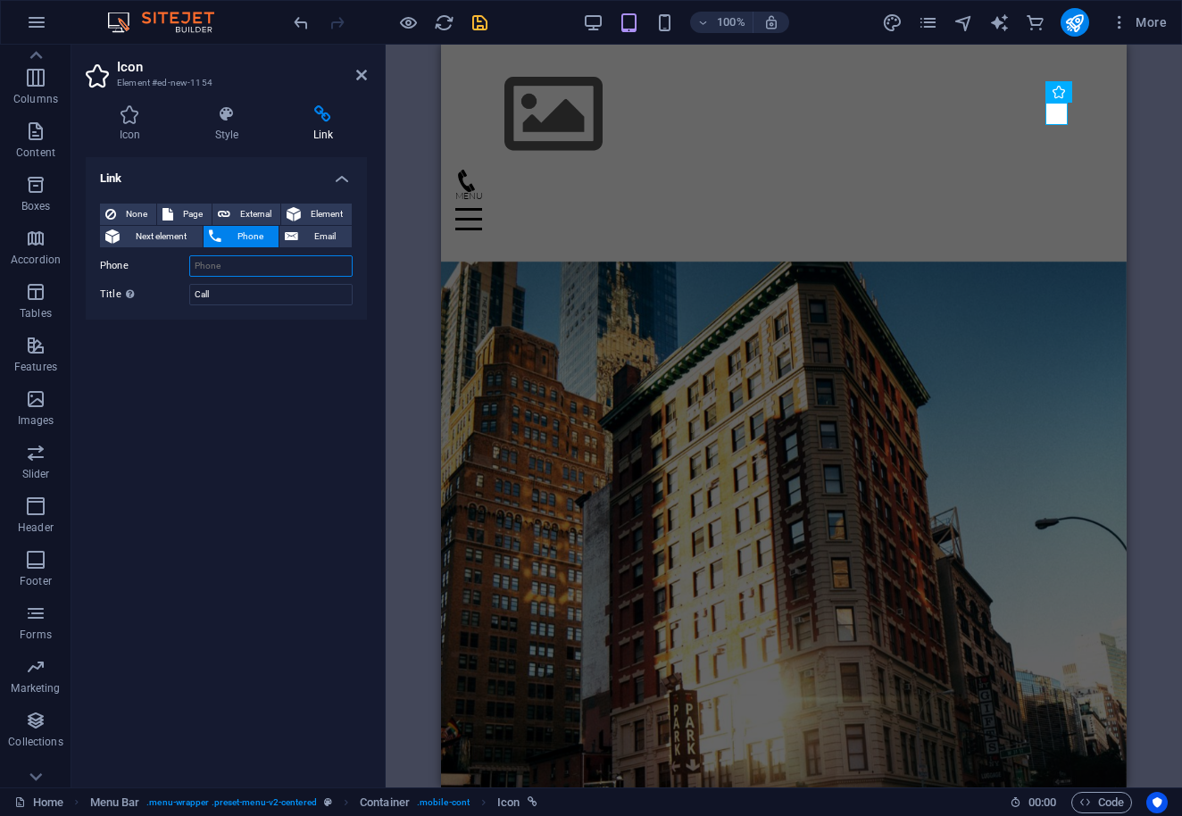
click at [245, 266] on input "Phone" at bounding box center [270, 265] width 163 height 21
type input "7"
type input "+1(716) 770-8778"
click at [555, 118] on div at bounding box center [783, 114] width 657 height 111
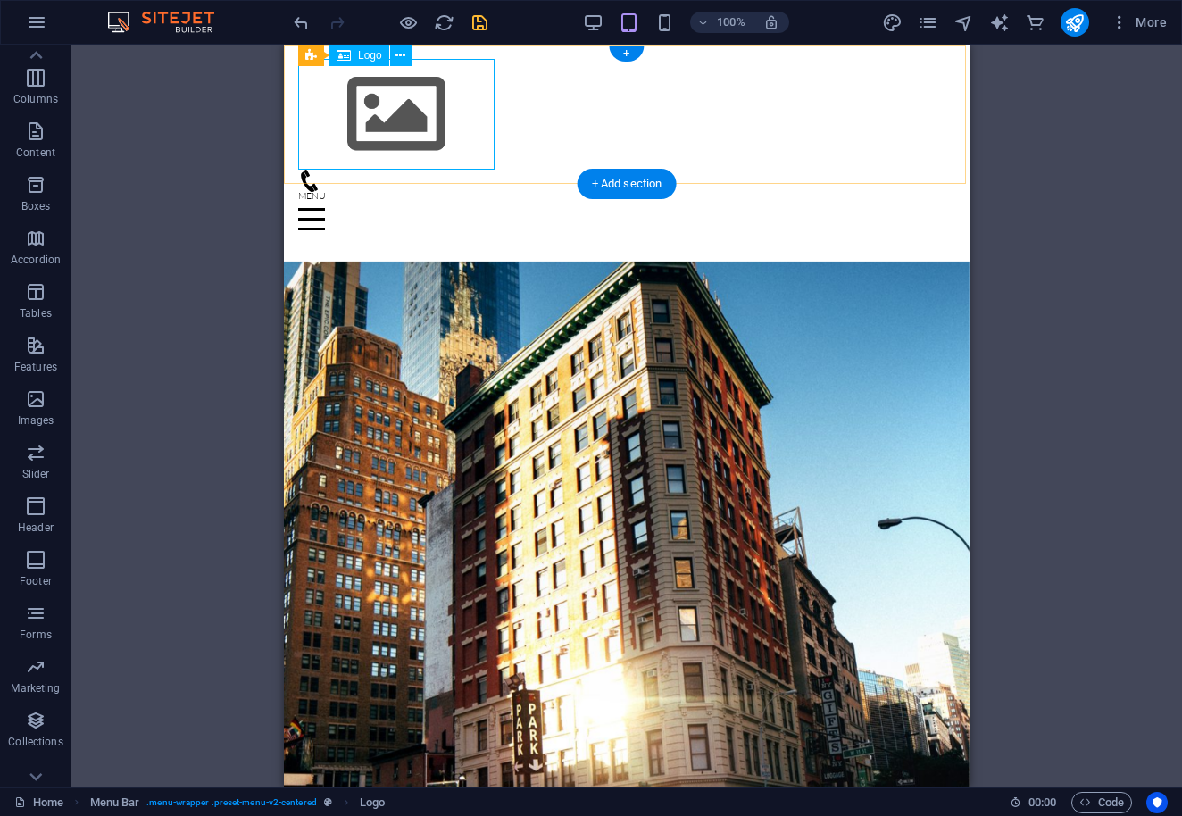
click at [351, 54] on div "Logo" at bounding box center [359, 55] width 60 height 21
click at [378, 110] on div at bounding box center [626, 114] width 657 height 111
click at [379, 111] on div at bounding box center [626, 114] width 657 height 111
select select "px"
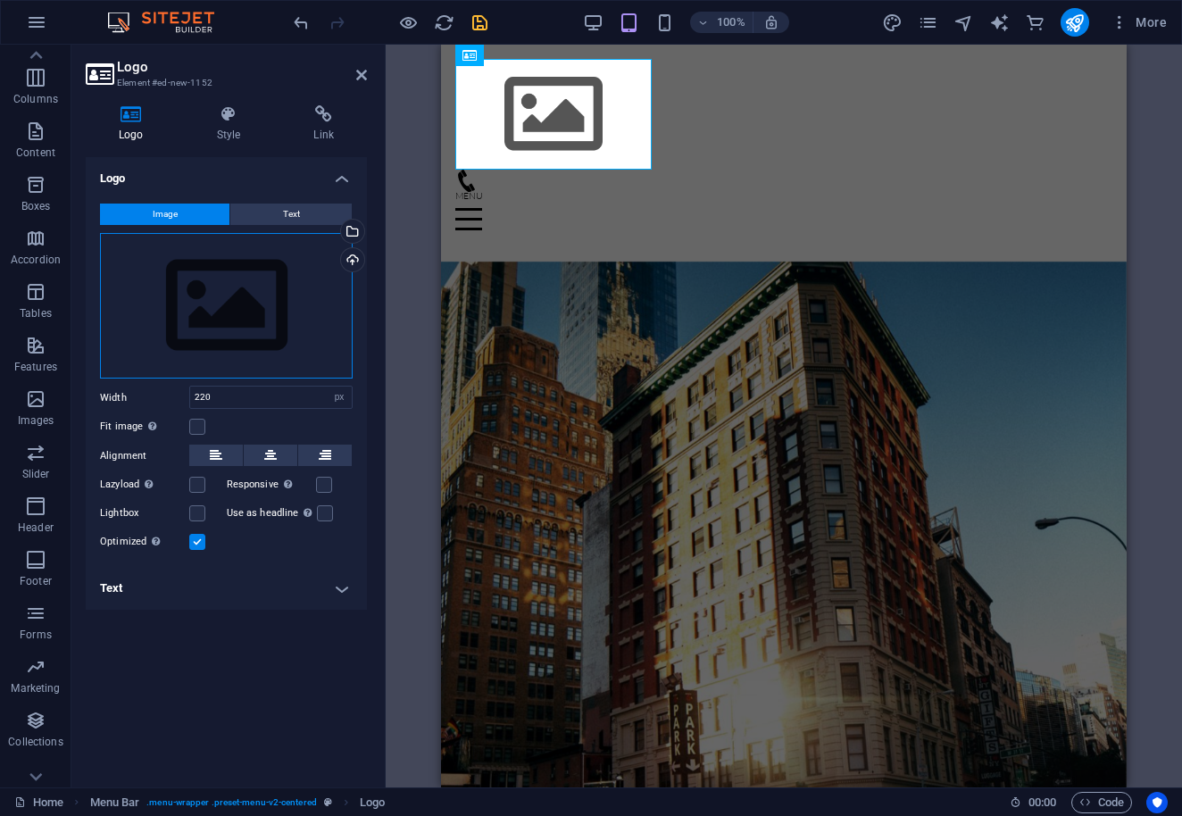
click at [208, 290] on div "Drag files here, click to choose files or select files from Files or our free s…" at bounding box center [226, 306] width 253 height 146
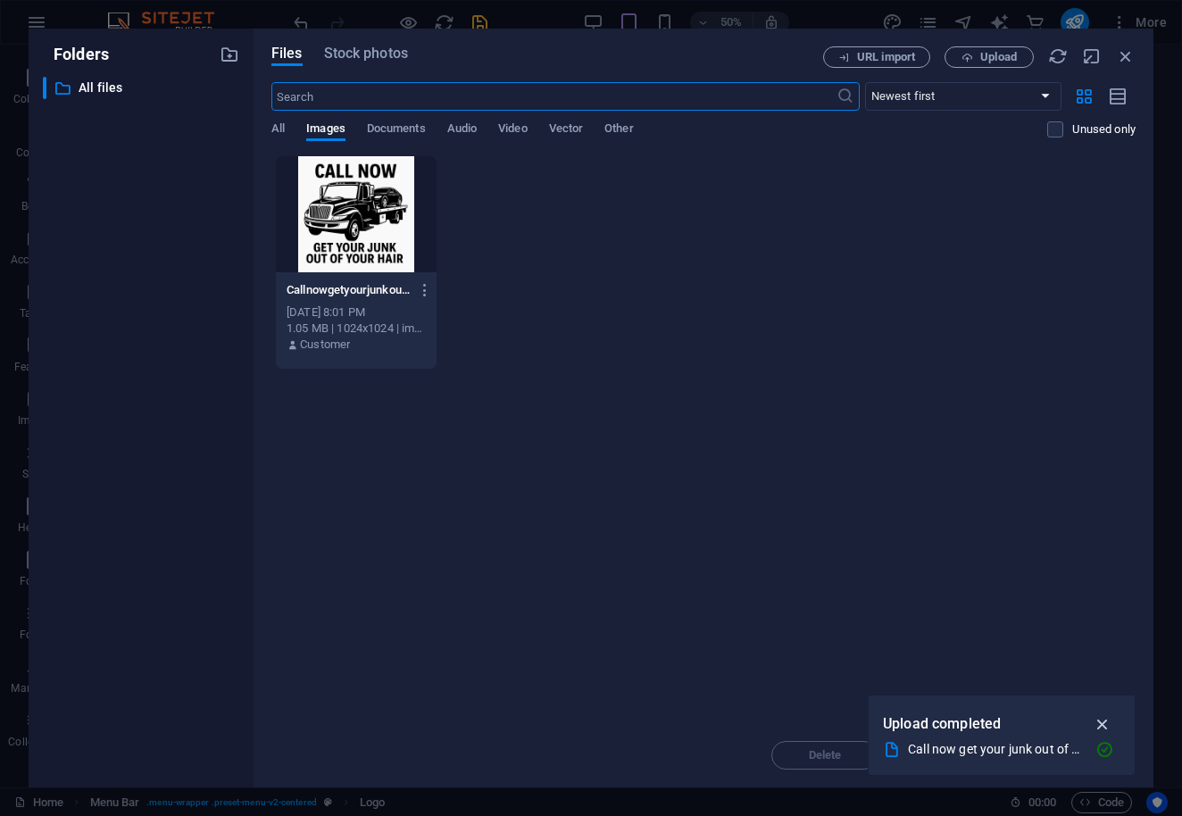
click at [1097, 725] on icon "button" at bounding box center [1103, 724] width 21 height 20
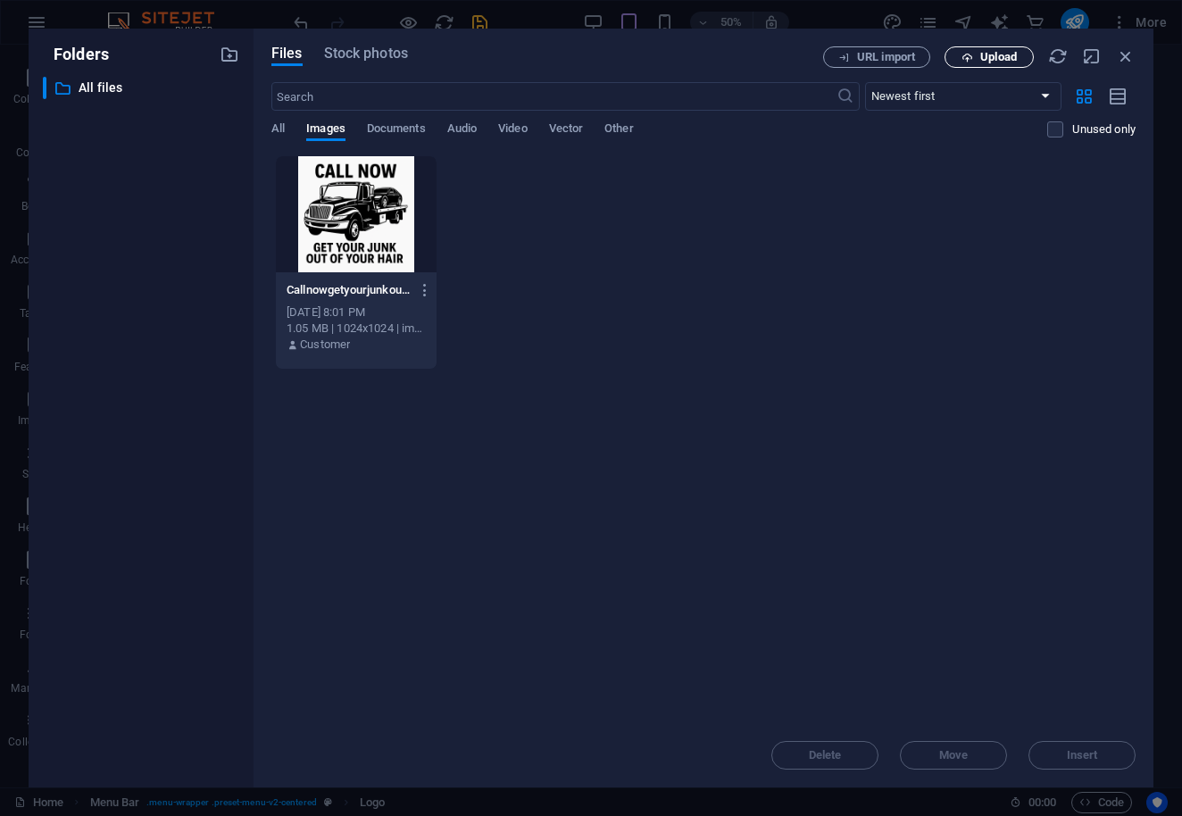
click at [978, 64] on button "Upload" at bounding box center [989, 56] width 89 height 21
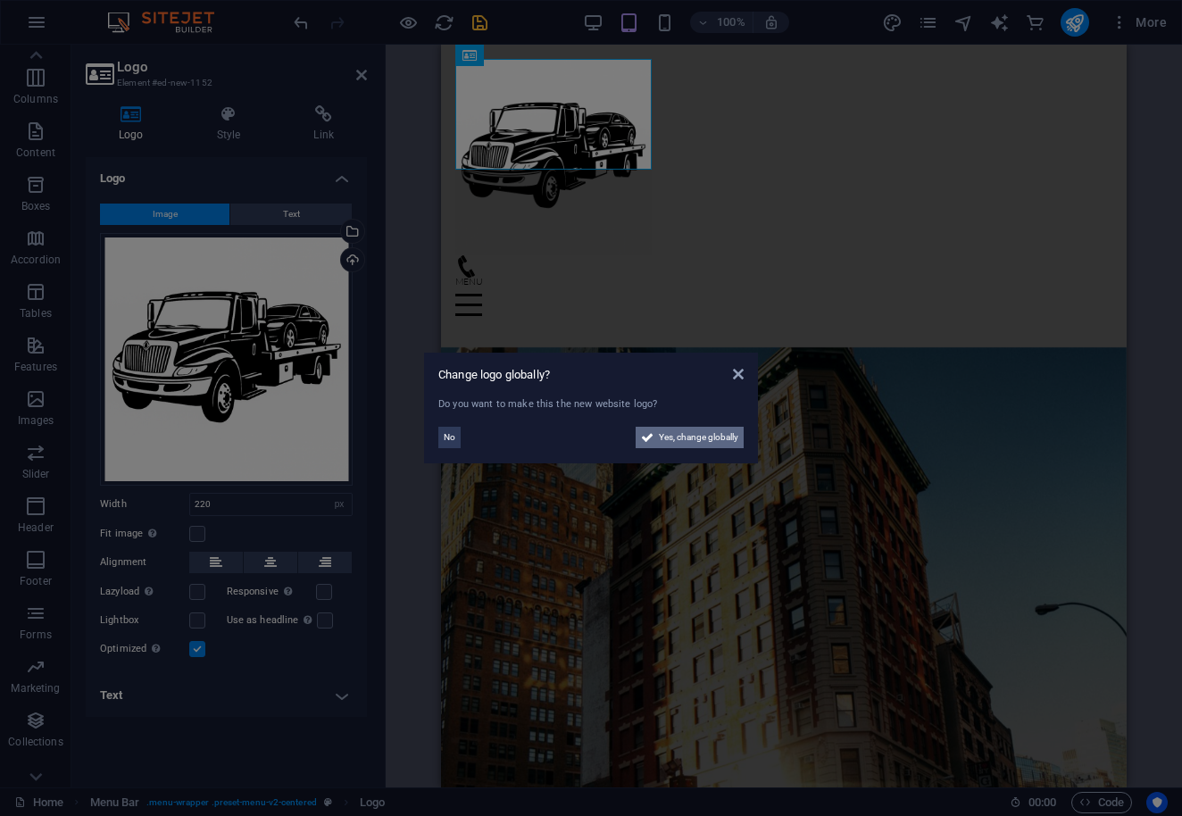
click at [662, 438] on span "Yes, change globally" at bounding box center [698, 437] width 79 height 21
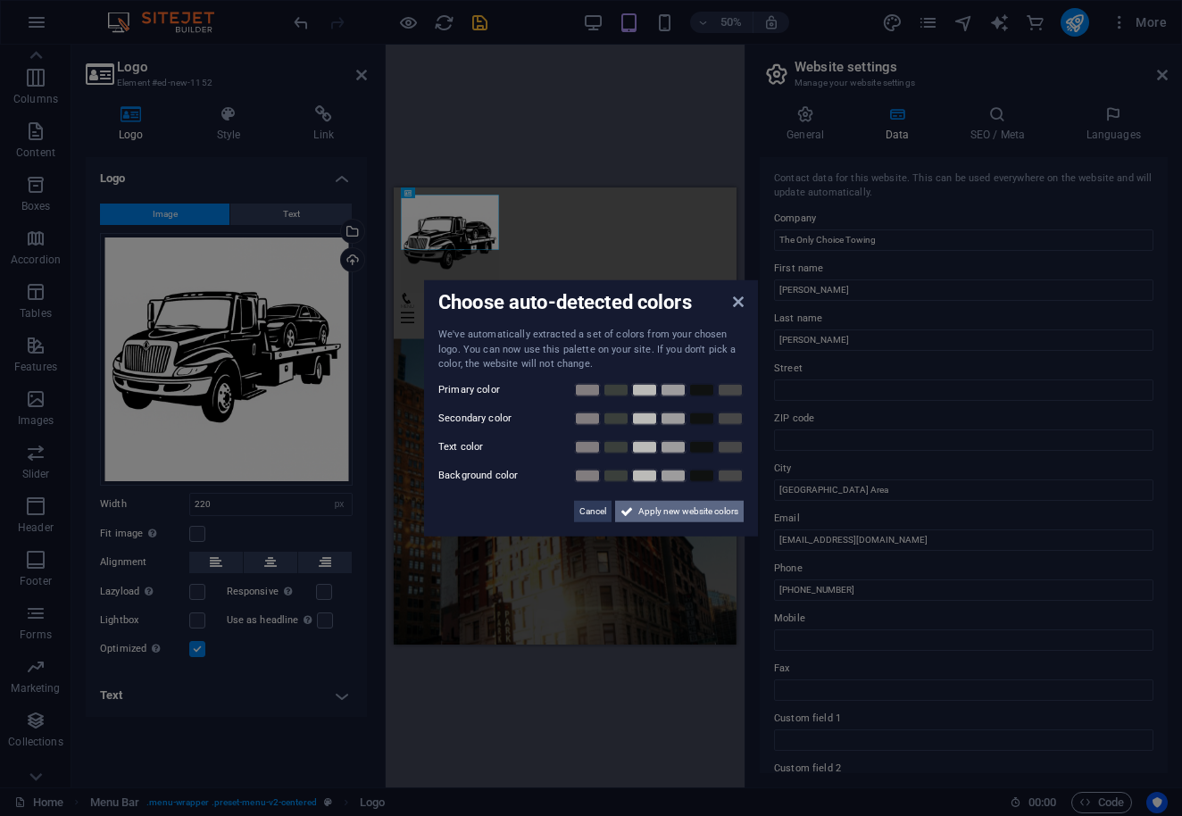
click at [647, 513] on span "Apply new website colors" at bounding box center [688, 510] width 100 height 21
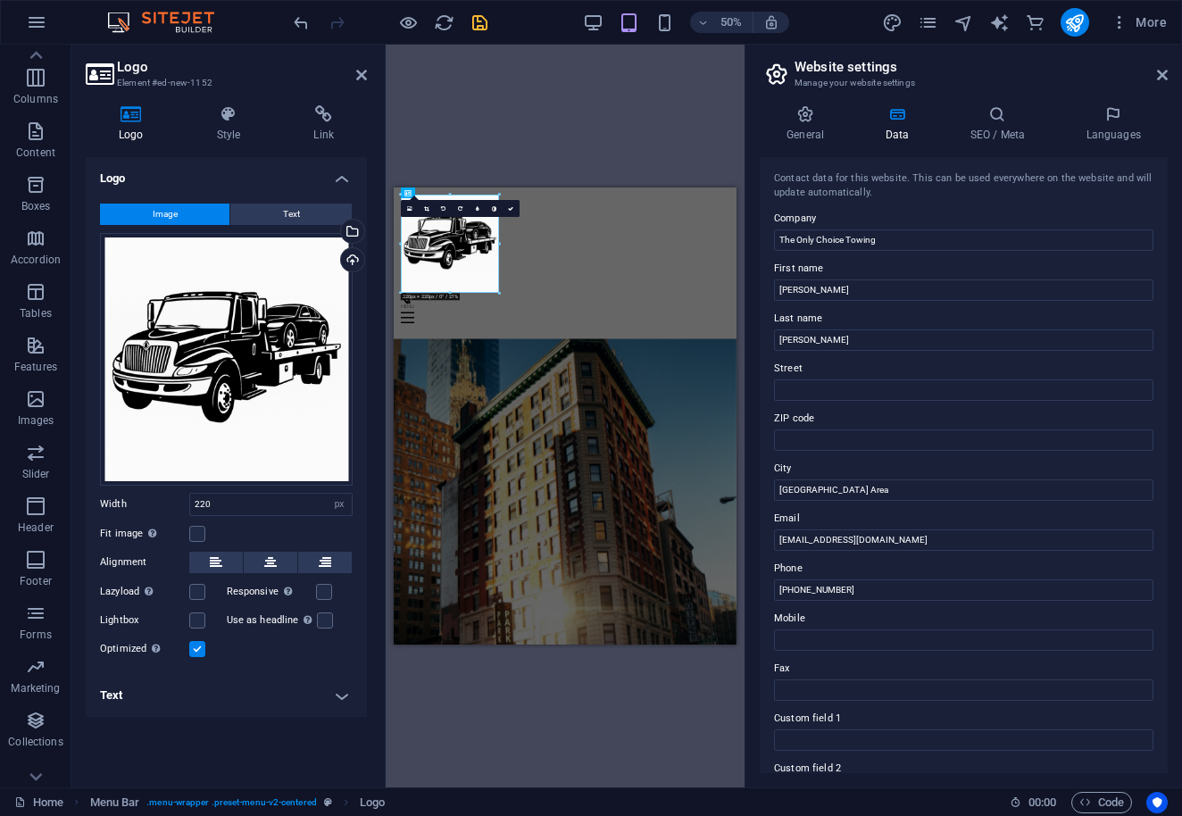
click at [479, 25] on icon "save" at bounding box center [480, 22] width 21 height 21
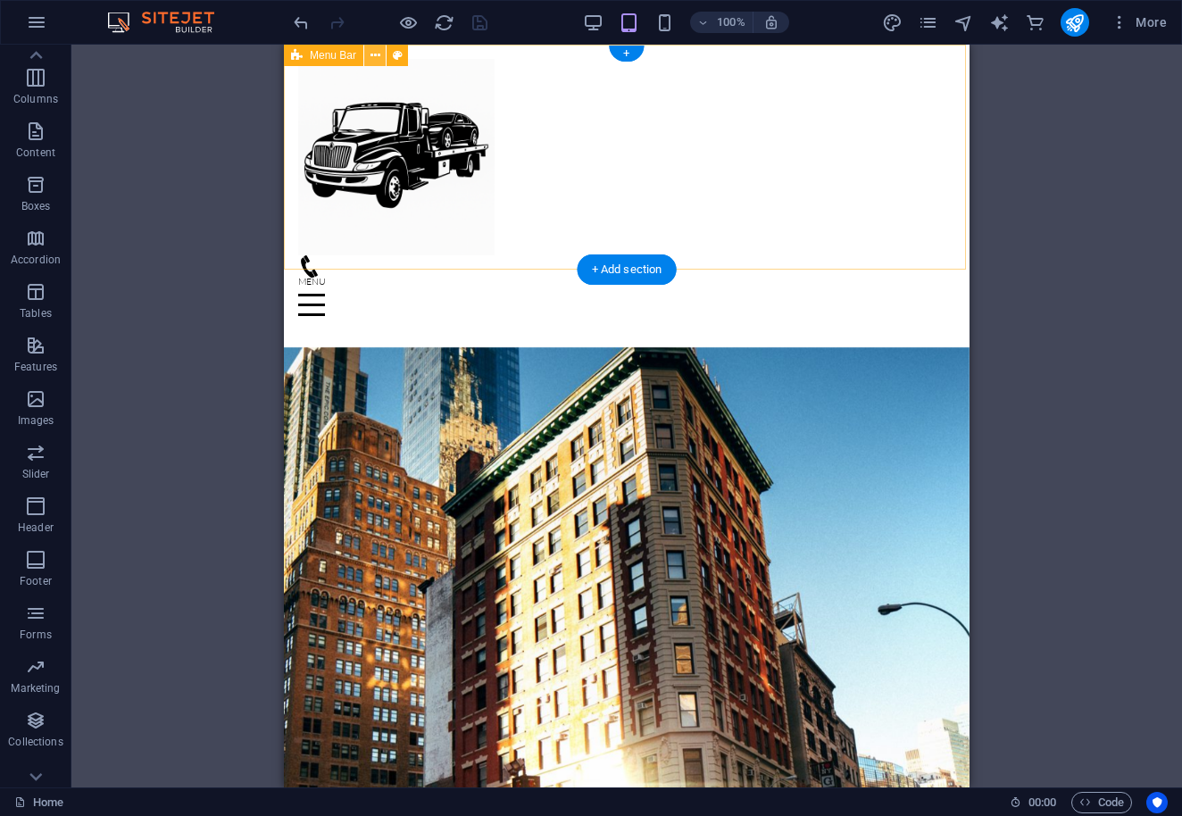
click at [379, 59] on icon at bounding box center [375, 55] width 10 height 19
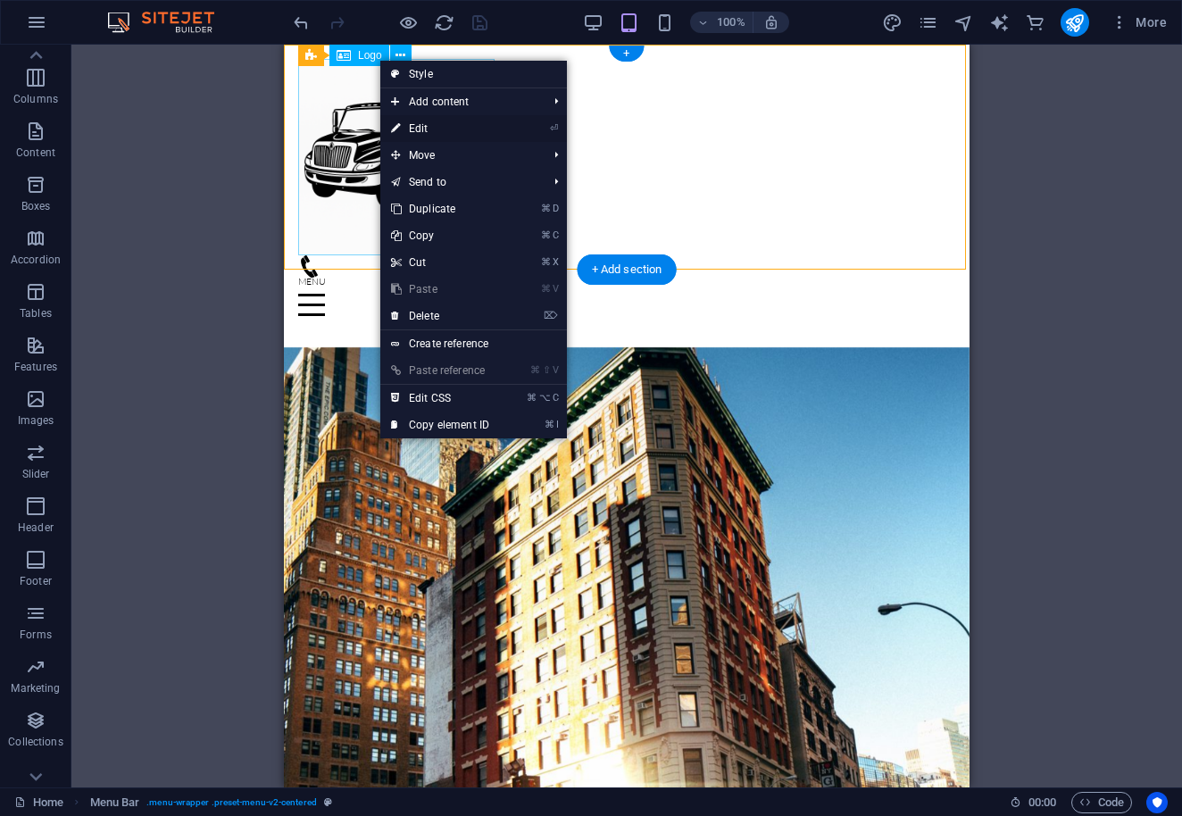
click at [443, 126] on link "⏎ Edit" at bounding box center [440, 128] width 120 height 27
select select "rem"
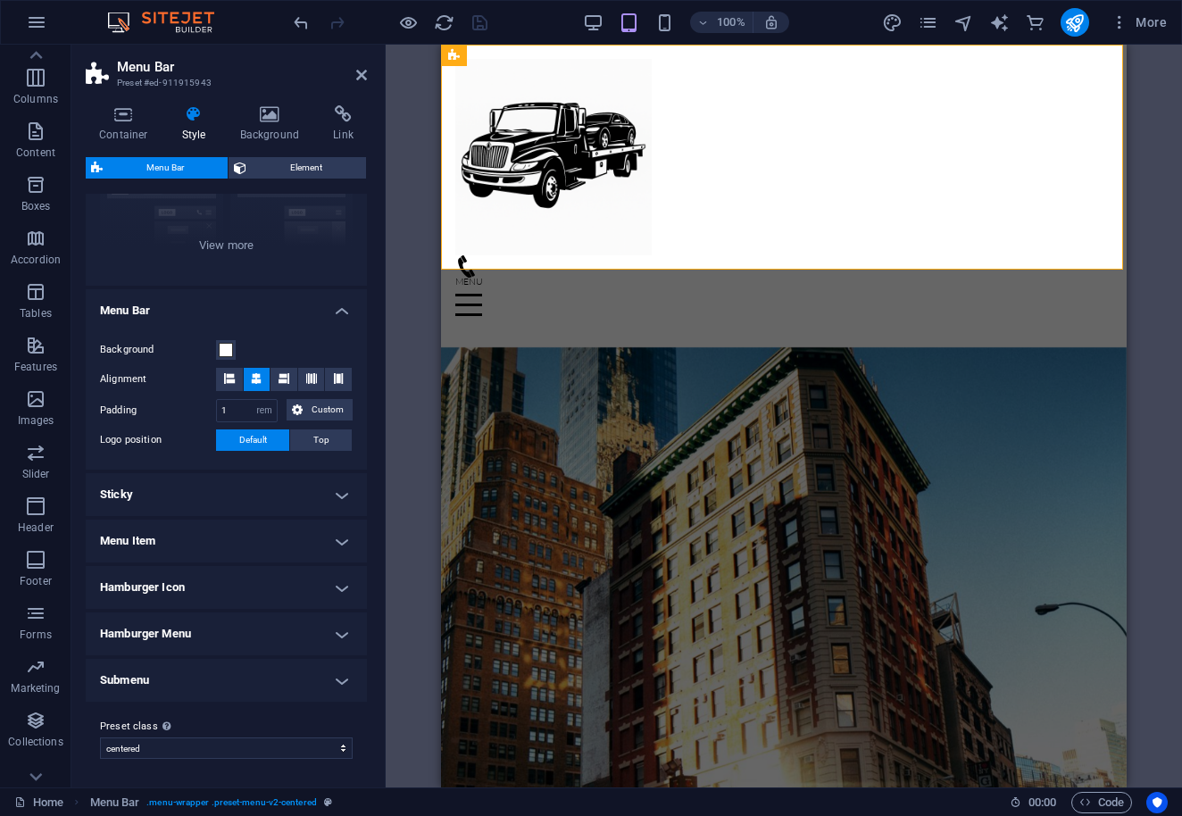
scroll to position [207, 0]
click at [334, 543] on h4 "Menu Item" at bounding box center [226, 541] width 281 height 43
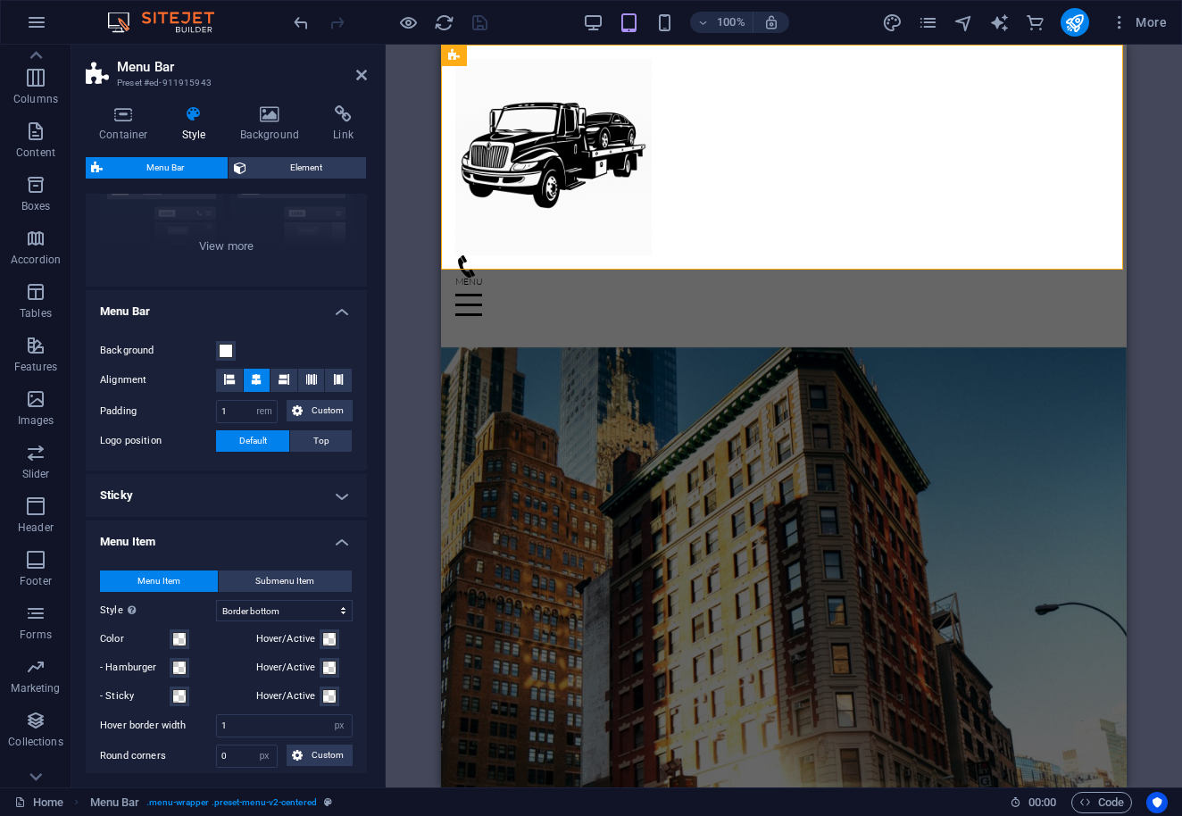
click at [333, 541] on h4 "Menu Item" at bounding box center [226, 536] width 281 height 32
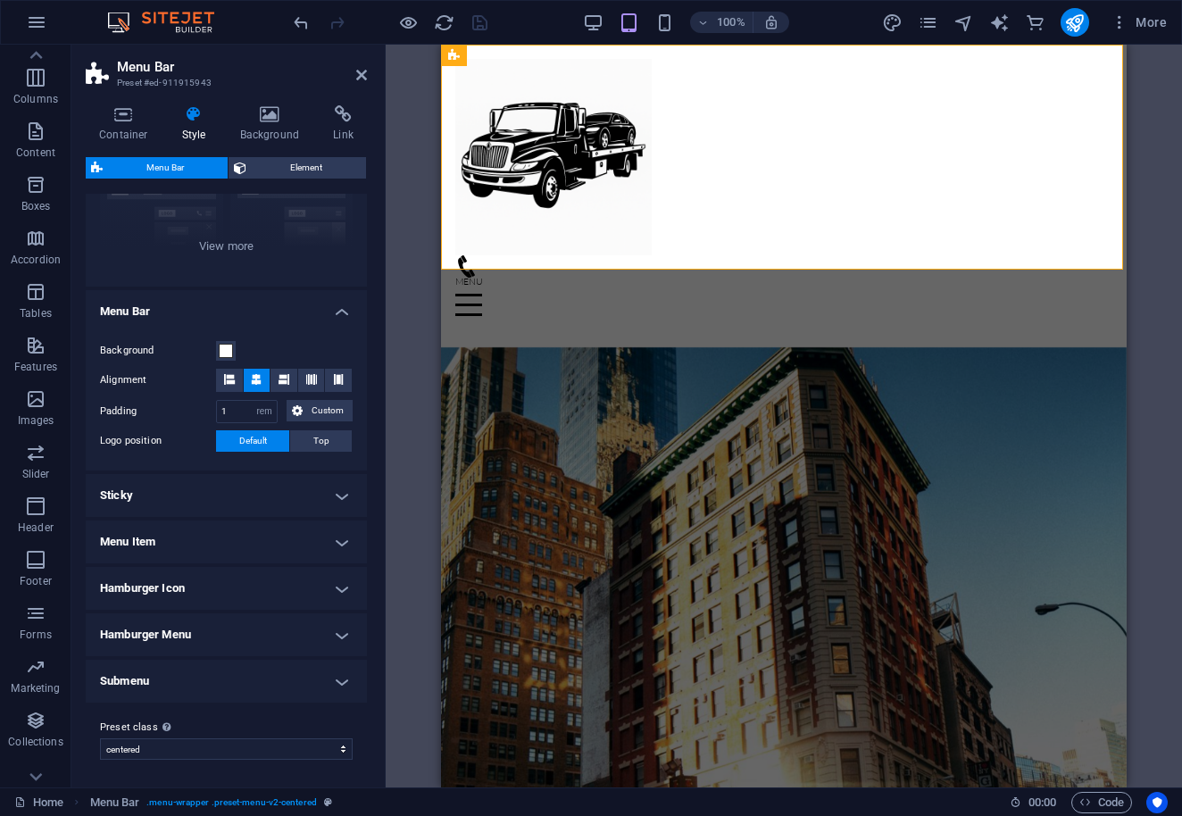
click at [309, 630] on h4 "Hamburger Menu" at bounding box center [226, 634] width 281 height 43
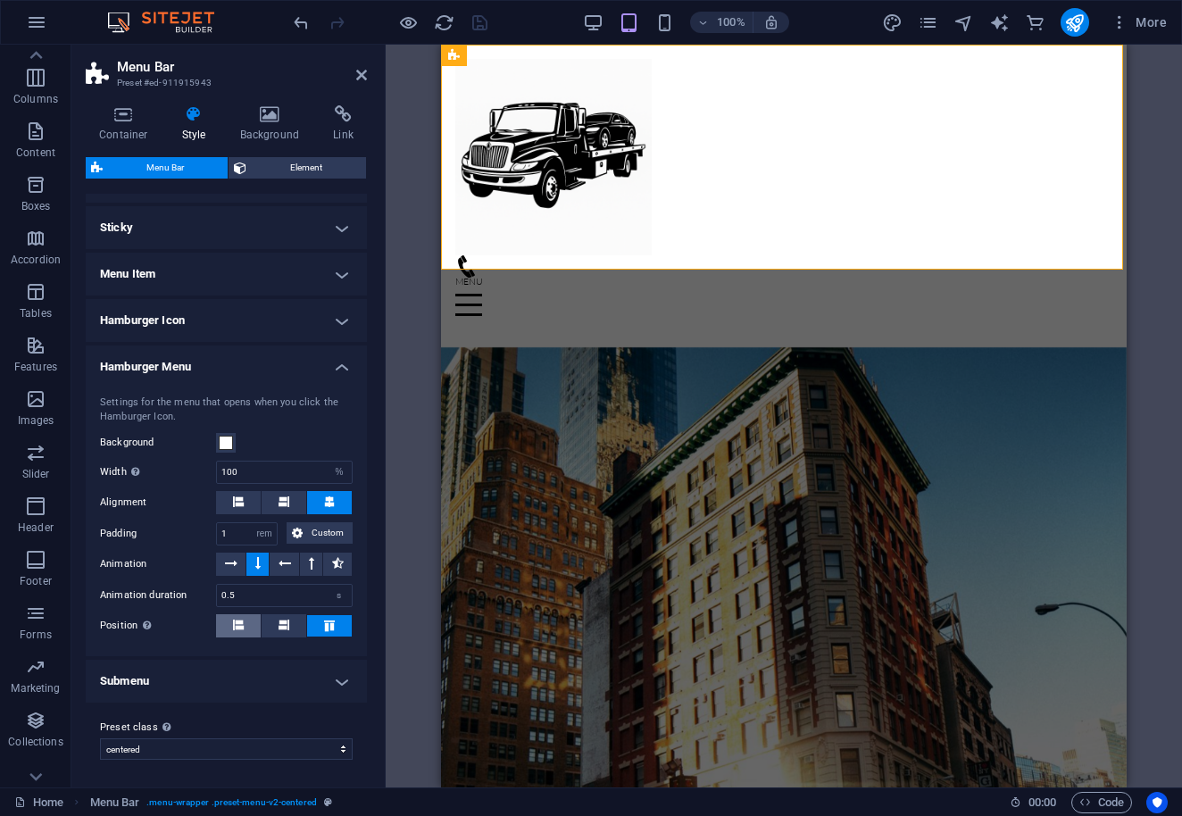
scroll to position [474, 0]
click at [678, 347] on figure at bounding box center [784, 718] width 686 height 743
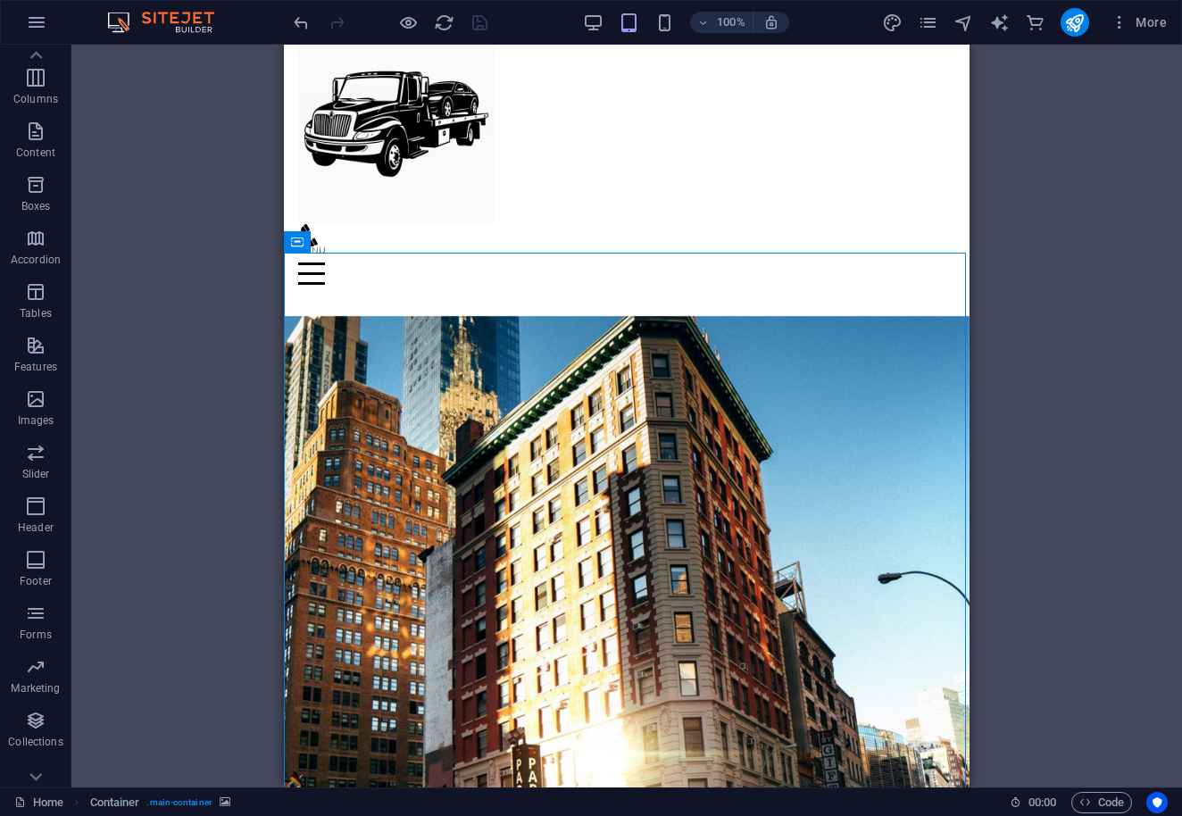
scroll to position [15, 0]
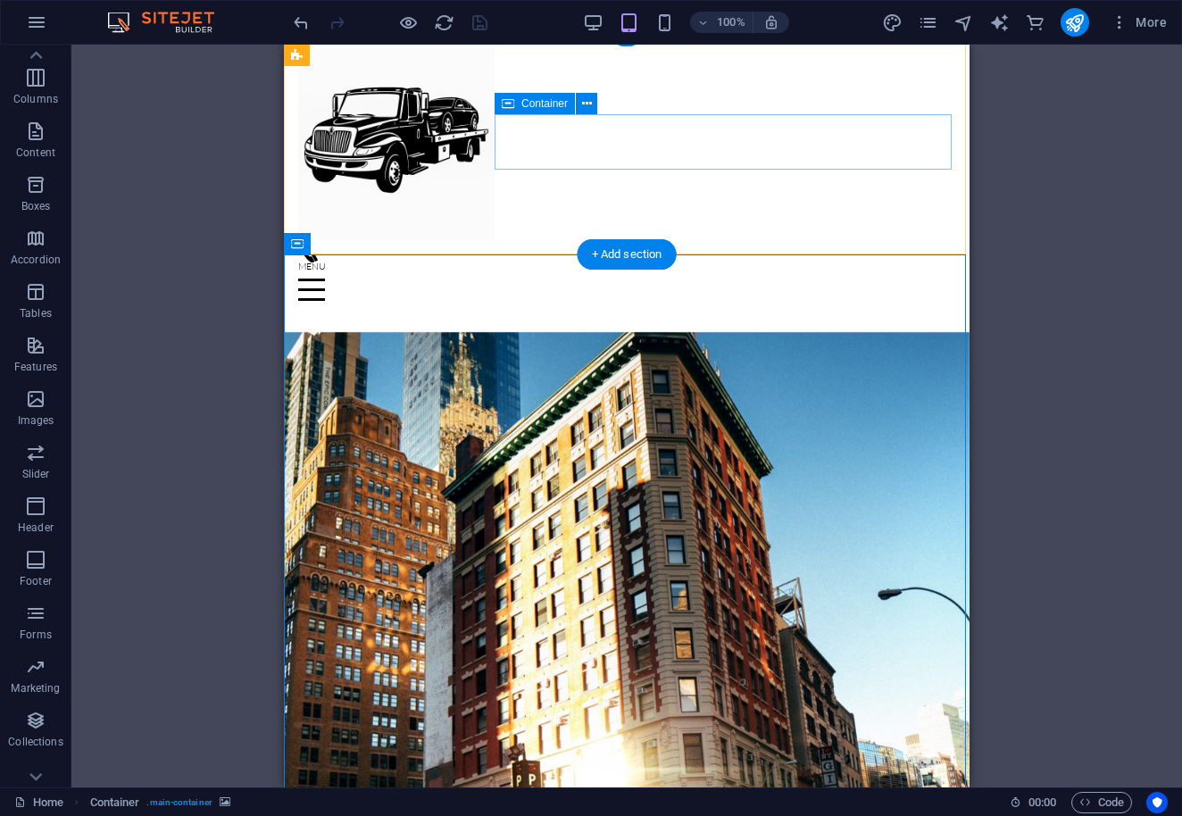
click at [632, 240] on div "Menu" at bounding box center [626, 279] width 657 height 78
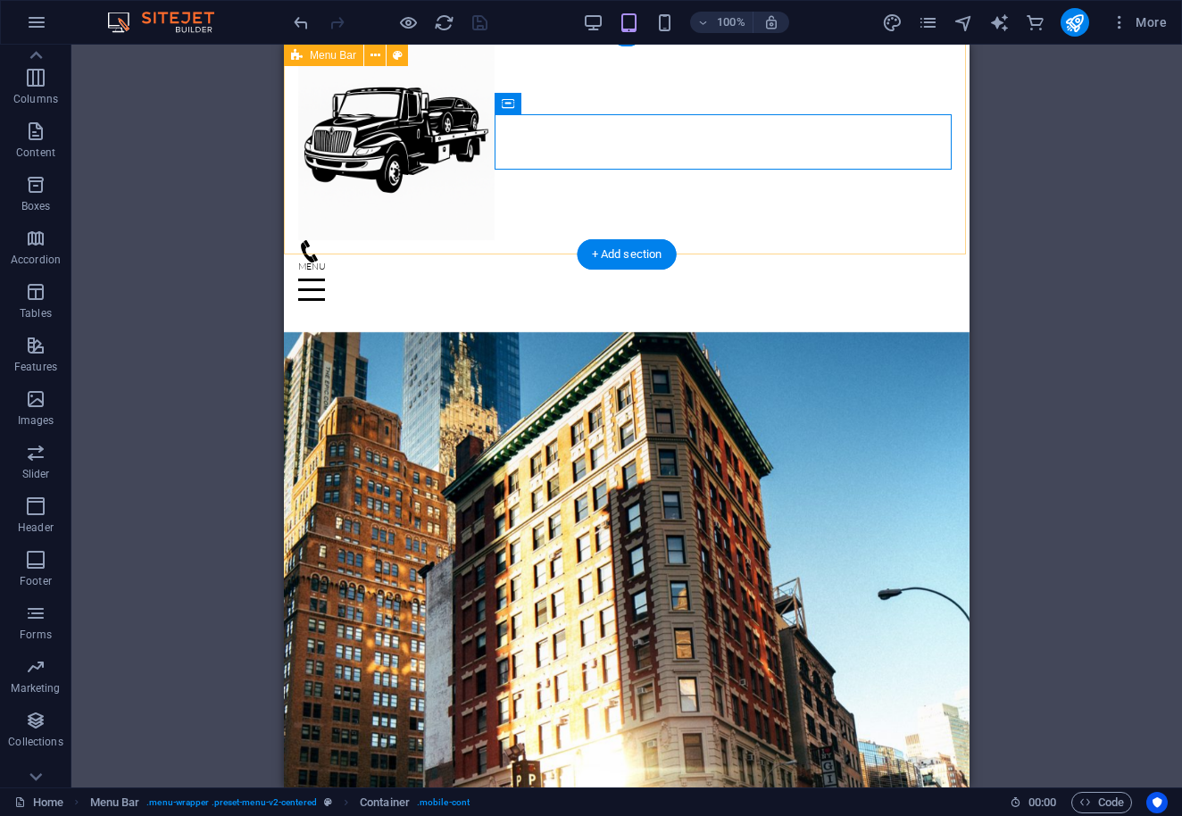
click at [587, 229] on div "Menu Home About Service Contact" at bounding box center [627, 180] width 686 height 303
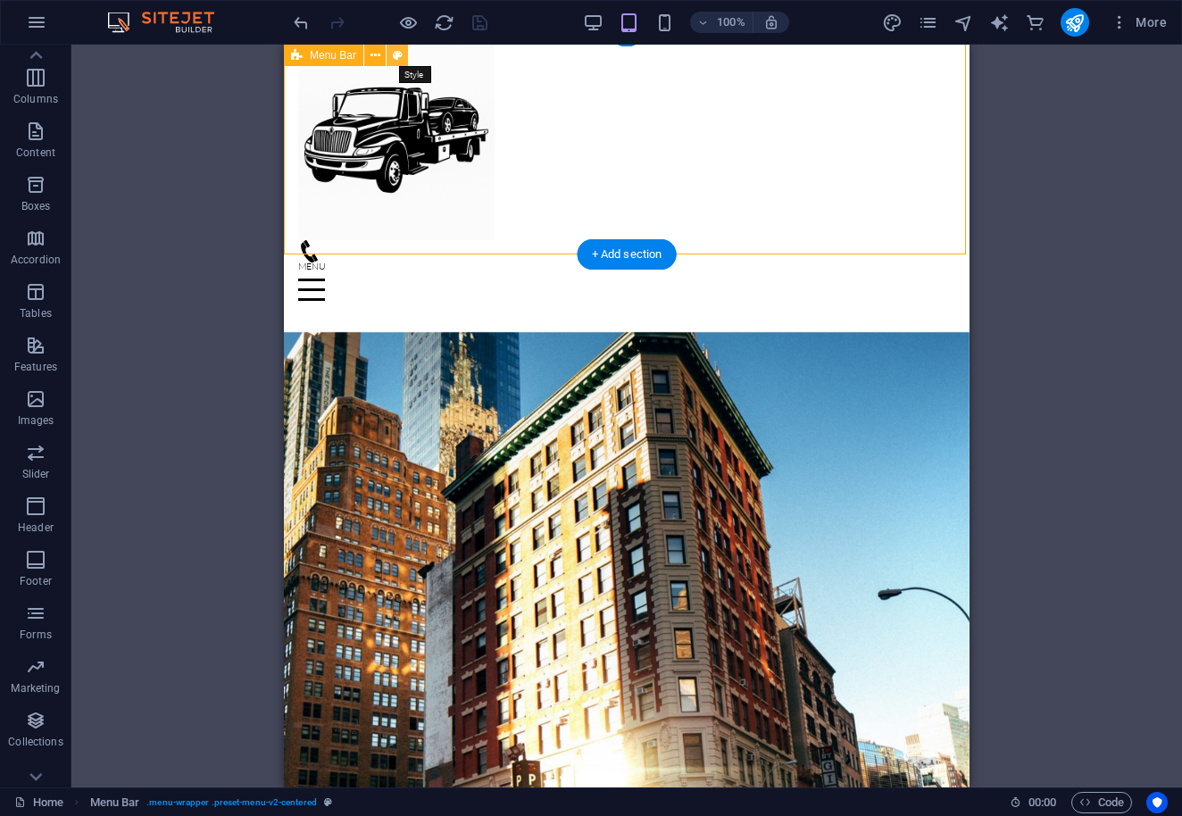
click at [395, 56] on icon at bounding box center [398, 55] width 10 height 19
select select "rem"
select select "%"
select select "rem"
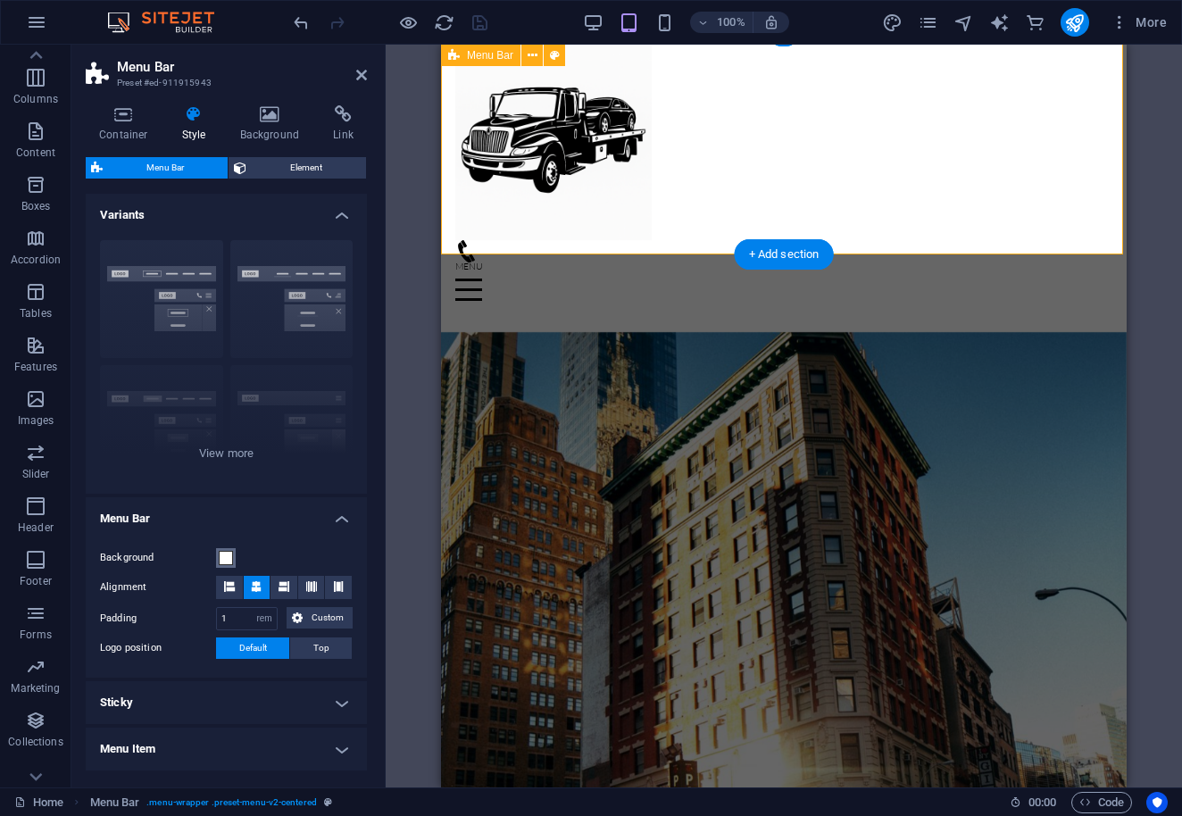
click at [224, 558] on span at bounding box center [226, 558] width 14 height 14
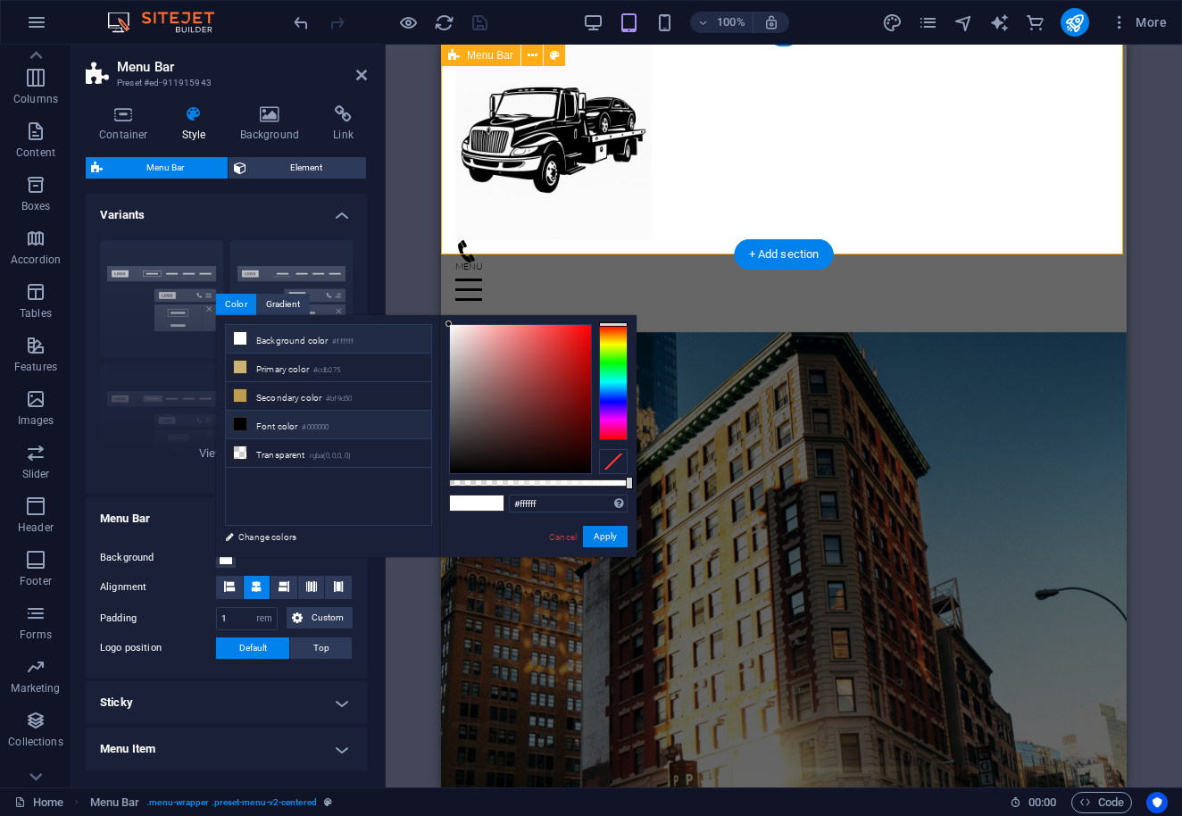
click at [262, 431] on li "Font color #000000" at bounding box center [328, 425] width 205 height 29
click at [611, 533] on button "Apply" at bounding box center [605, 536] width 45 height 21
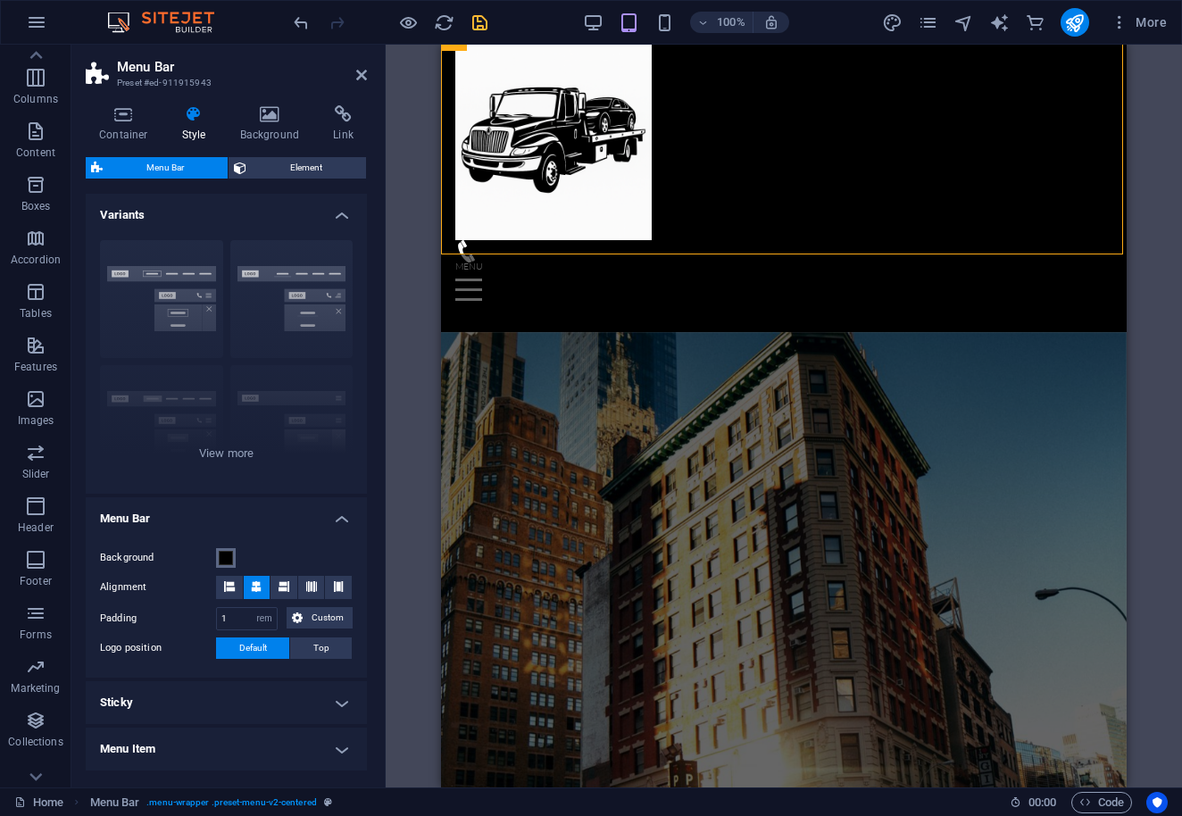
click at [227, 556] on span at bounding box center [226, 558] width 14 height 14
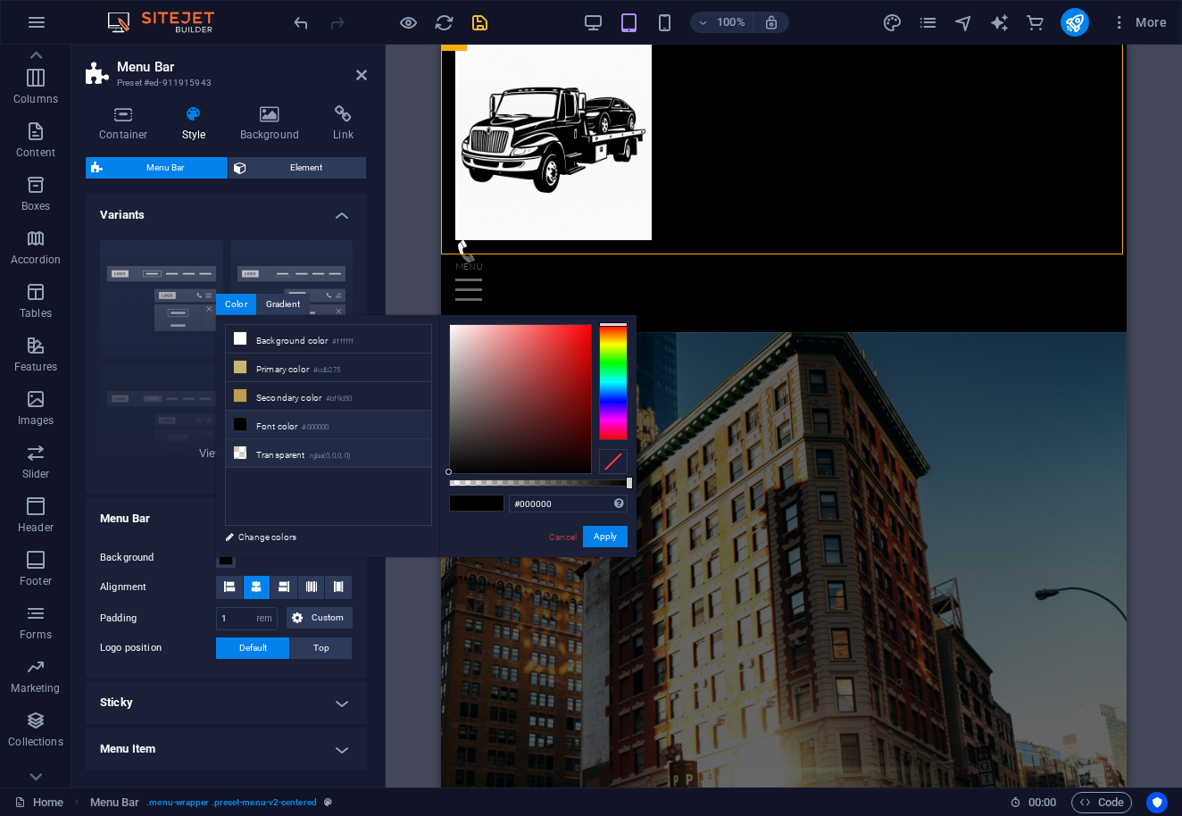
click at [266, 453] on li "Transparent rgba(0,0,0,.0)" at bounding box center [328, 453] width 205 height 29
click at [615, 538] on button "Apply" at bounding box center [605, 536] width 45 height 21
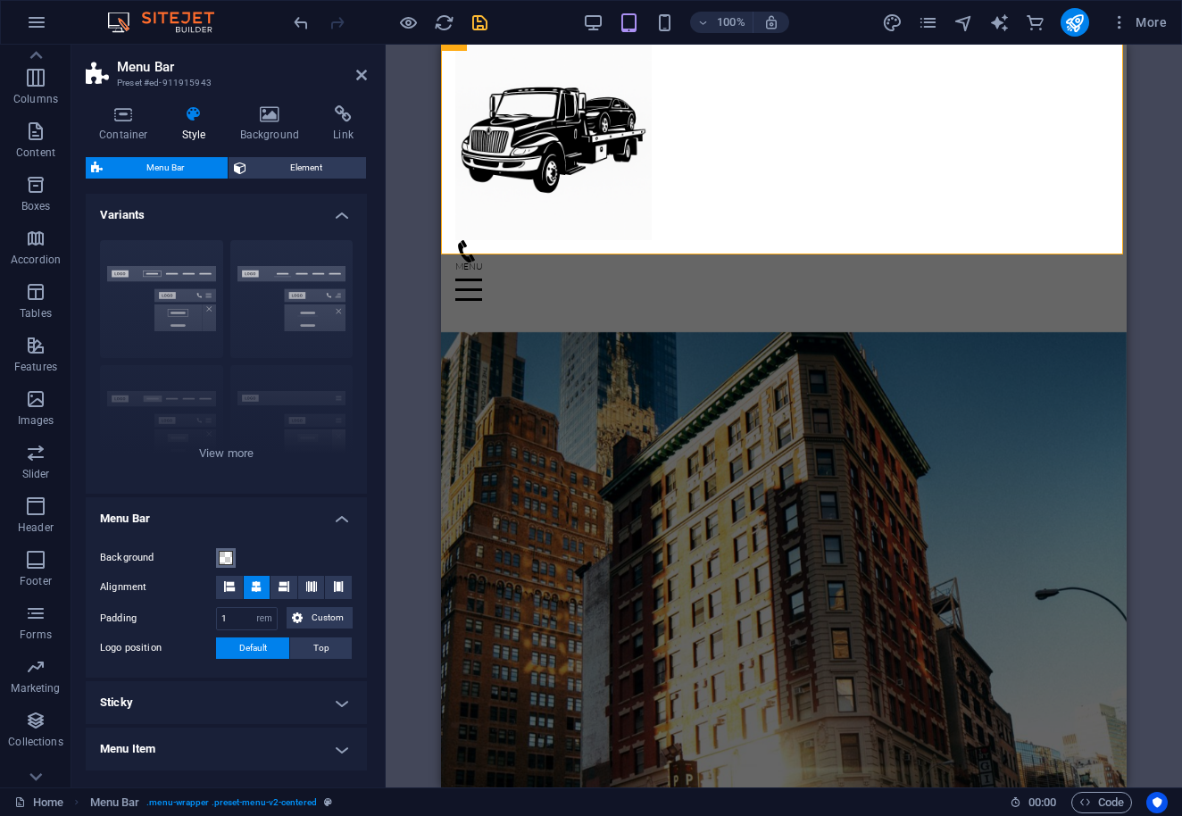
click at [227, 559] on span at bounding box center [226, 558] width 14 height 14
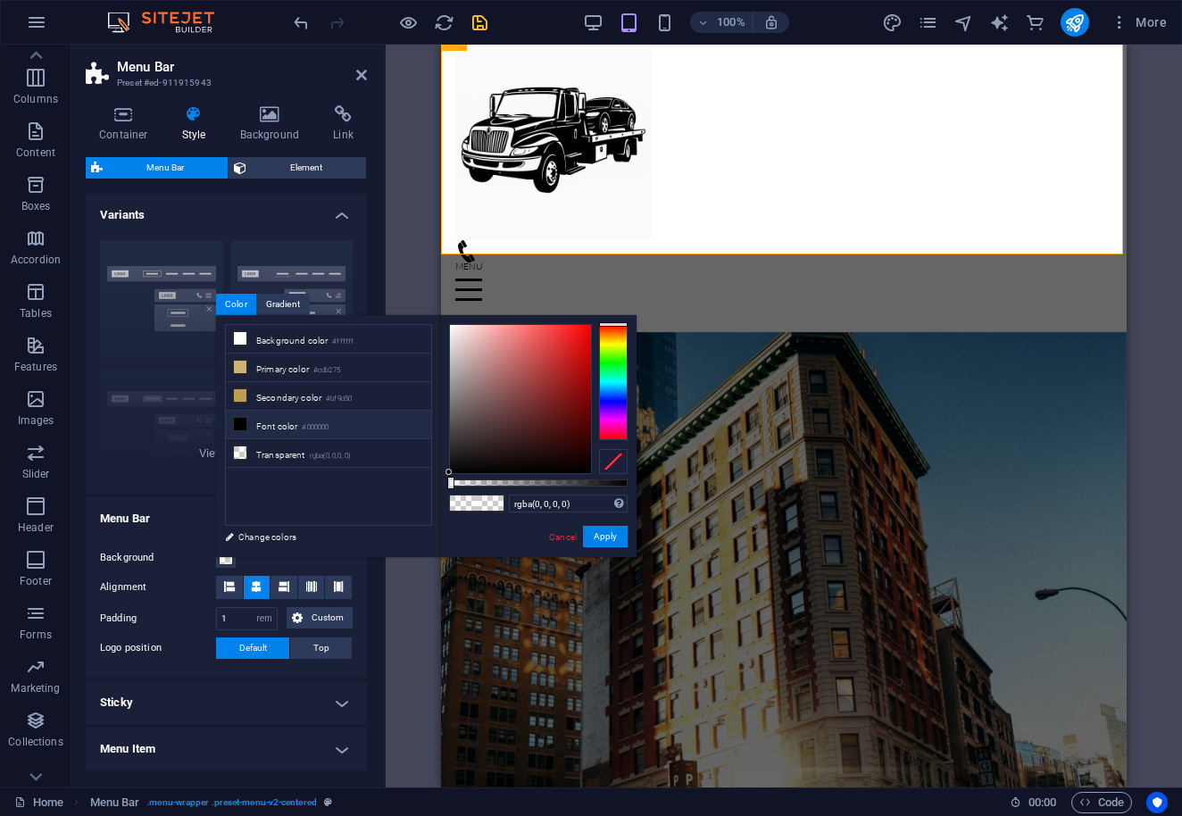
click at [250, 426] on li "Font color #000000" at bounding box center [328, 425] width 205 height 29
type input "#000000"
click at [608, 543] on button "Apply" at bounding box center [605, 536] width 45 height 21
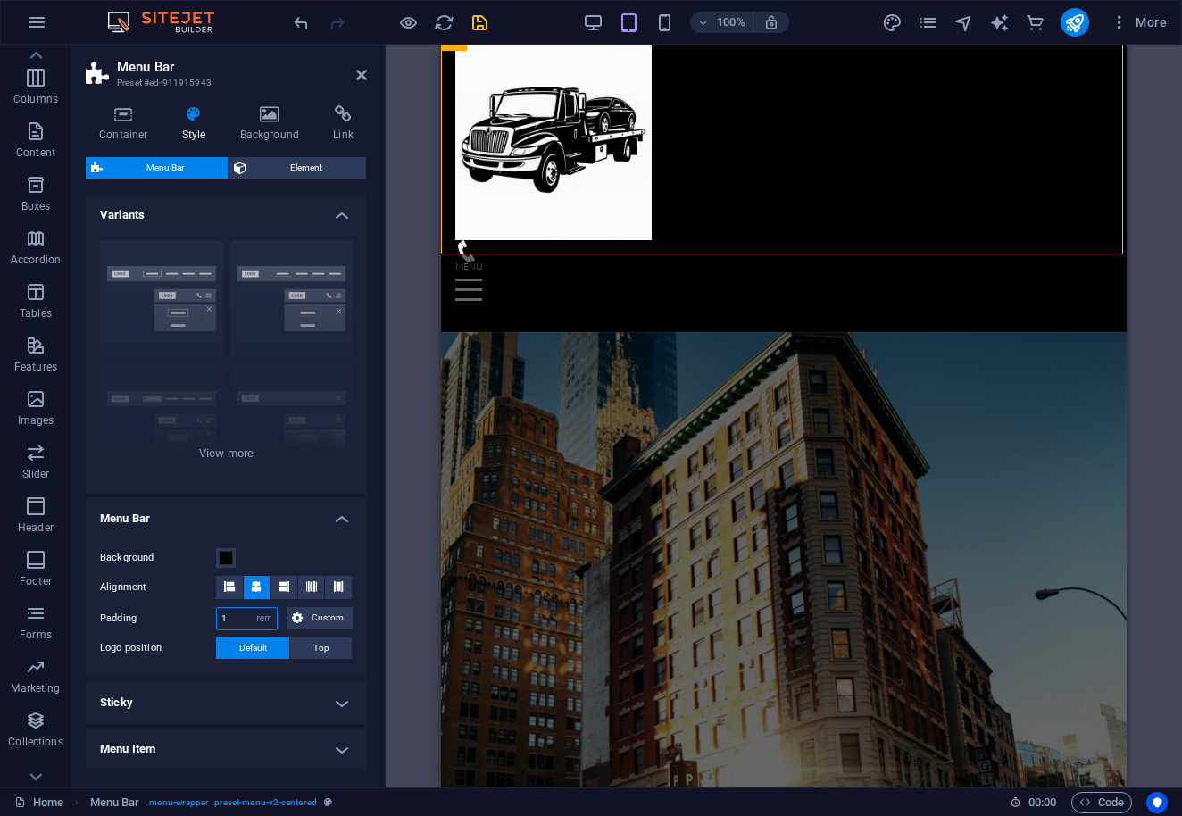
click at [242, 616] on input "1" at bounding box center [247, 618] width 60 height 21
type input "0.75"
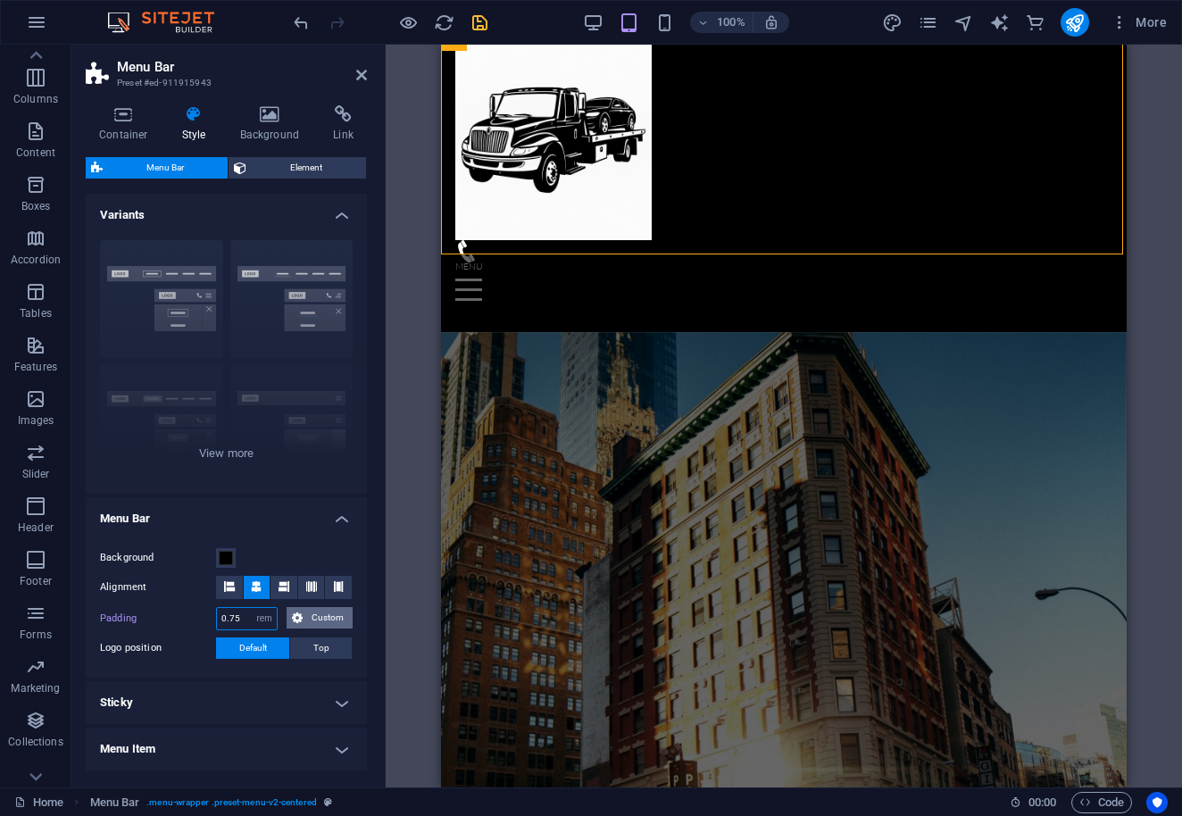
type input "0.75"
click at [321, 610] on span "Custom" at bounding box center [327, 617] width 39 height 21
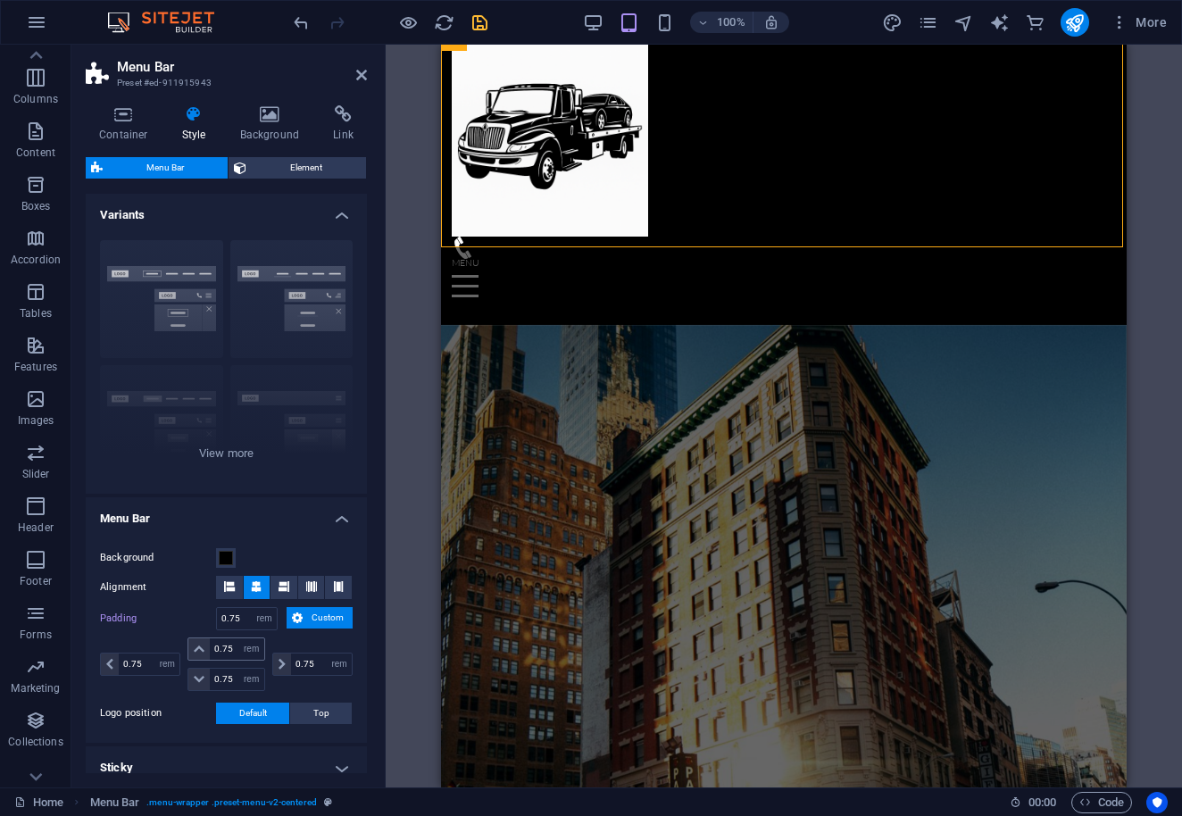
click at [201, 649] on icon at bounding box center [199, 649] width 11 height 11
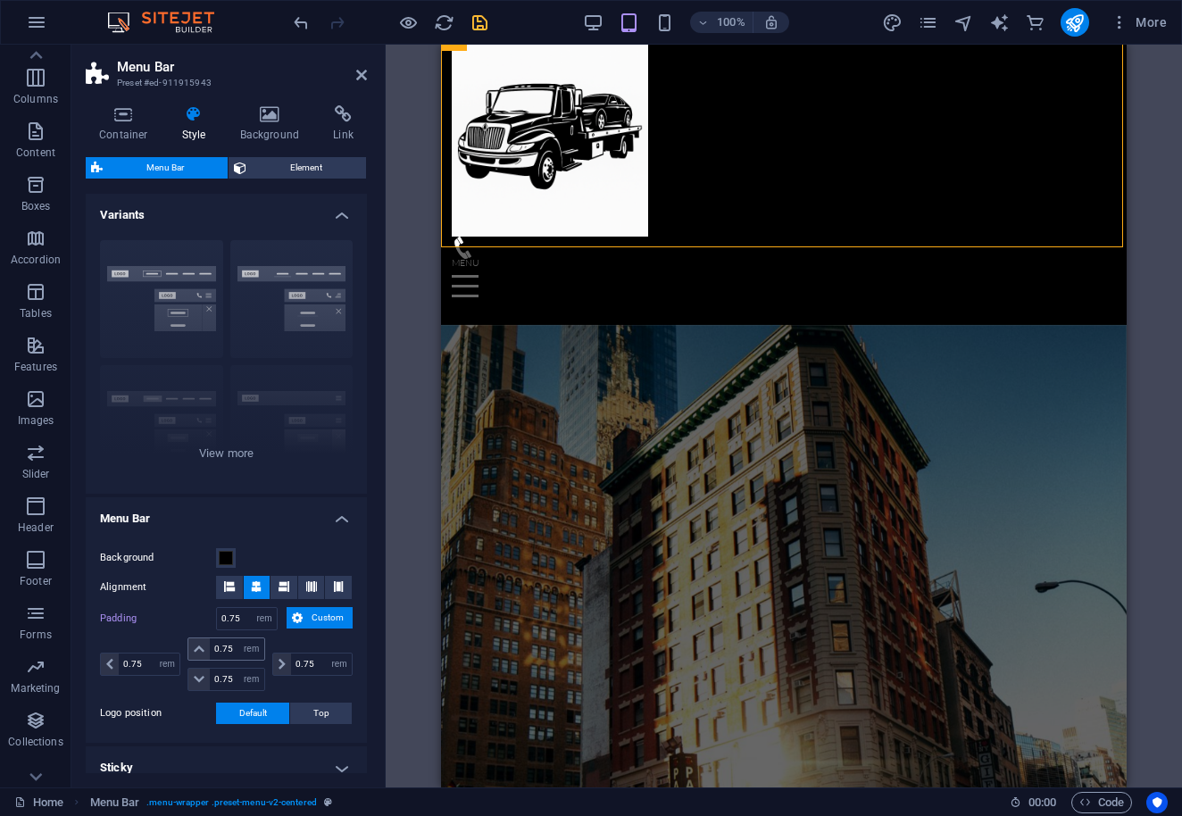
click at [200, 651] on icon at bounding box center [199, 649] width 11 height 11
click at [200, 682] on icon at bounding box center [199, 679] width 11 height 11
click at [199, 644] on icon at bounding box center [199, 649] width 11 height 11
click at [309, 715] on button "Top" at bounding box center [321, 713] width 62 height 21
click at [268, 711] on button "Default" at bounding box center [252, 713] width 73 height 21
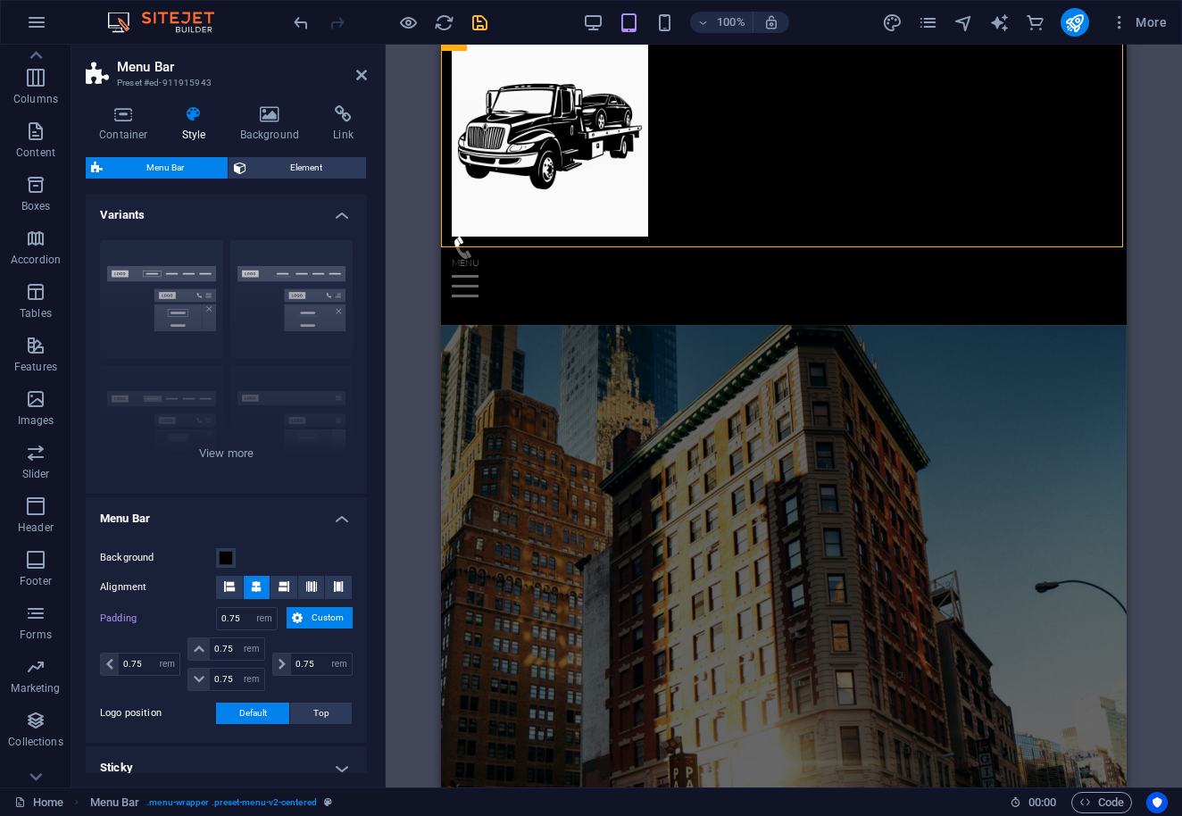
click at [308, 617] on span "Custom" at bounding box center [327, 617] width 39 height 21
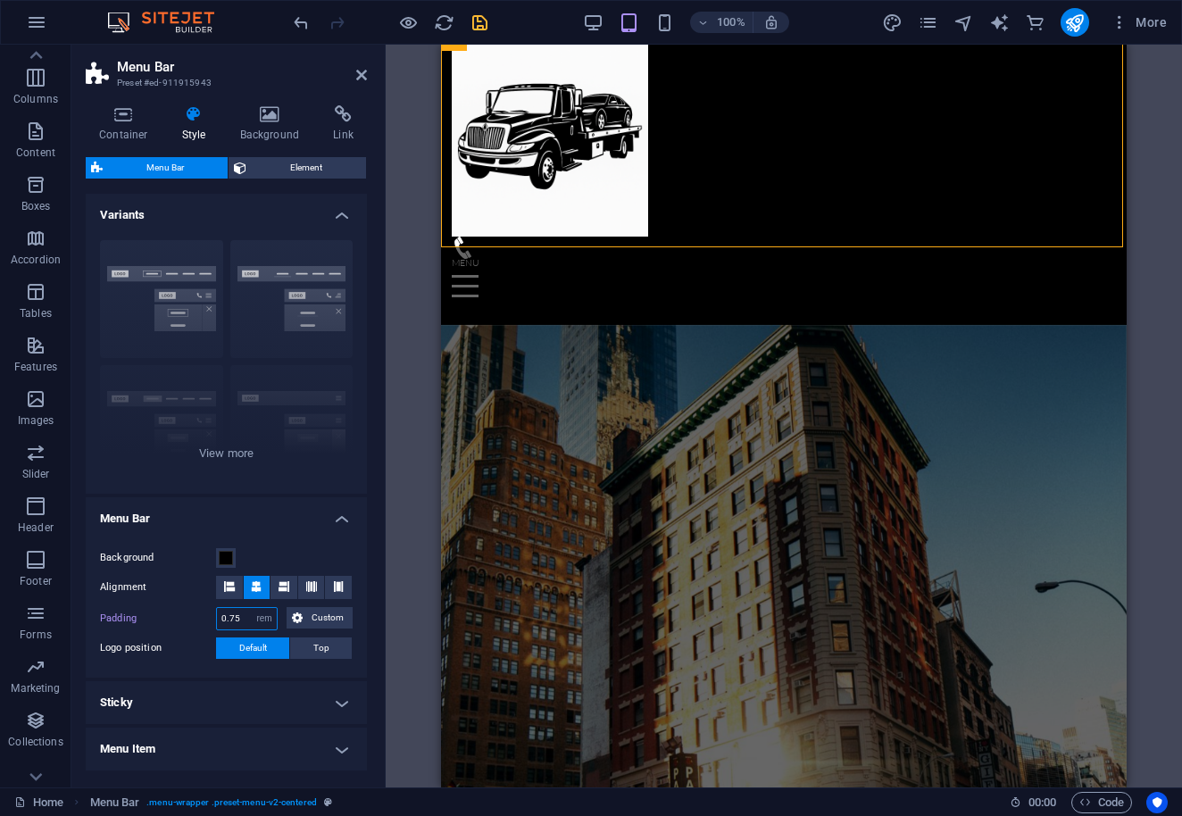
click at [238, 618] on input "0.75" at bounding box center [247, 618] width 60 height 21
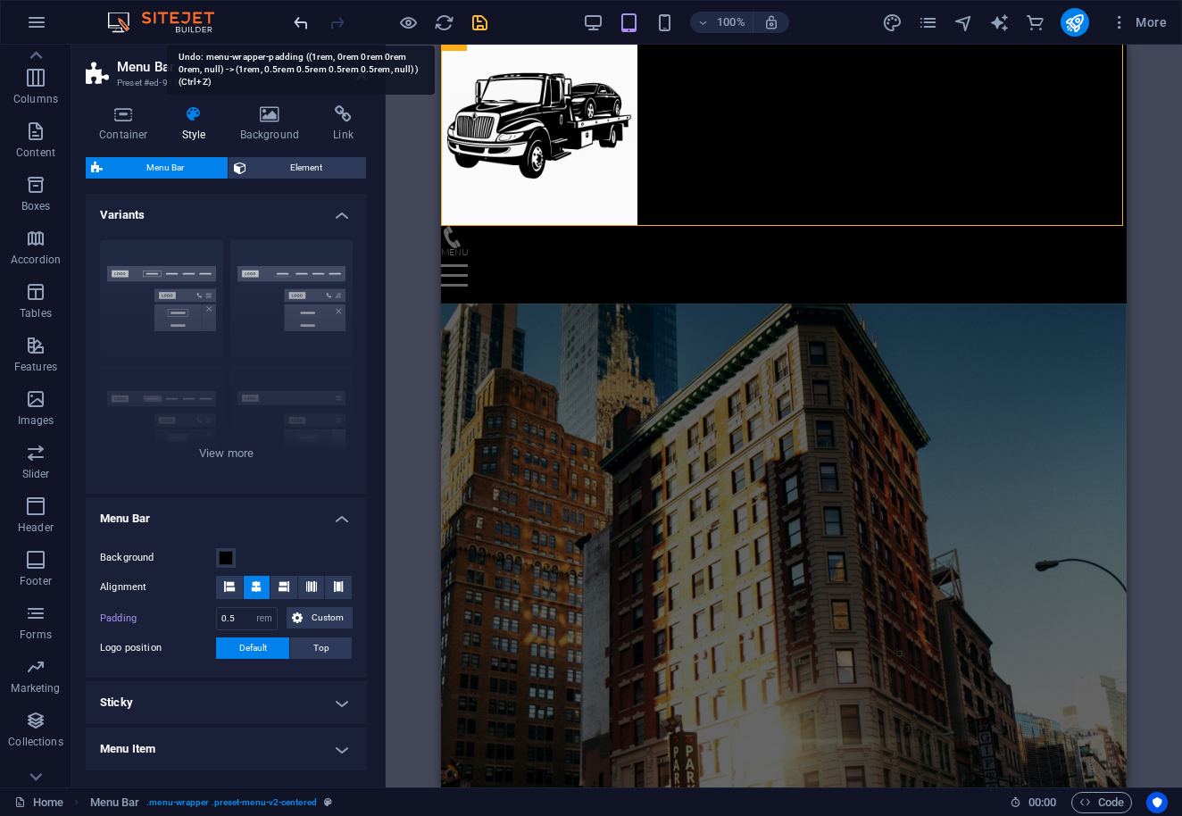
click at [292, 24] on icon "undo" at bounding box center [301, 22] width 21 height 21
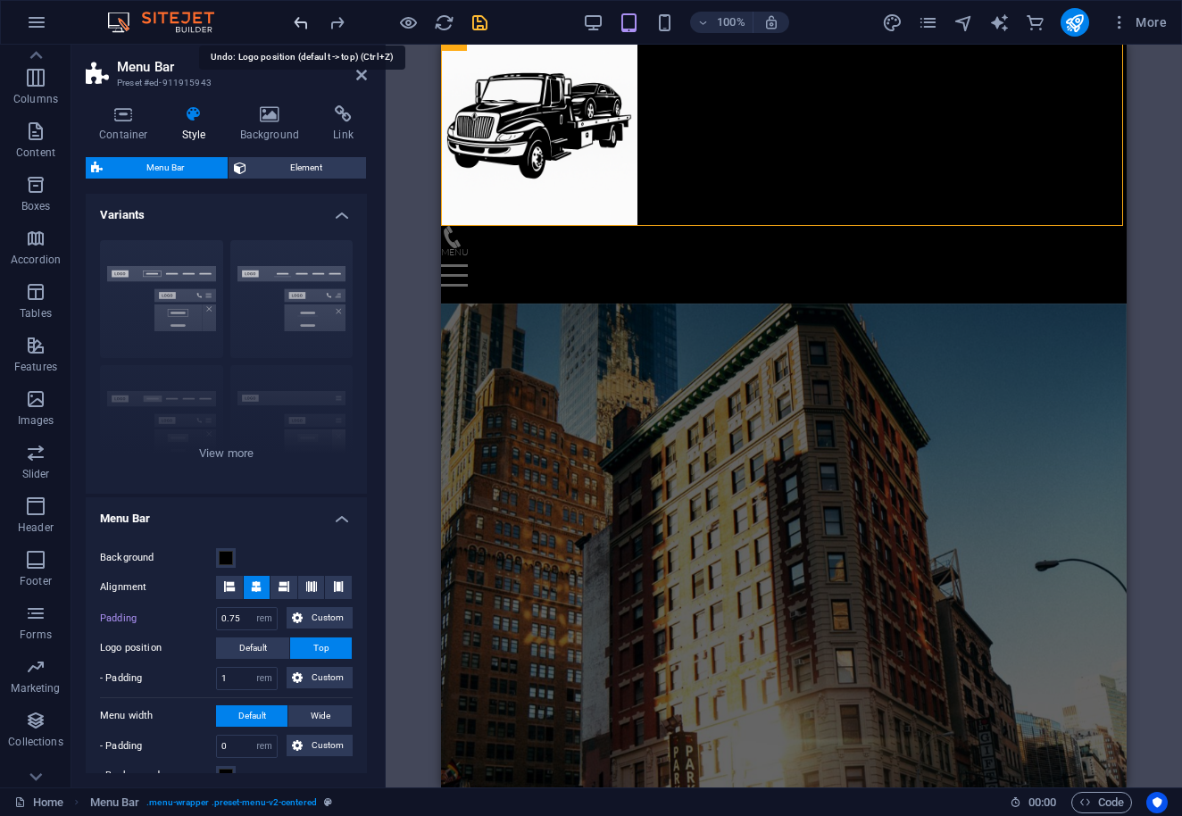
click at [292, 24] on icon "undo" at bounding box center [301, 22] width 21 height 21
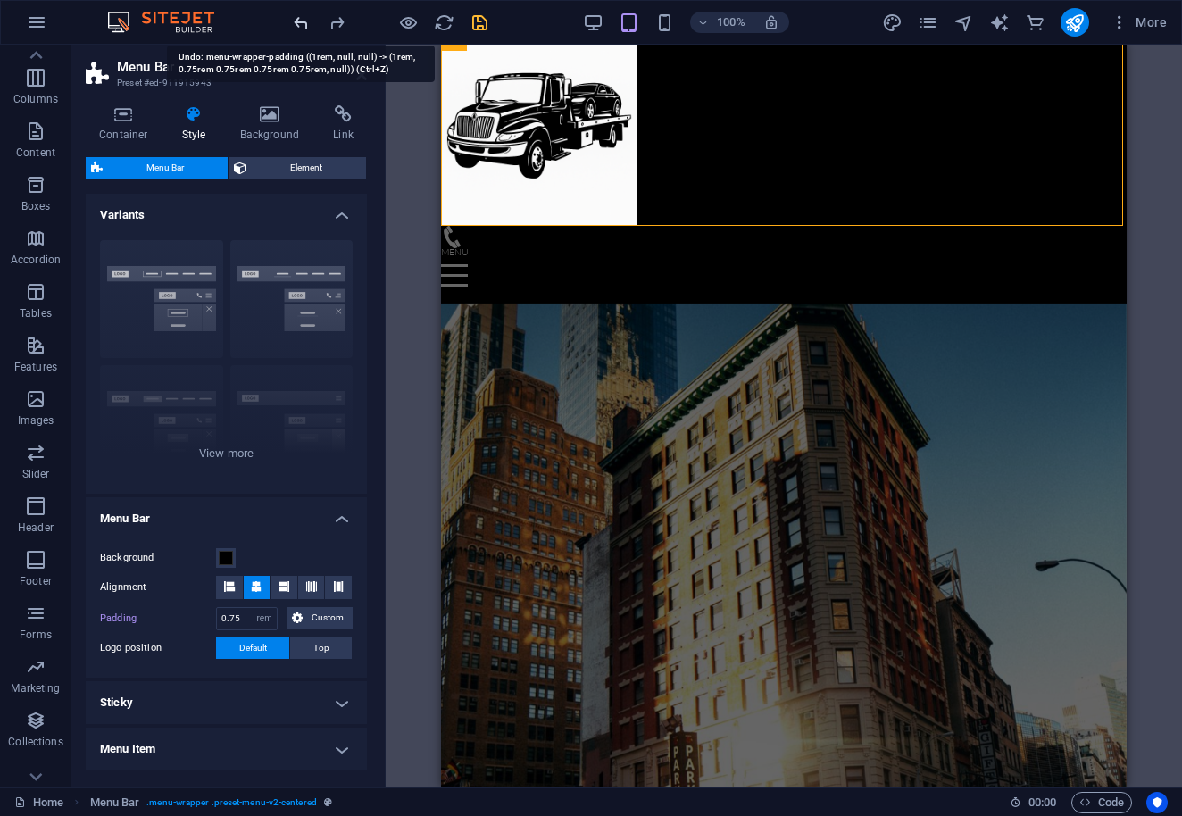
click at [292, 24] on icon "undo" at bounding box center [301, 22] width 21 height 21
type input "1"
click at [292, 24] on icon "undo" at bounding box center [301, 22] width 21 height 21
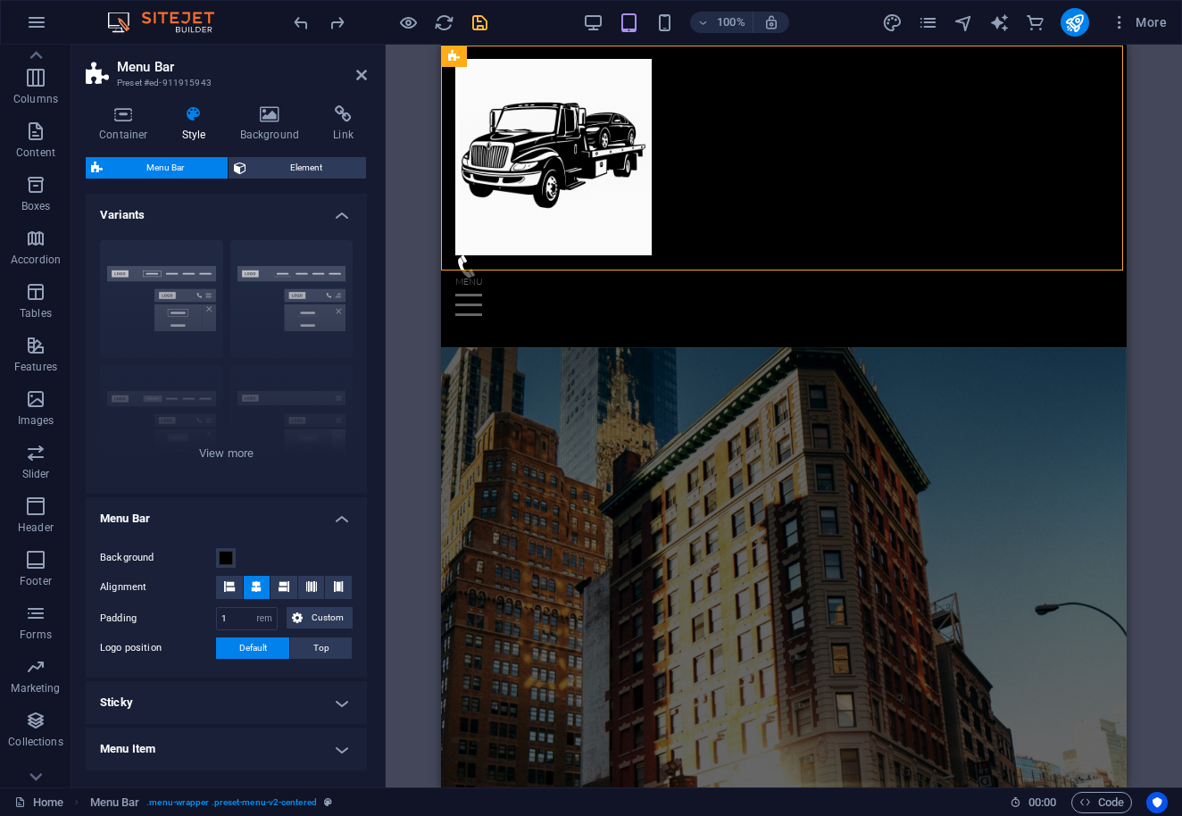
scroll to position [0, 0]
click at [482, 33] on div at bounding box center [390, 22] width 200 height 29
click at [481, 24] on icon "save" at bounding box center [480, 22] width 21 height 21
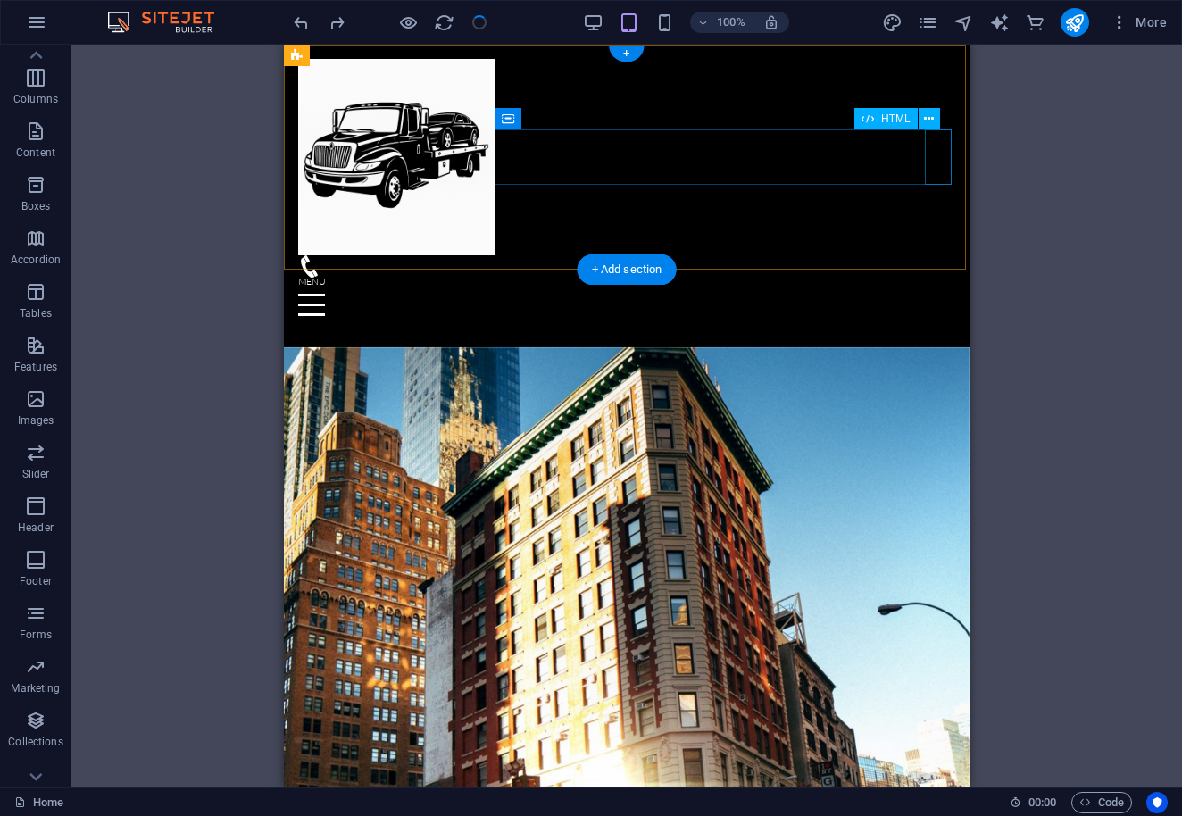
click at [938, 278] on div "Menu" at bounding box center [626, 305] width 657 height 55
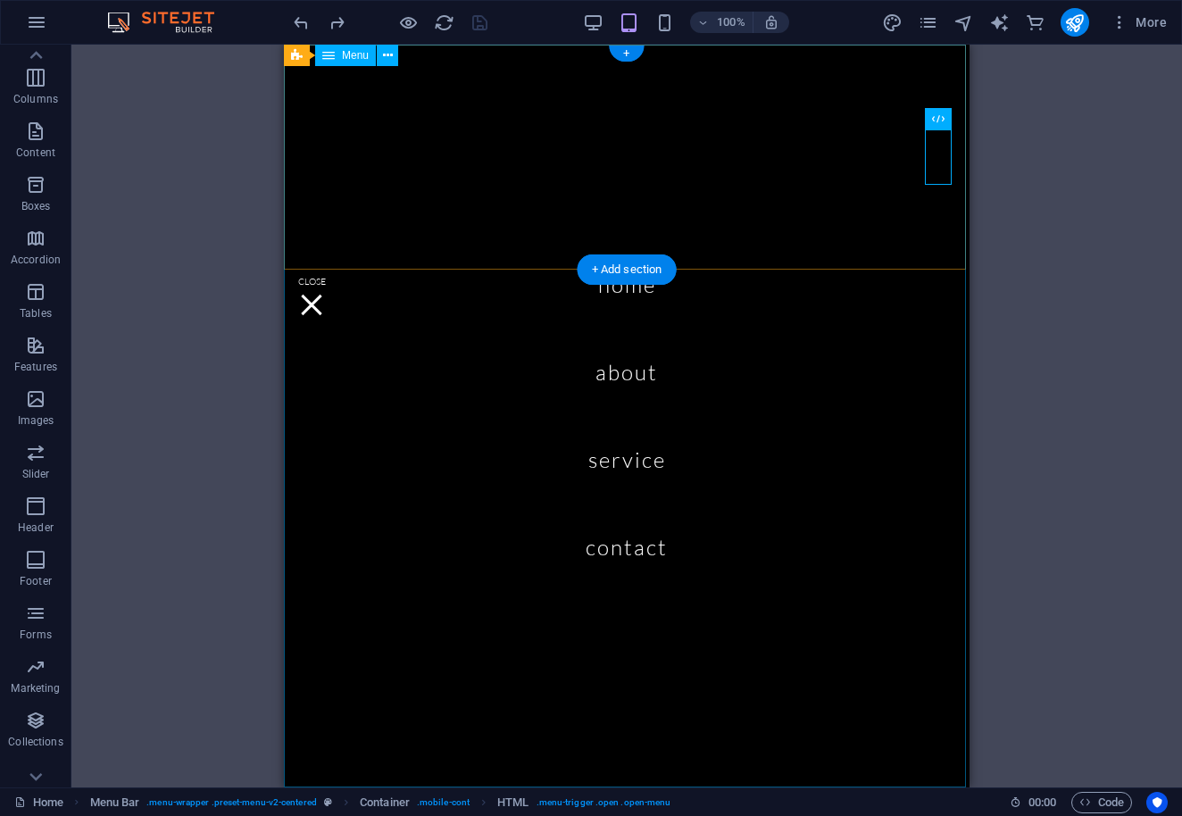
click at [624, 380] on nav "Home About Service Contact" at bounding box center [627, 416] width 686 height 743
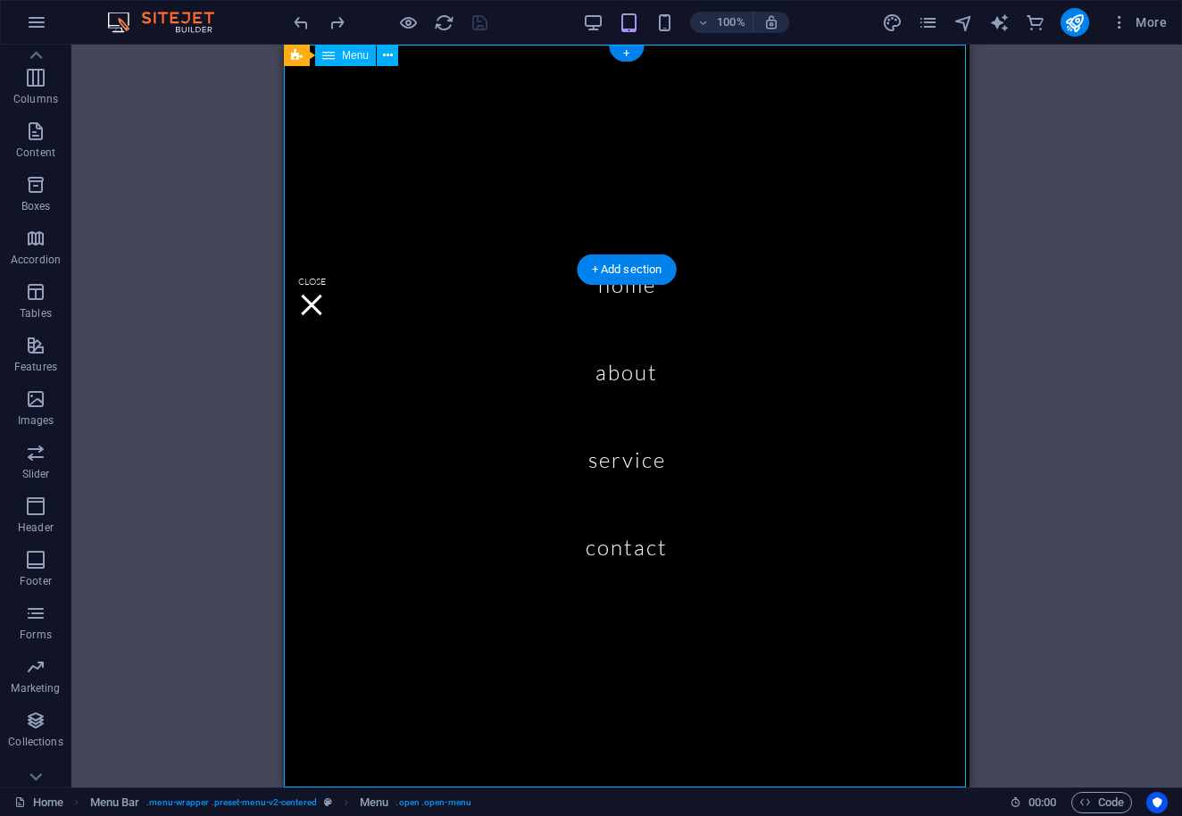
click at [621, 376] on nav "Home About Service Contact" at bounding box center [627, 416] width 686 height 743
select select
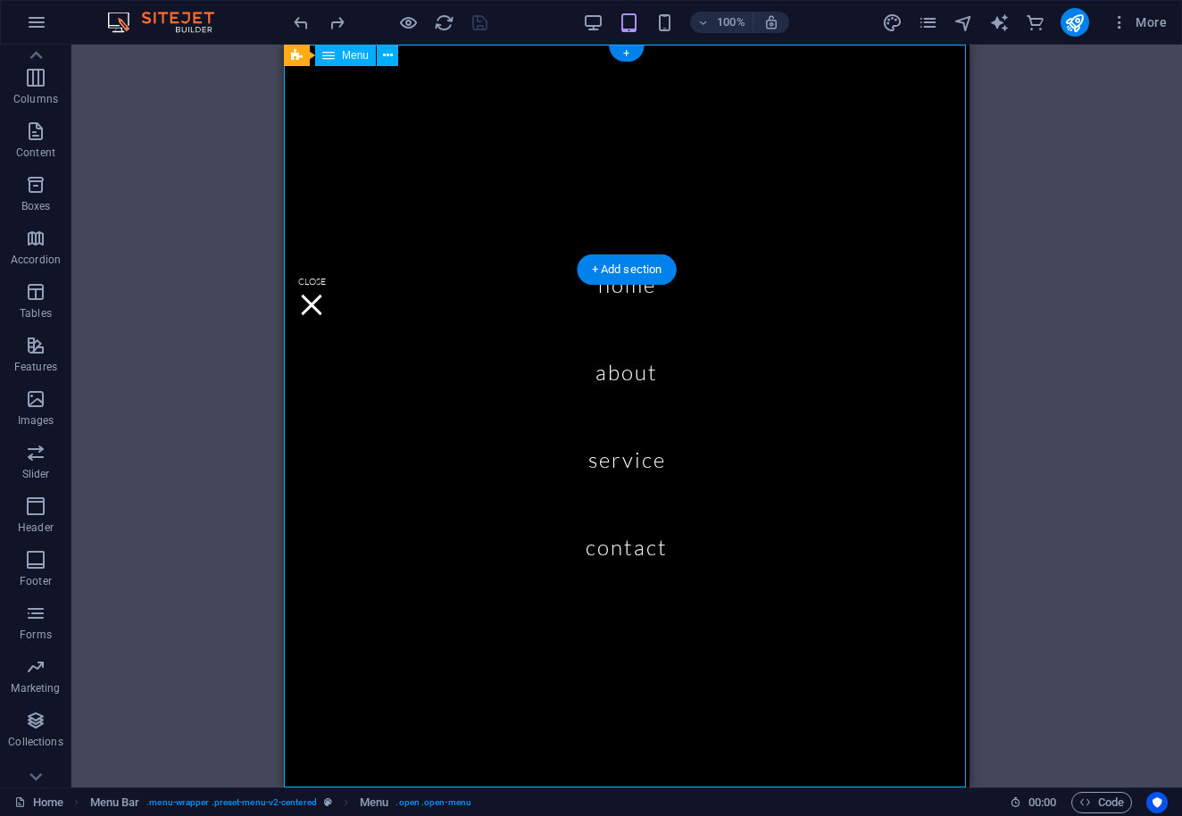
select select
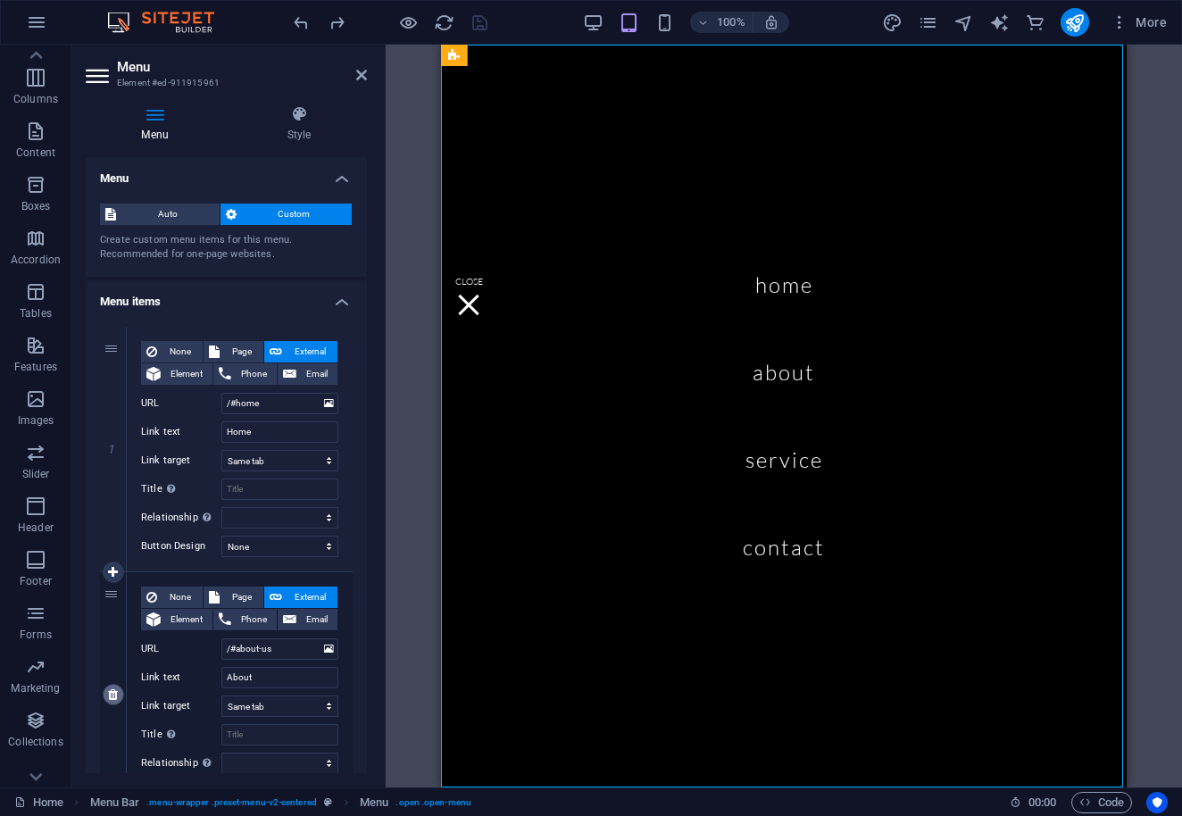
click at [118, 691] on icon at bounding box center [113, 694] width 10 height 12
select select
type input "/#service"
type input "Service"
select select
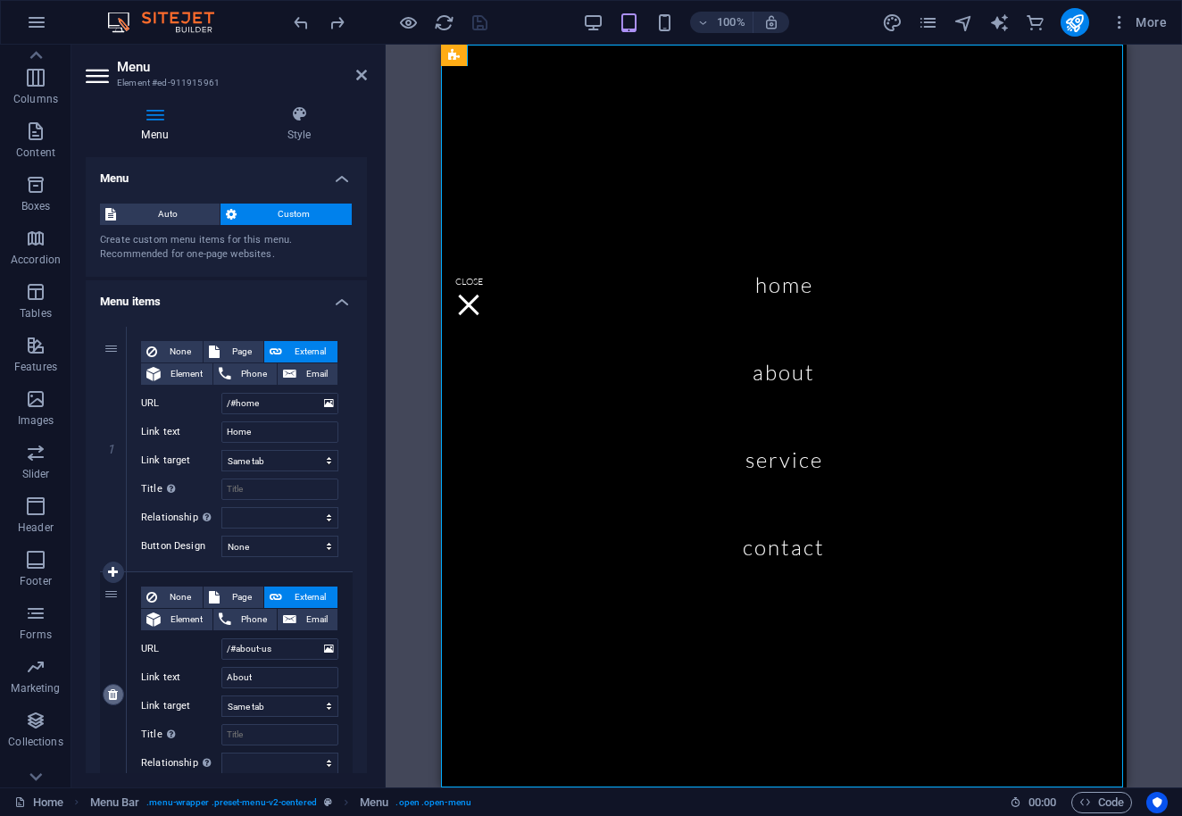
type input "/#contact"
type input "Contact"
select select
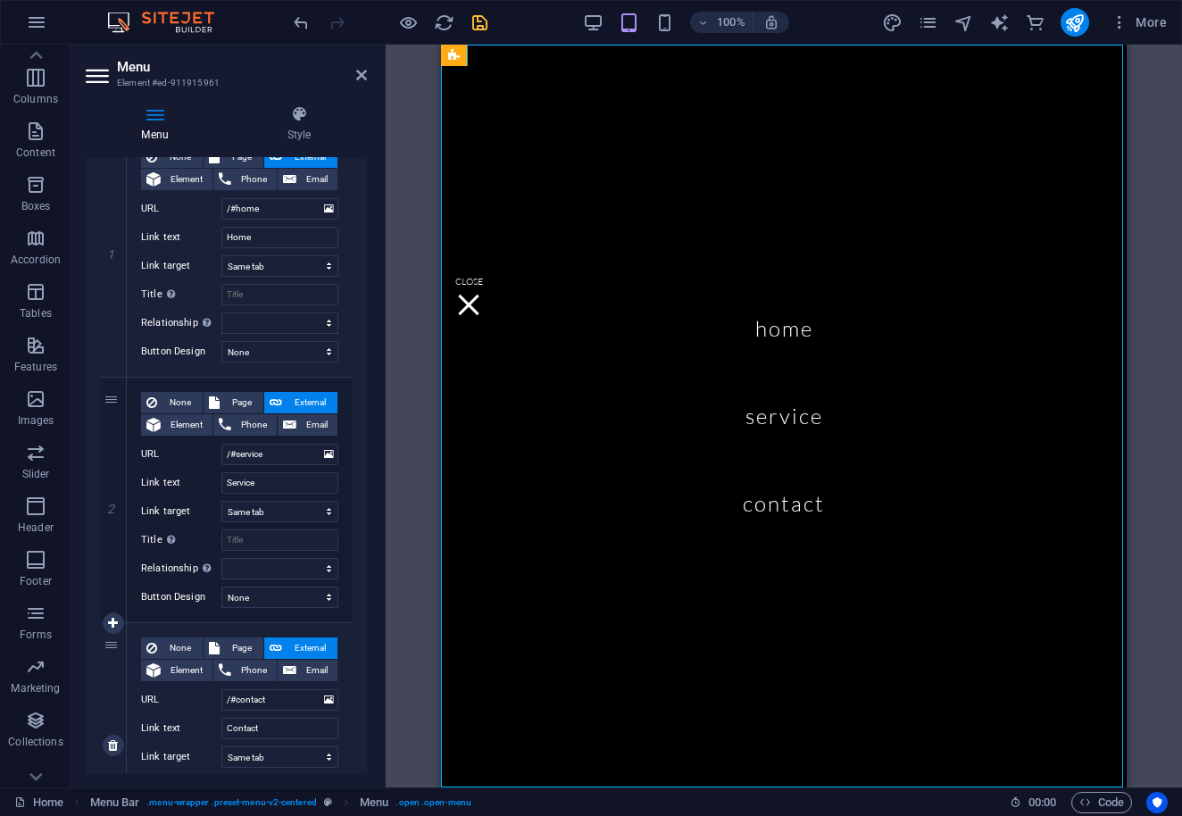
scroll to position [332, 0]
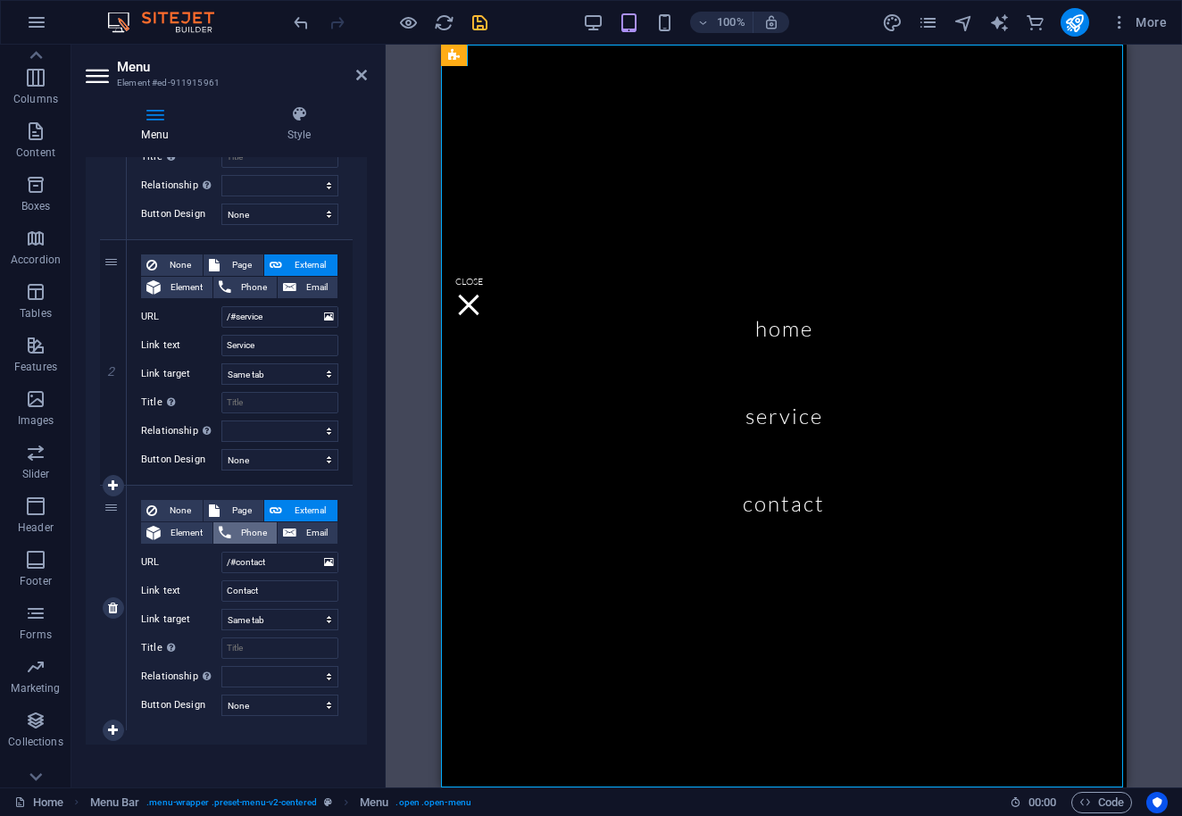
click at [252, 537] on span "Phone" at bounding box center [254, 532] width 35 height 21
select select
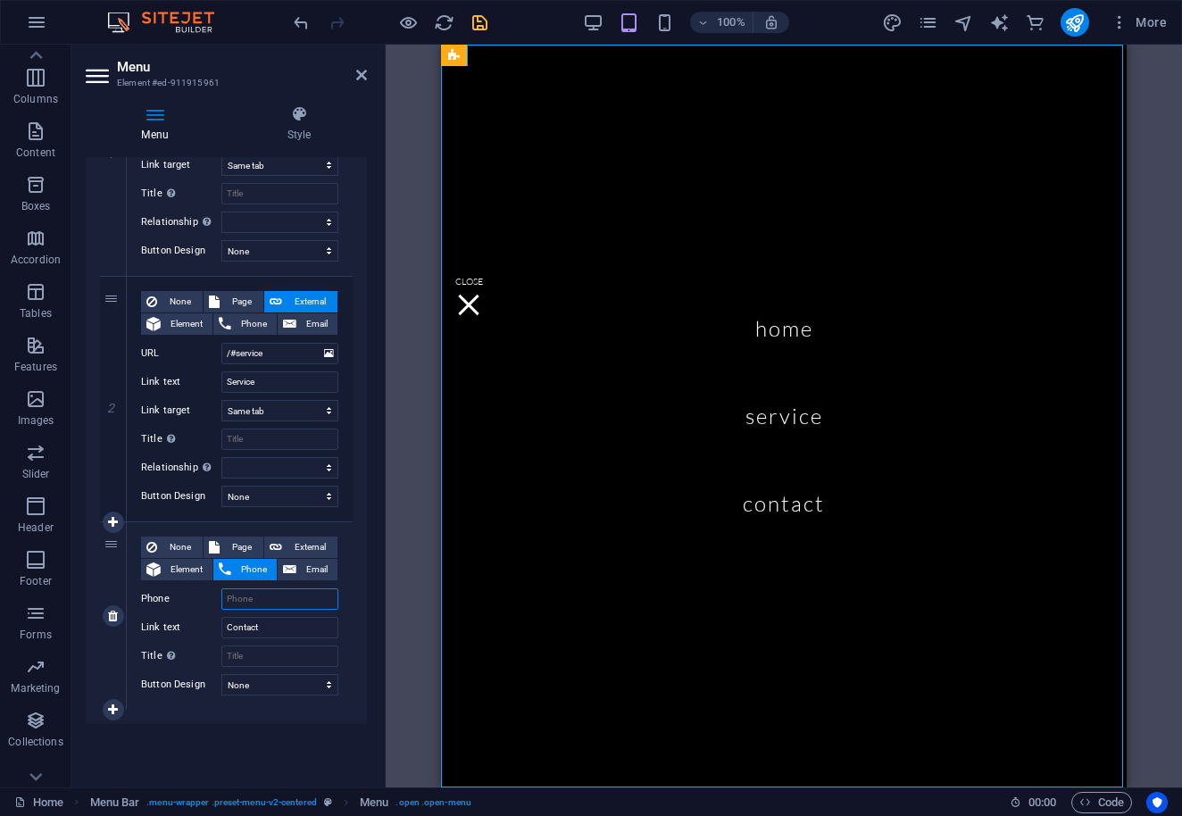
scroll to position [296, 0]
click at [253, 602] on input "Phone" at bounding box center [279, 598] width 117 height 21
type input "+1"
select select
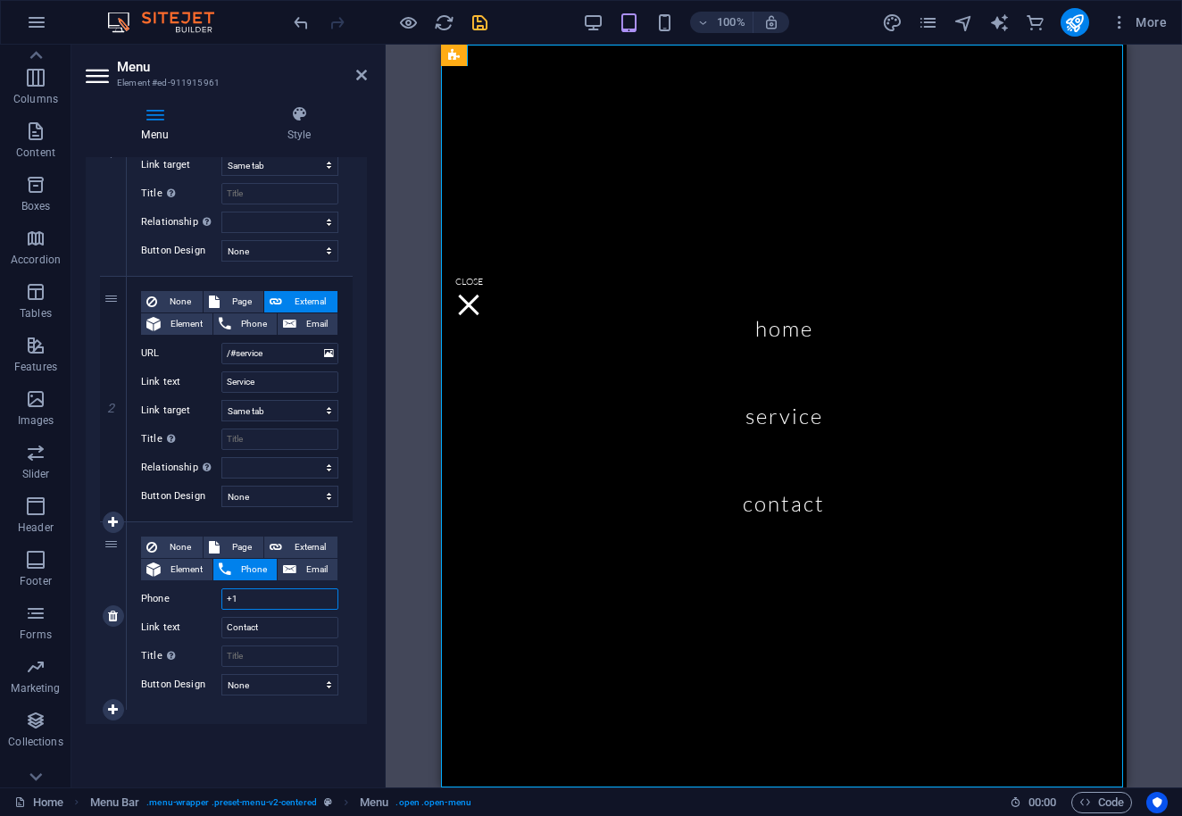
type input "+1("
select select
type input "+1(716"
select select
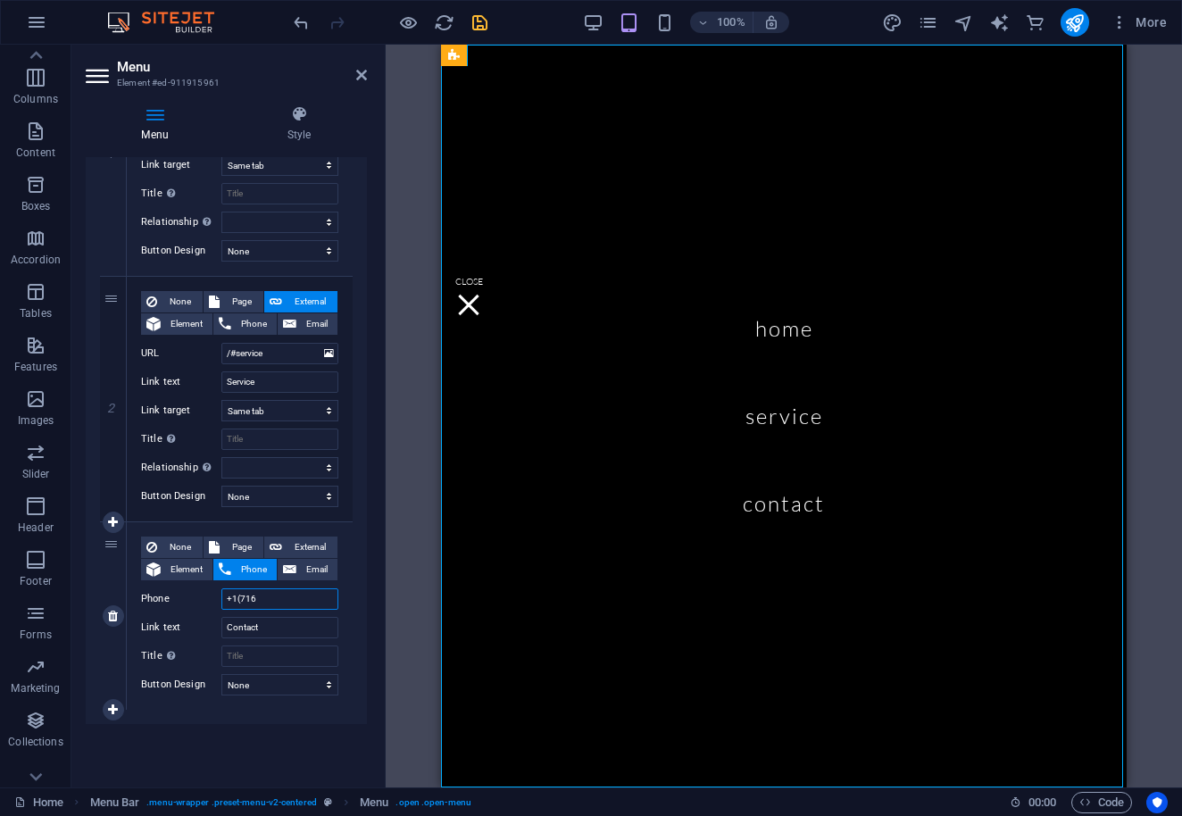
select select
type input "+1(716)"
select select
type input "+1(716) 770-"
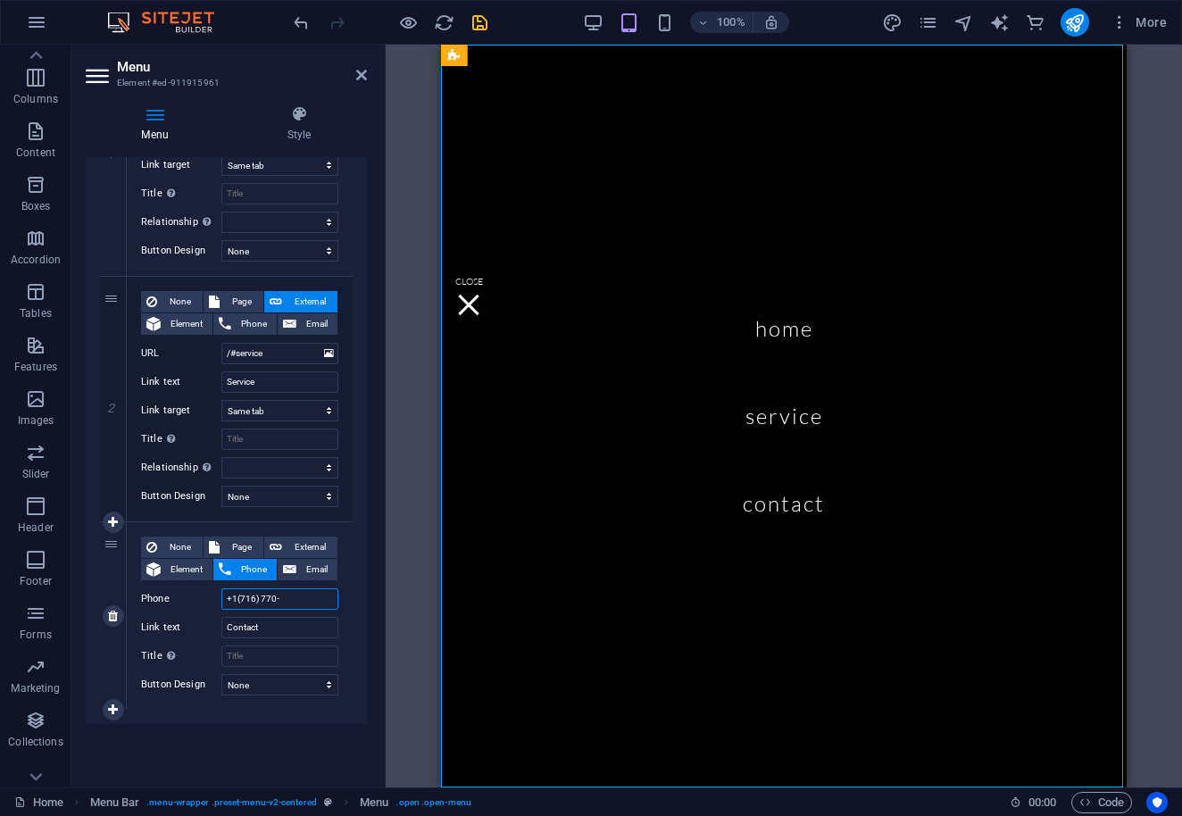
select select
type input "+1(716) 770-877"
select select
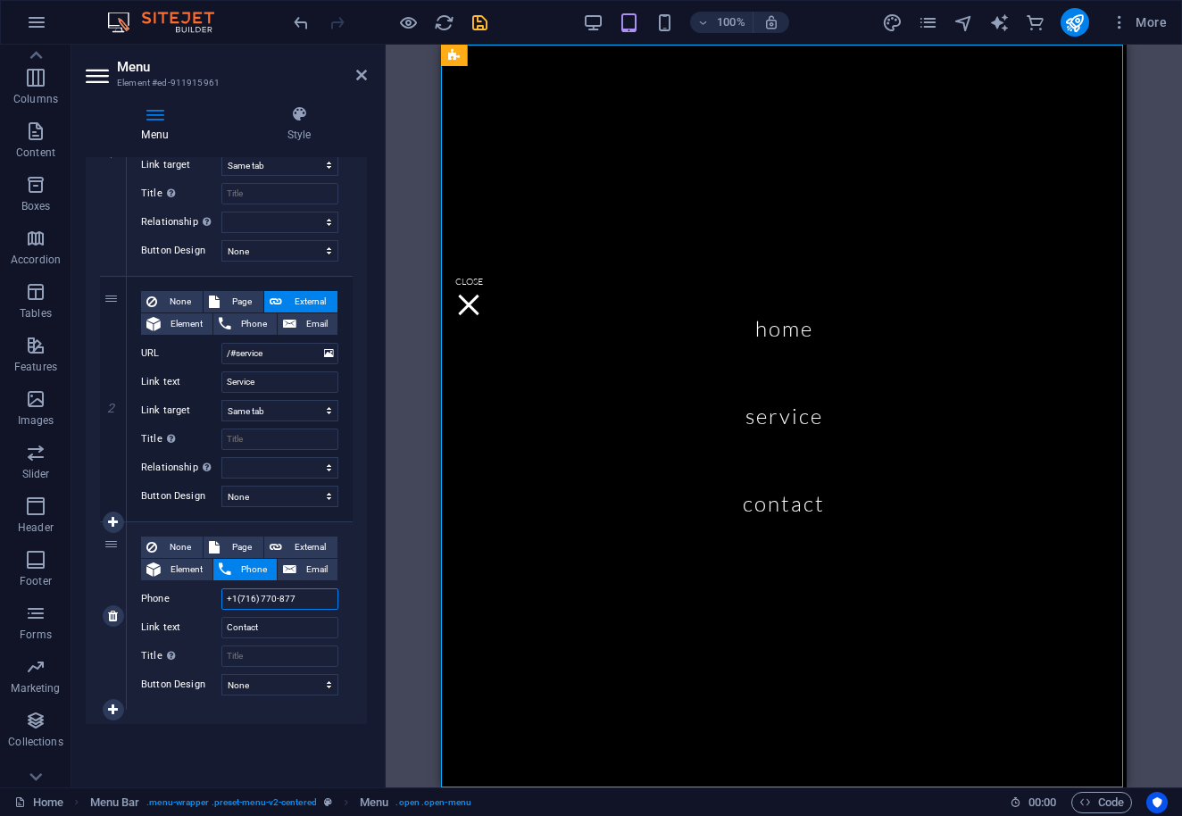
type input "+1(716) 770-8770"
select select
type input "+1(716) 770-8770"
click at [256, 658] on input "Title Additional link description, should not be the same as the link text. The…" at bounding box center [279, 655] width 117 height 21
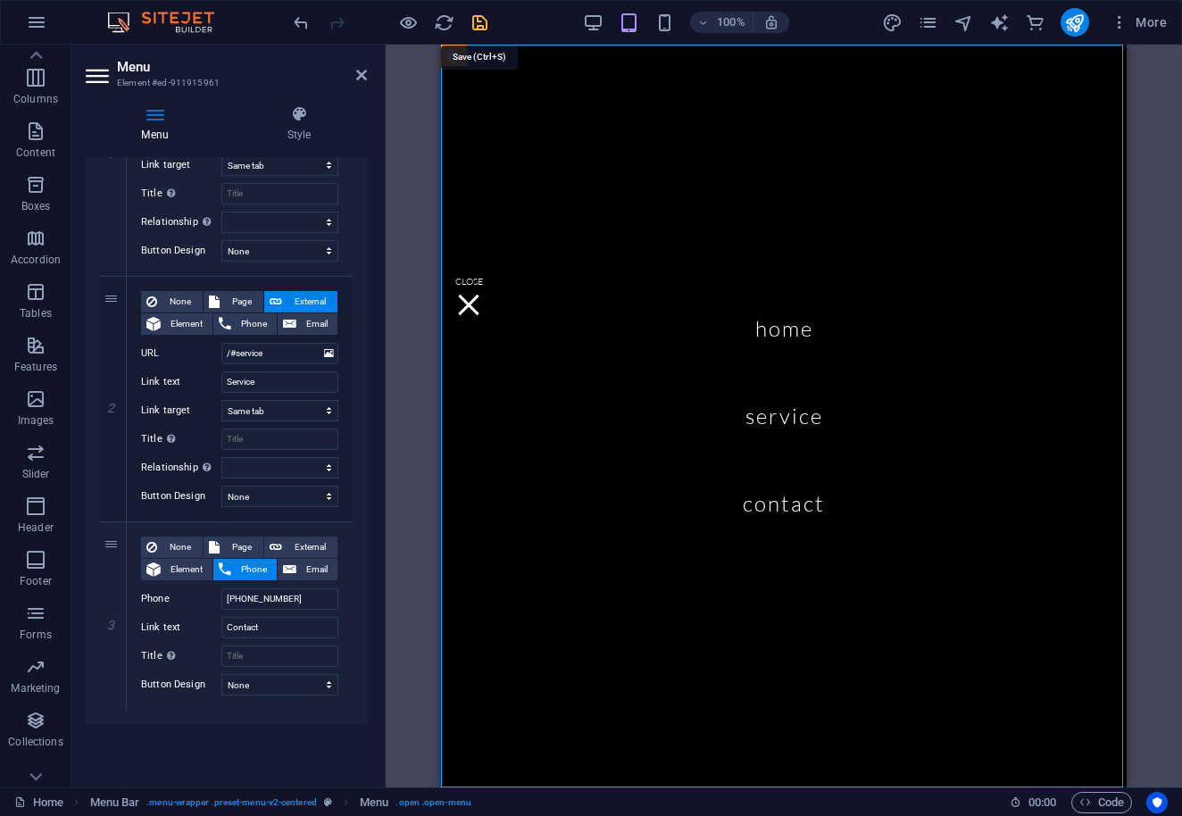
click at [488, 20] on icon "save" at bounding box center [480, 22] width 21 height 21
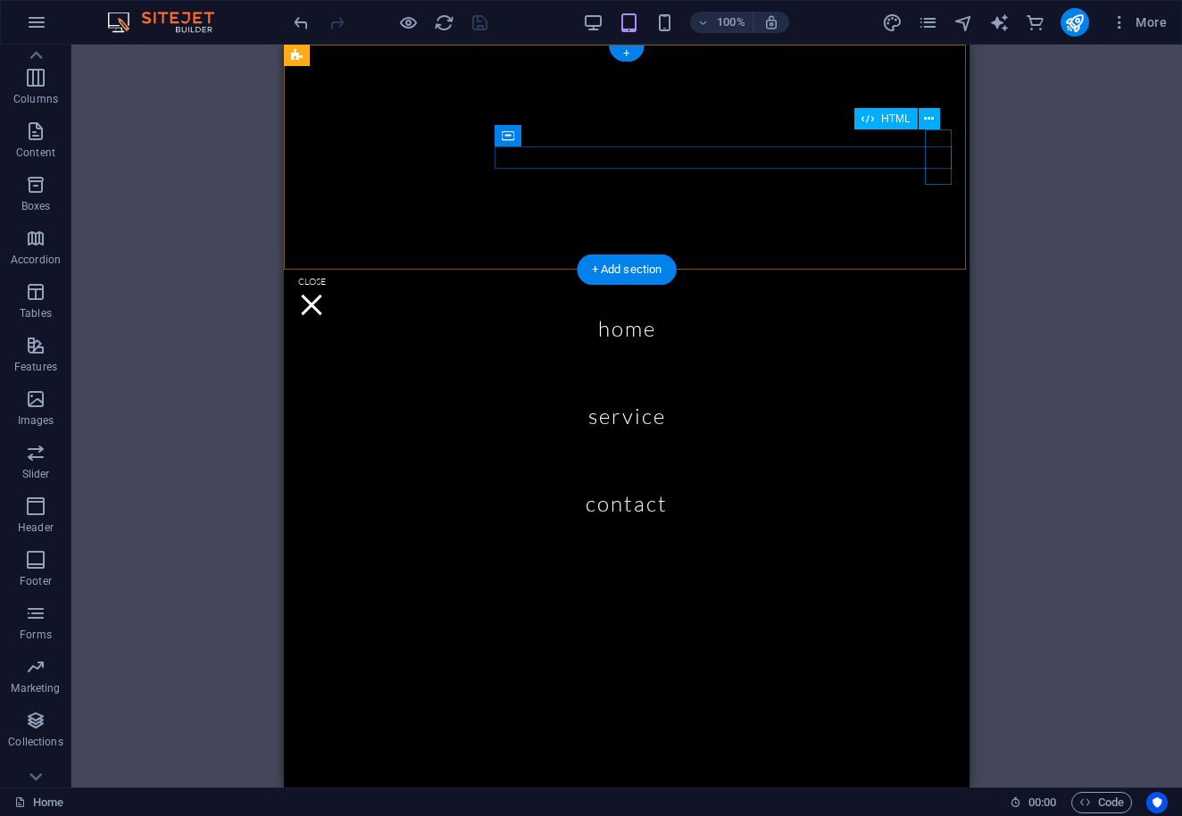
click at [325, 278] on div "Menu" at bounding box center [311, 305] width 27 height 55
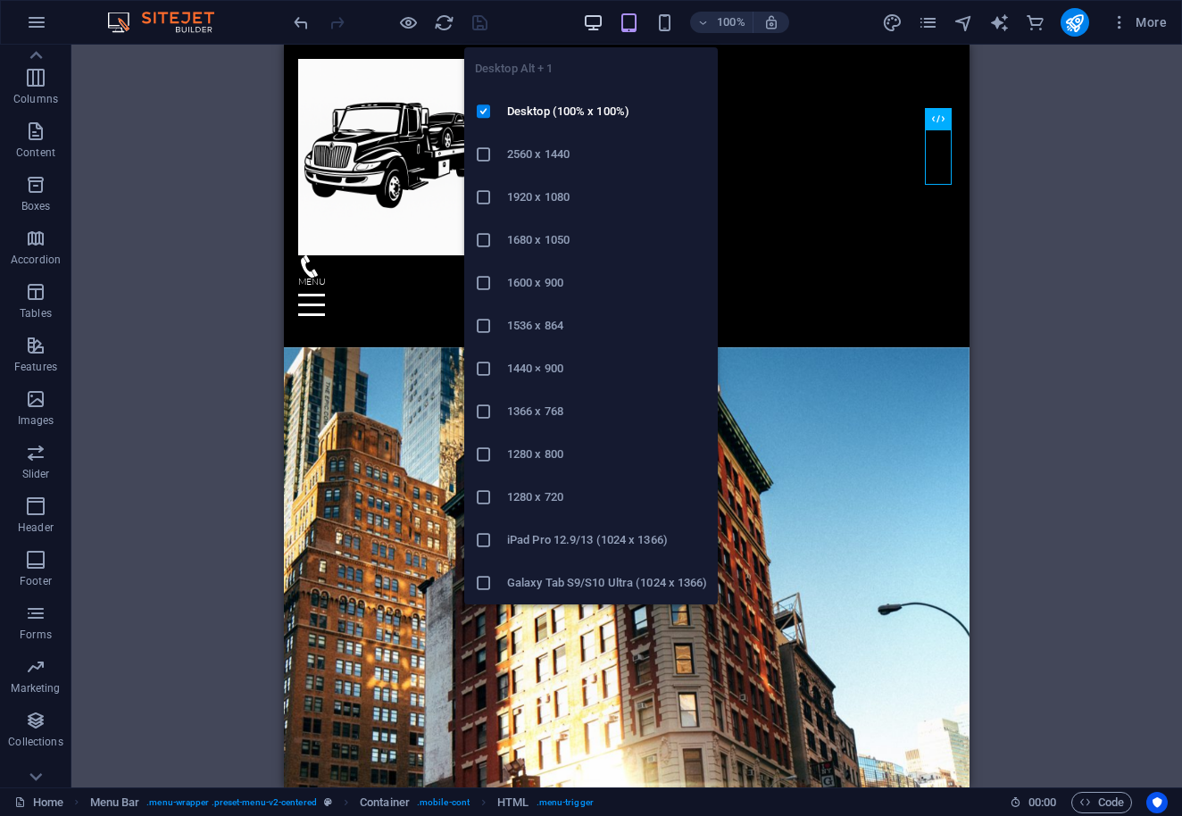
click at [592, 22] on icon "button" at bounding box center [593, 22] width 21 height 21
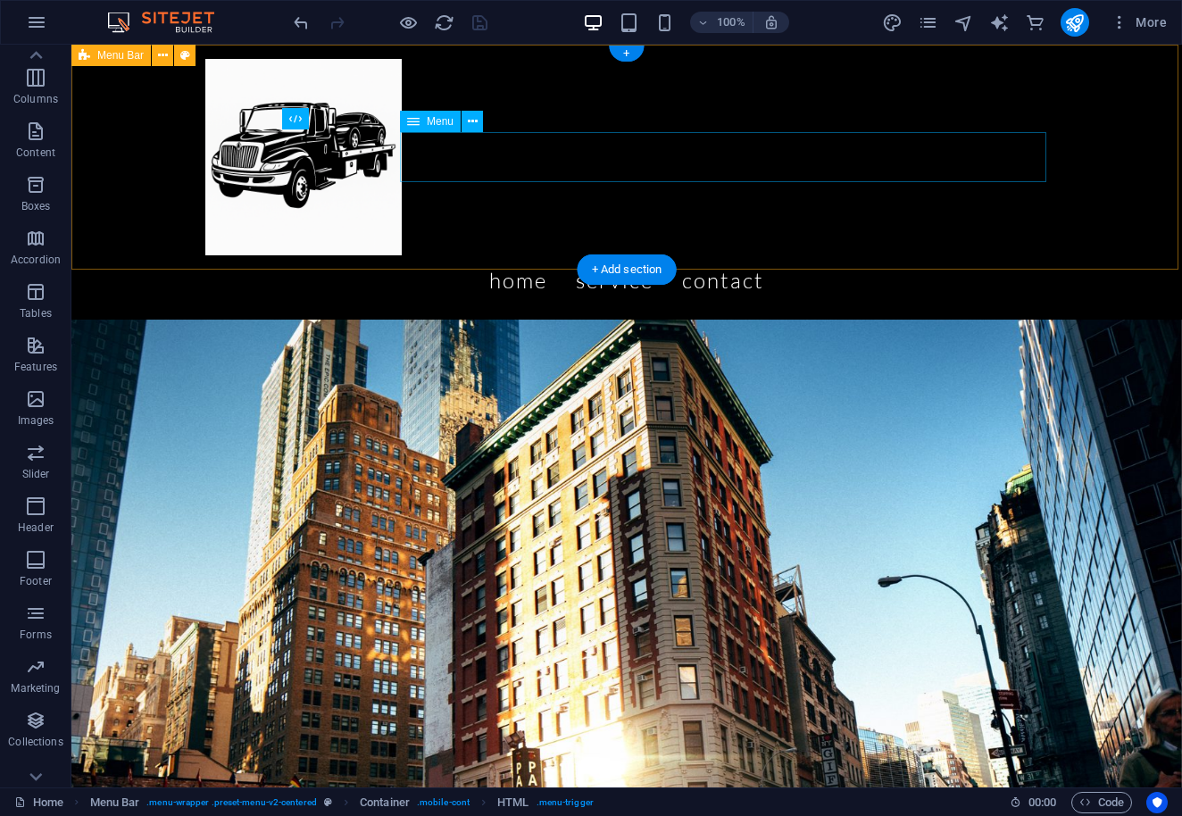
click at [703, 255] on nav "Home Service Contact" at bounding box center [626, 280] width 843 height 50
select select
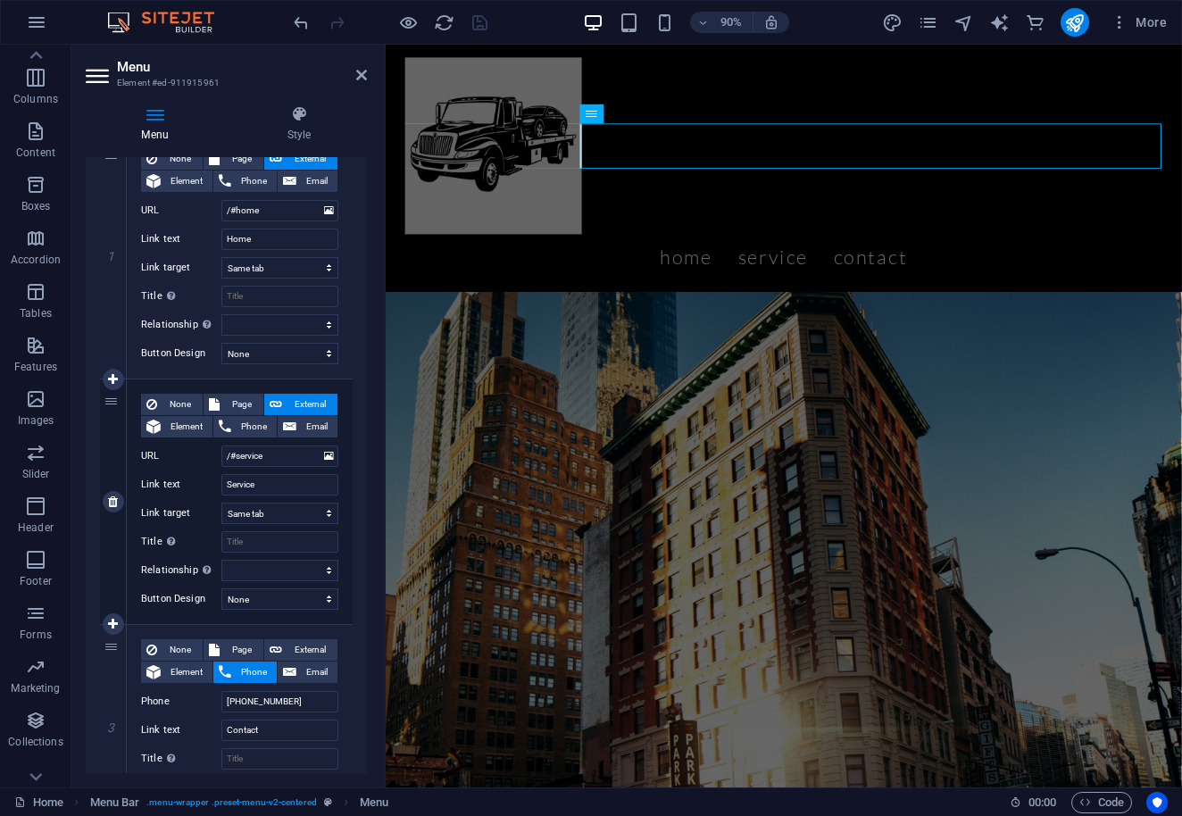
scroll to position [237, 0]
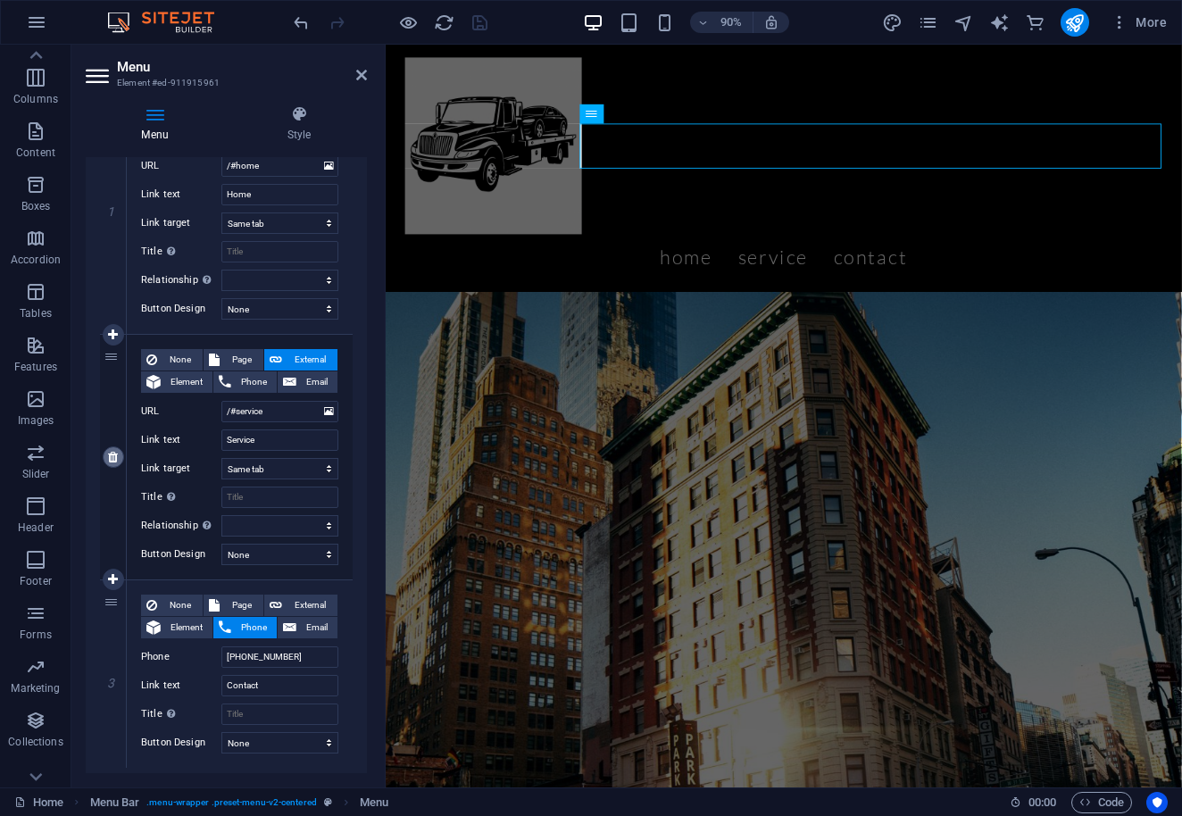
click at [113, 458] on icon at bounding box center [113, 457] width 10 height 12
select select
type input "+1(716) 770-8770"
type input "Contact"
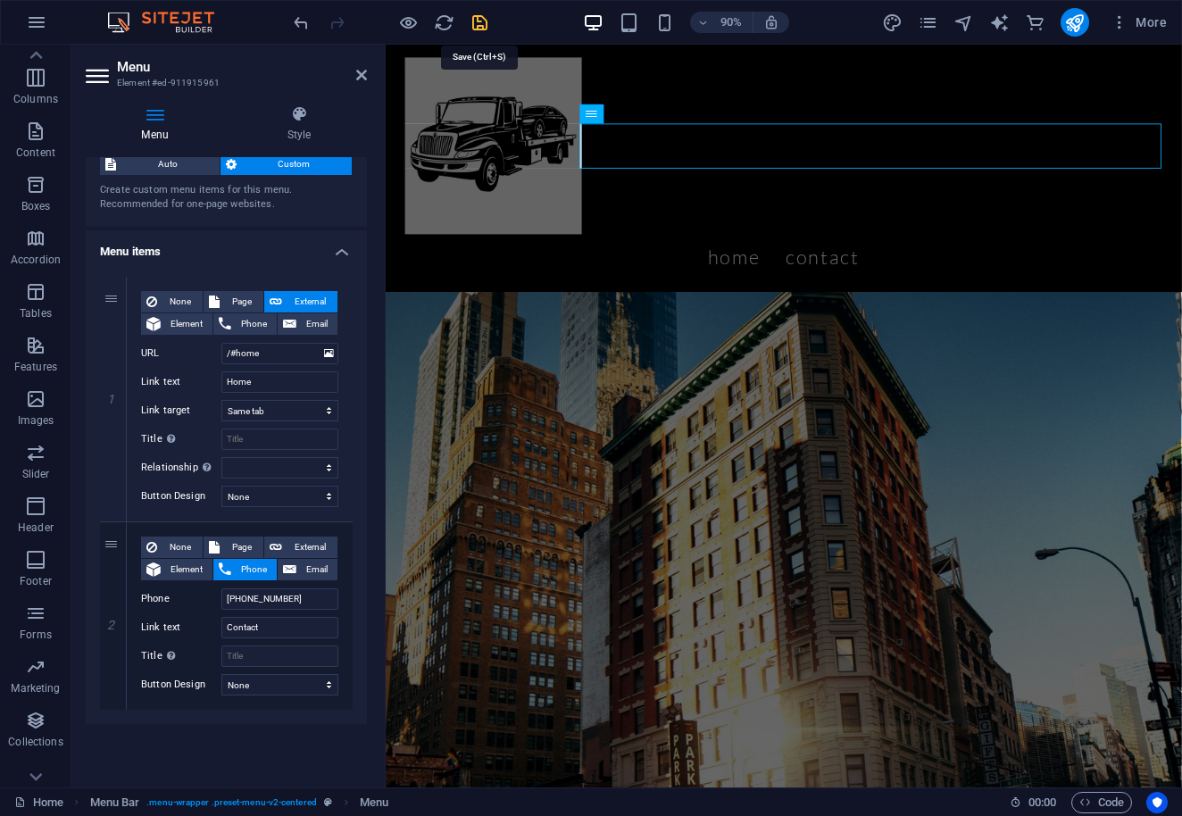
click at [479, 15] on icon "save" at bounding box center [480, 22] width 21 height 21
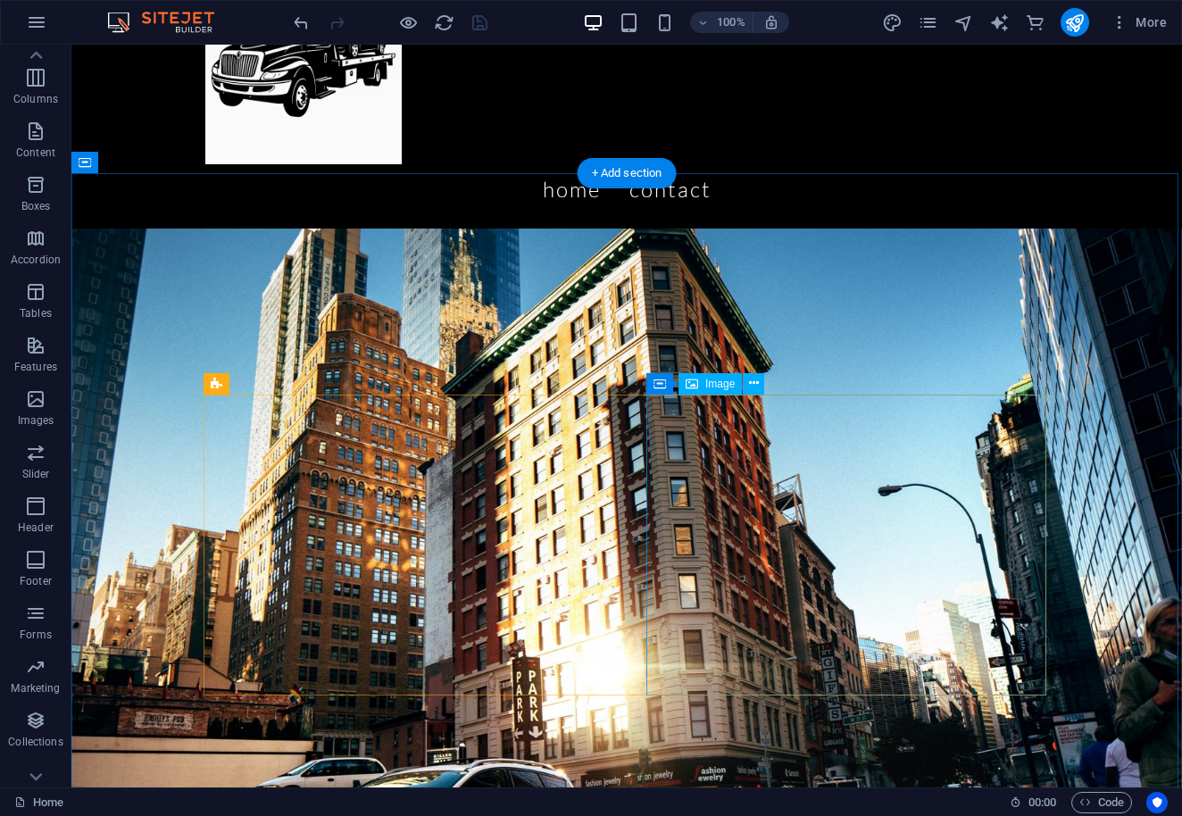
scroll to position [137, 0]
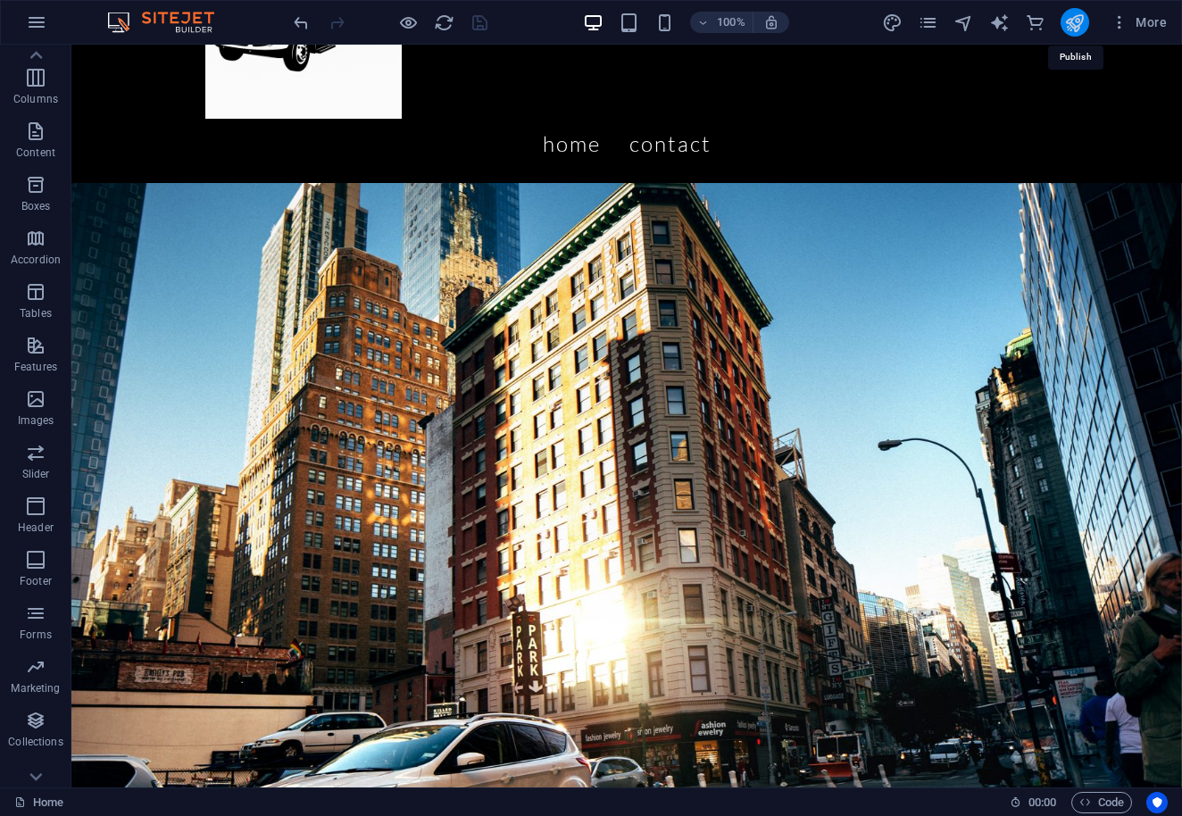
click at [1070, 20] on icon "publish" at bounding box center [1074, 22] width 21 height 21
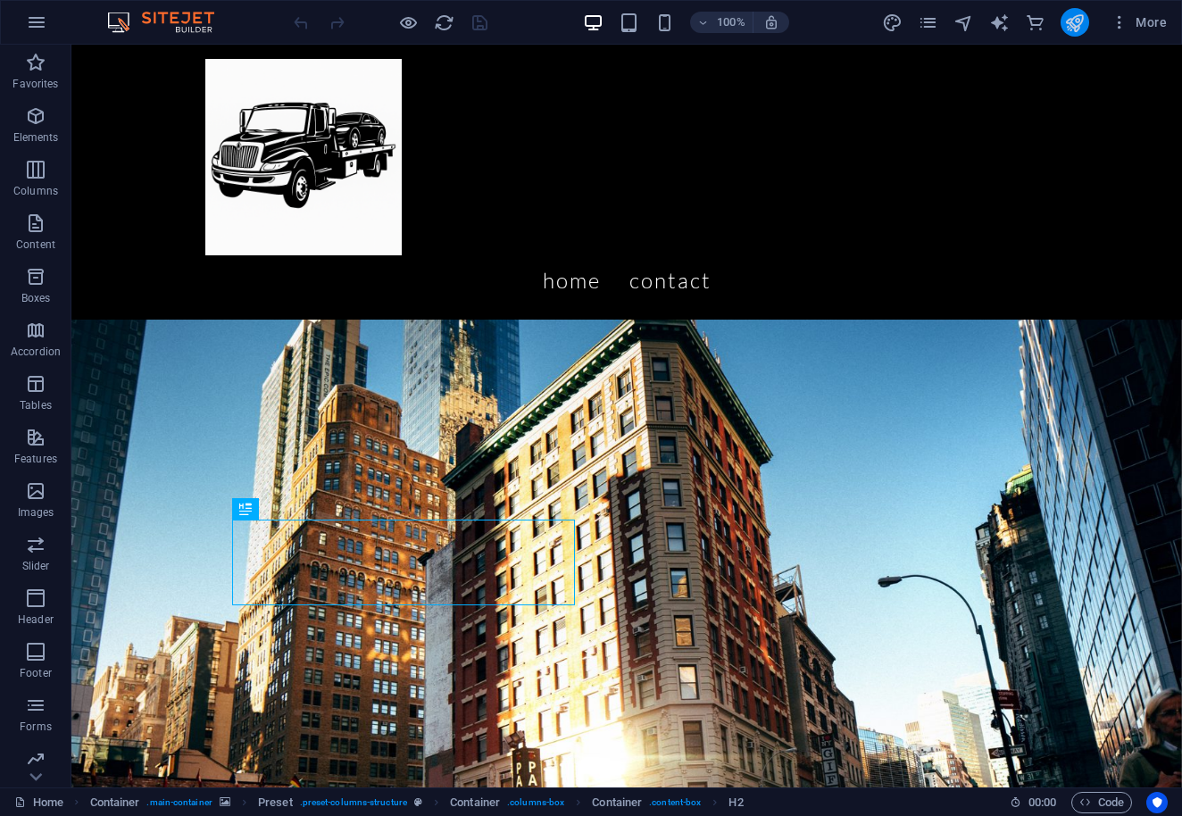
click at [1077, 31] on icon "publish" at bounding box center [1074, 22] width 21 height 21
click at [32, 27] on icon "button" at bounding box center [36, 22] width 21 height 21
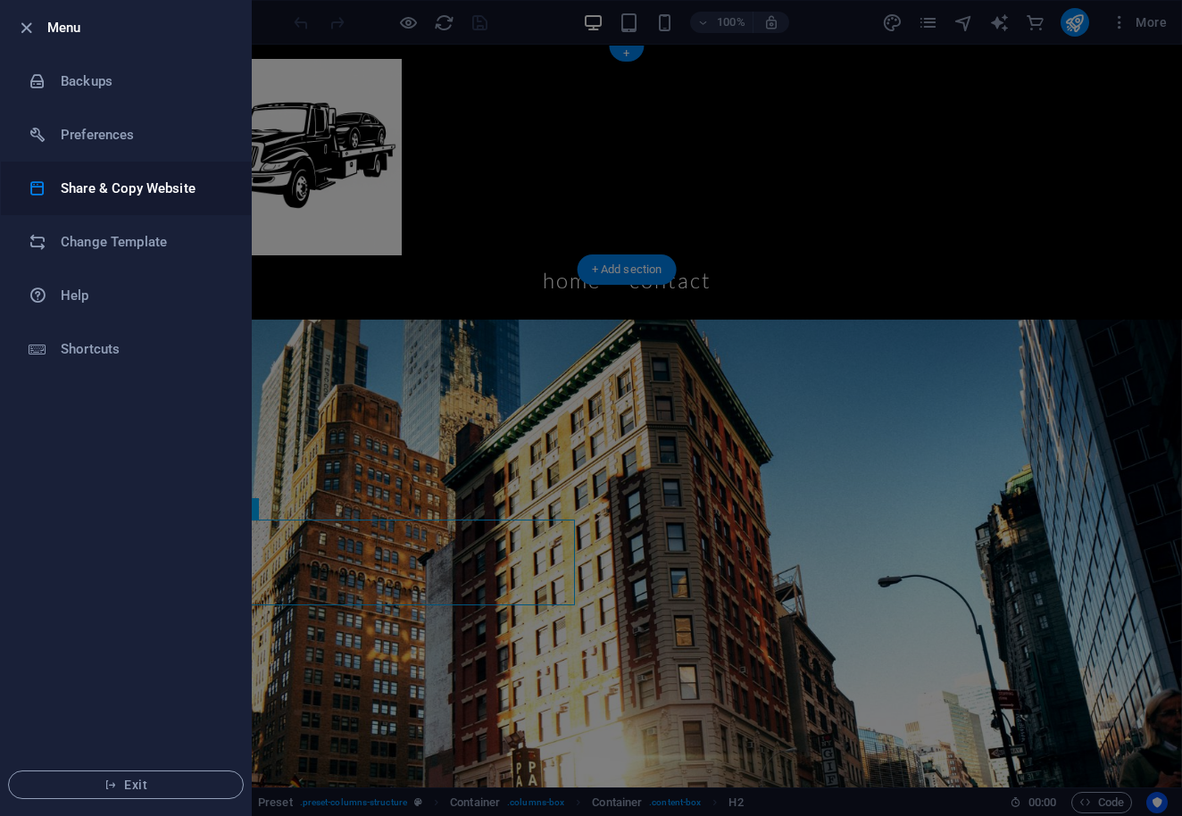
click at [116, 193] on h6 "Share & Copy Website" at bounding box center [143, 188] width 165 height 21
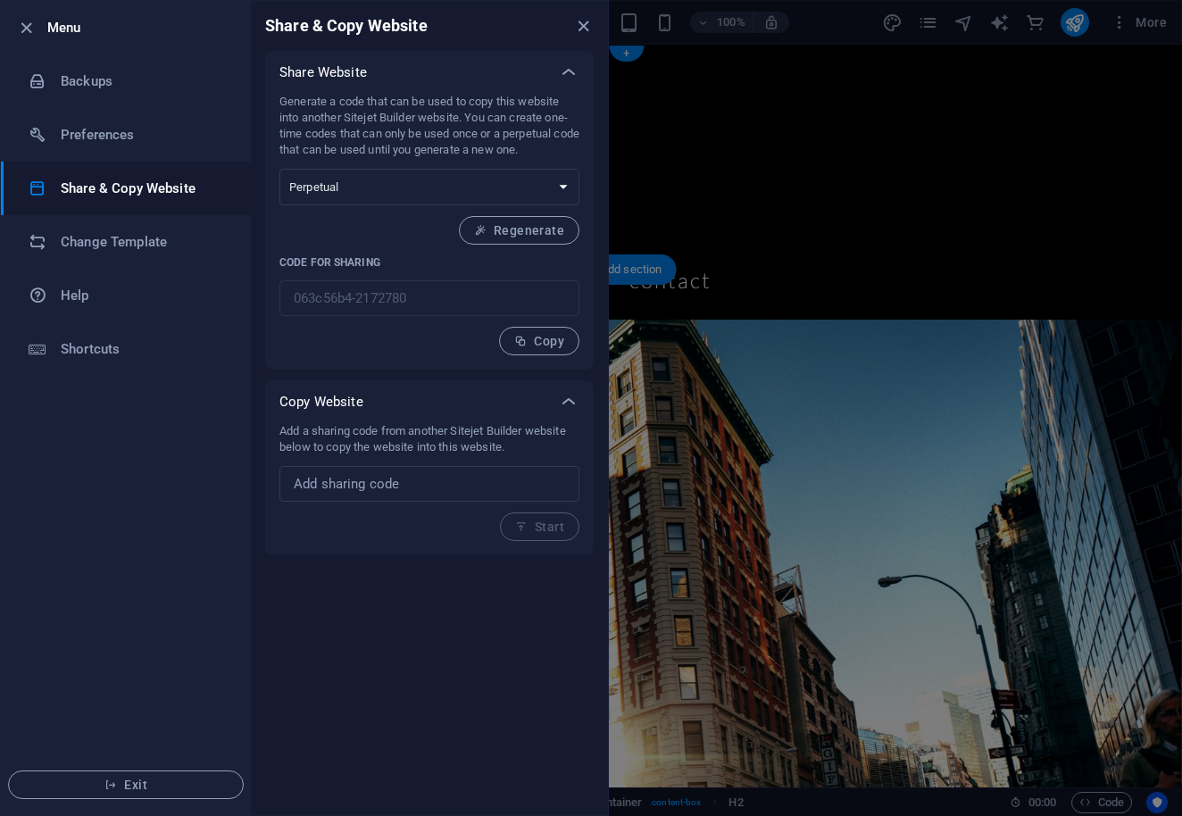
click at [838, 157] on div at bounding box center [591, 408] width 1182 height 816
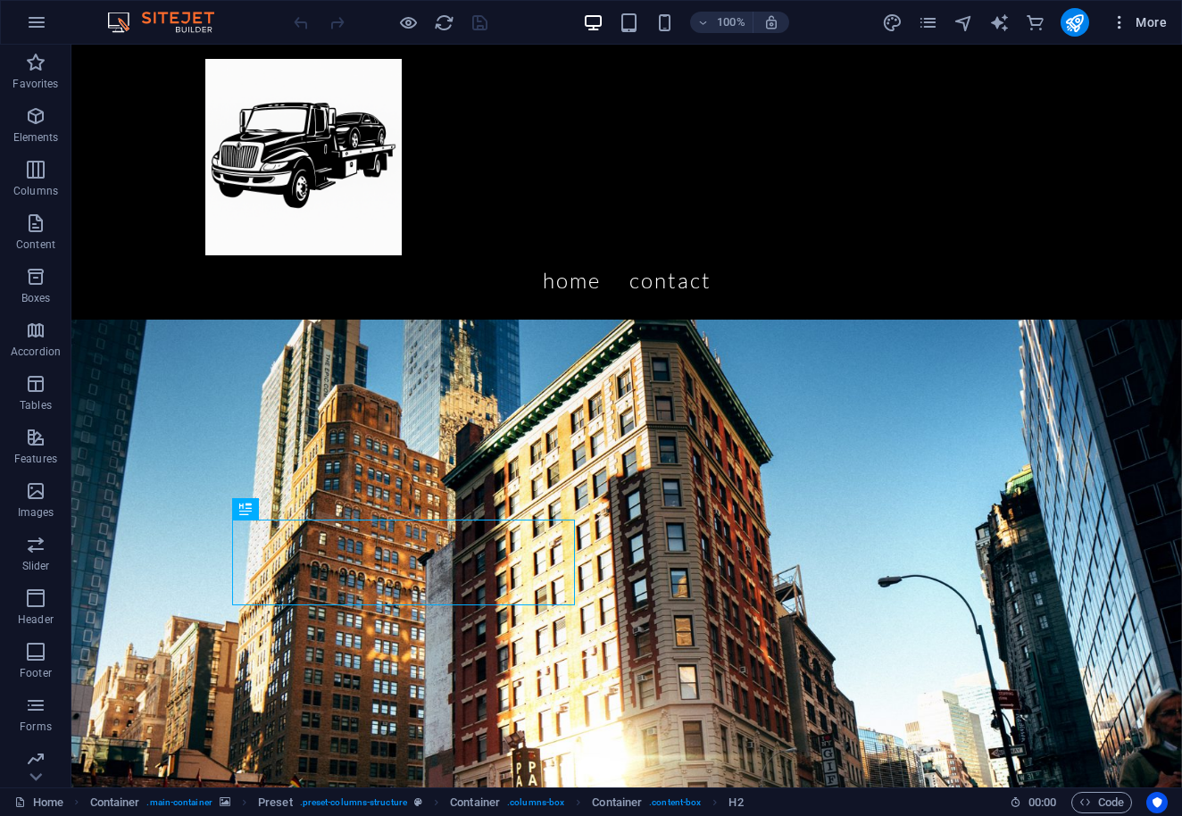
click at [1125, 25] on icon "button" at bounding box center [1120, 22] width 18 height 18
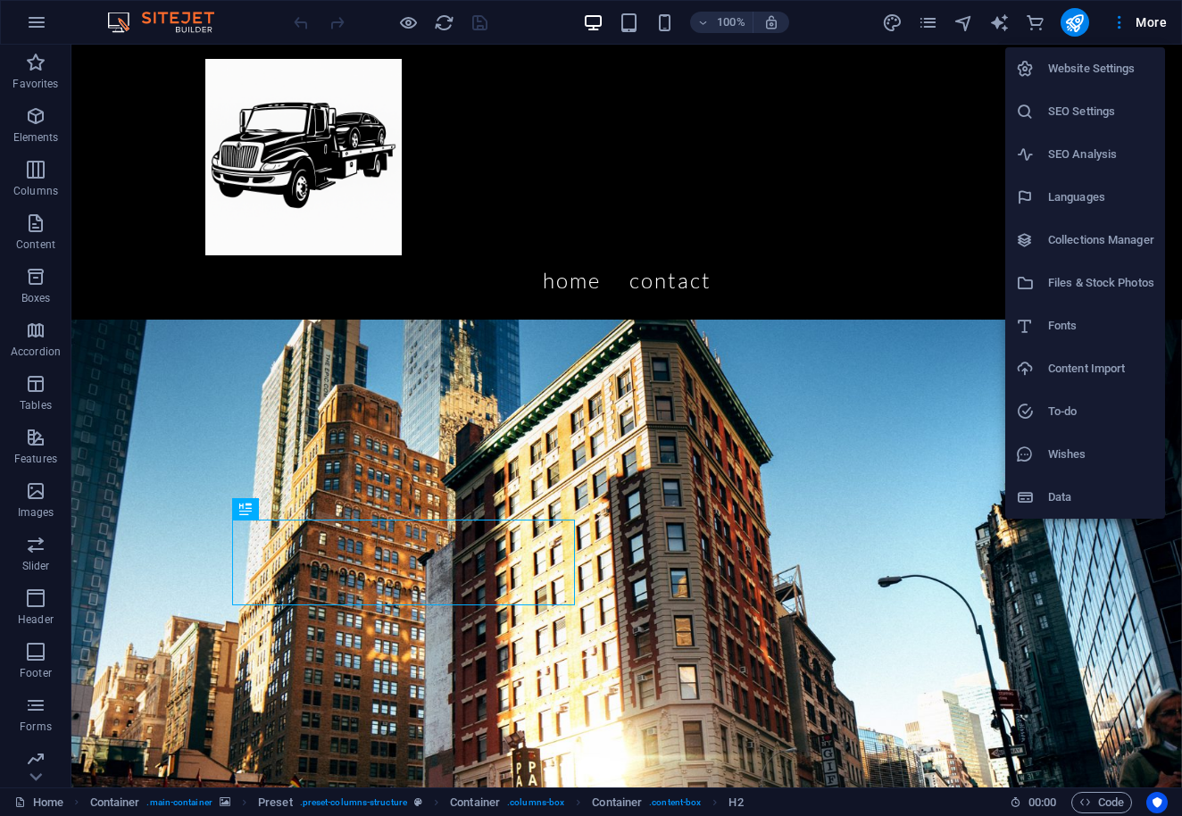
click at [1101, 67] on h6 "Website Settings" at bounding box center [1101, 68] width 106 height 21
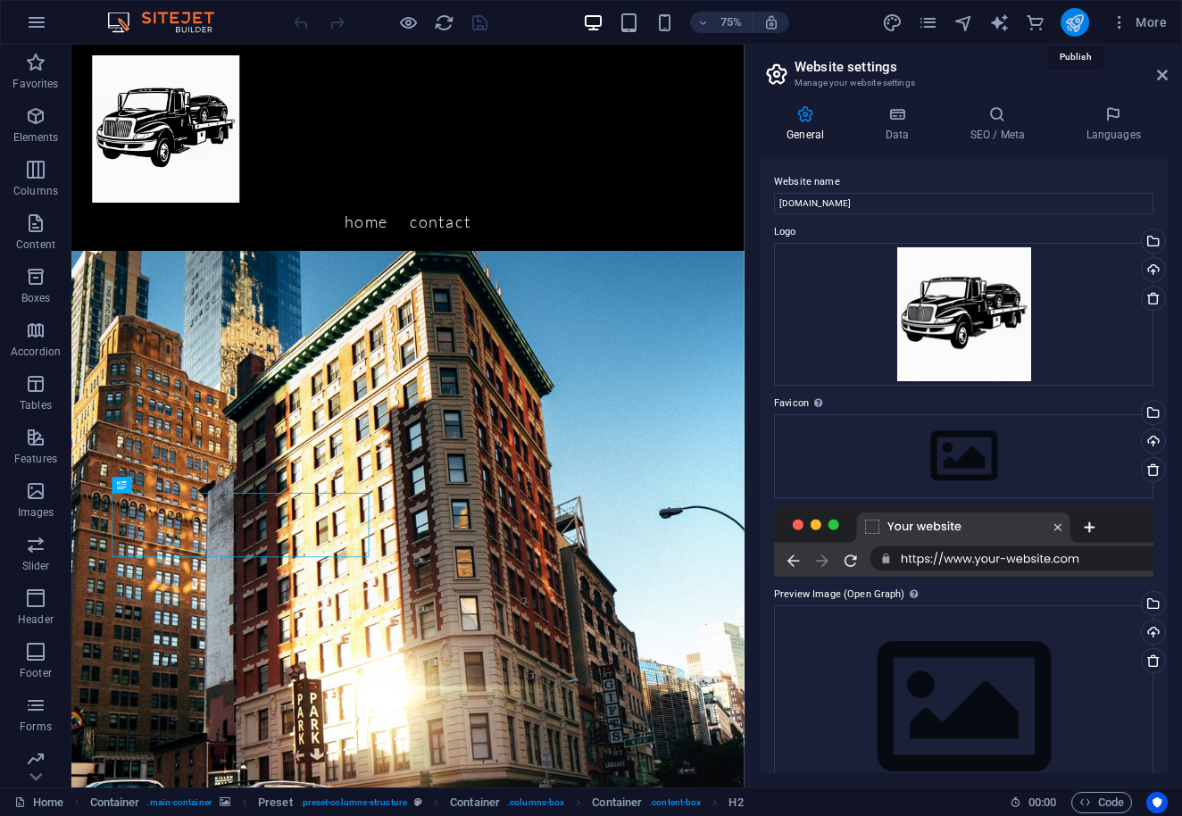
click at [1082, 29] on icon "publish" at bounding box center [1074, 22] width 21 height 21
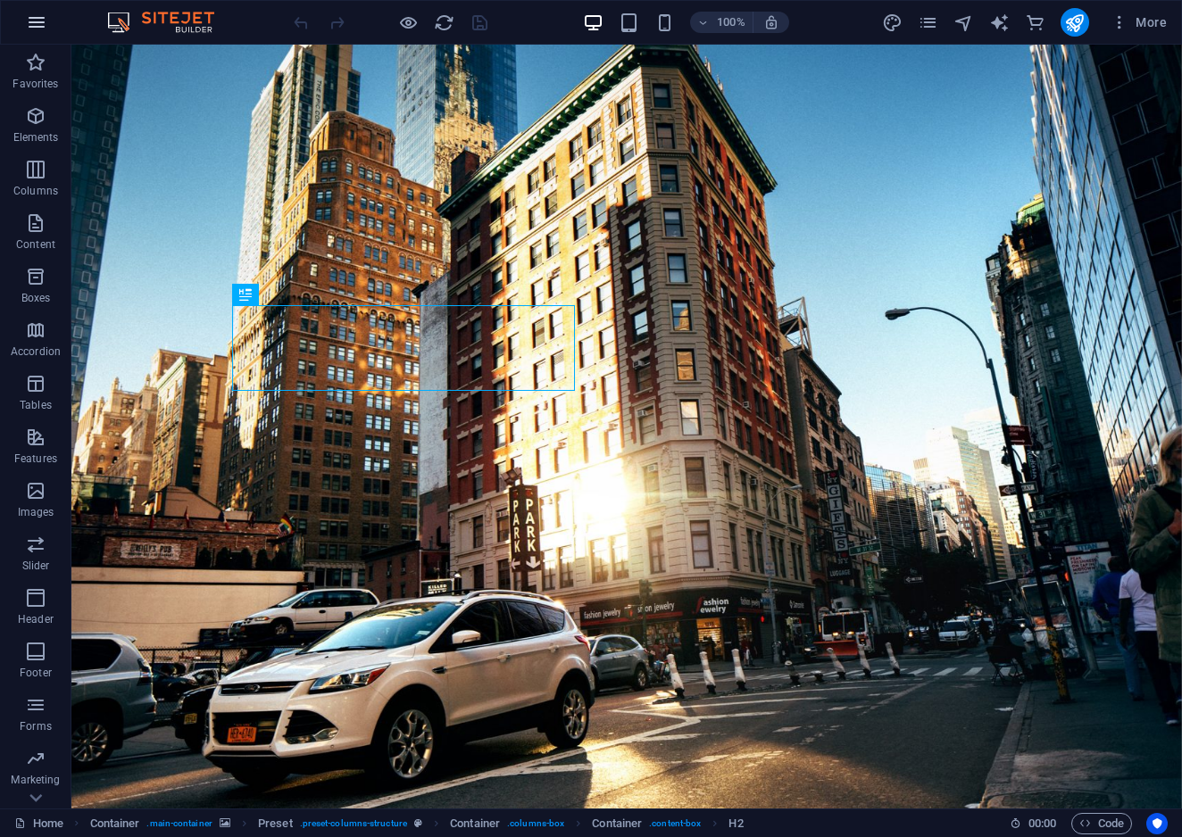
click at [42, 20] on icon "button" at bounding box center [36, 22] width 21 height 21
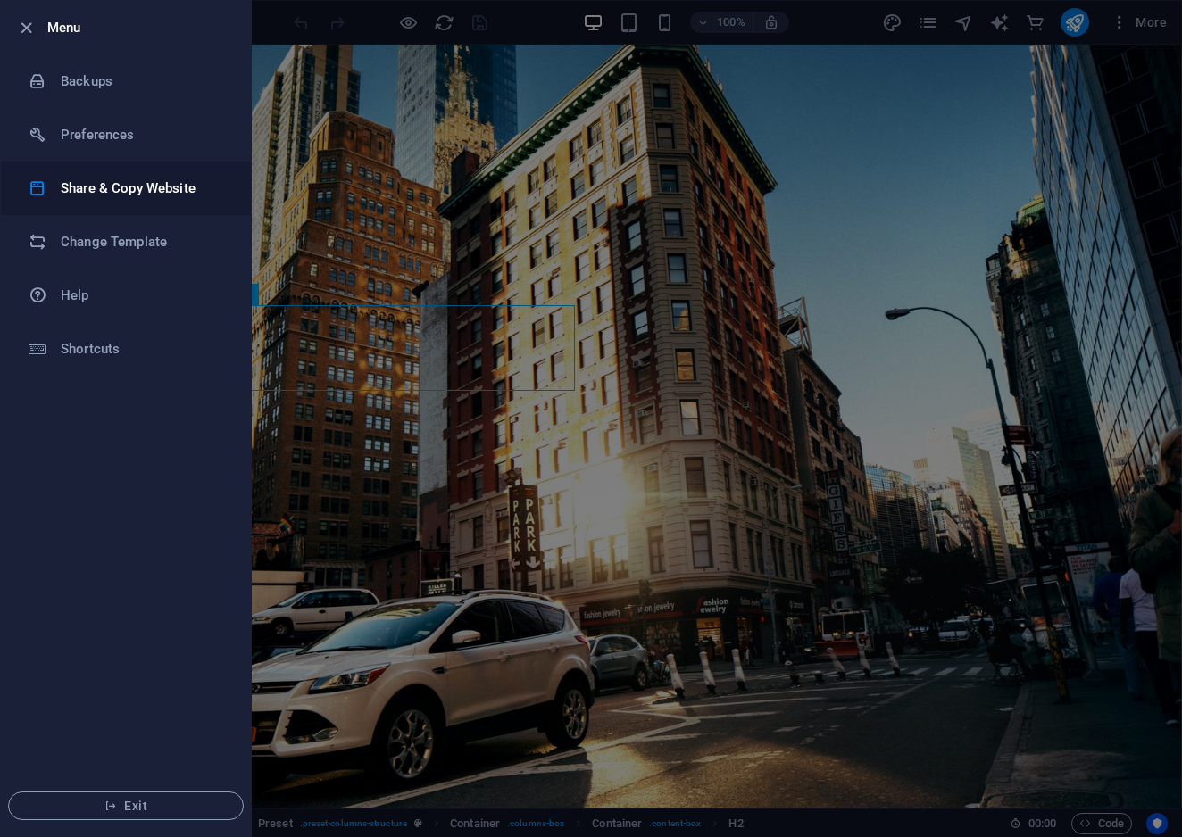
click at [90, 191] on h6 "Share & Copy Website" at bounding box center [143, 188] width 165 height 21
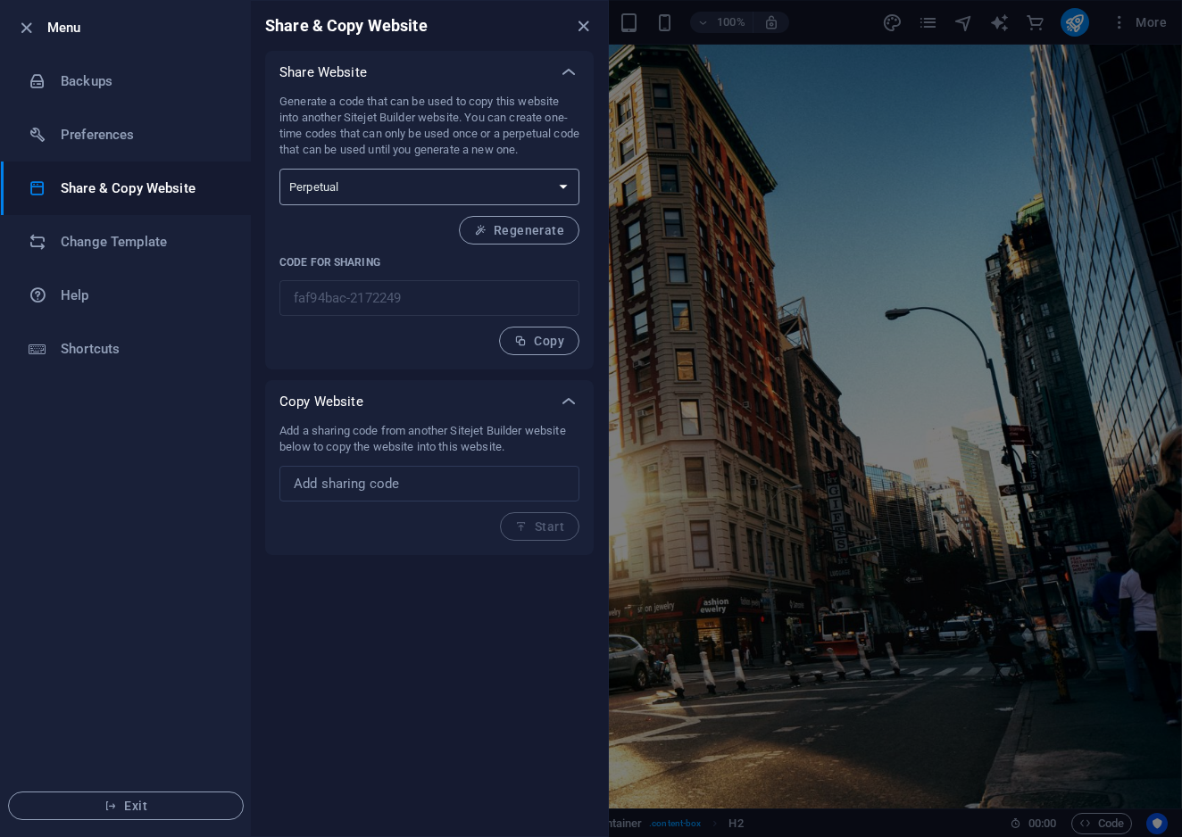
select select "onetime"
click at [512, 232] on span "Generate" at bounding box center [525, 230] width 77 height 14
type input "1d912cd3-2172249"
click at [529, 332] on button "Copy" at bounding box center [539, 341] width 80 height 29
